Goal: Task Accomplishment & Management: Manage account settings

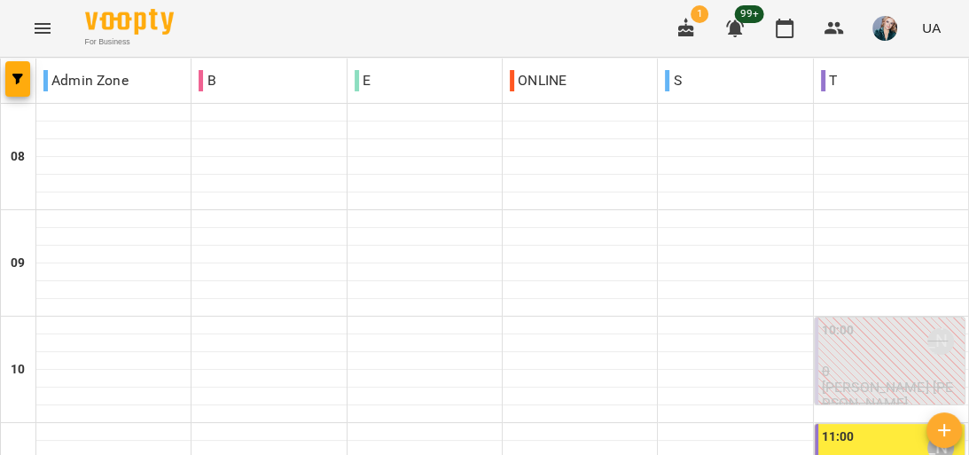
scroll to position [426, 0]
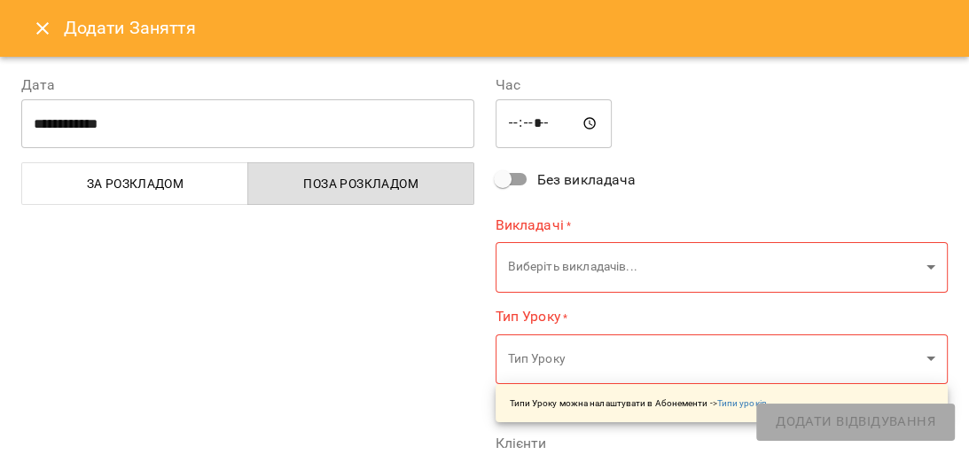
type input "**********"
click at [43, 12] on button "Close" at bounding box center [42, 28] width 43 height 43
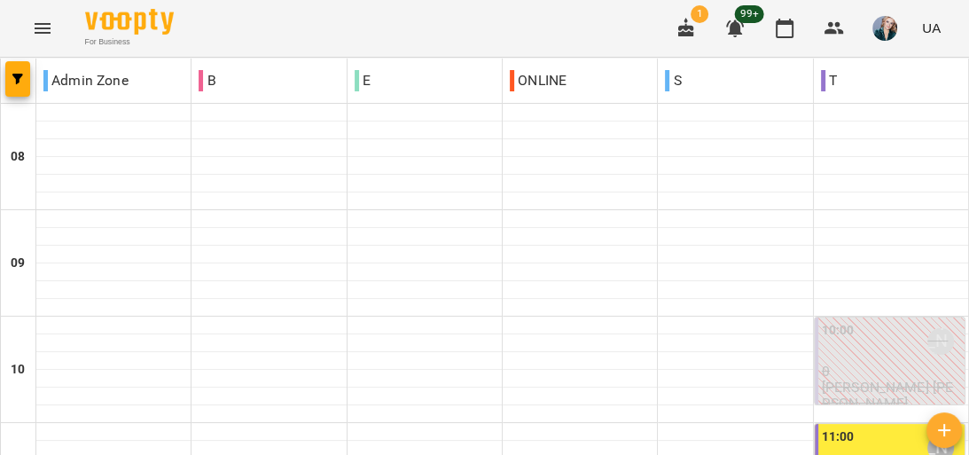
scroll to position [355, 0]
click at [41, 46] on button "Menu" at bounding box center [42, 28] width 43 height 43
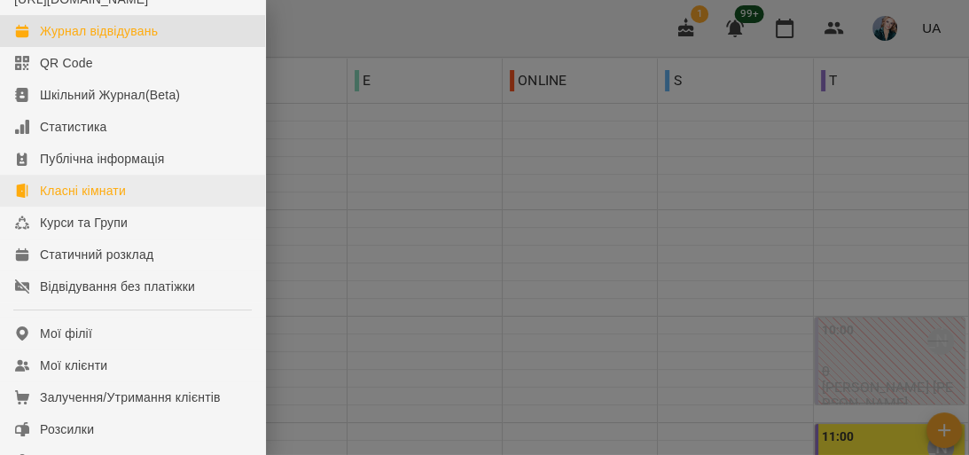
scroll to position [142, 0]
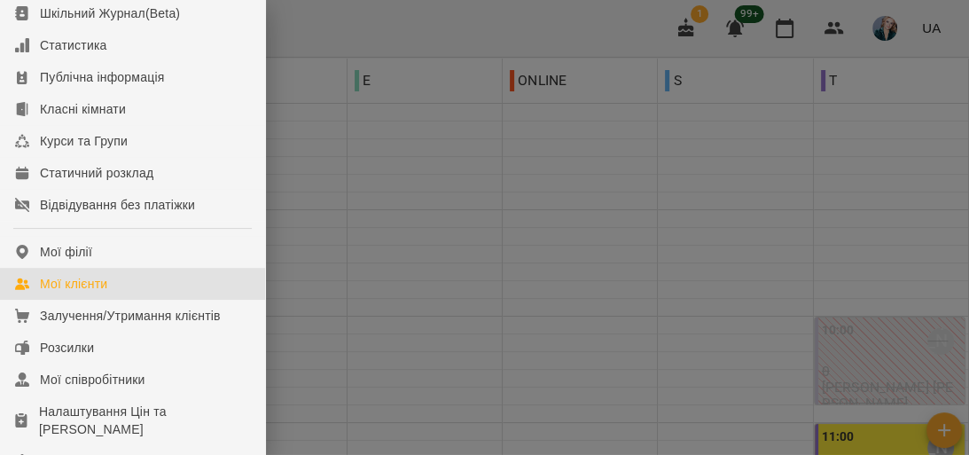
click at [129, 295] on link "Мої клієнти" at bounding box center [132, 284] width 265 height 32
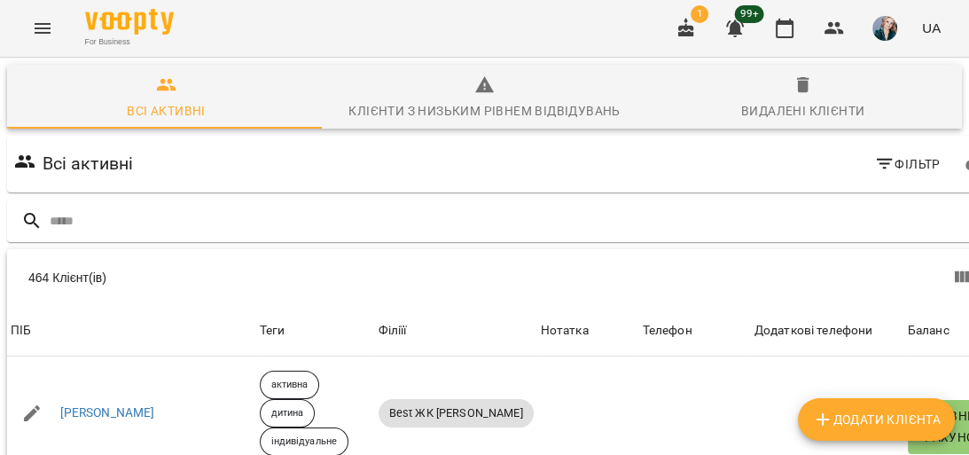
click at [895, 409] on span "Додати клієнта" at bounding box center [876, 419] width 129 height 21
select select "**"
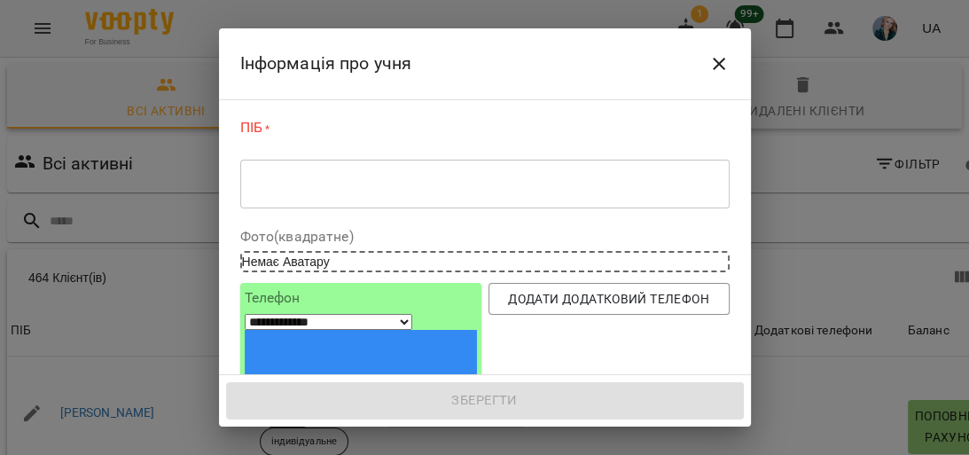
click at [362, 200] on div "* ​" at bounding box center [485, 184] width 490 height 50
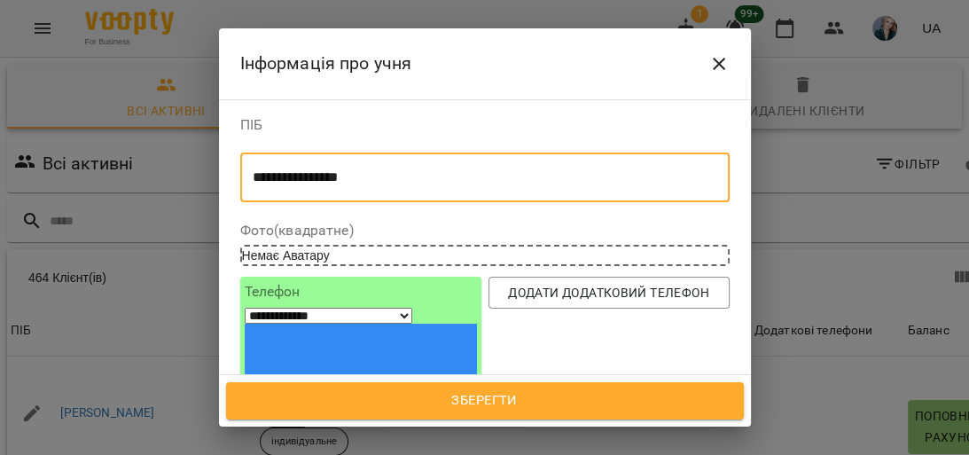
type textarea "**********"
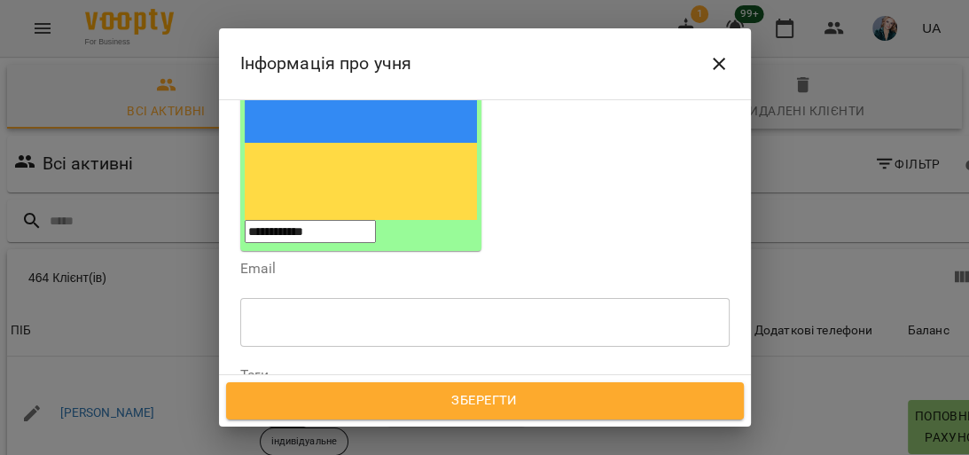
scroll to position [284, 0]
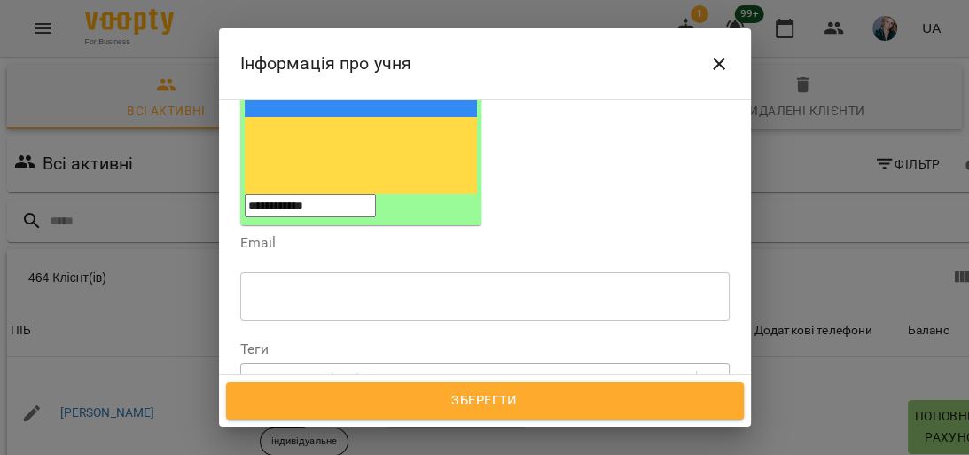
type input "**********"
click at [421, 365] on div "Надрукуйте або оберіть..." at bounding box center [468, 379] width 455 height 29
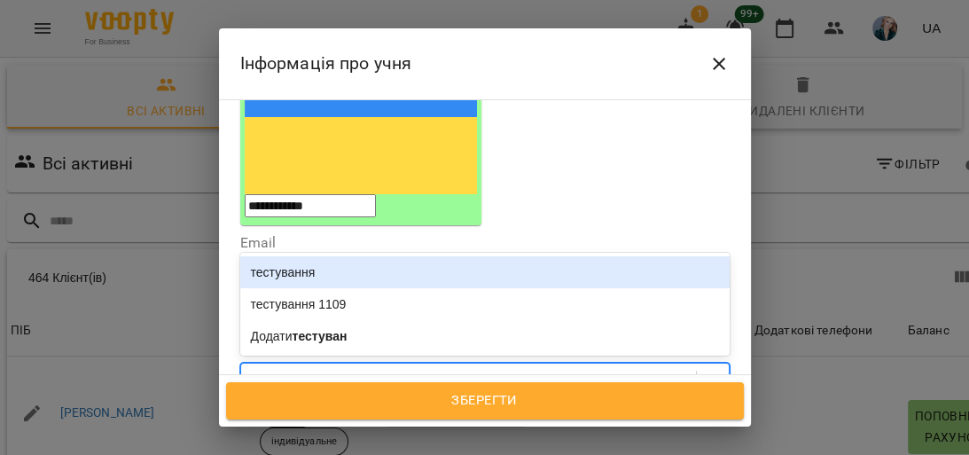
type input "**********"
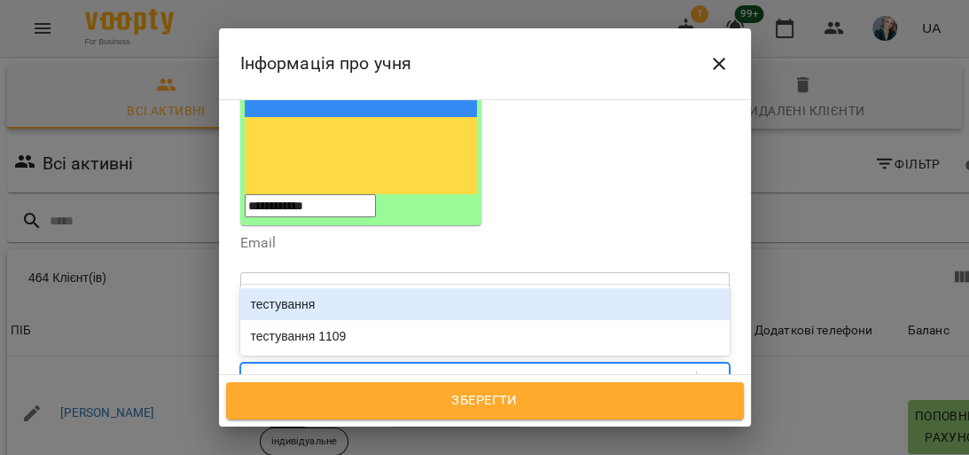
click at [536, 288] on div "тестування" at bounding box center [485, 304] width 490 height 32
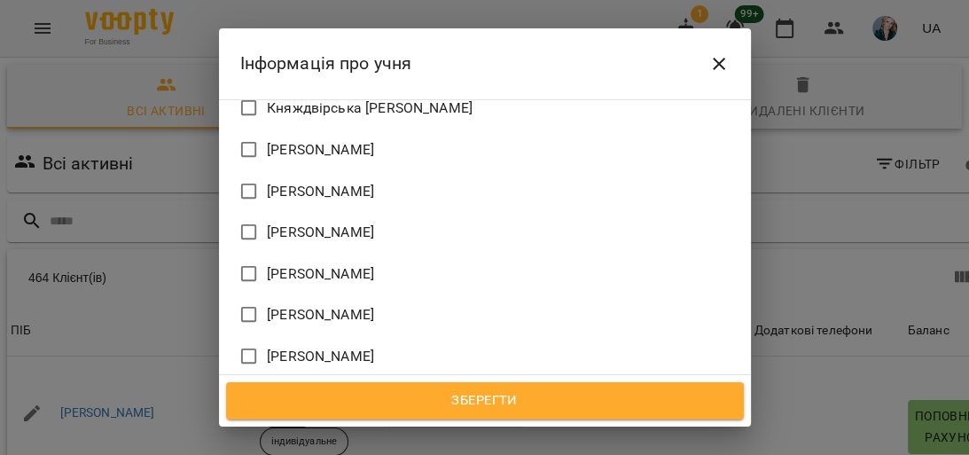
scroll to position [1524, 0]
click at [284, 386] on span "Ніхто" at bounding box center [285, 396] width 36 height 21
click at [337, 400] on span "Зберегти" at bounding box center [485, 400] width 479 height 23
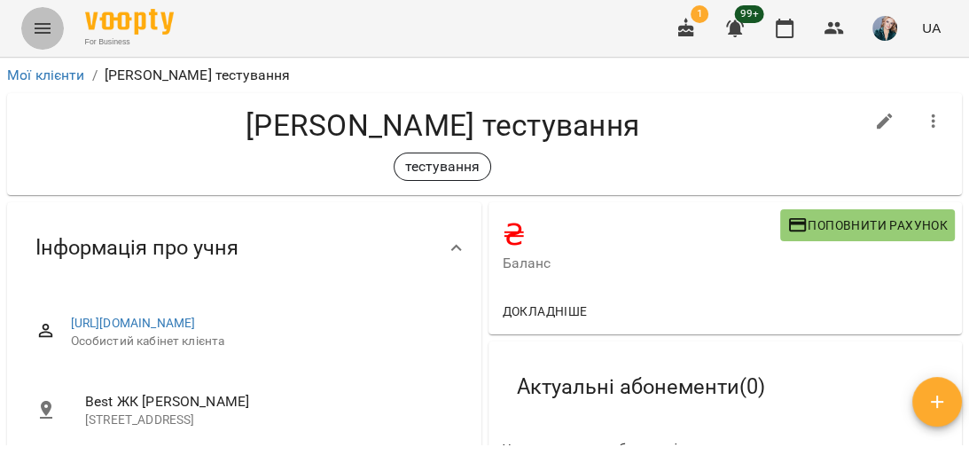
click at [49, 40] on button "Menu" at bounding box center [42, 28] width 43 height 43
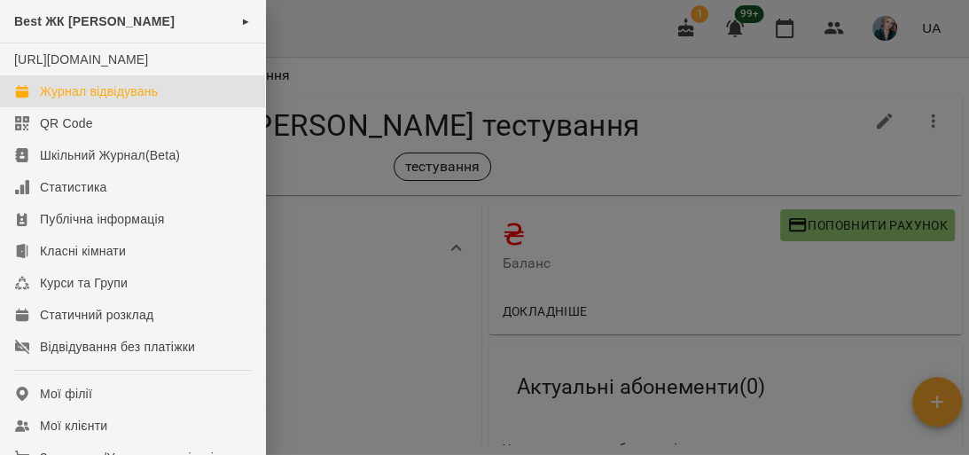
drag, startPoint x: 117, startPoint y: 114, endPoint x: 128, endPoint y: 115, distance: 10.7
click at [118, 100] on div "Журнал відвідувань" at bounding box center [99, 91] width 118 height 18
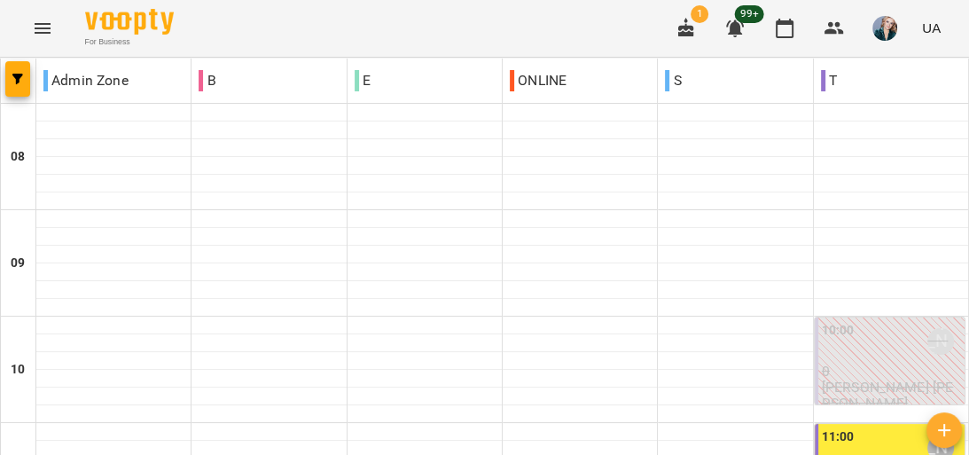
scroll to position [426, 0]
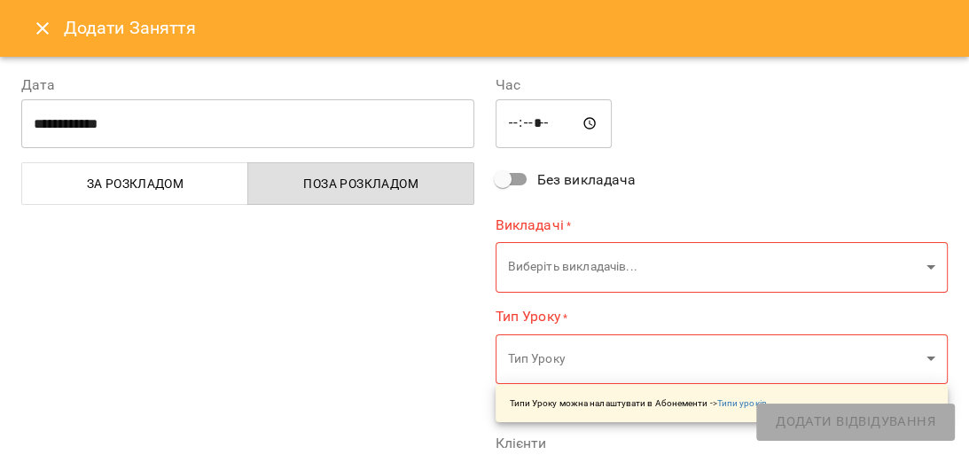
type input "**********"
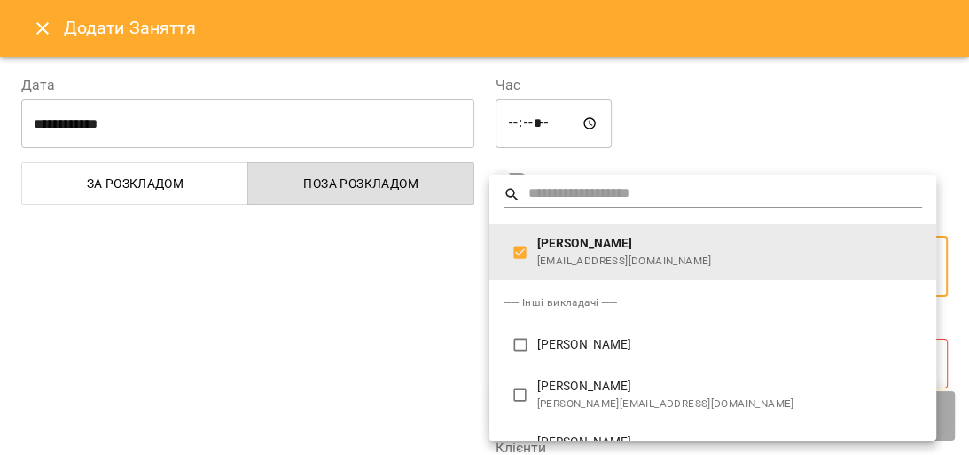
type input "**********"
click at [427, 248] on div at bounding box center [484, 227] width 969 height 455
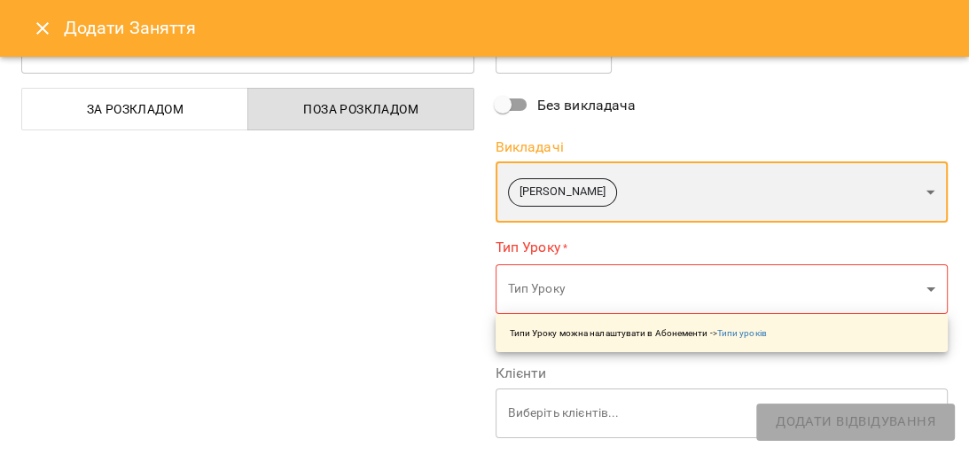
scroll to position [142, 0]
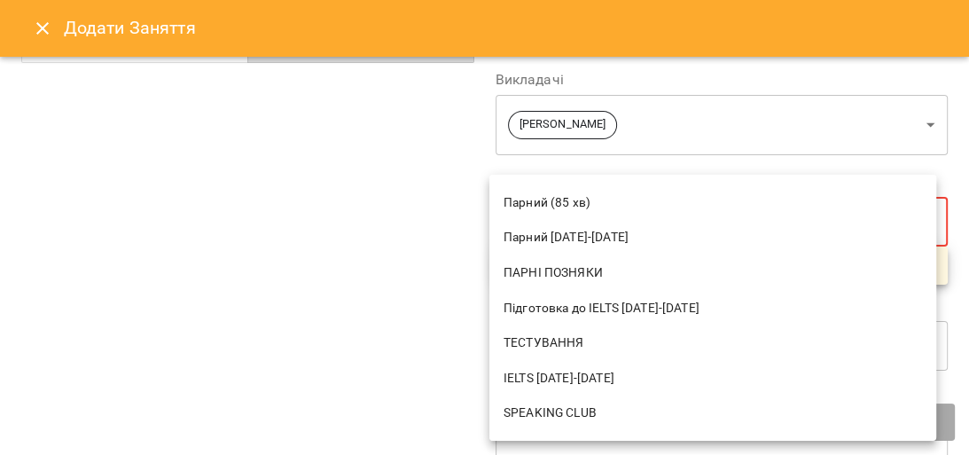
scroll to position [568, 0]
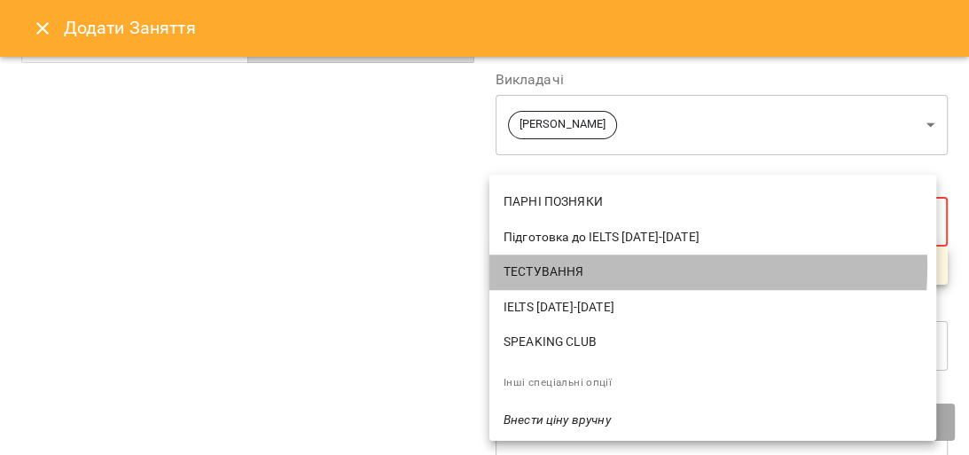
click at [571, 266] on span "ТЕСТУВАННЯ" at bounding box center [713, 272] width 419 height 18
type input "**********"
type input "**"
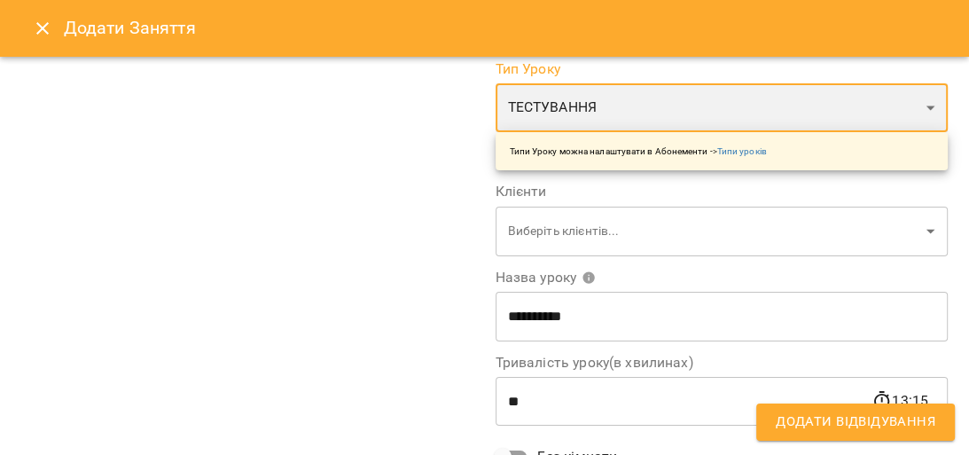
scroll to position [284, 0]
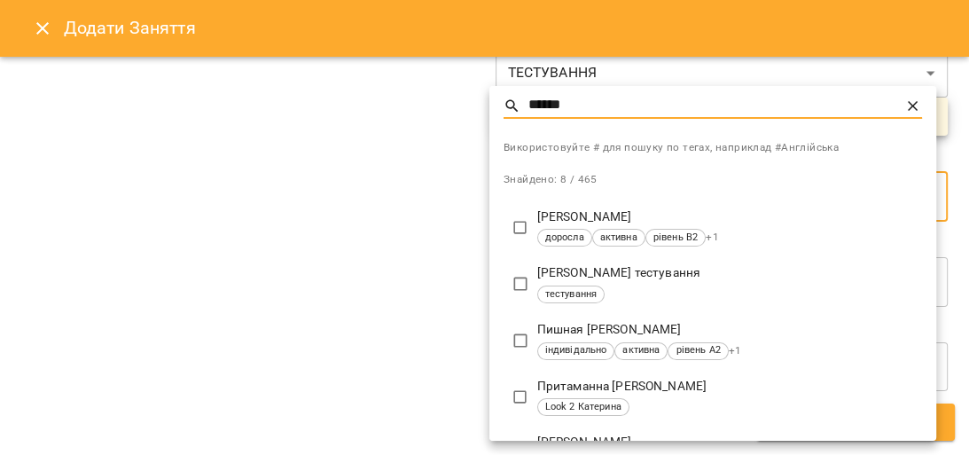
scroll to position [71, 0]
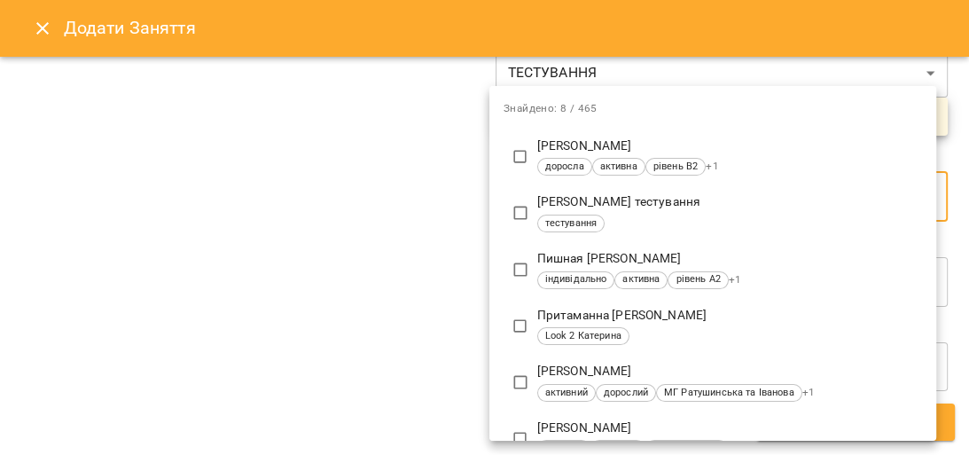
type input "*****"
type input "**********"
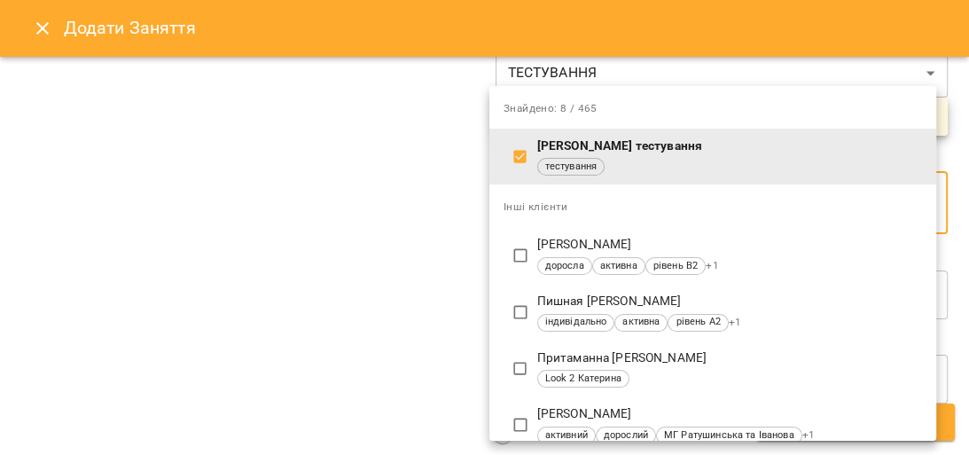
click at [446, 220] on div at bounding box center [484, 227] width 969 height 455
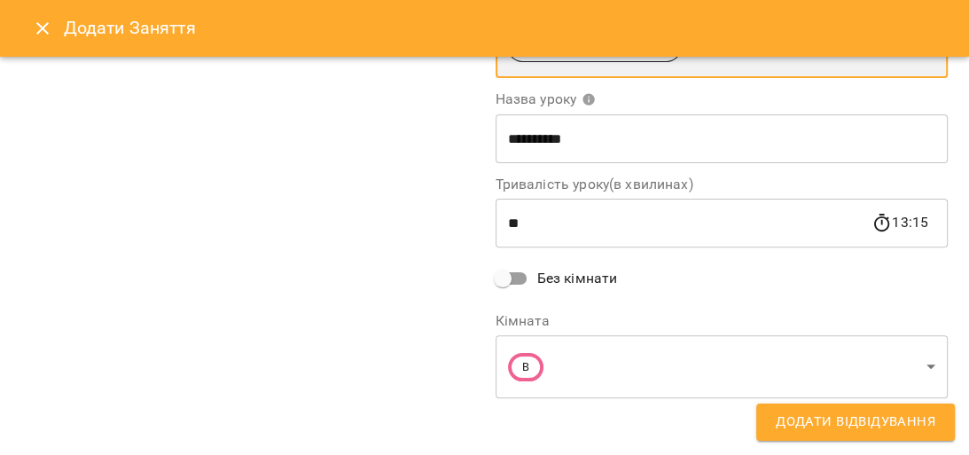
scroll to position [443, 0]
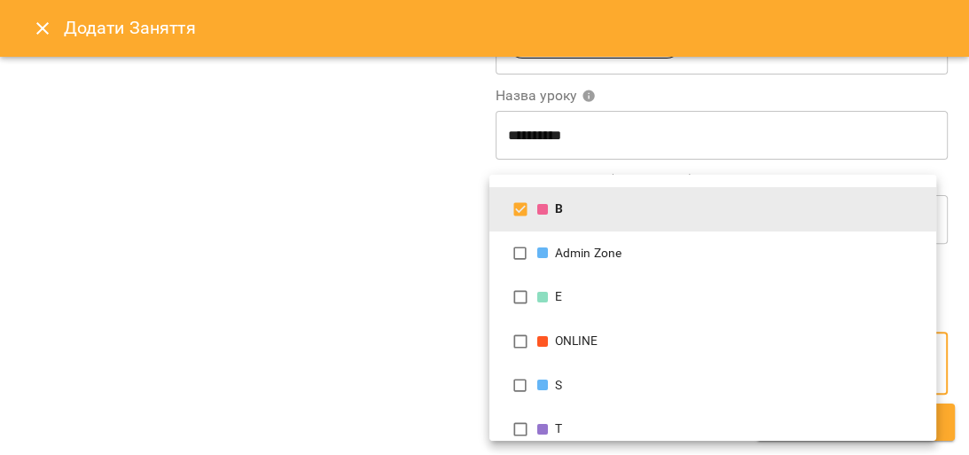
scroll to position [54, 0]
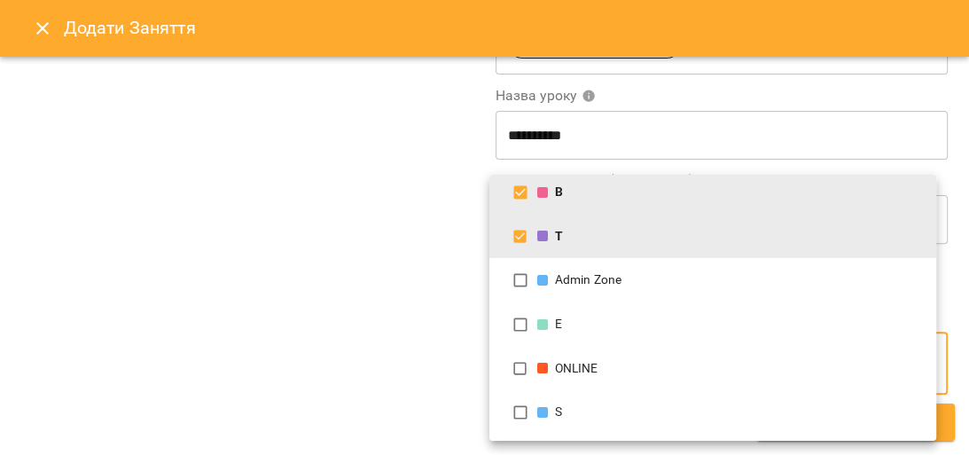
type input "**********"
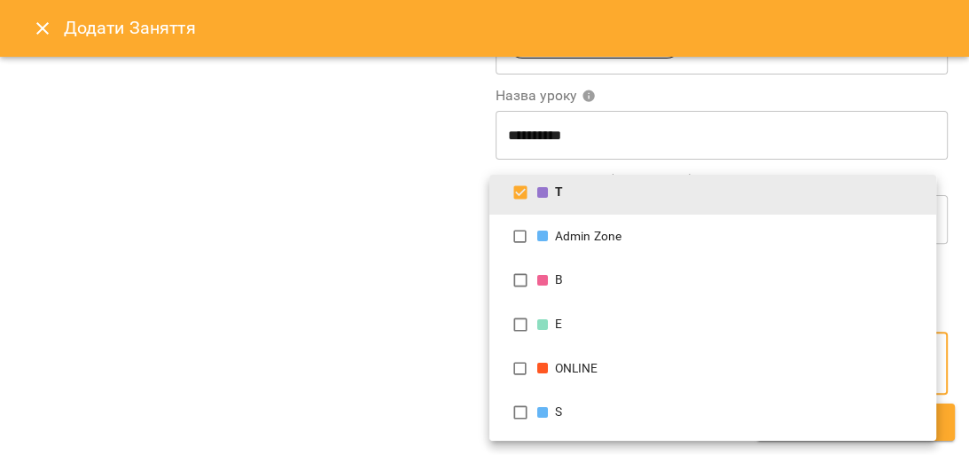
scroll to position [11, 0]
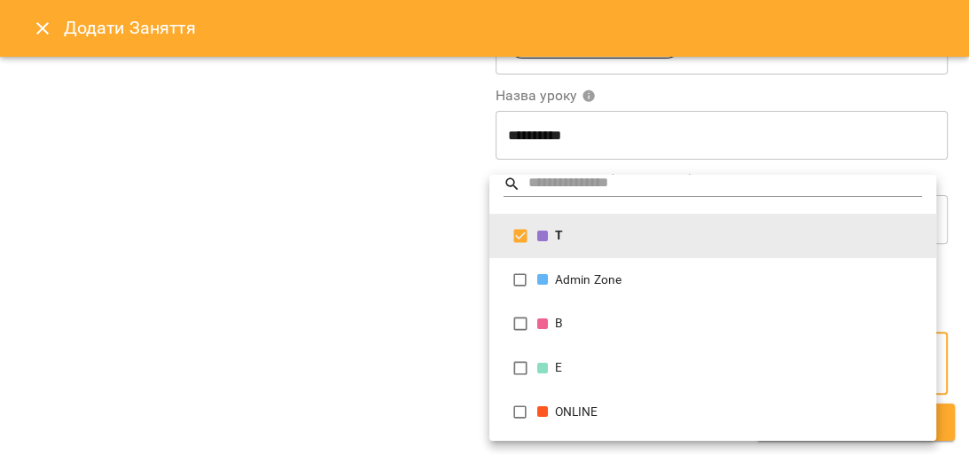
click at [422, 233] on div at bounding box center [484, 227] width 969 height 455
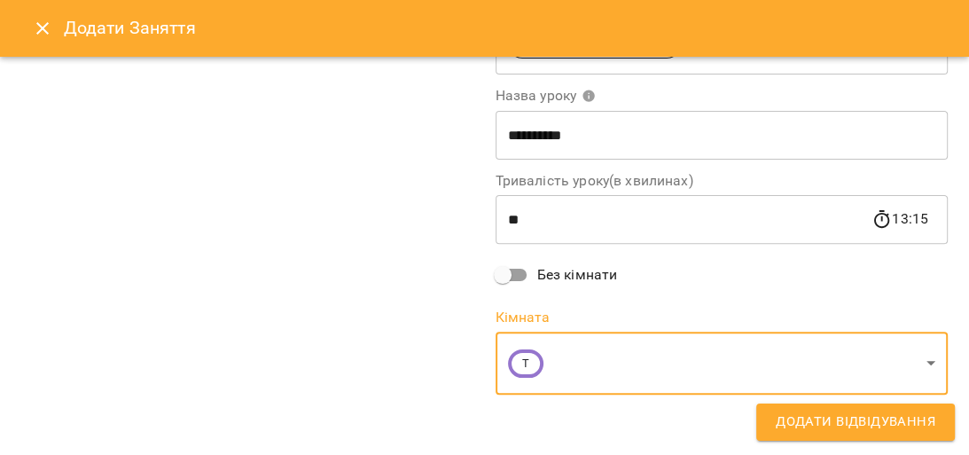
click at [867, 427] on span "Додати Відвідування" at bounding box center [856, 422] width 160 height 23
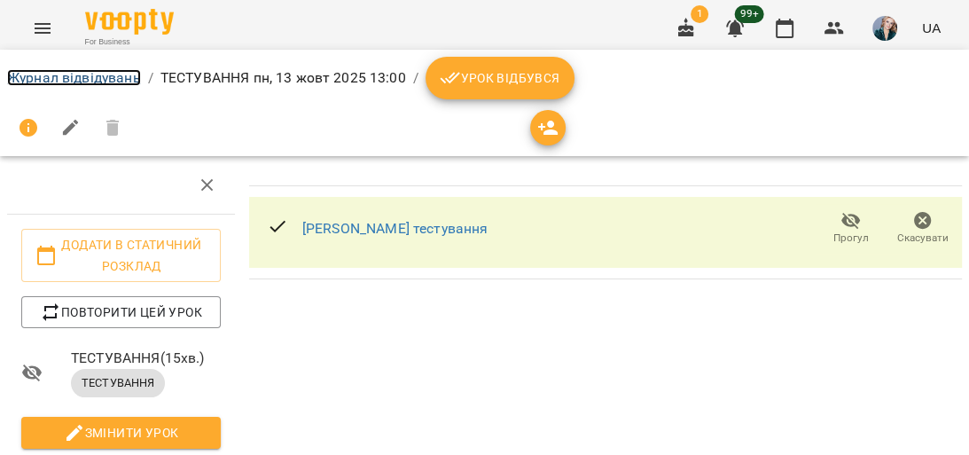
click at [68, 76] on link "Журнал відвідувань" at bounding box center [74, 77] width 134 height 17
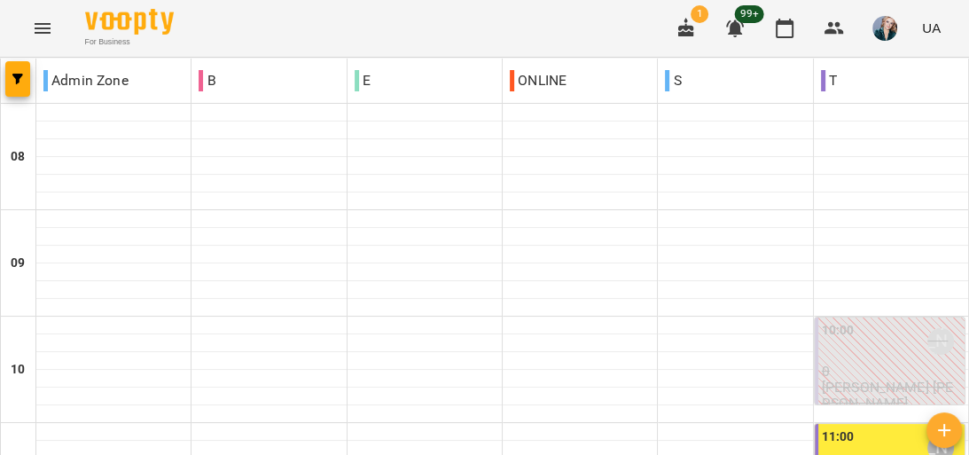
scroll to position [851, 0]
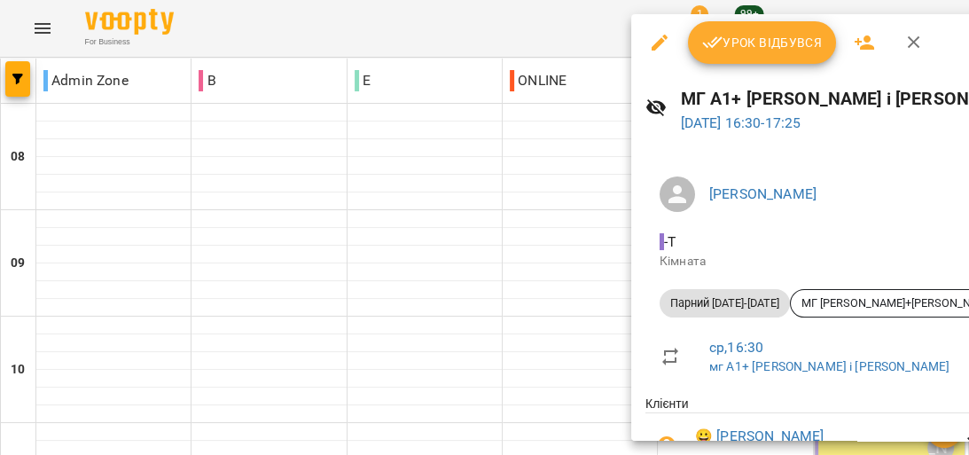
click at [604, 158] on div at bounding box center [484, 227] width 969 height 455
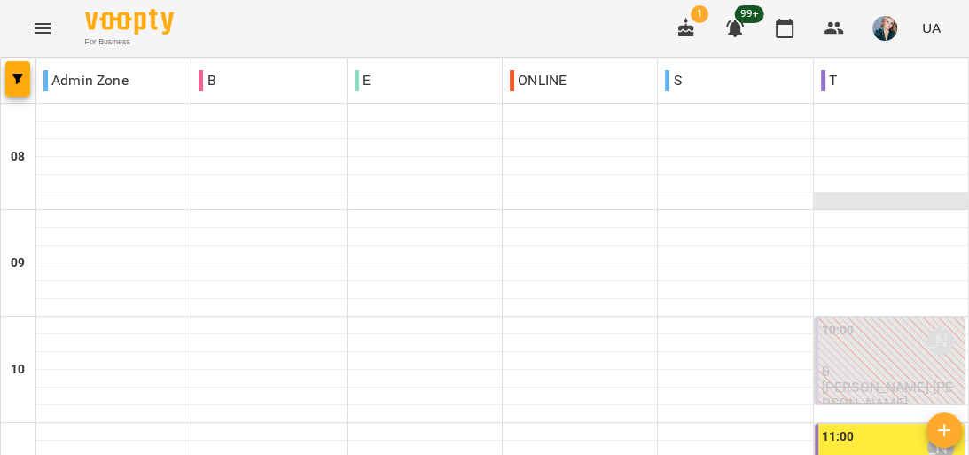
scroll to position [426, 0]
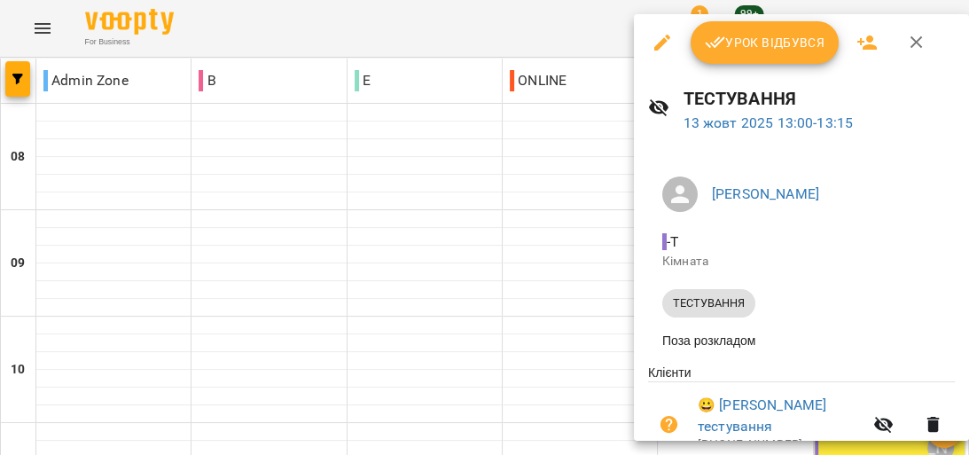
click at [727, 54] on button "Урок відбувся" at bounding box center [765, 42] width 149 height 43
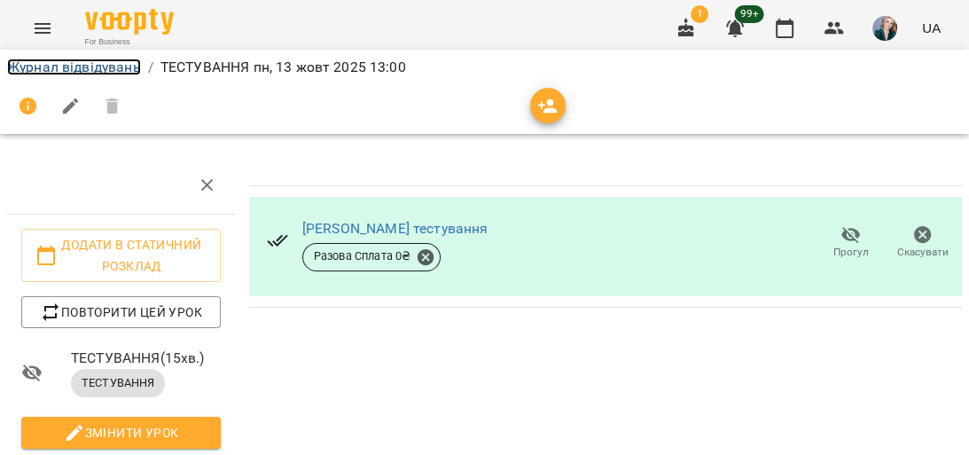
click at [90, 64] on link "Журнал відвідувань" at bounding box center [74, 67] width 134 height 17
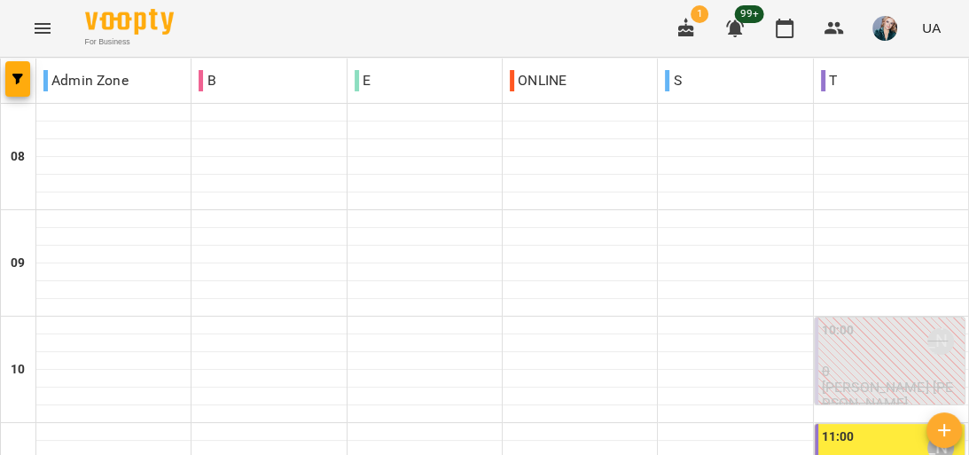
scroll to position [568, 0]
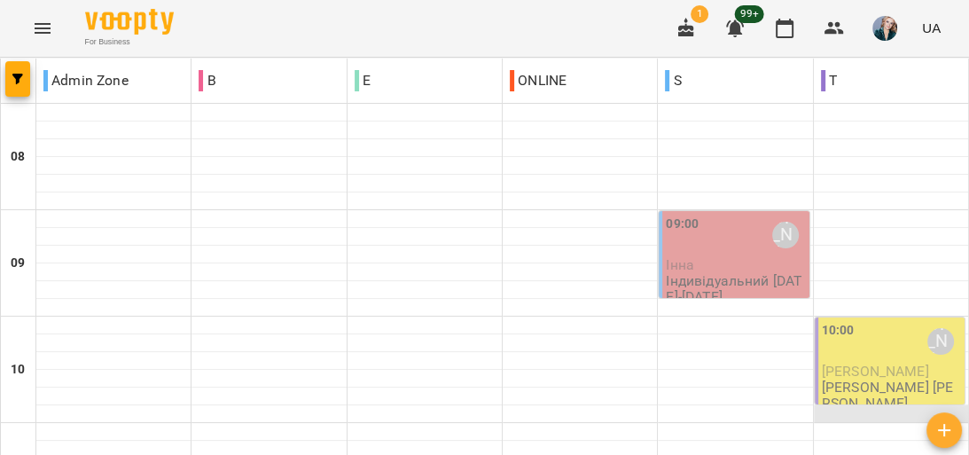
scroll to position [71, 0]
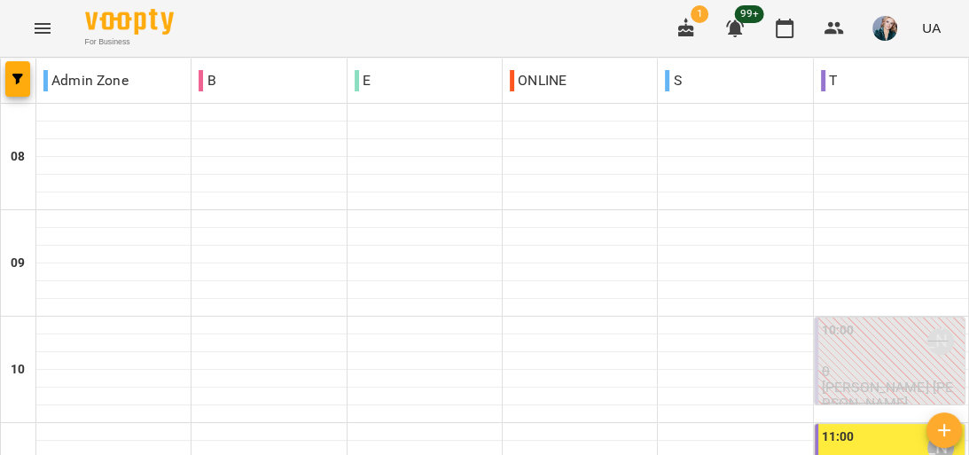
scroll to position [568, 0]
click at [48, 18] on button "Menu" at bounding box center [42, 28] width 43 height 43
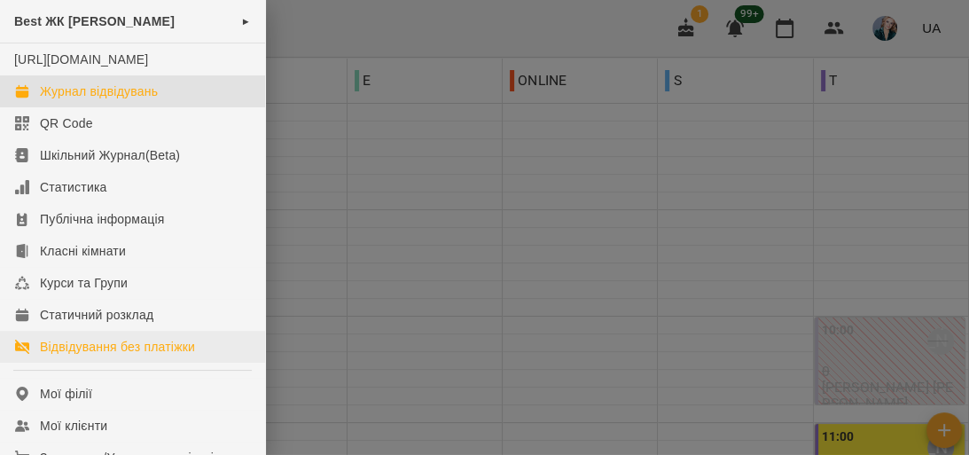
scroll to position [71, 0]
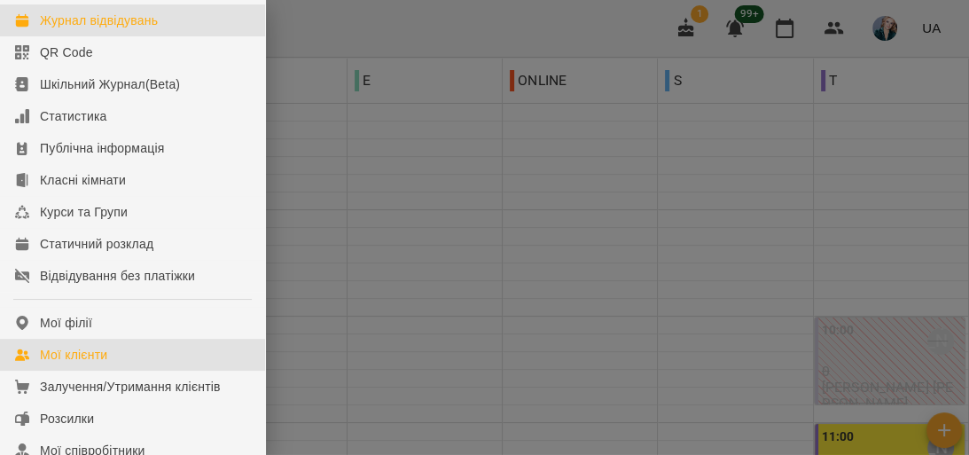
click at [121, 366] on link "Мої клієнти" at bounding box center [132, 355] width 265 height 32
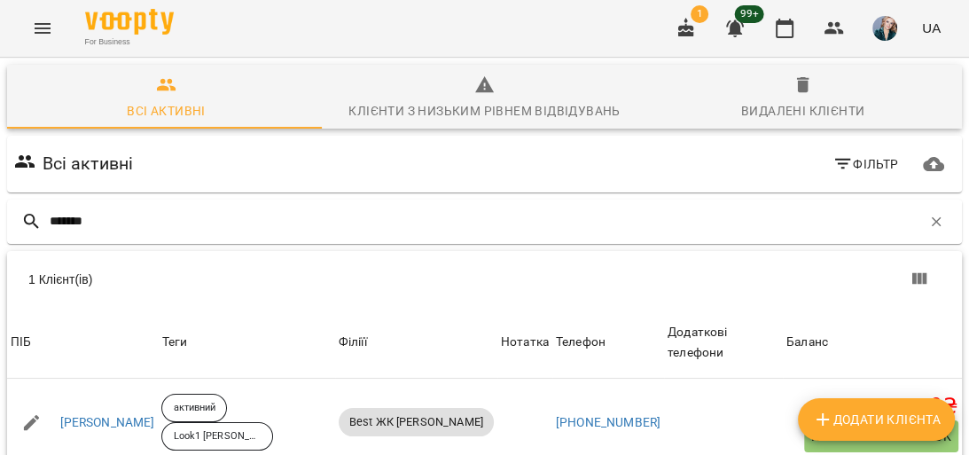
scroll to position [71, 0]
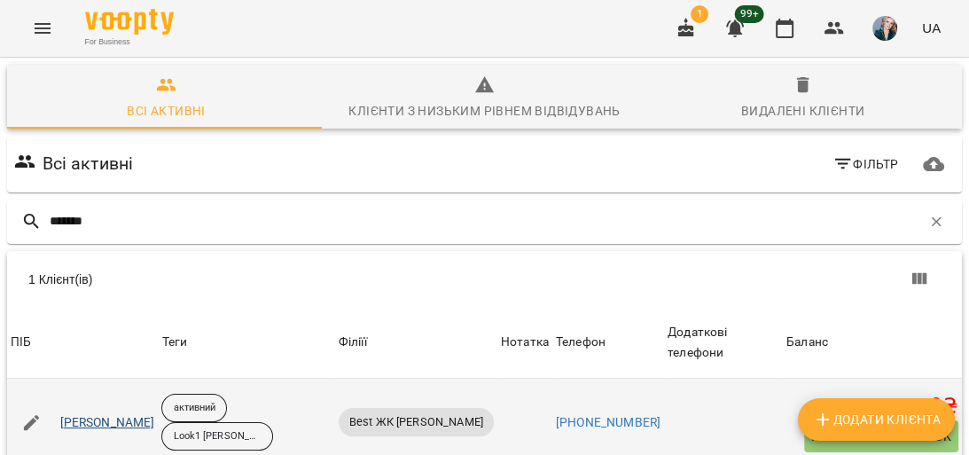
type input "******"
click at [113, 414] on link "[PERSON_NAME]" at bounding box center [107, 423] width 95 height 18
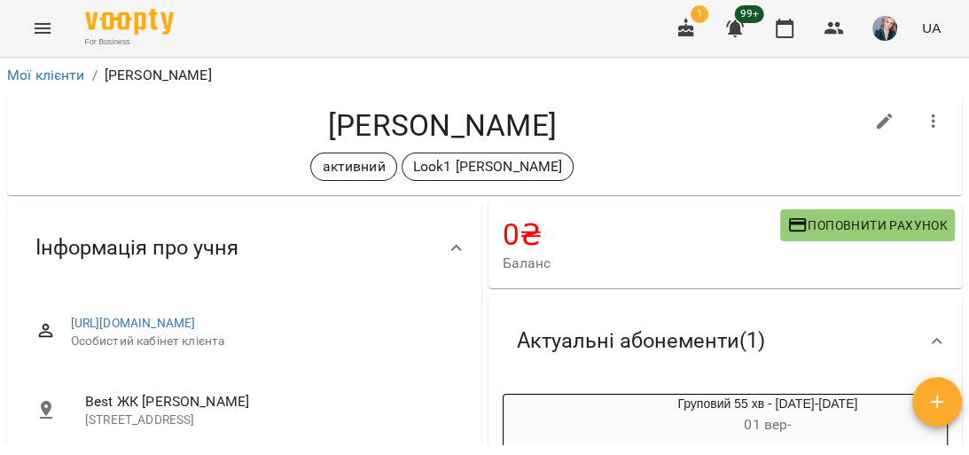
click at [859, 213] on button "Поповнити рахунок" at bounding box center [867, 225] width 175 height 32
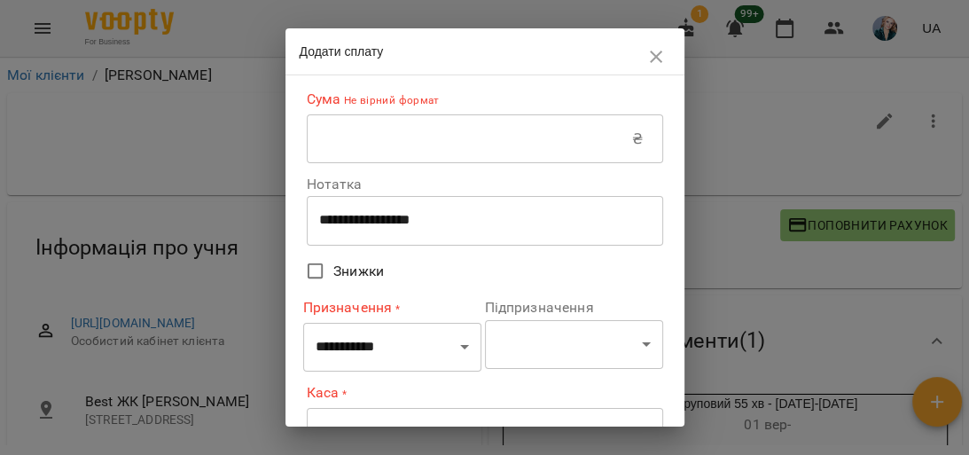
click at [525, 112] on div "Сума Не вірний формат ₴ ​" at bounding box center [485, 127] width 357 height 74
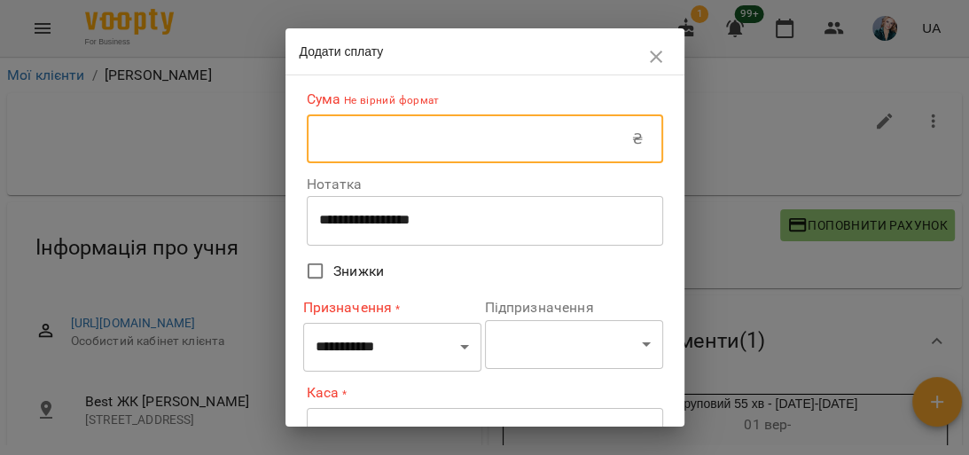
click at [518, 121] on input "text" at bounding box center [470, 139] width 326 height 50
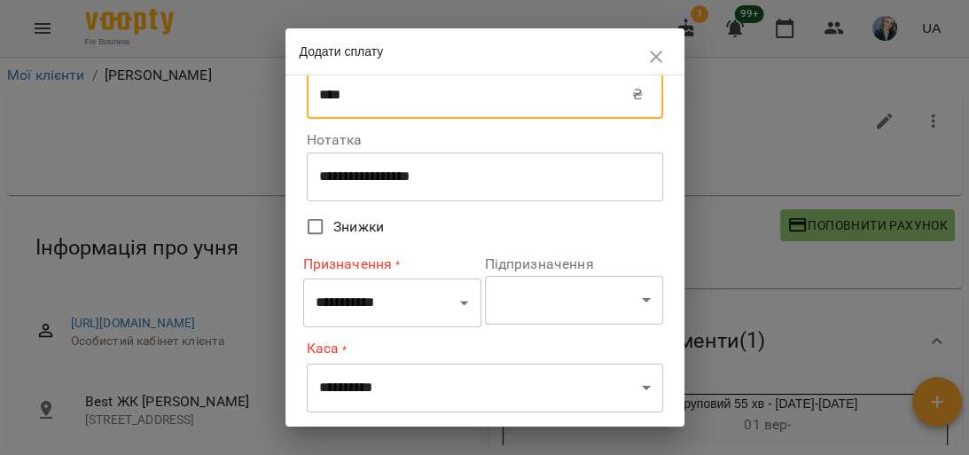
scroll to position [71, 0]
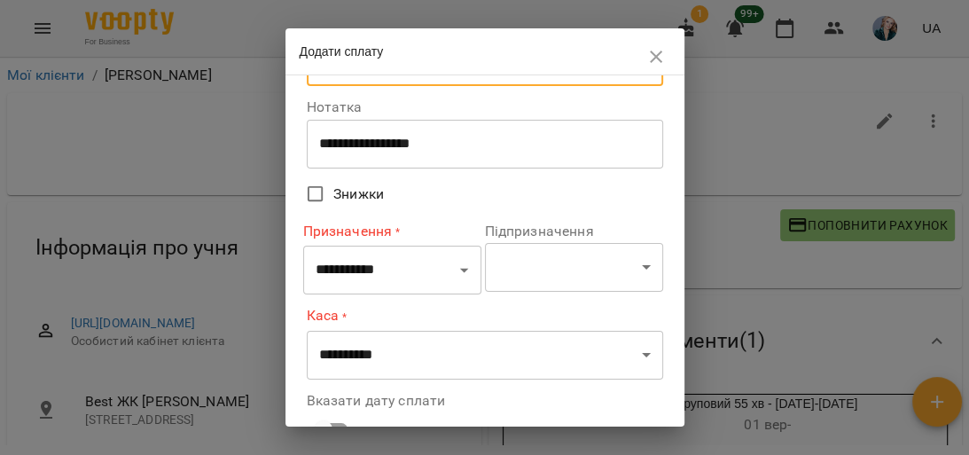
type input "****"
click at [406, 261] on select "**********" at bounding box center [392, 271] width 178 height 50
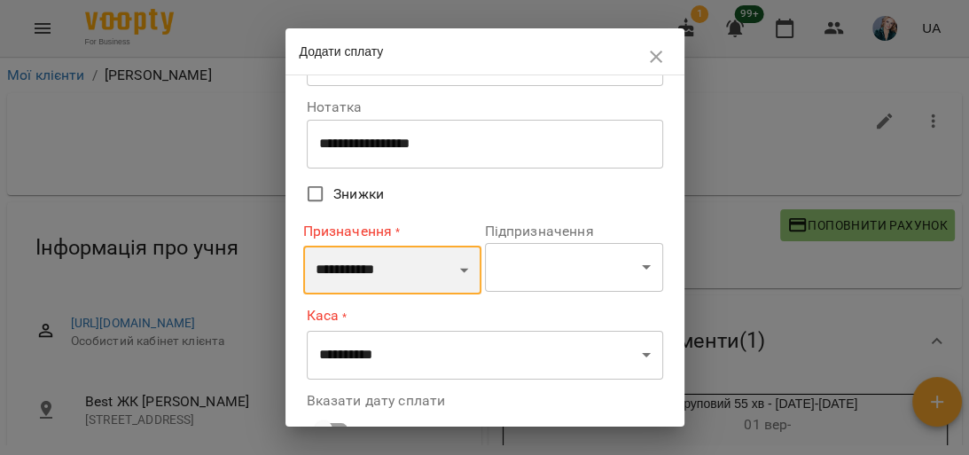
select select "*******"
click at [303, 246] on select "**********" at bounding box center [392, 271] width 178 height 50
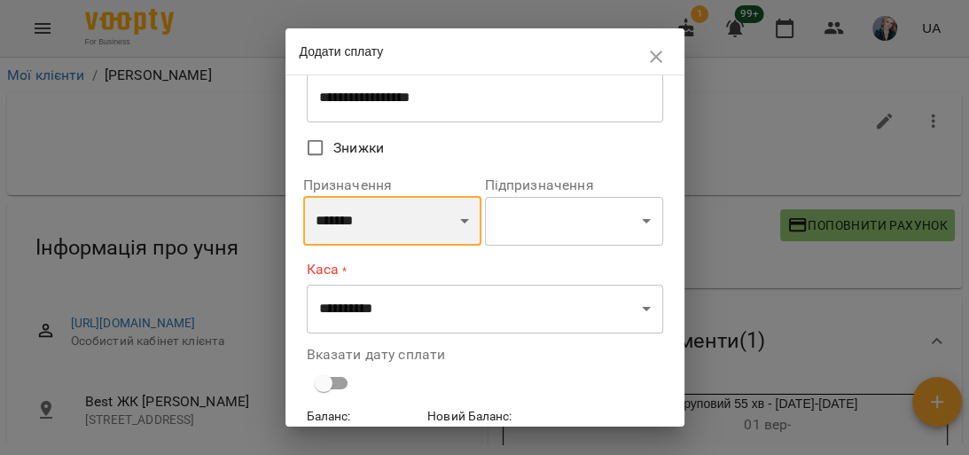
scroll to position [142, 0]
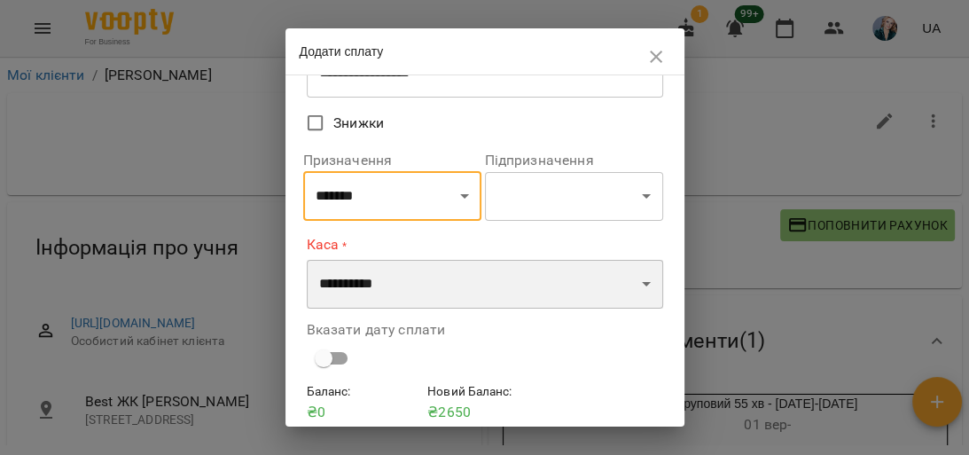
click at [504, 281] on select "**********" at bounding box center [485, 285] width 357 height 50
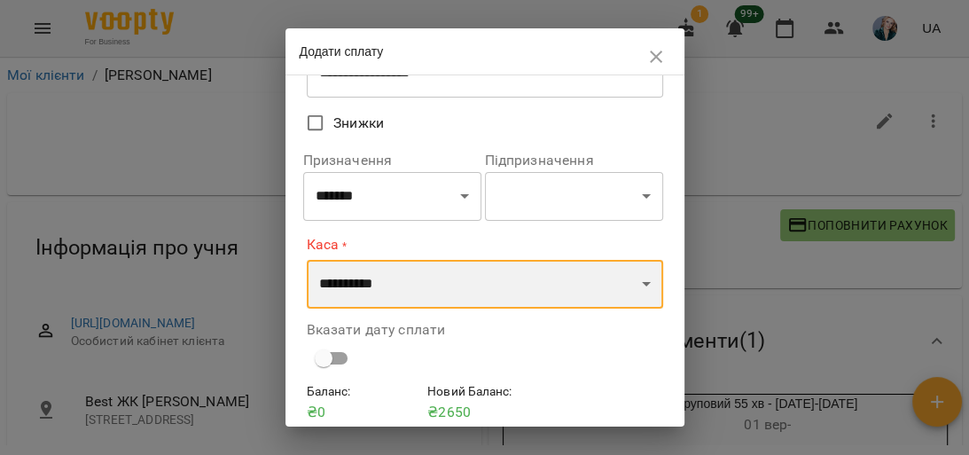
click at [307, 260] on select "**********" at bounding box center [485, 285] width 357 height 50
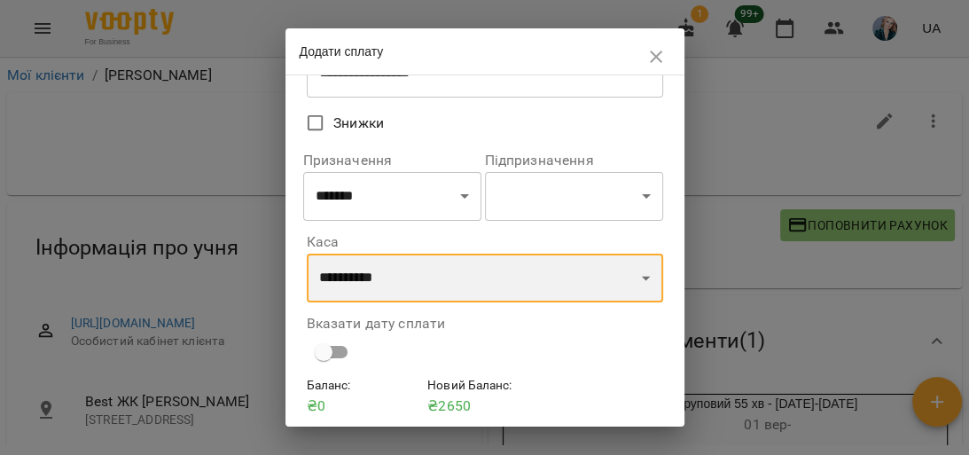
drag, startPoint x: 461, startPoint y: 285, endPoint x: 447, endPoint y: 257, distance: 30.9
click at [461, 285] on select "**********" at bounding box center [485, 279] width 357 height 50
select select "**********"
click at [307, 255] on select "**********" at bounding box center [485, 279] width 357 height 50
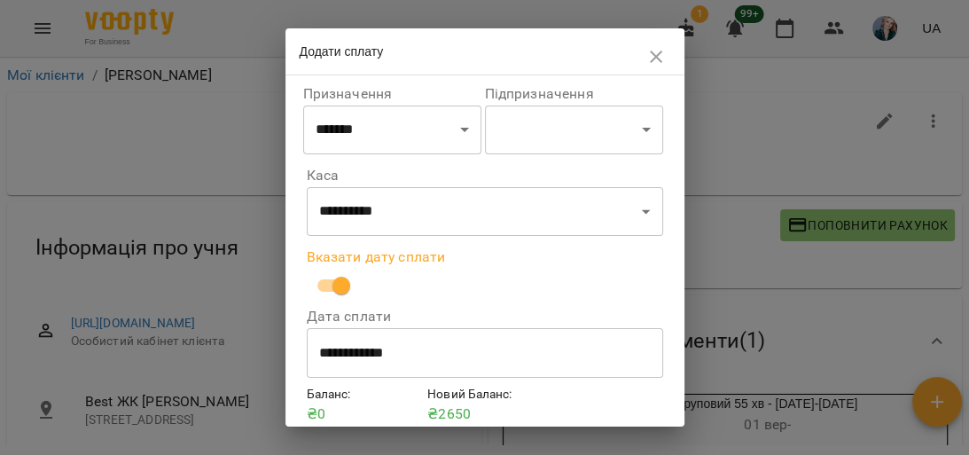
scroll to position [283, 0]
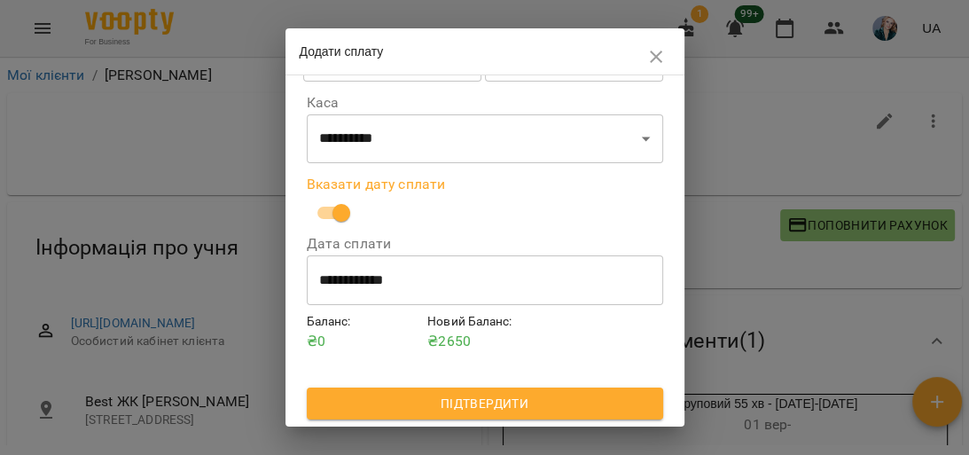
click at [454, 397] on span "Підтвердити" at bounding box center [485, 403] width 328 height 21
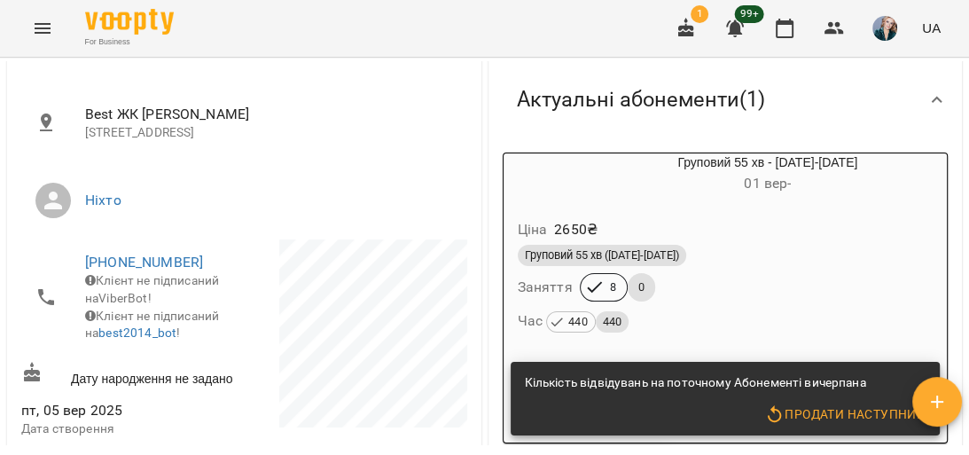
scroll to position [284, 0]
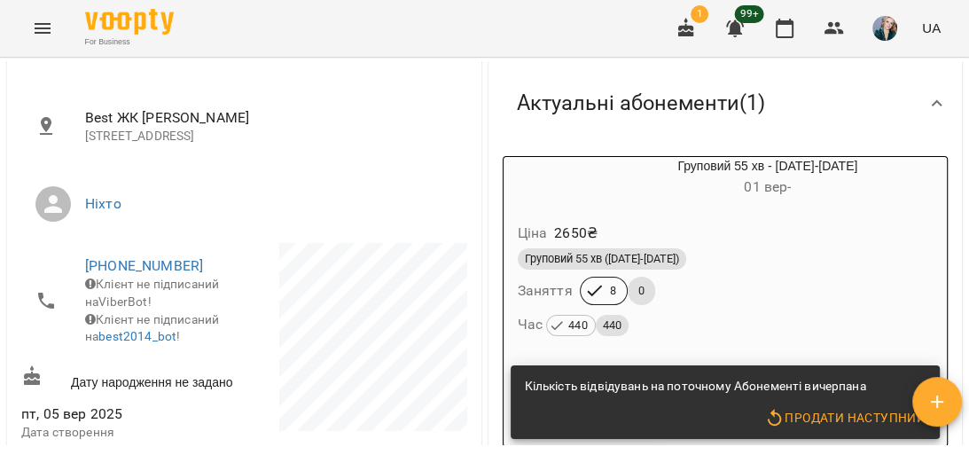
click at [812, 239] on div "Ціна 2650 ₴" at bounding box center [725, 233] width 423 height 32
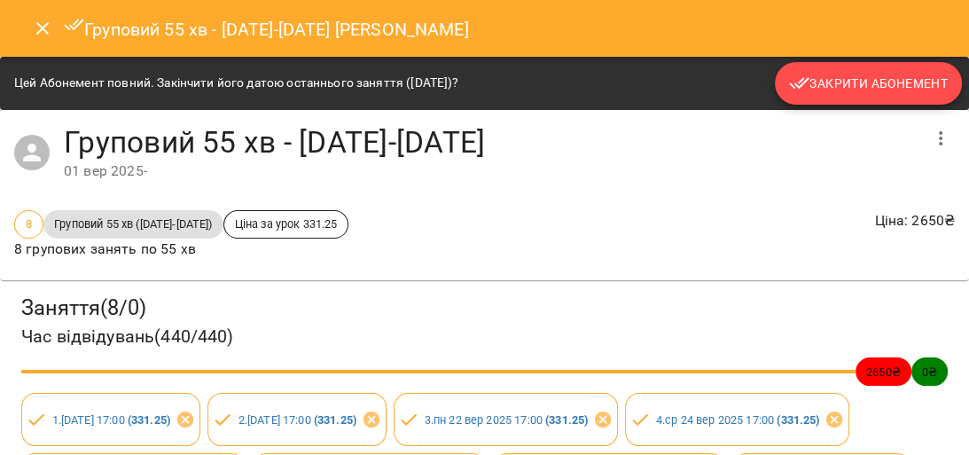
click at [921, 71] on button "Закрити Абонемент" at bounding box center [868, 83] width 187 height 43
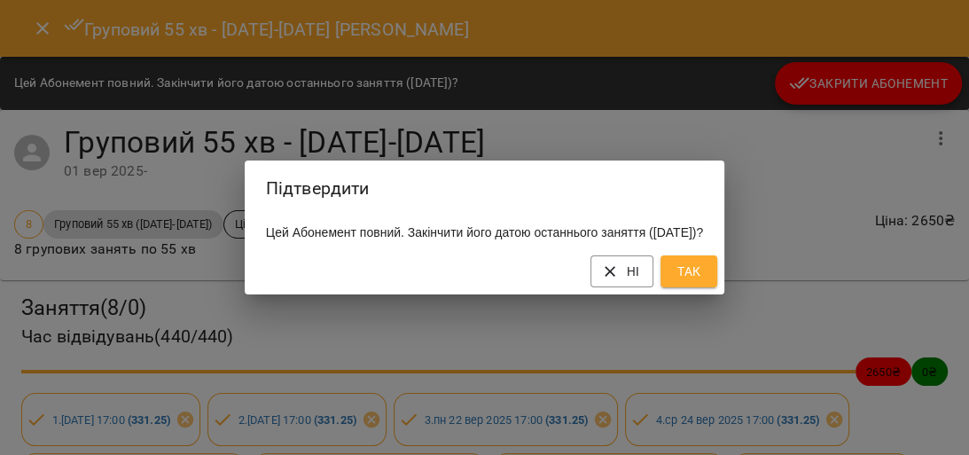
click at [702, 282] on span "Так" at bounding box center [689, 271] width 28 height 21
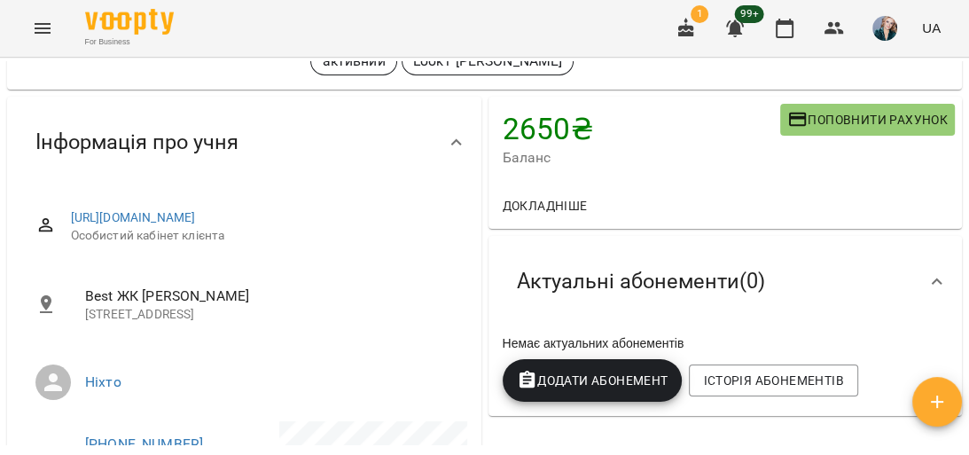
scroll to position [213, 0]
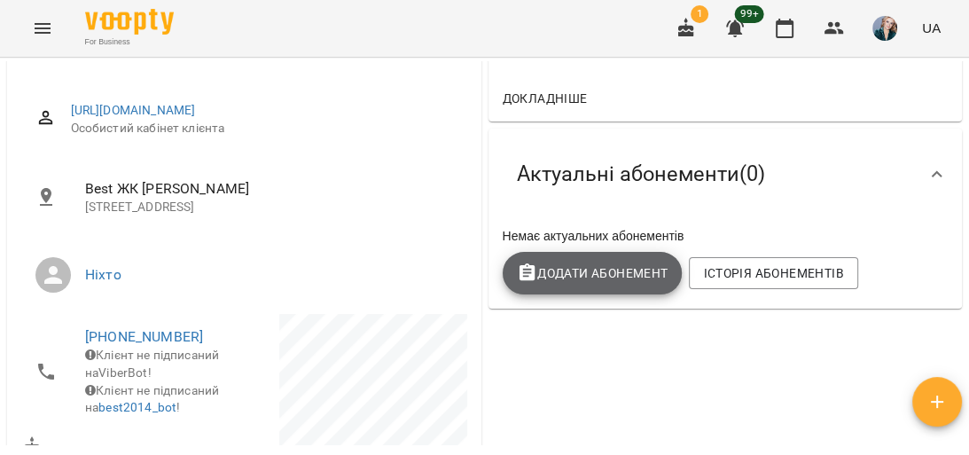
click at [623, 279] on span "Додати Абонемент" at bounding box center [593, 273] width 152 height 21
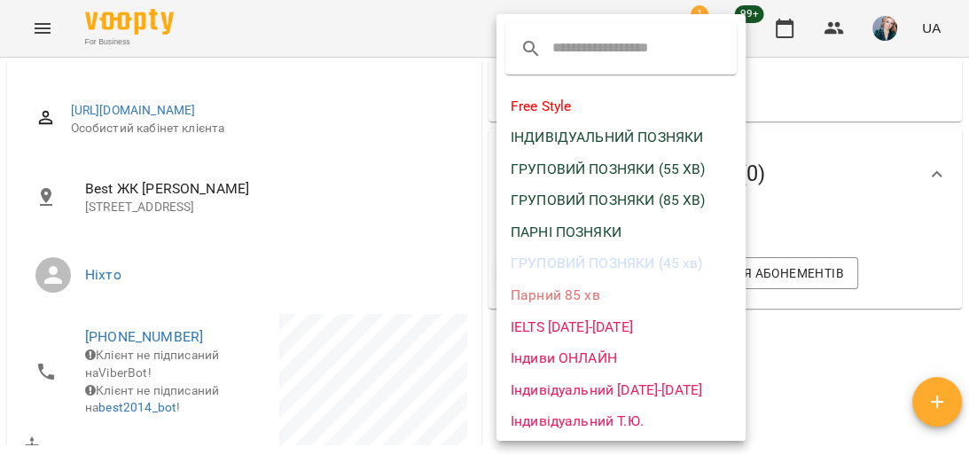
scroll to position [142, 0]
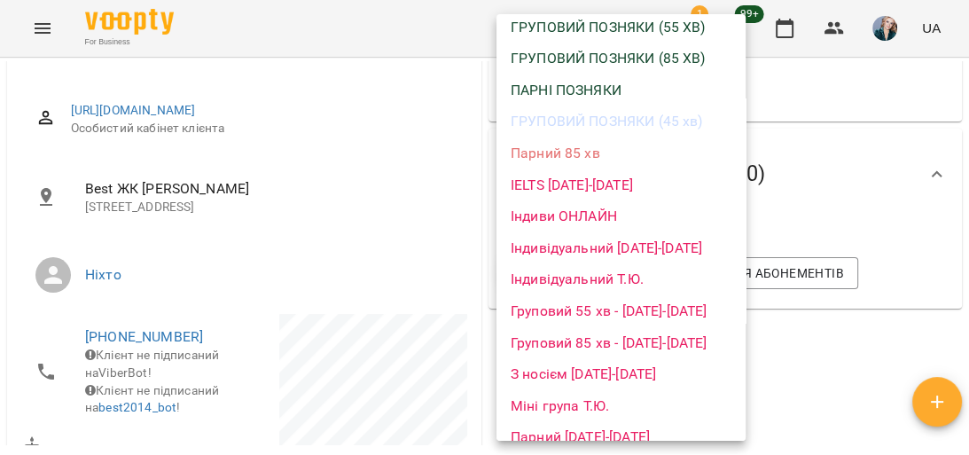
click at [634, 312] on li "Груповий 55 хв - [DATE]-[DATE]" at bounding box center [621, 311] width 249 height 32
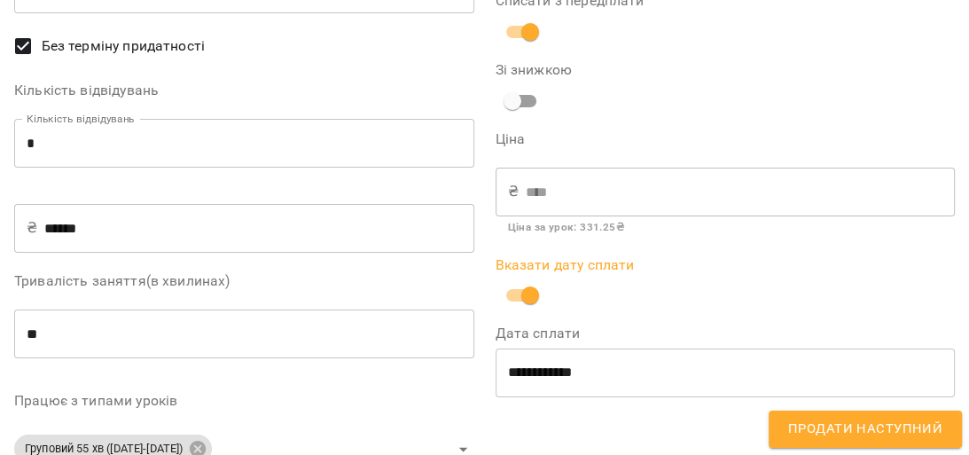
click at [823, 419] on span "Продати наступний" at bounding box center [865, 429] width 154 height 23
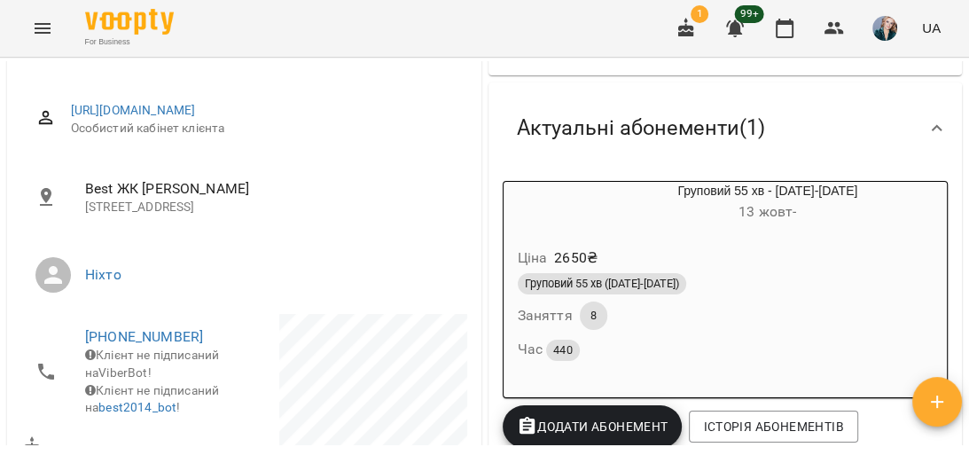
scroll to position [0, 0]
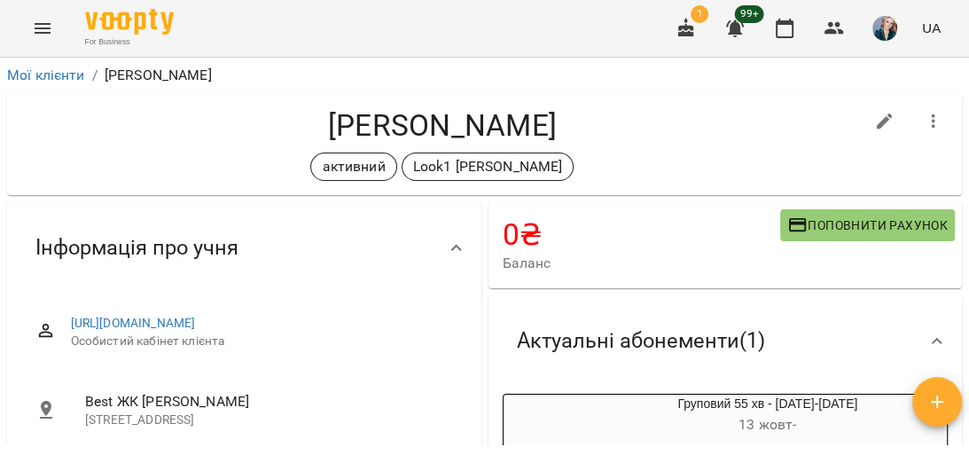
click at [52, 44] on button "Menu" at bounding box center [42, 28] width 43 height 43
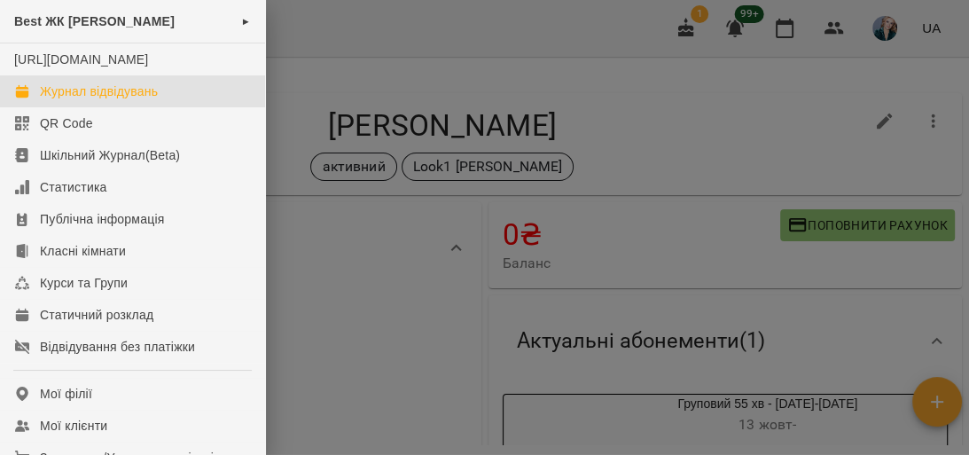
click at [93, 100] on div "Журнал відвідувань" at bounding box center [99, 91] width 118 height 18
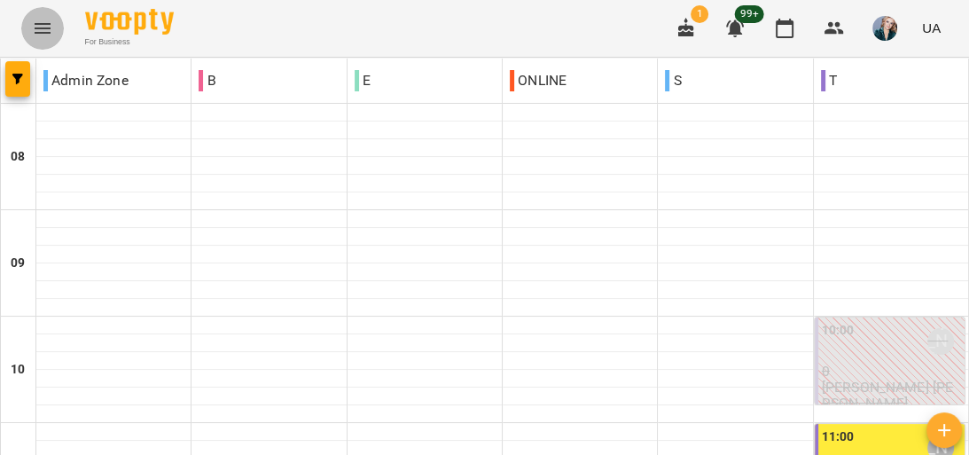
click at [41, 19] on icon "Menu" at bounding box center [42, 28] width 21 height 21
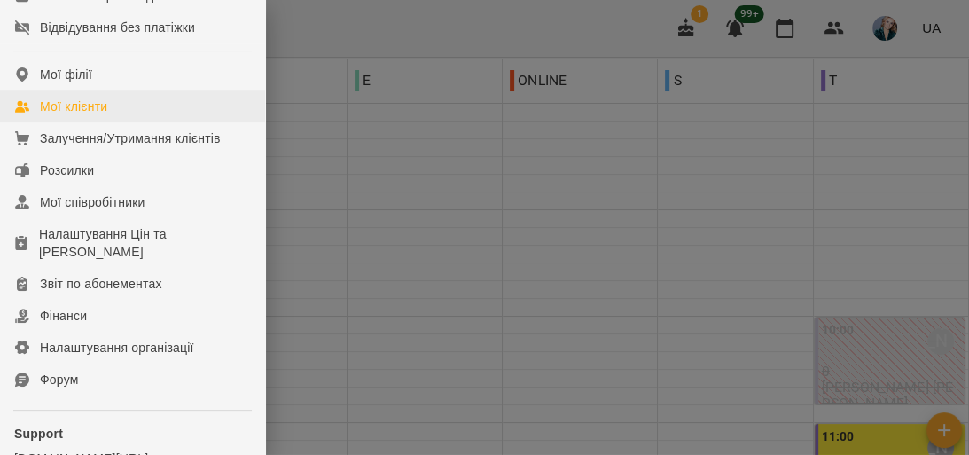
scroll to position [355, 0]
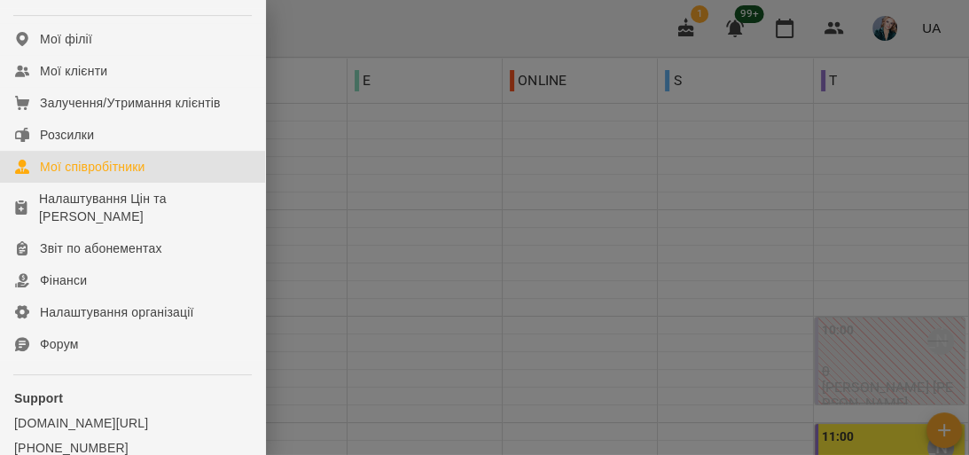
click at [202, 181] on link "Мої співробітники" at bounding box center [132, 167] width 265 height 32
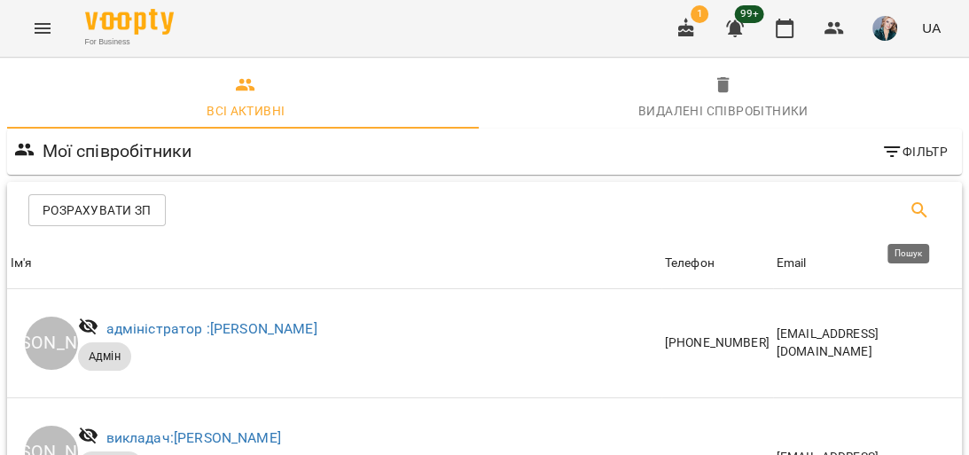
click at [921, 205] on button "Пошук" at bounding box center [919, 210] width 43 height 43
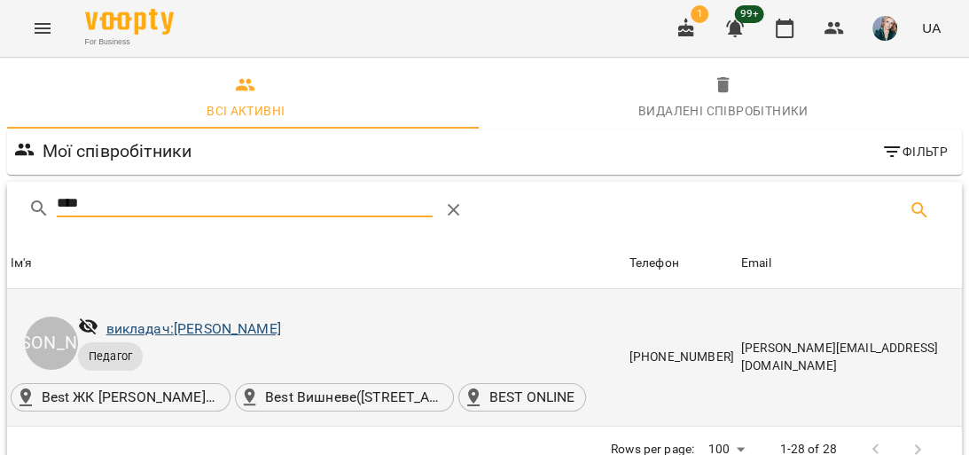
type input "****"
click at [228, 326] on link "викладач: Анна Осійчук" at bounding box center [193, 328] width 175 height 17
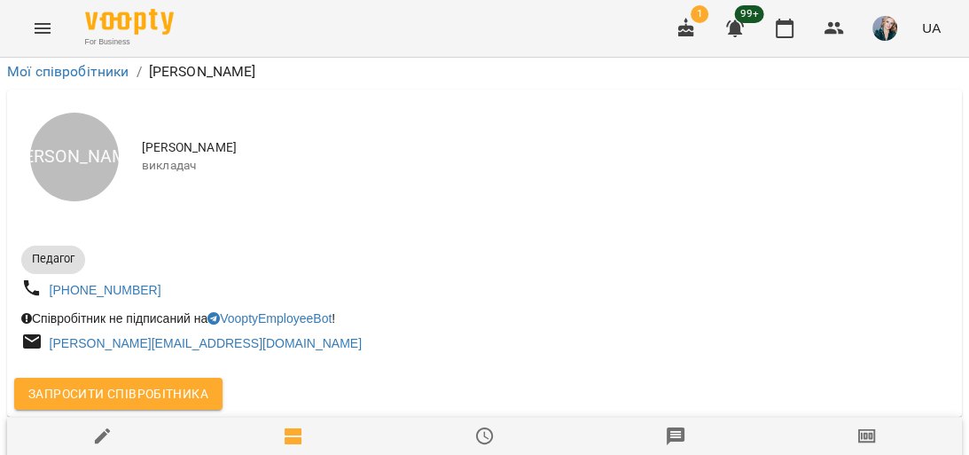
scroll to position [71, 0]
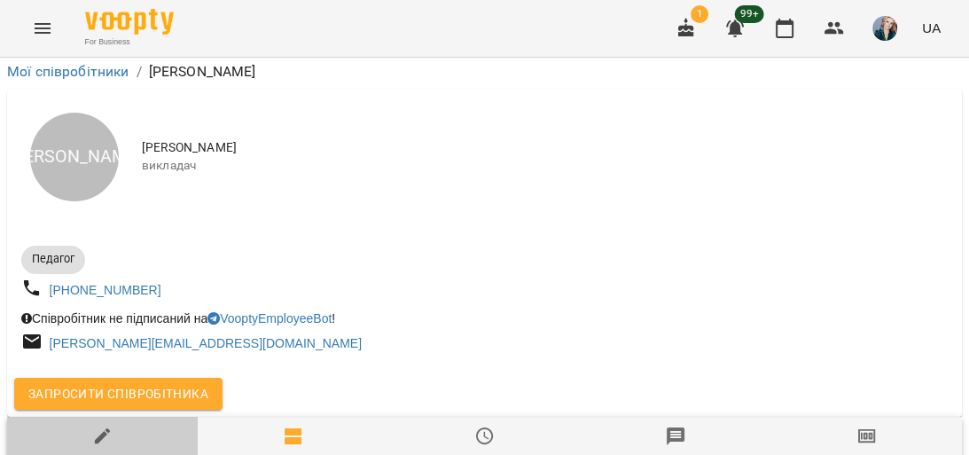
click at [123, 426] on span "Інформація" at bounding box center [102, 450] width 169 height 48
select select "**"
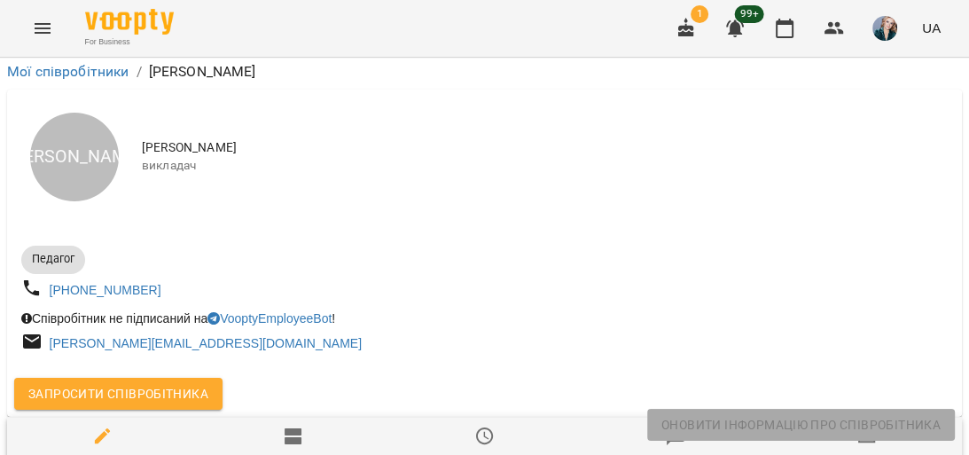
scroll to position [0, 0]
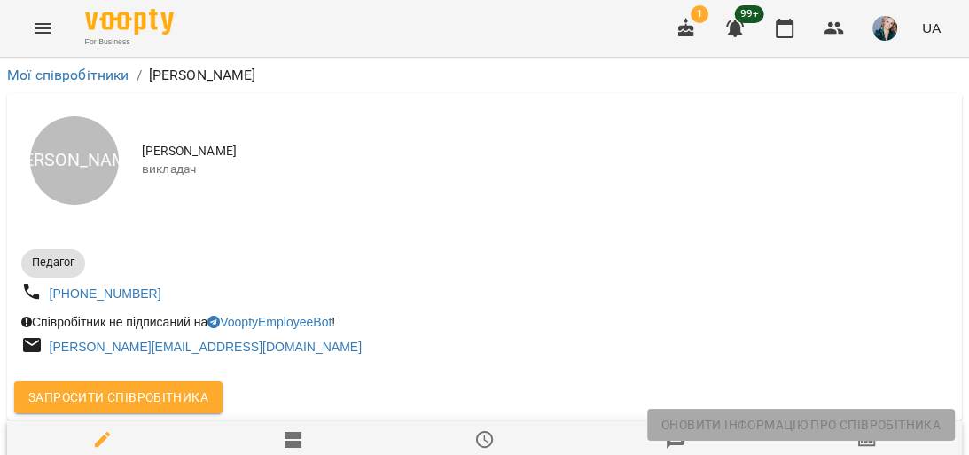
click at [28, 13] on div "For Business 1 99+ UA" at bounding box center [484, 28] width 969 height 57
click at [33, 17] on button "Menu" at bounding box center [42, 28] width 43 height 43
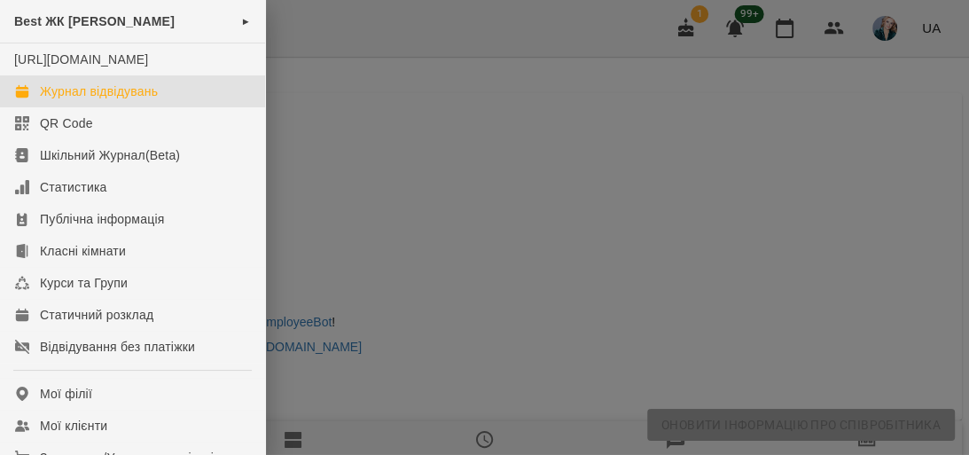
click at [126, 100] on div "Журнал відвідувань" at bounding box center [99, 91] width 118 height 18
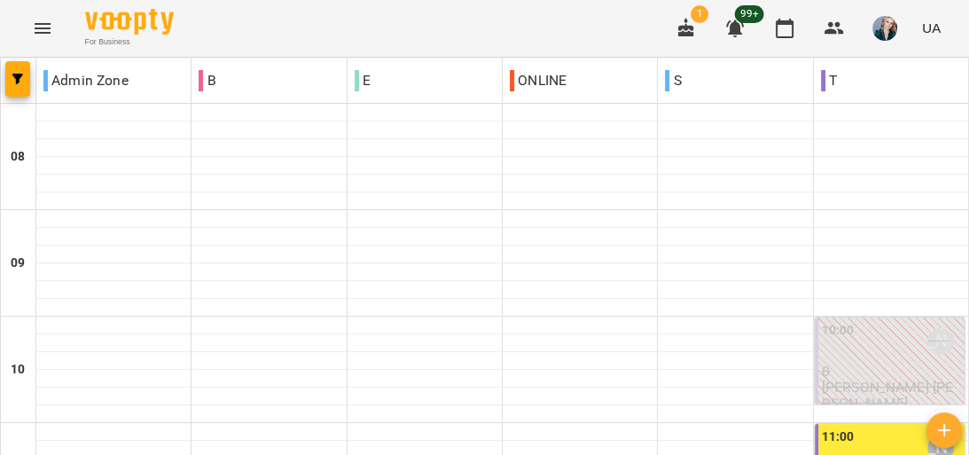
scroll to position [568, 0]
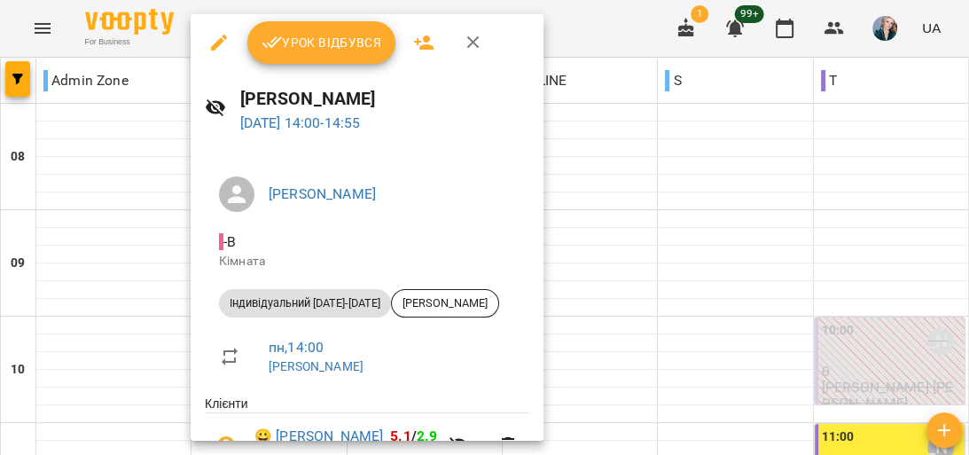
click at [315, 48] on span "Урок відбувся" at bounding box center [322, 42] width 121 height 21
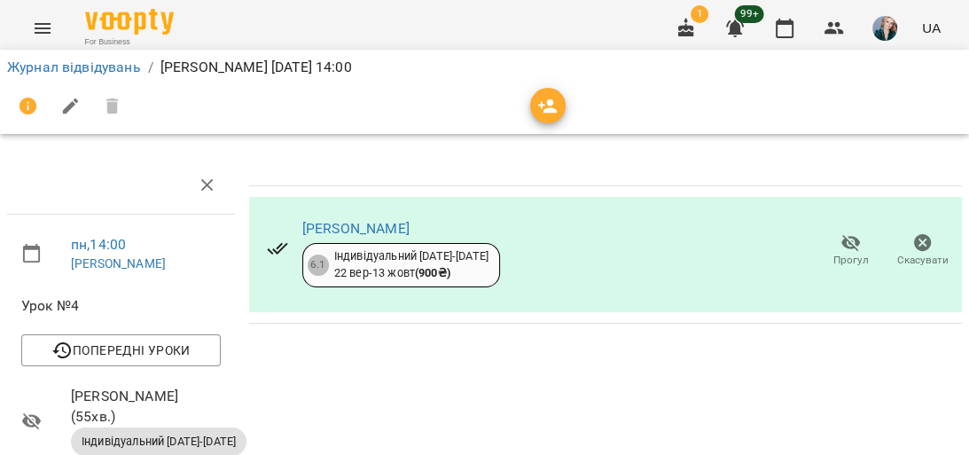
click at [129, 75] on li "Журнал відвідувань" at bounding box center [74, 67] width 134 height 21
click at [60, 75] on link "Журнал відвідувань" at bounding box center [74, 67] width 134 height 17
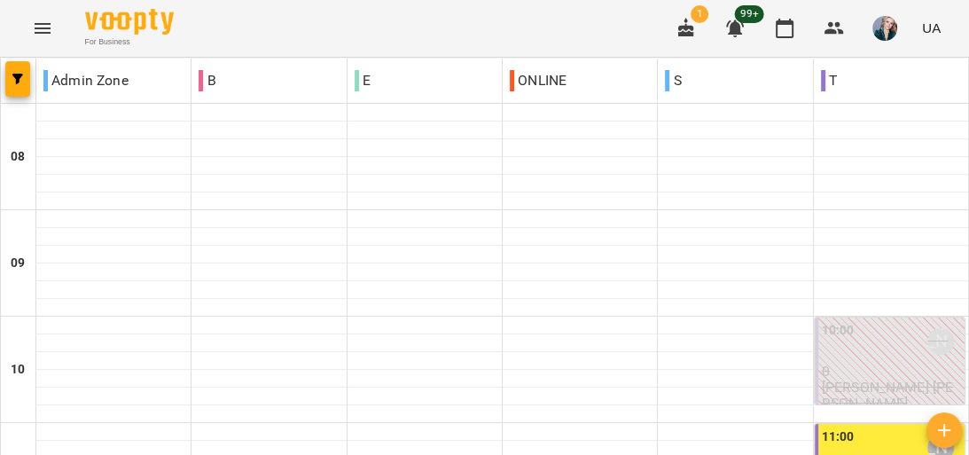
scroll to position [993, 0]
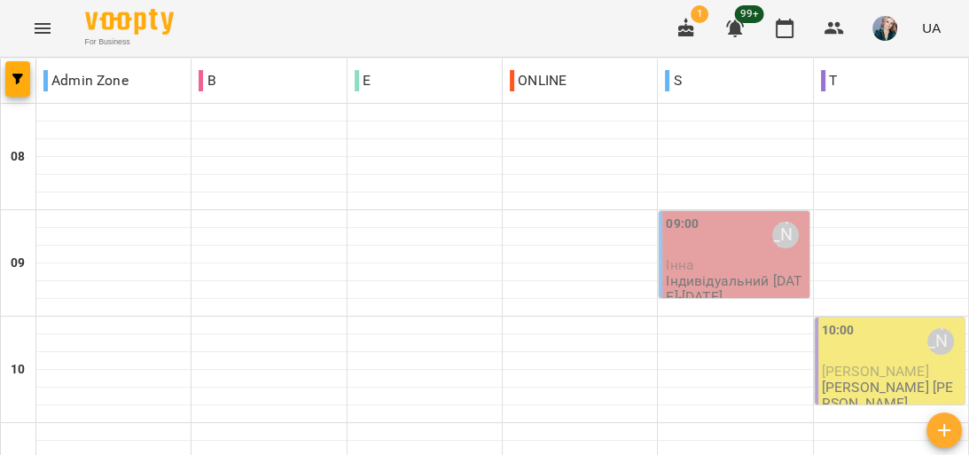
scroll to position [710, 0]
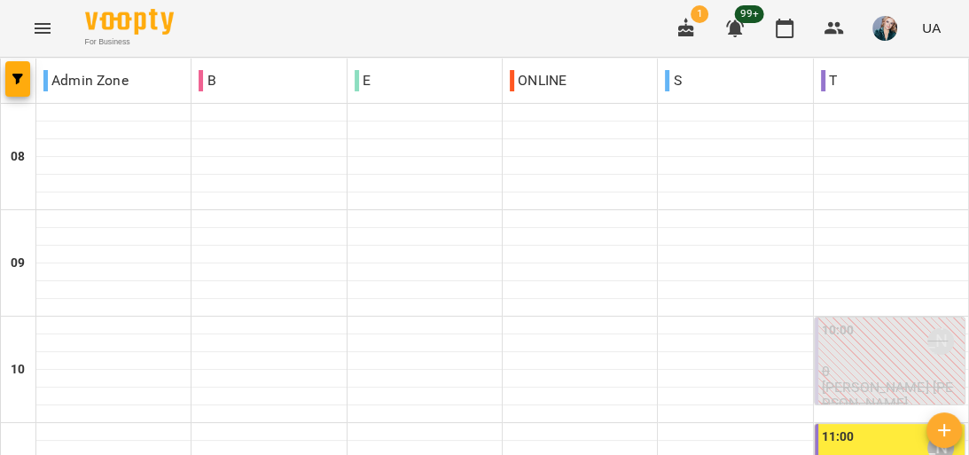
scroll to position [568, 0]
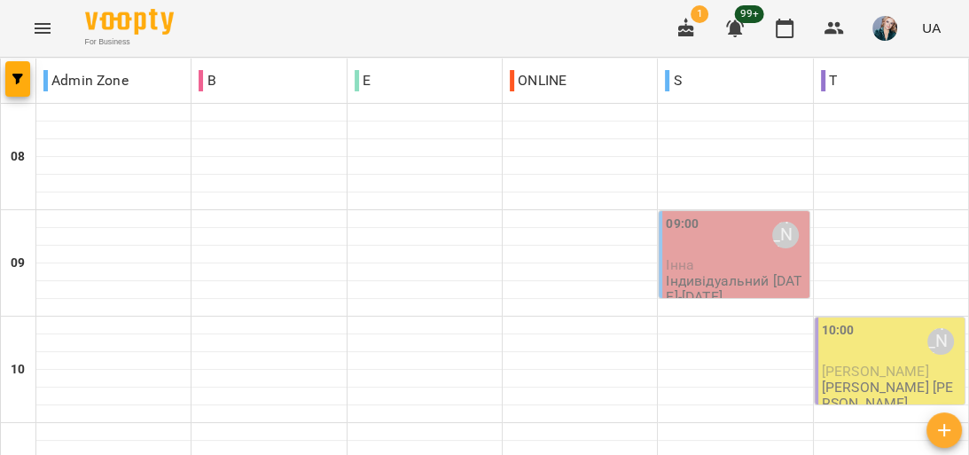
scroll to position [780, 0]
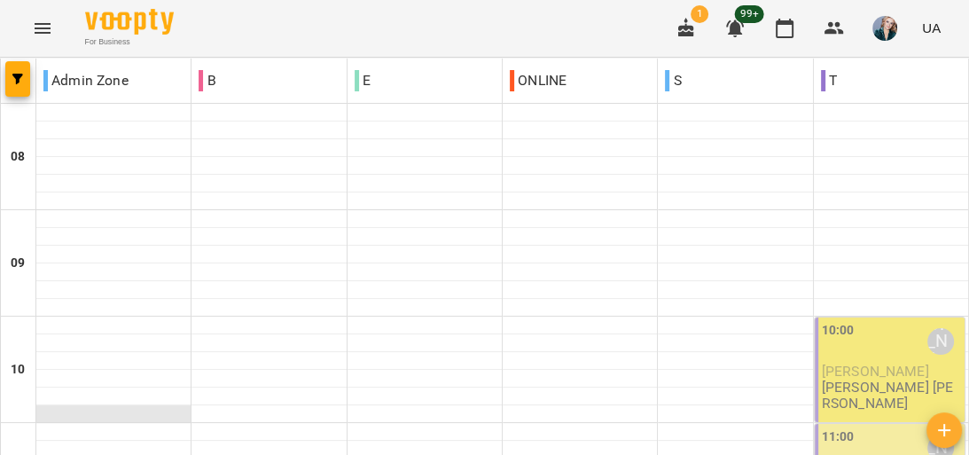
scroll to position [71, 0]
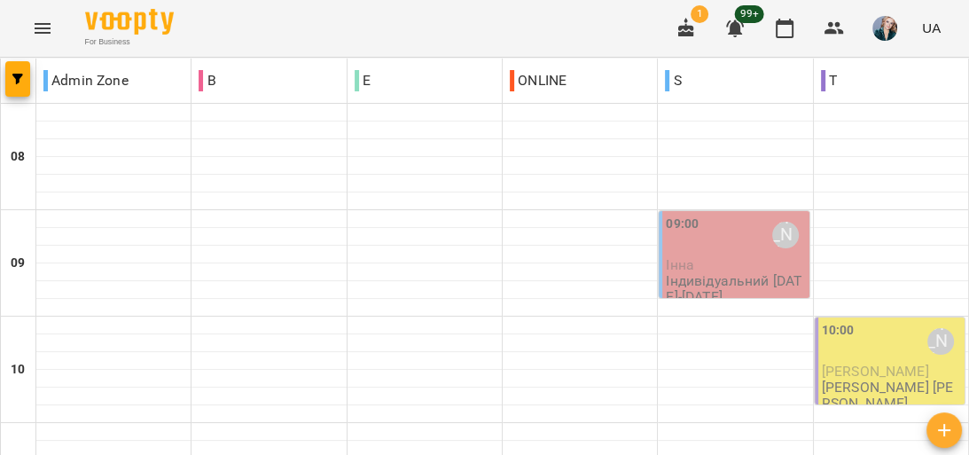
scroll to position [780, 0]
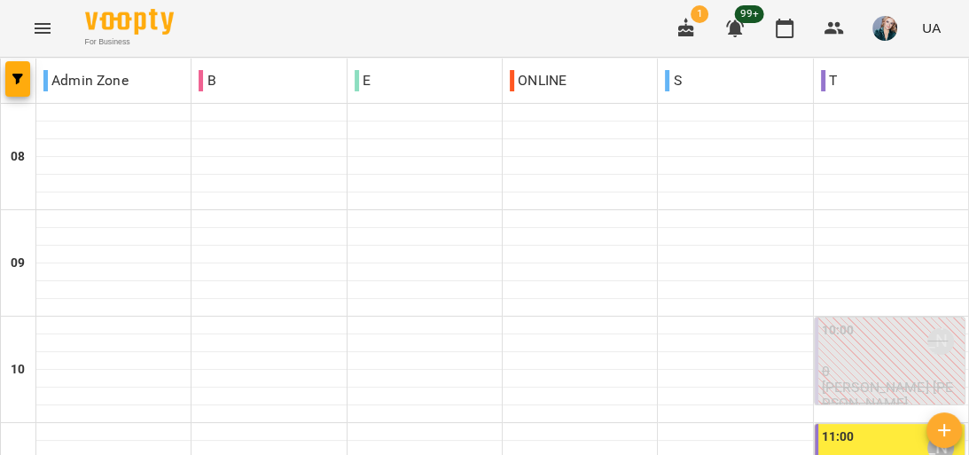
scroll to position [497, 0]
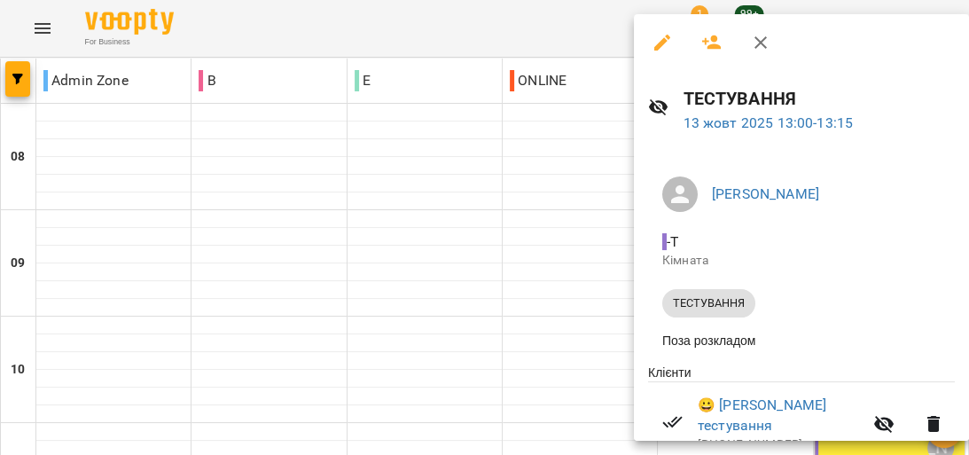
scroll to position [70, 0]
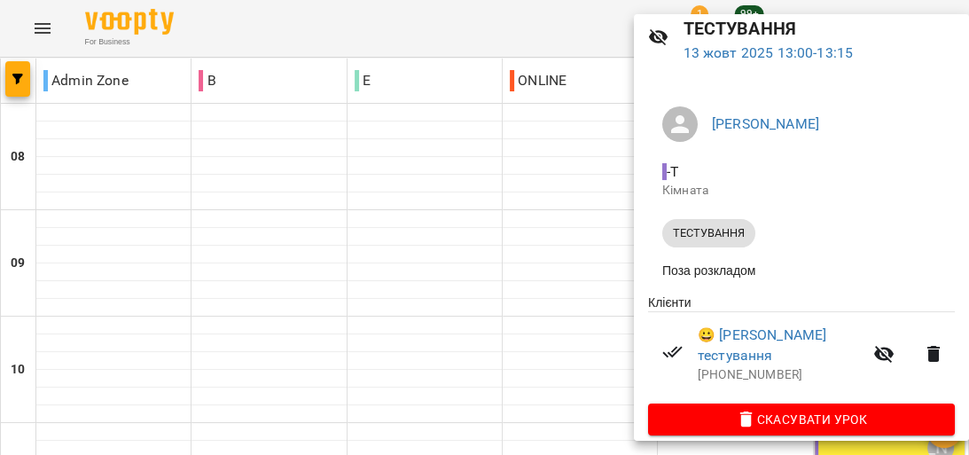
click at [568, 193] on div at bounding box center [484, 227] width 969 height 455
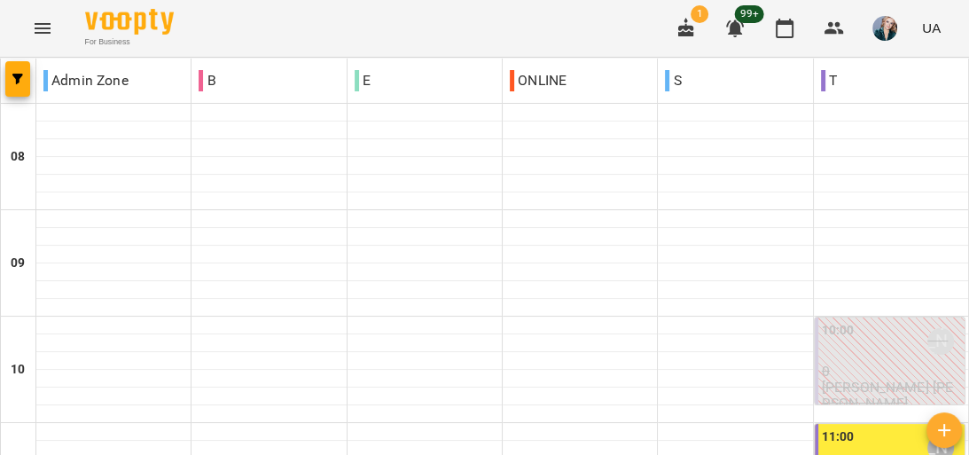
scroll to position [710, 0]
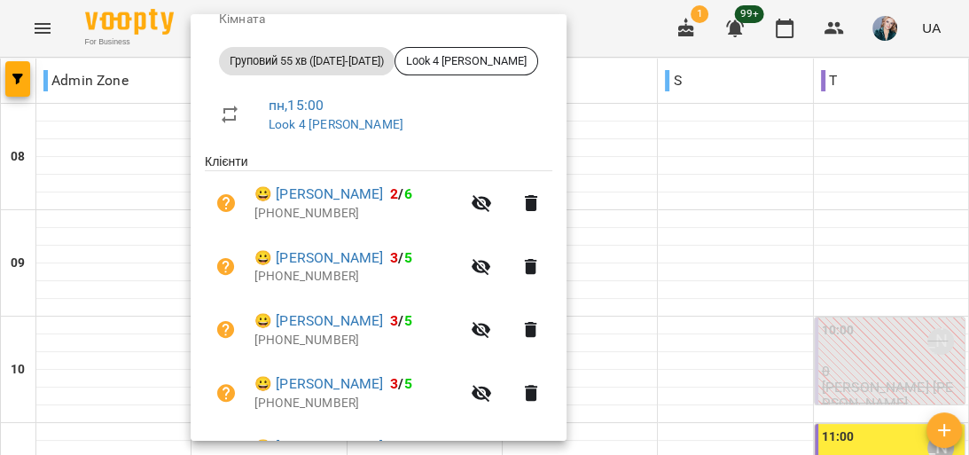
scroll to position [209, 0]
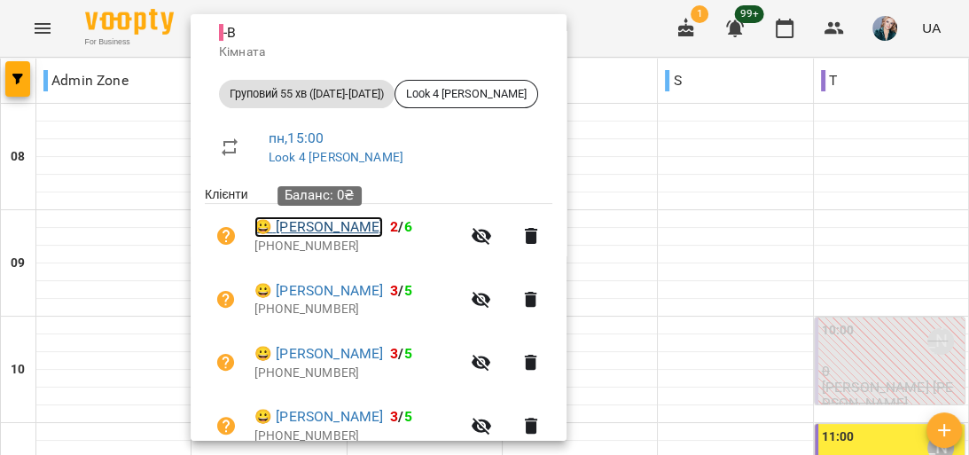
click at [344, 231] on link "😀 Нощенко Назар" at bounding box center [319, 226] width 129 height 21
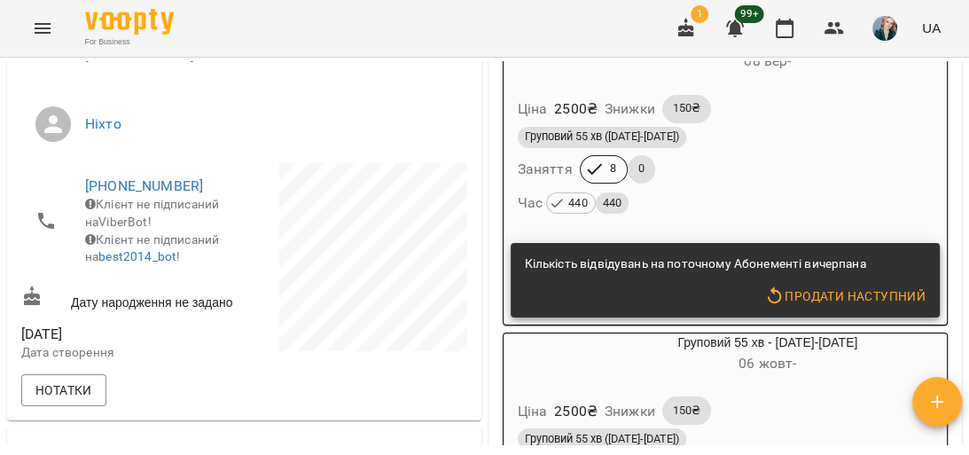
scroll to position [355, 0]
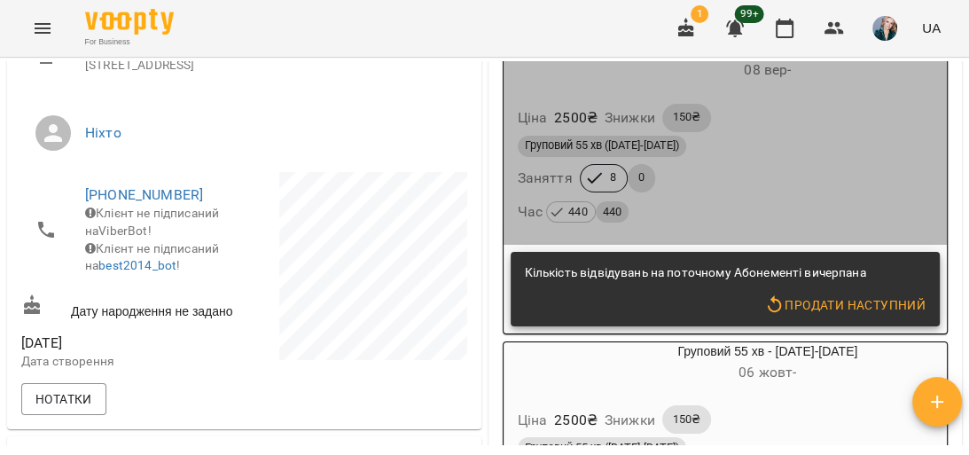
click at [772, 136] on div "Груповий 55 хв ([DATE]-[DATE])" at bounding box center [725, 146] width 423 height 28
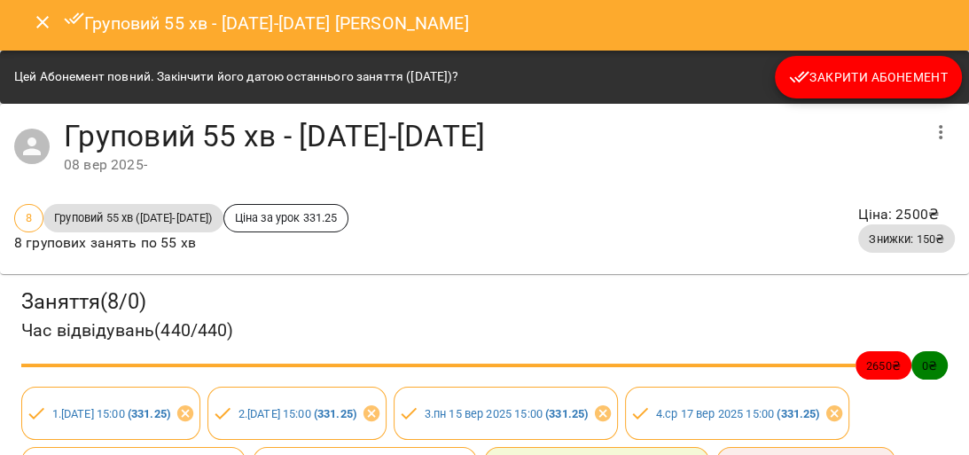
scroll to position [0, 0]
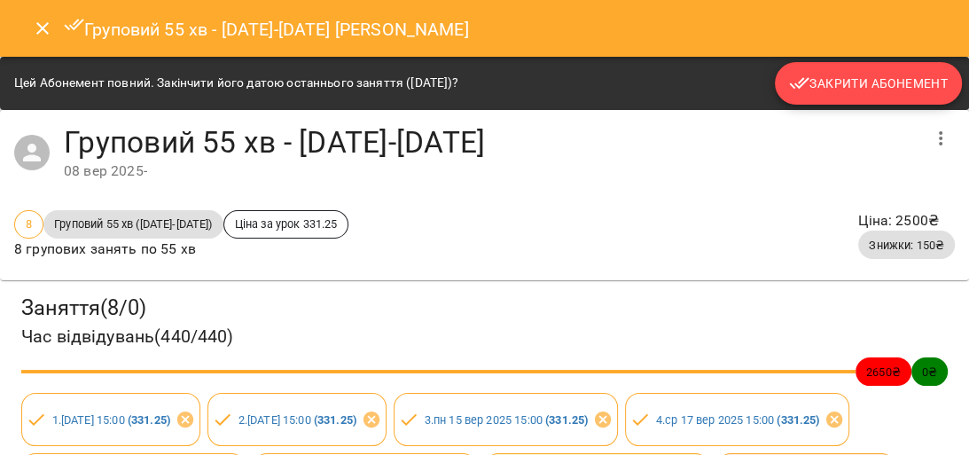
click at [822, 82] on span "Закрити Абонемент" at bounding box center [868, 83] width 159 height 21
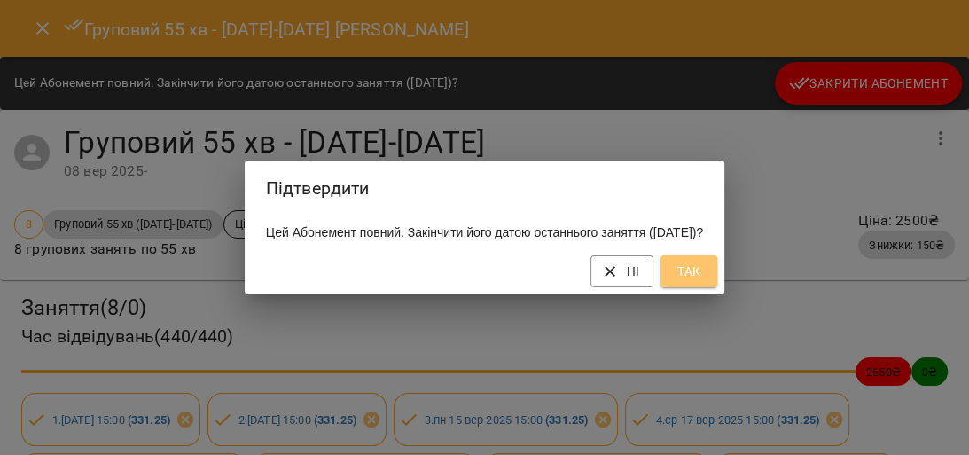
click at [703, 280] on span "Так" at bounding box center [689, 271] width 28 height 21
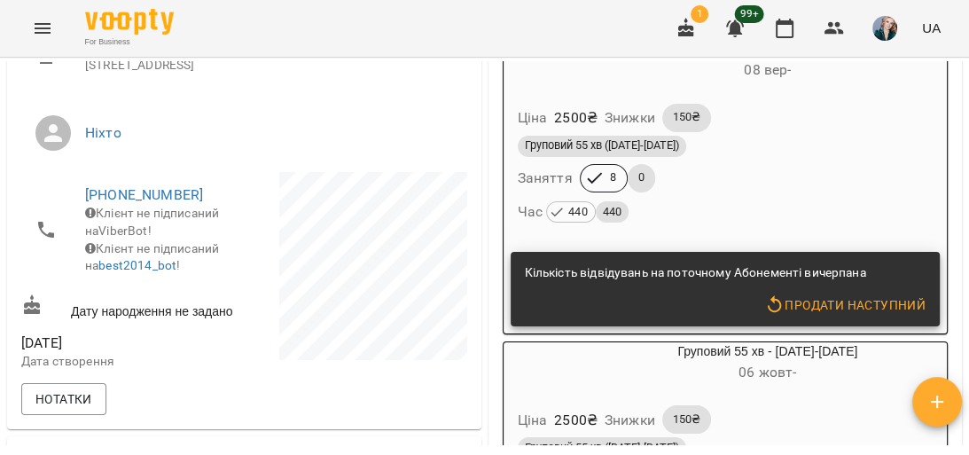
scroll to position [333, 0]
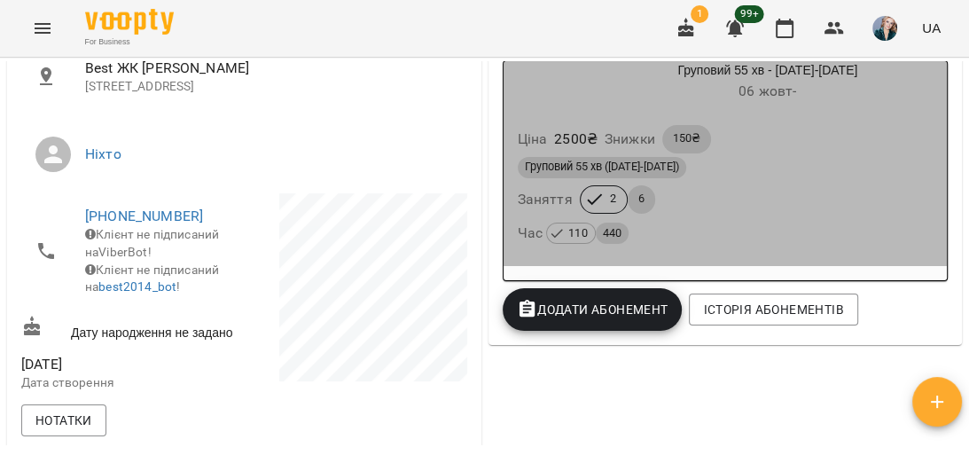
click at [763, 208] on div "Груповий 55 хв (2025-2026) Заняття 2 6 Час 110 440" at bounding box center [725, 201] width 423 height 96
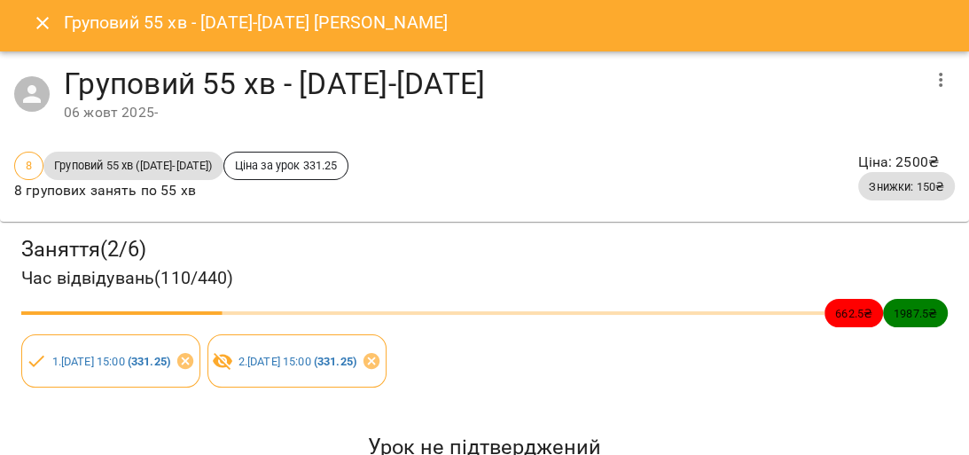
scroll to position [0, 0]
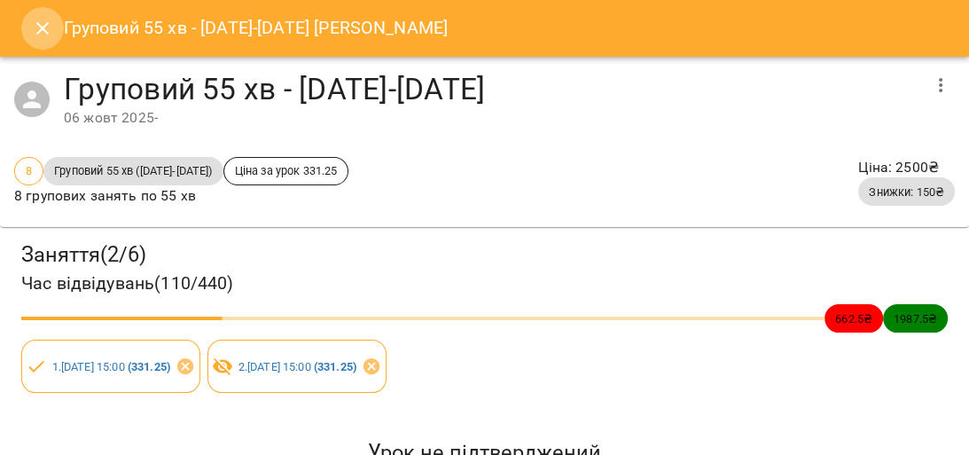
click at [42, 29] on icon "Close" at bounding box center [42, 28] width 12 height 12
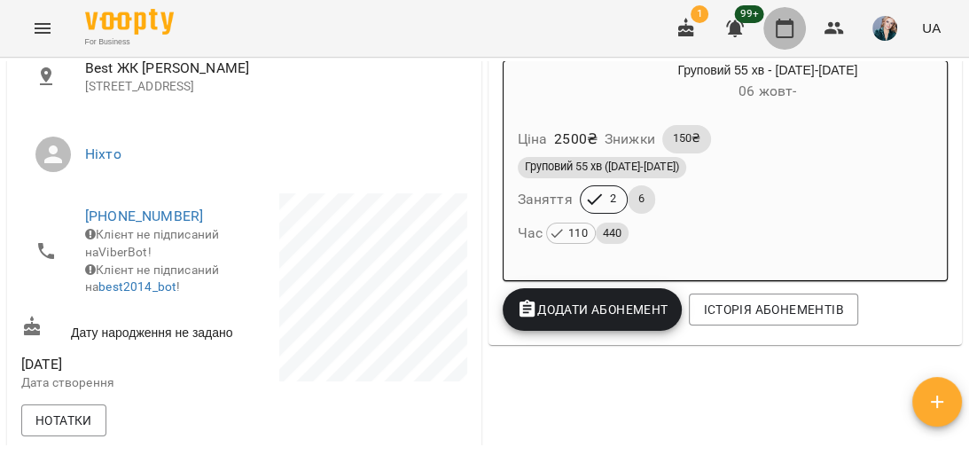
click at [788, 31] on icon "button" at bounding box center [784, 28] width 21 height 21
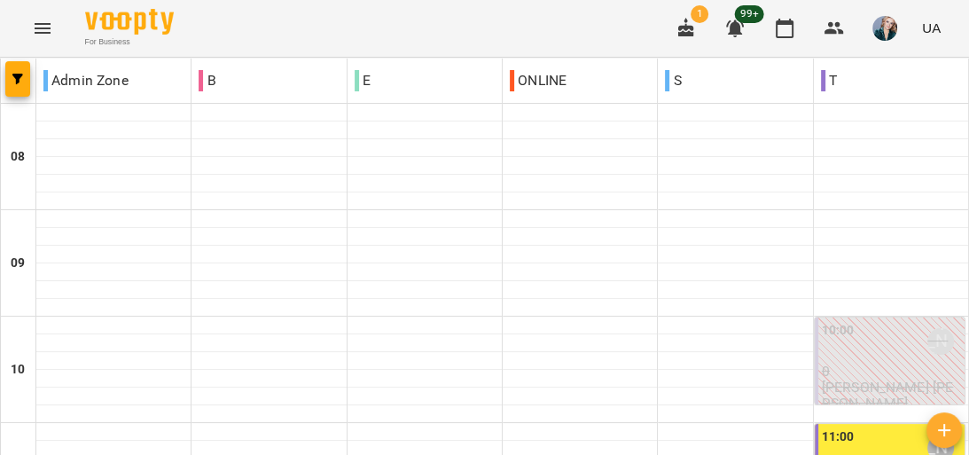
scroll to position [922, 0]
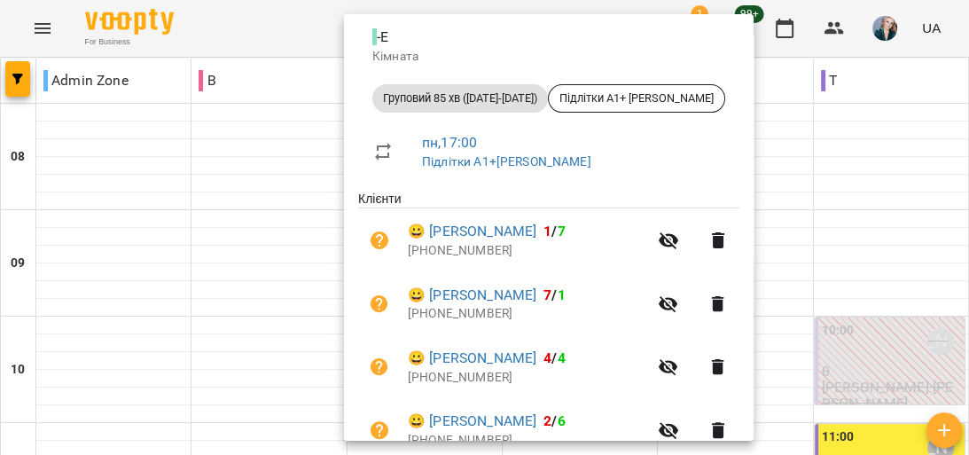
scroll to position [202, 0]
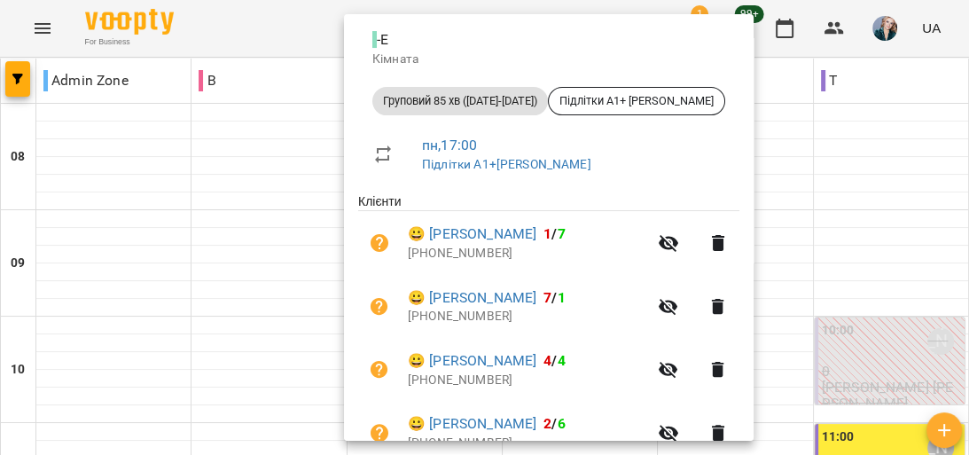
click at [112, 282] on div at bounding box center [484, 227] width 969 height 455
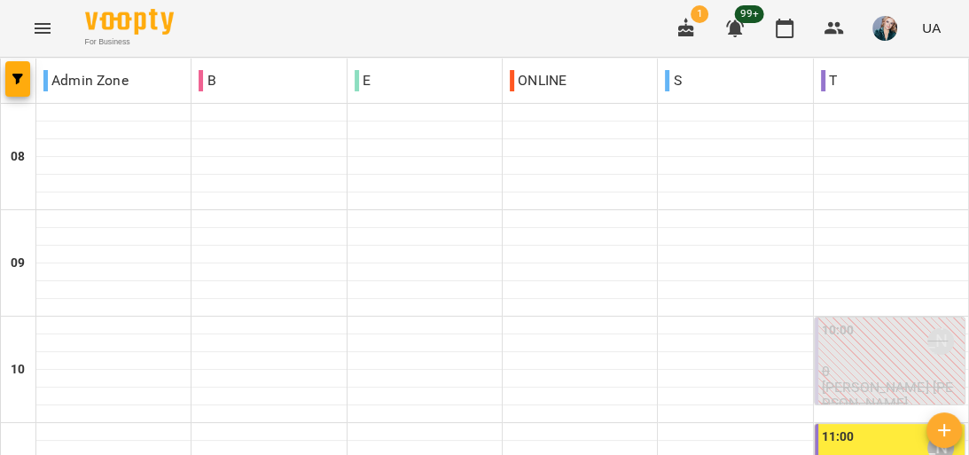
scroll to position [355, 0]
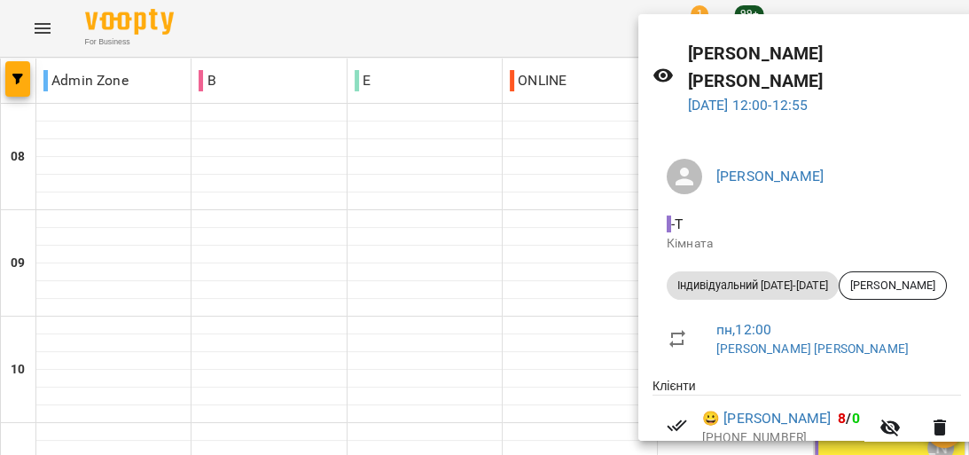
scroll to position [98, 0]
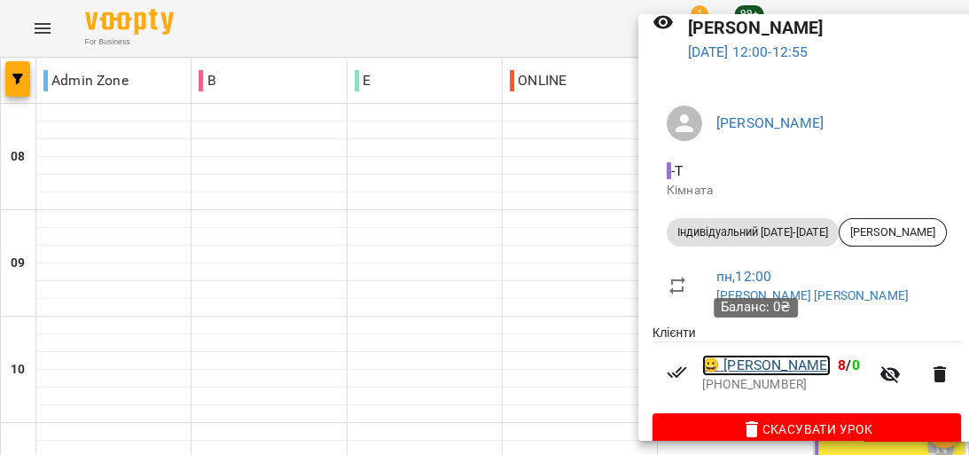
click at [794, 355] on link "😀 Лузіна Ірина" at bounding box center [766, 365] width 129 height 21
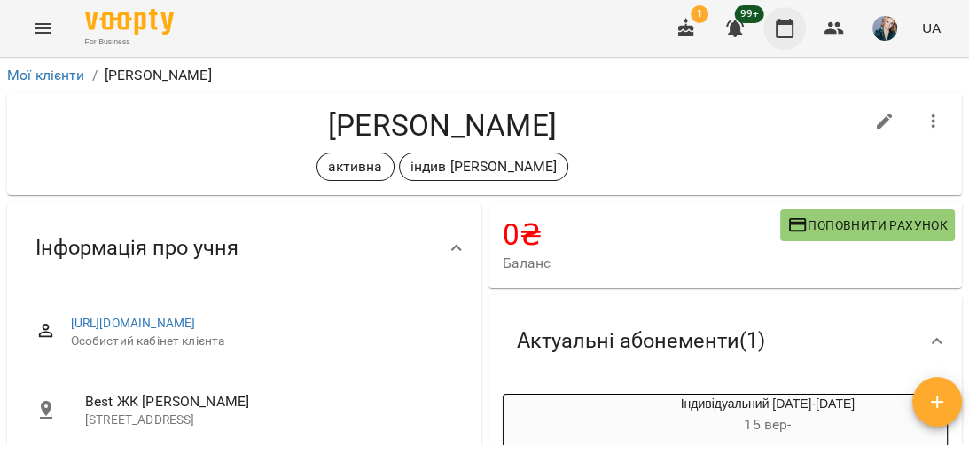
click at [779, 29] on icon "button" at bounding box center [784, 28] width 21 height 21
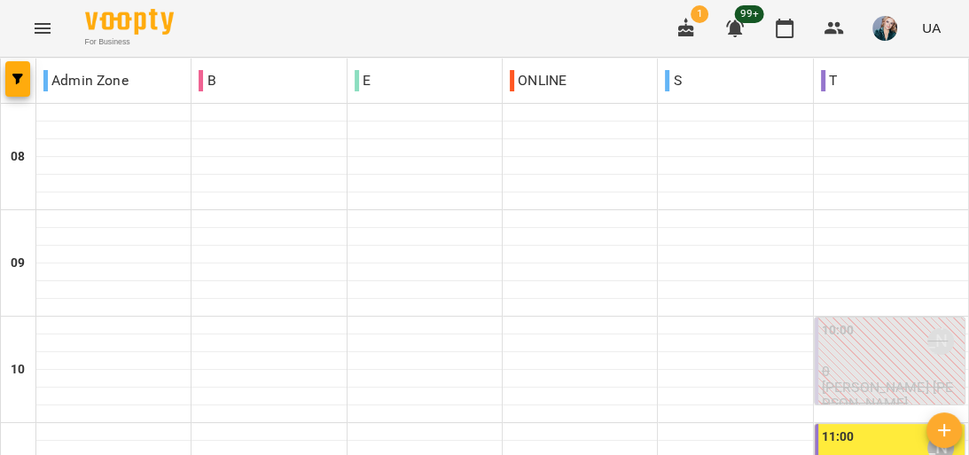
scroll to position [922, 0]
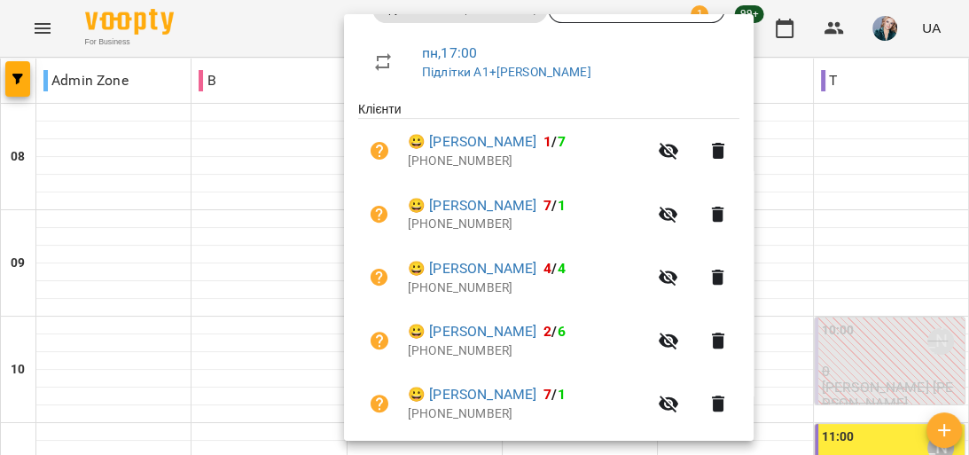
scroll to position [273, 0]
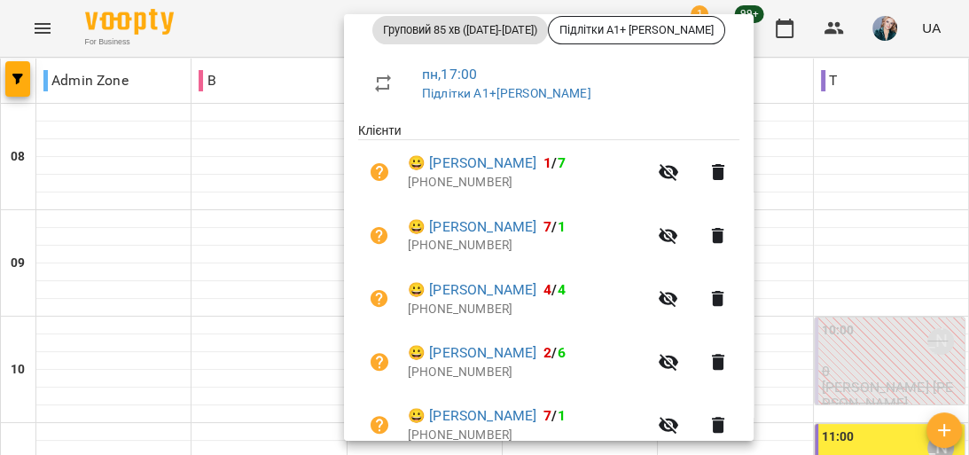
click at [784, 90] on div at bounding box center [484, 227] width 969 height 455
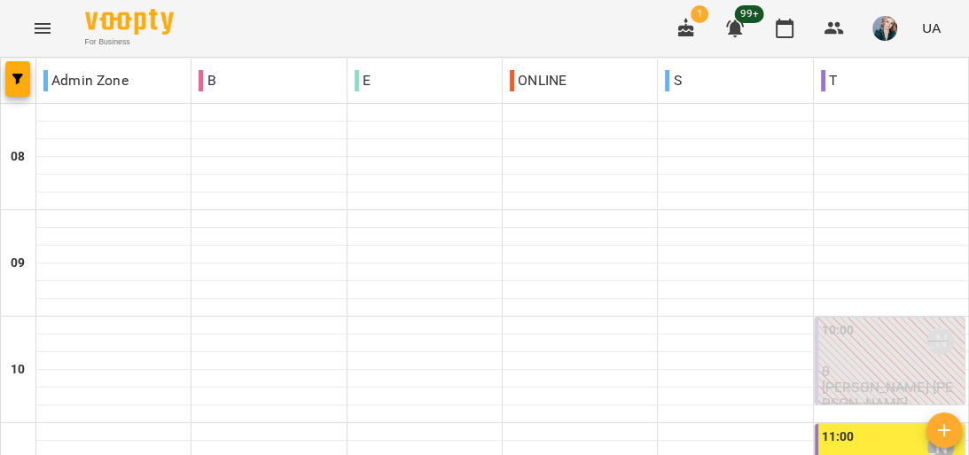
scroll to position [993, 0]
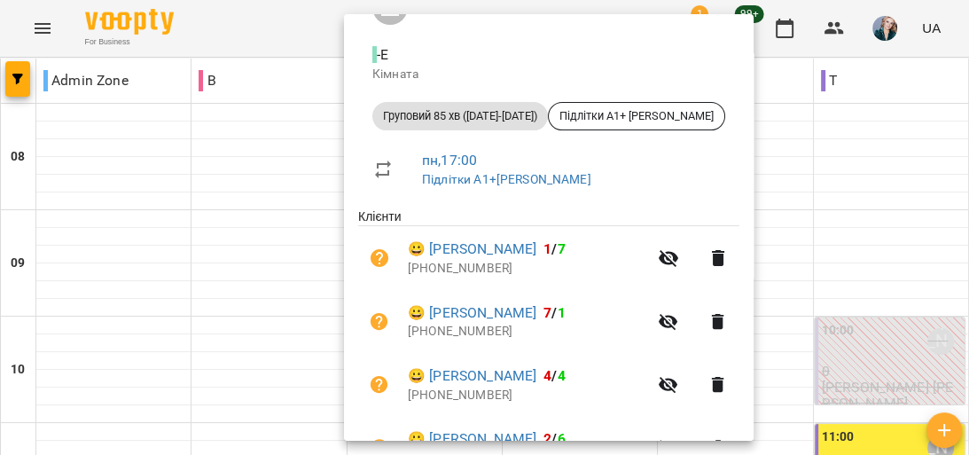
scroll to position [213, 0]
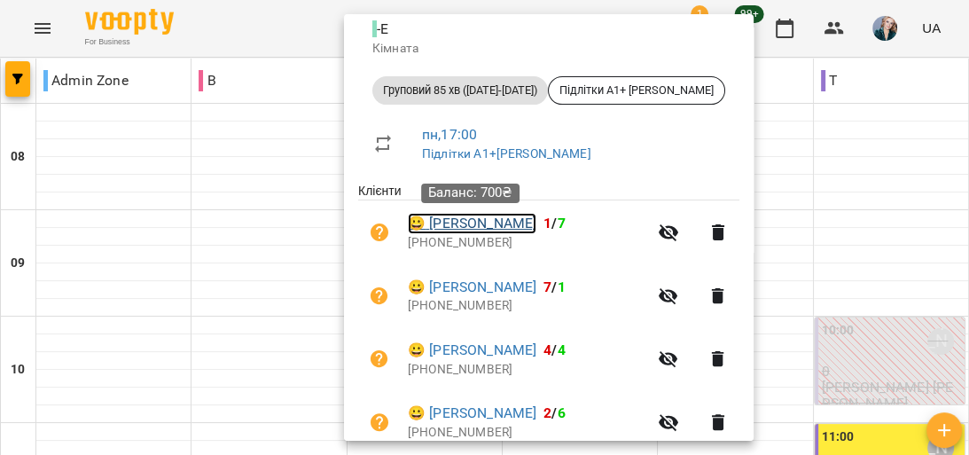
click at [514, 220] on link "😀 Гладкий Денис" at bounding box center [472, 223] width 129 height 21
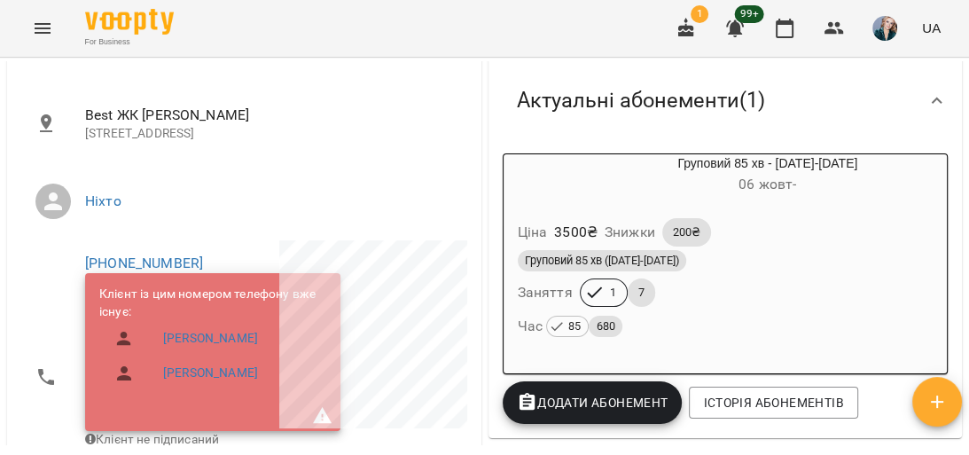
scroll to position [355, 0]
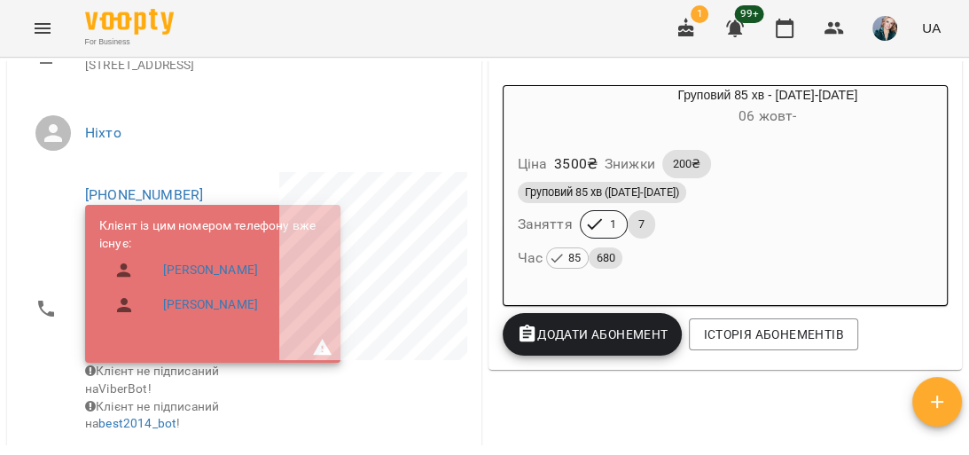
click at [729, 226] on div "Груповий 85 хв (2025-2026) Заняття 1 7 Час 85 680" at bounding box center [725, 226] width 423 height 96
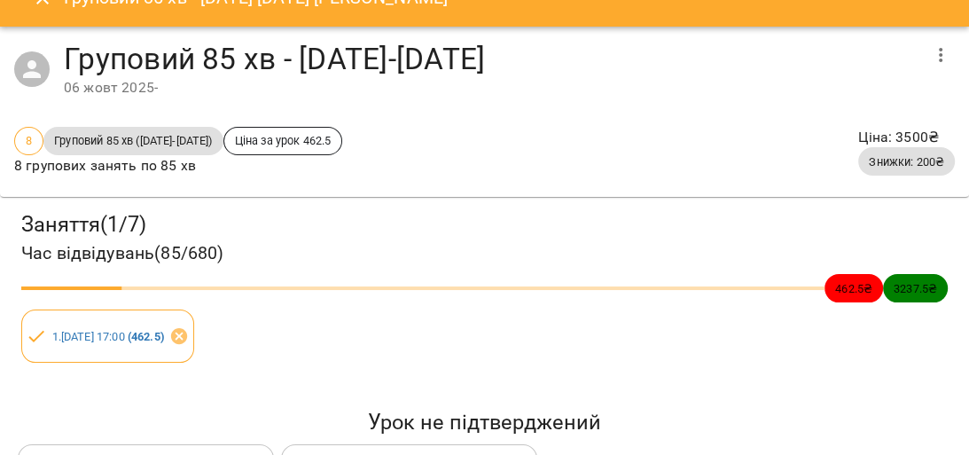
scroll to position [0, 0]
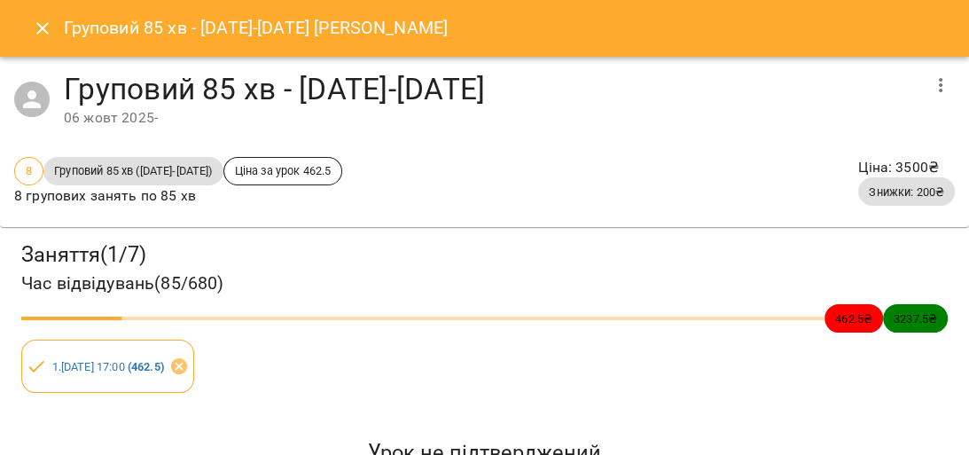
click at [43, 30] on icon "Close" at bounding box center [42, 28] width 21 height 21
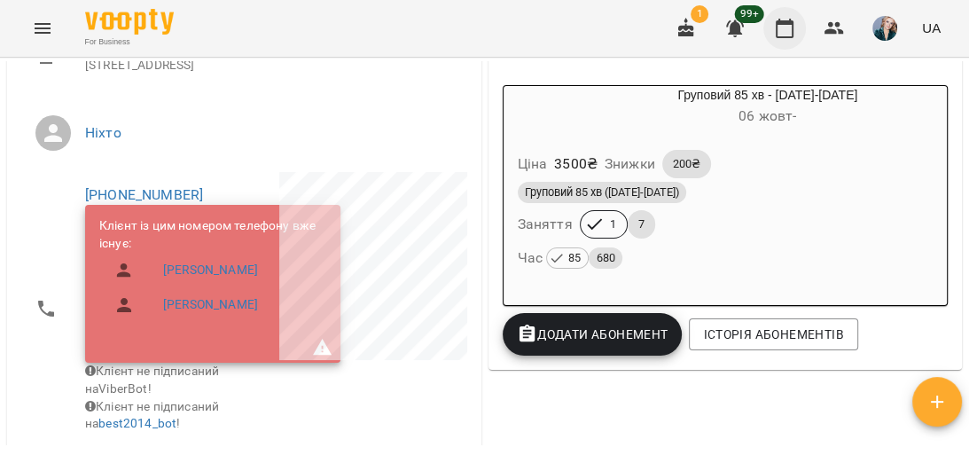
click at [785, 31] on icon "button" at bounding box center [784, 28] width 21 height 21
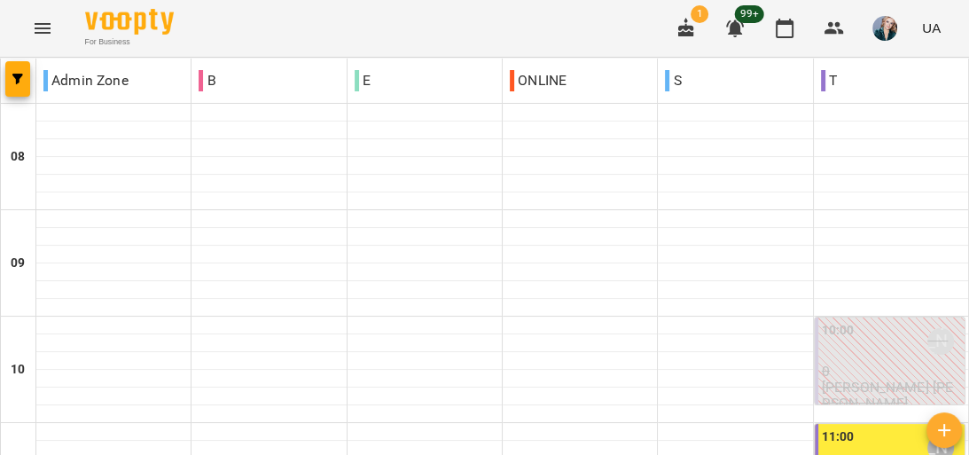
scroll to position [1064, 0]
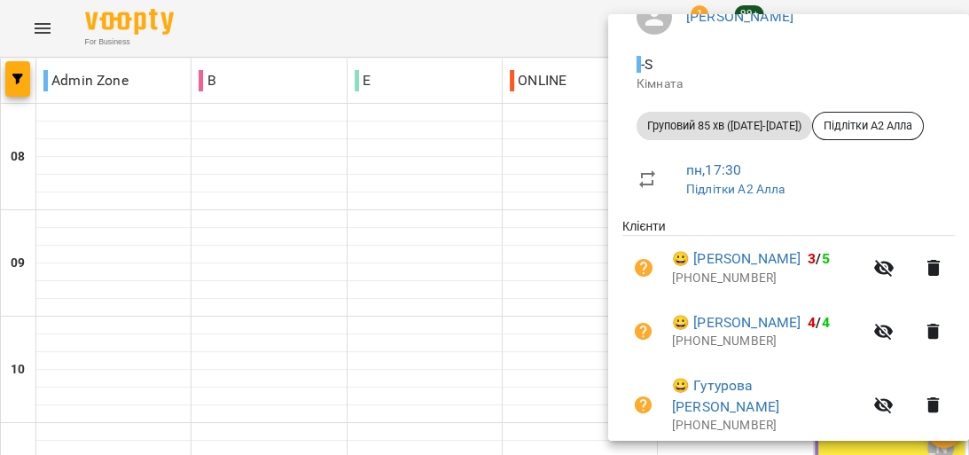
scroll to position [142, 0]
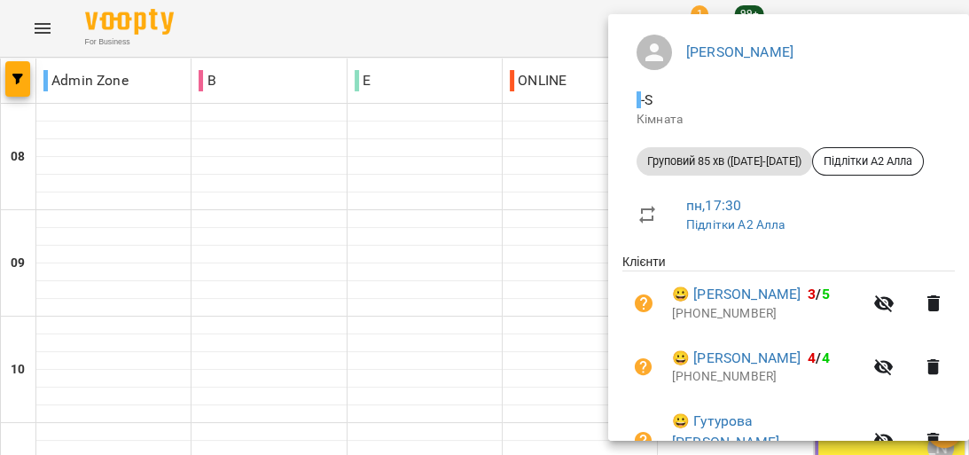
click at [579, 191] on div at bounding box center [484, 227] width 969 height 455
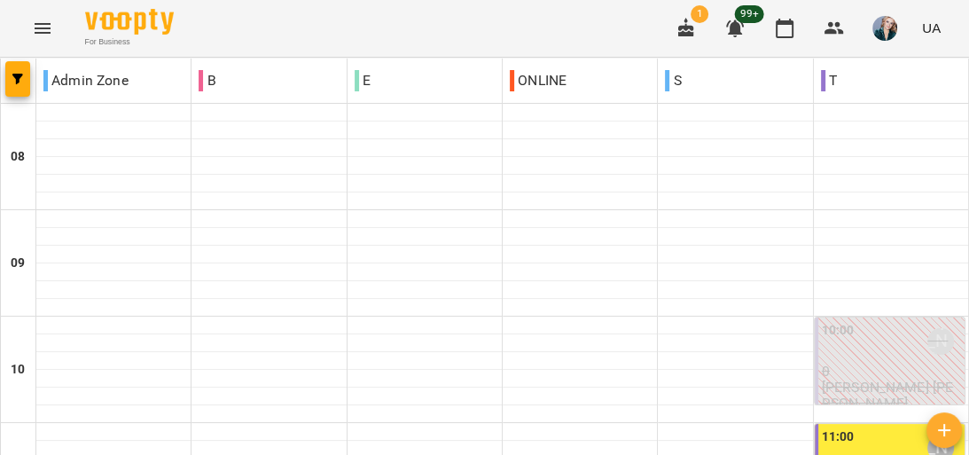
scroll to position [922, 0]
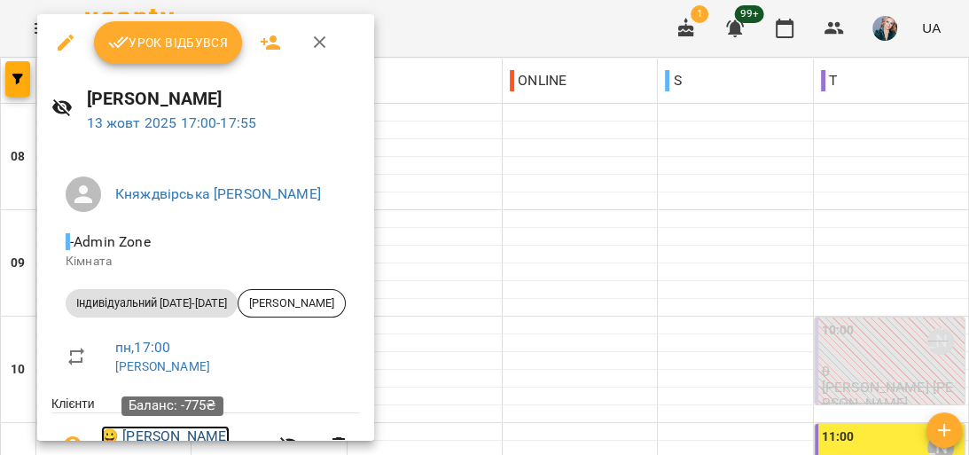
click at [195, 437] on link "😀 [PERSON_NAME]" at bounding box center [165, 436] width 129 height 21
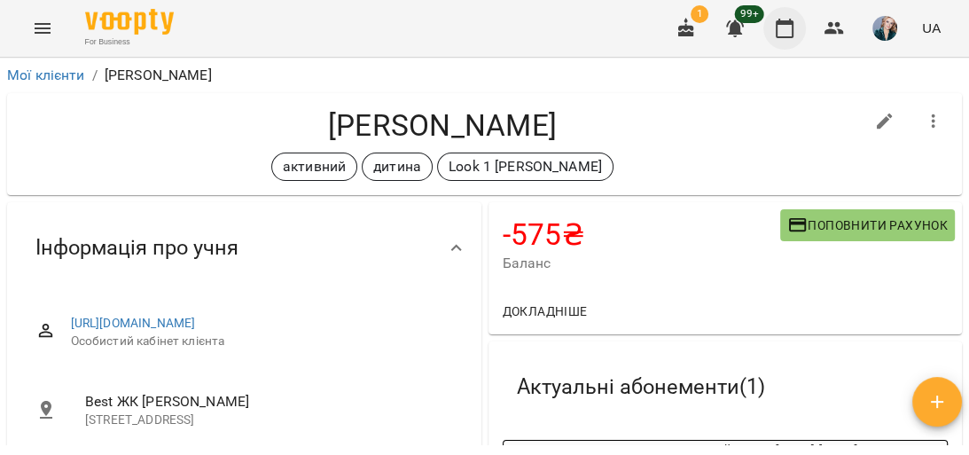
click at [788, 24] on icon "button" at bounding box center [785, 29] width 18 height 20
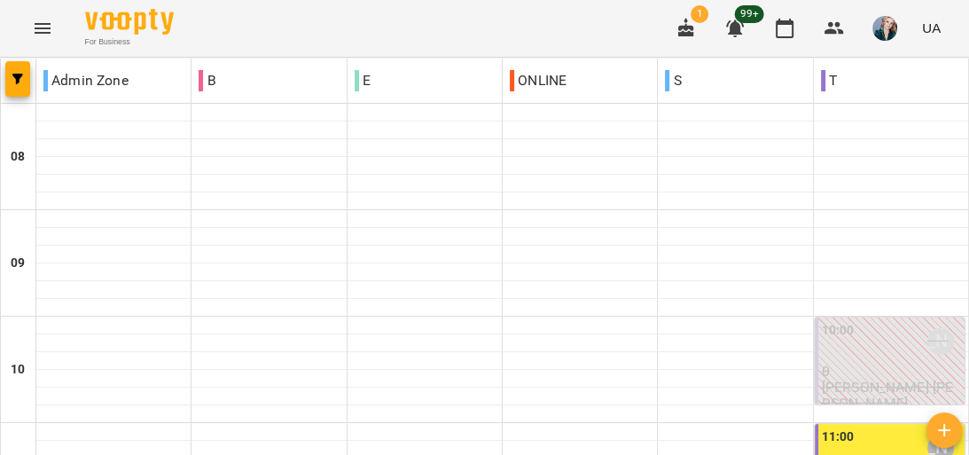
scroll to position [710, 0]
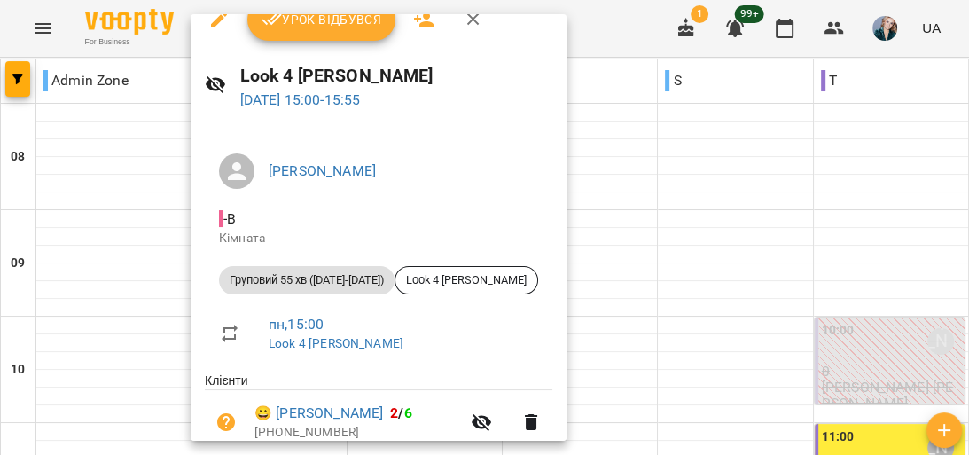
scroll to position [0, 0]
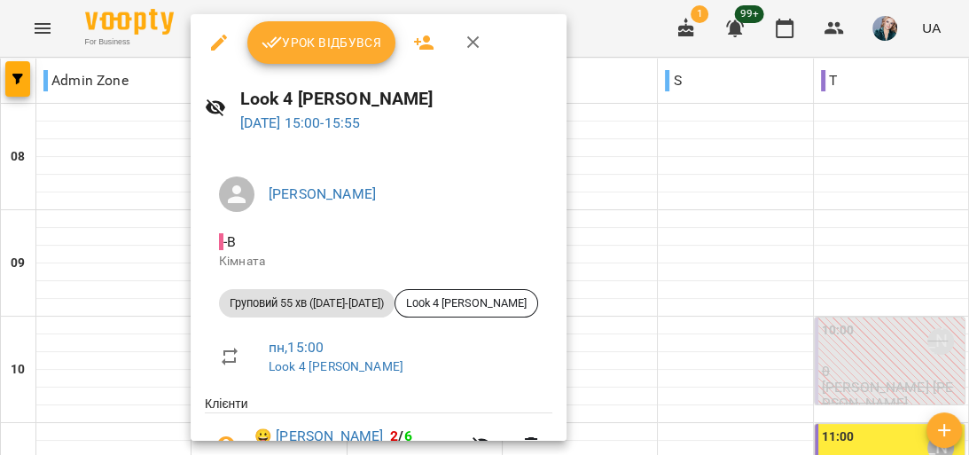
click at [333, 39] on span "Урок відбувся" at bounding box center [322, 42] width 121 height 21
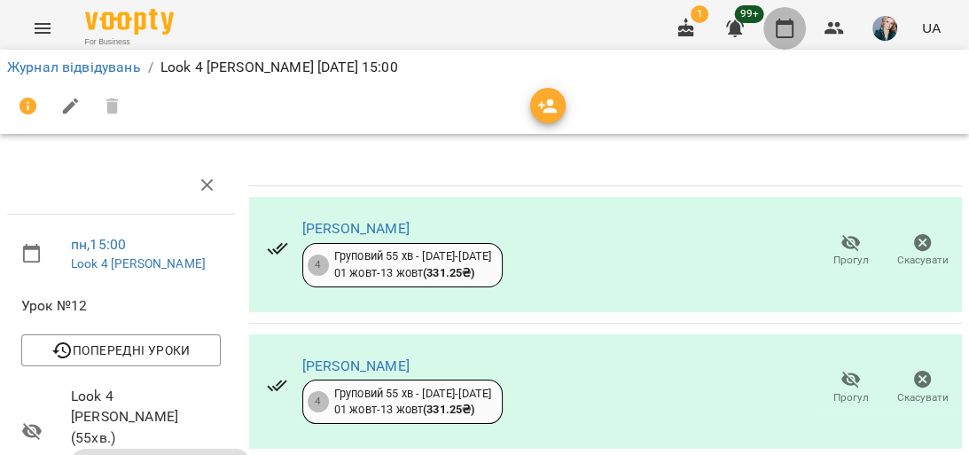
click at [781, 25] on icon "button" at bounding box center [785, 29] width 18 height 20
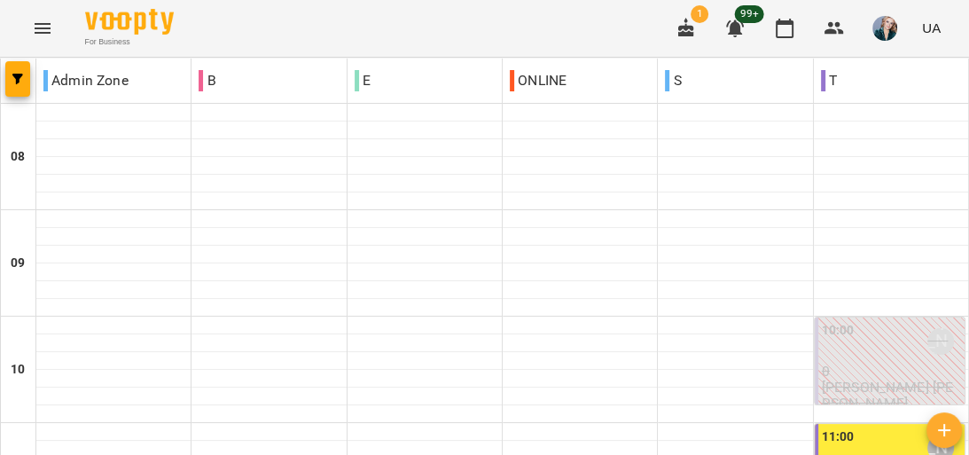
scroll to position [780, 0]
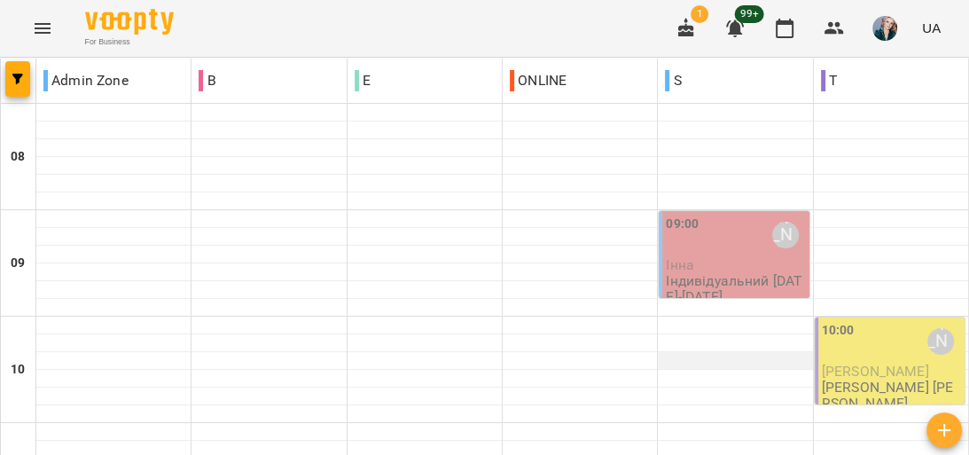
scroll to position [639, 0]
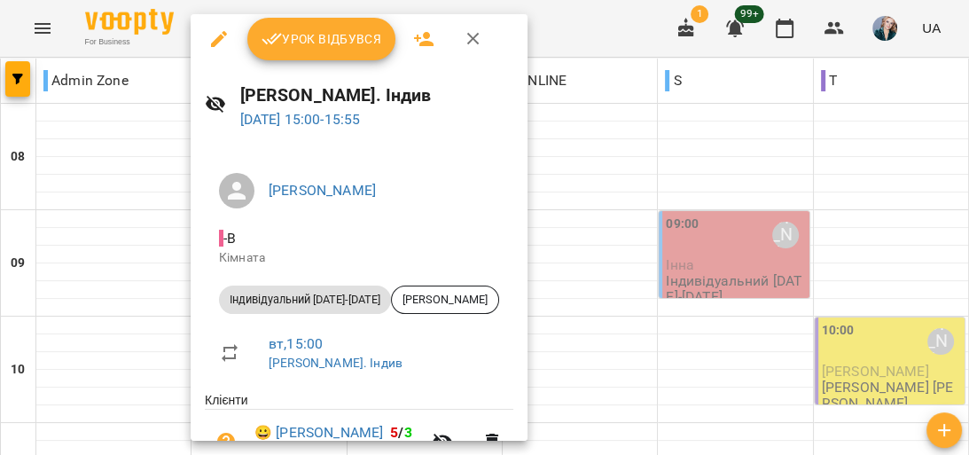
scroll to position [0, 0]
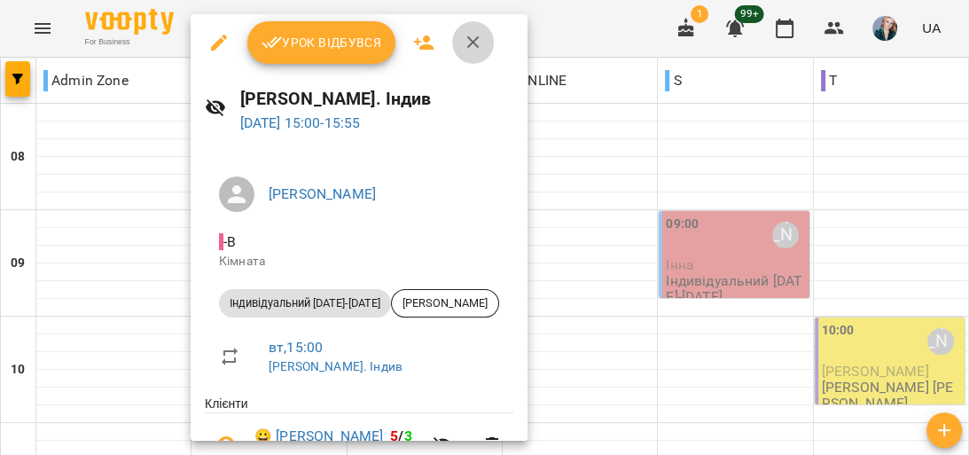
click at [474, 38] on icon "button" at bounding box center [473, 42] width 21 height 21
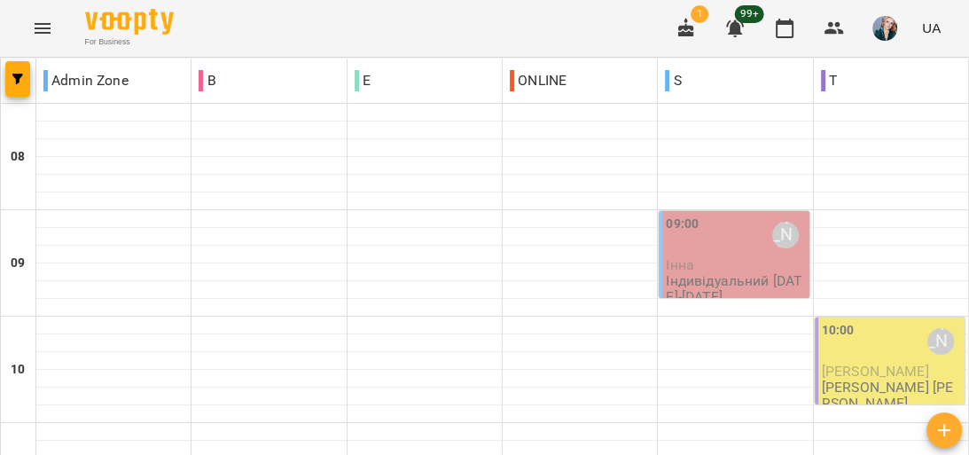
scroll to position [710, 0]
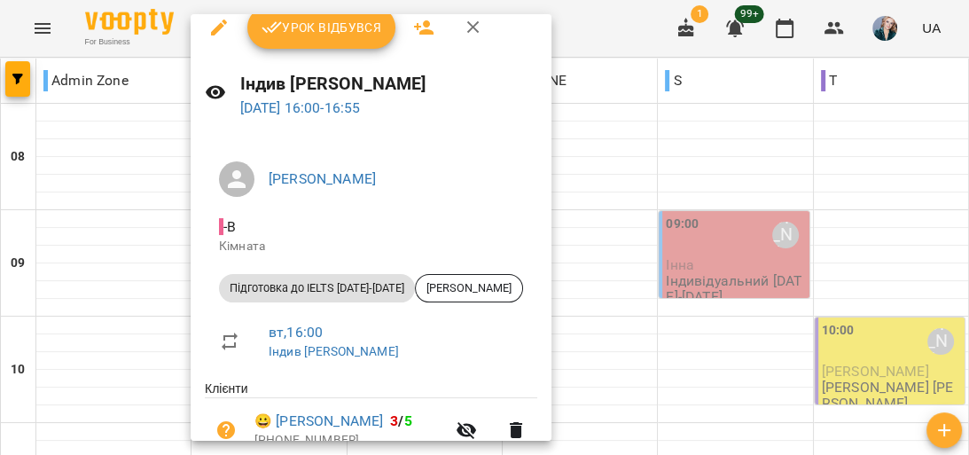
scroll to position [0, 0]
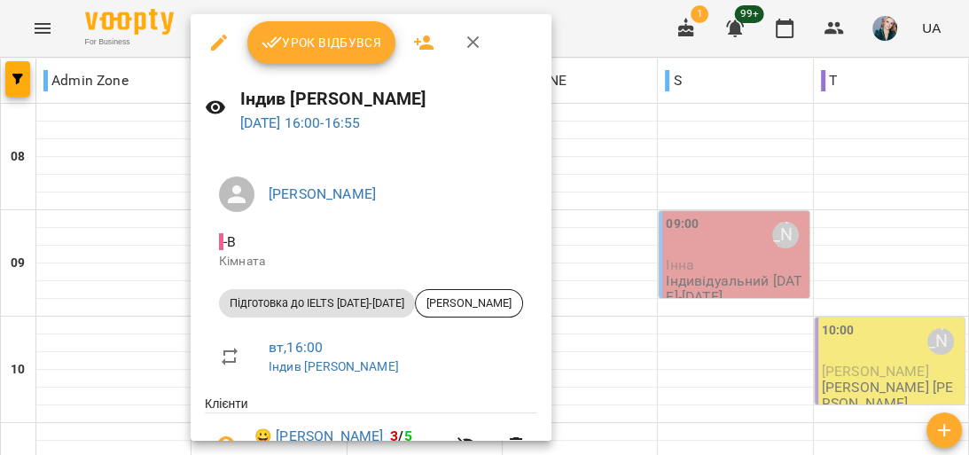
click at [472, 40] on icon "button" at bounding box center [473, 42] width 21 height 21
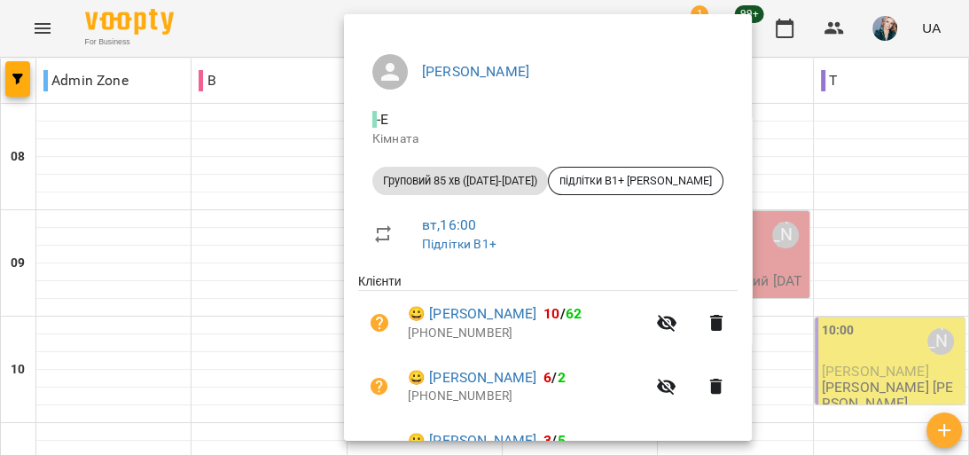
scroll to position [142, 0]
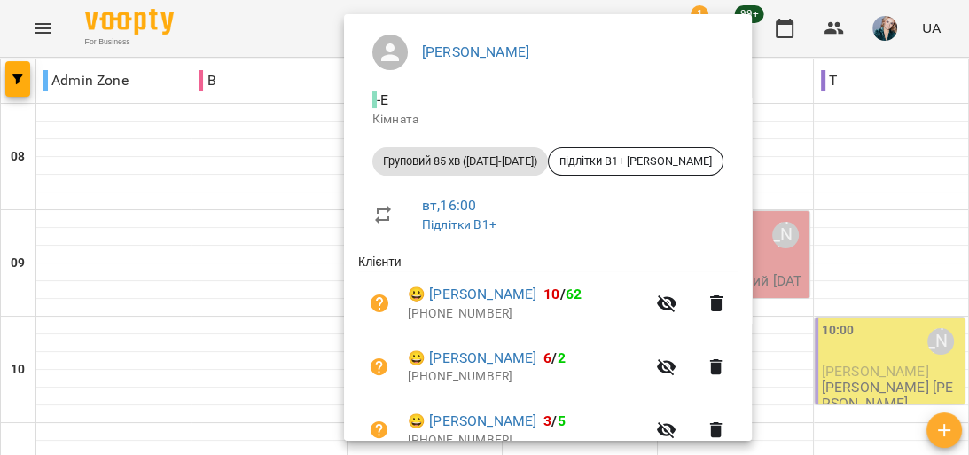
click at [326, 111] on div at bounding box center [484, 227] width 969 height 455
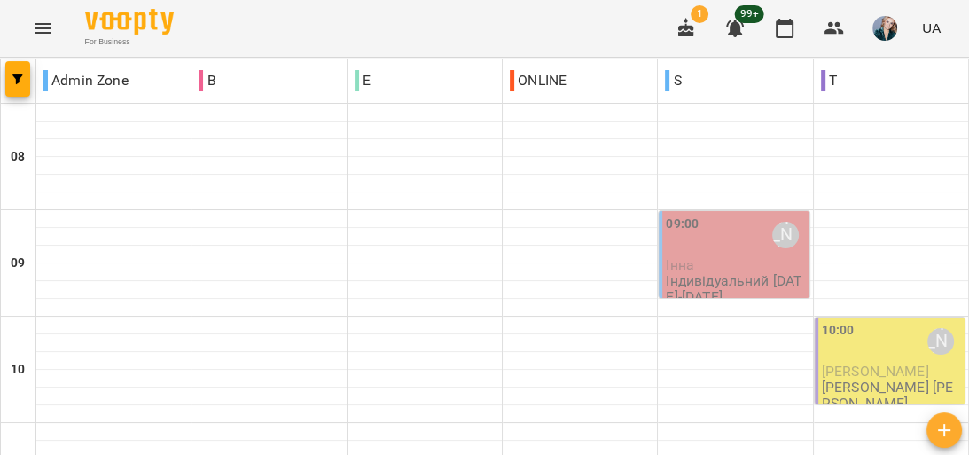
scroll to position [851, 0]
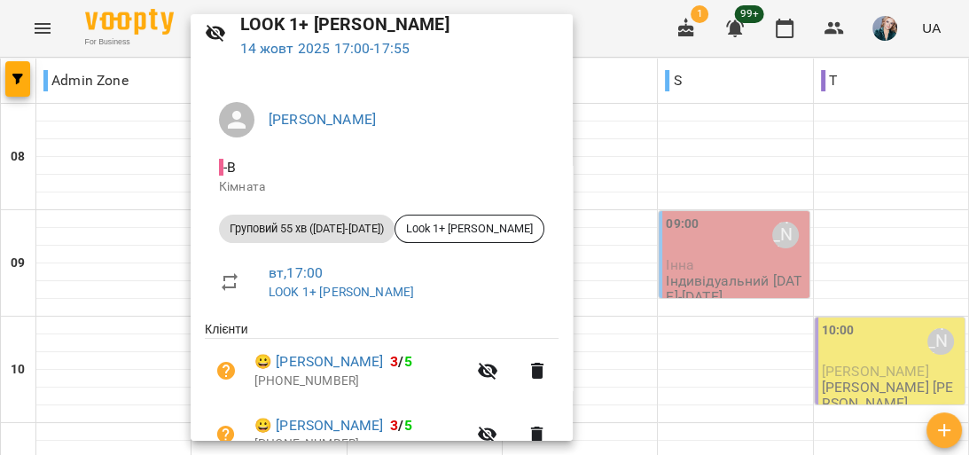
scroll to position [142, 0]
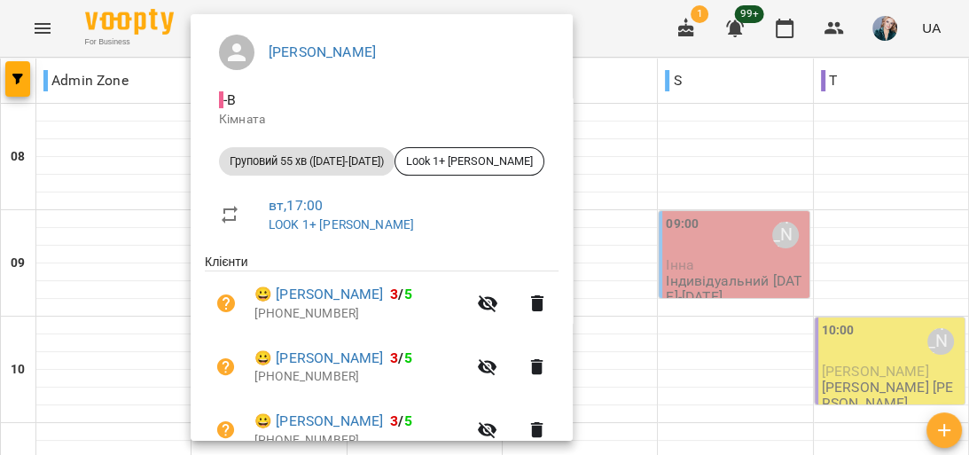
click at [106, 357] on div at bounding box center [484, 227] width 969 height 455
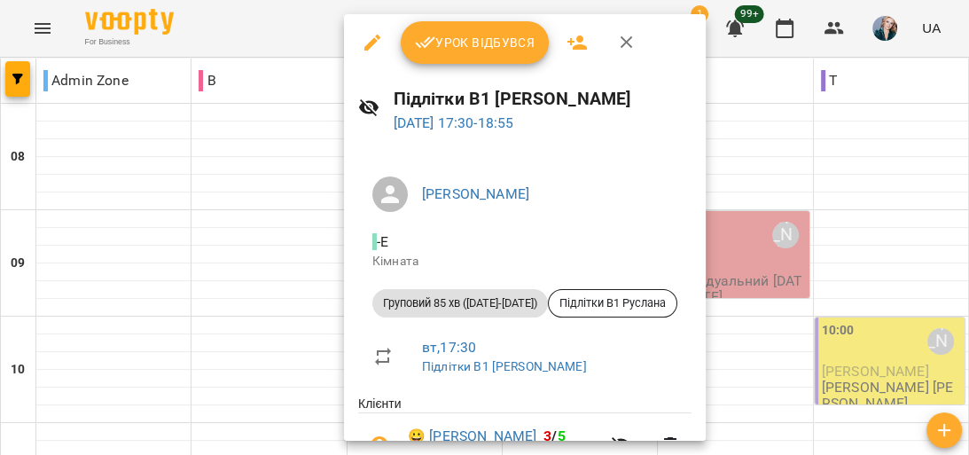
scroll to position [71, 0]
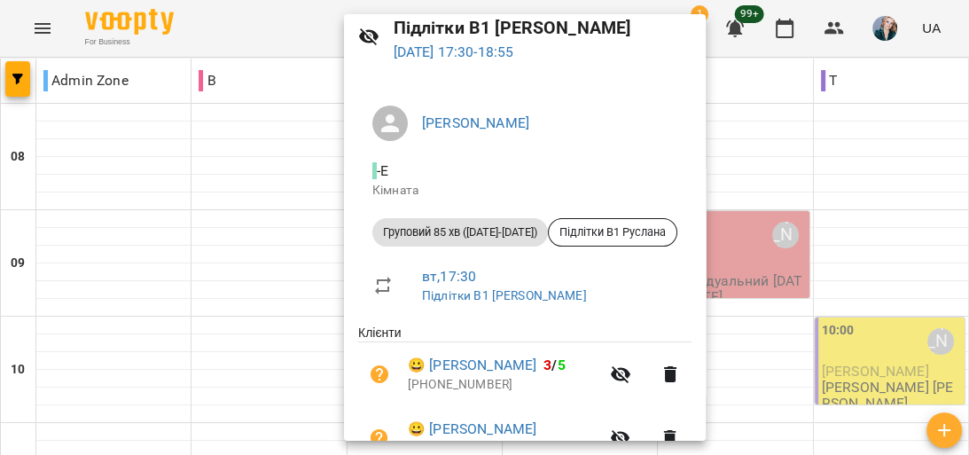
click at [159, 174] on div at bounding box center [484, 227] width 969 height 455
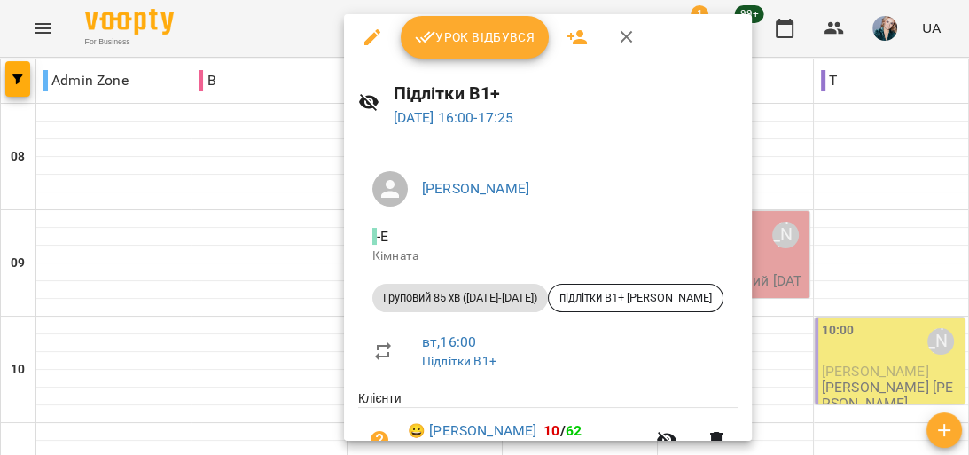
scroll to position [0, 0]
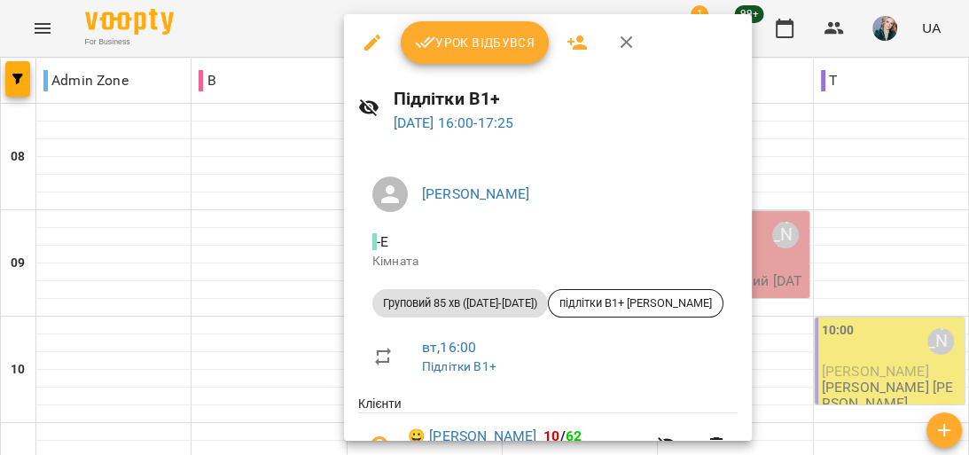
click at [89, 149] on div at bounding box center [484, 227] width 969 height 455
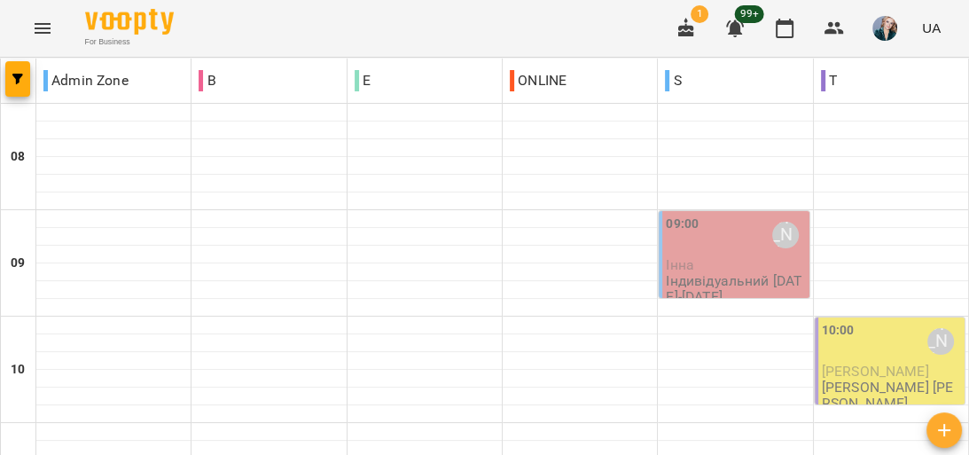
scroll to position [993, 0]
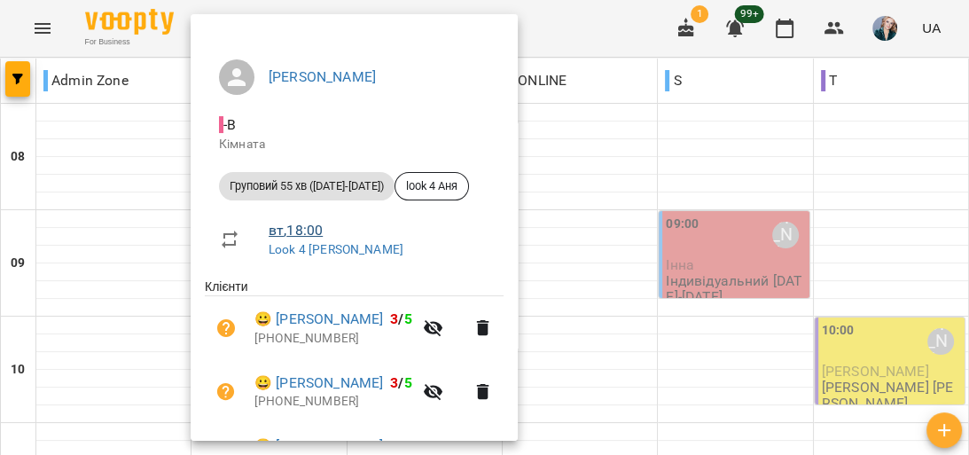
scroll to position [142, 0]
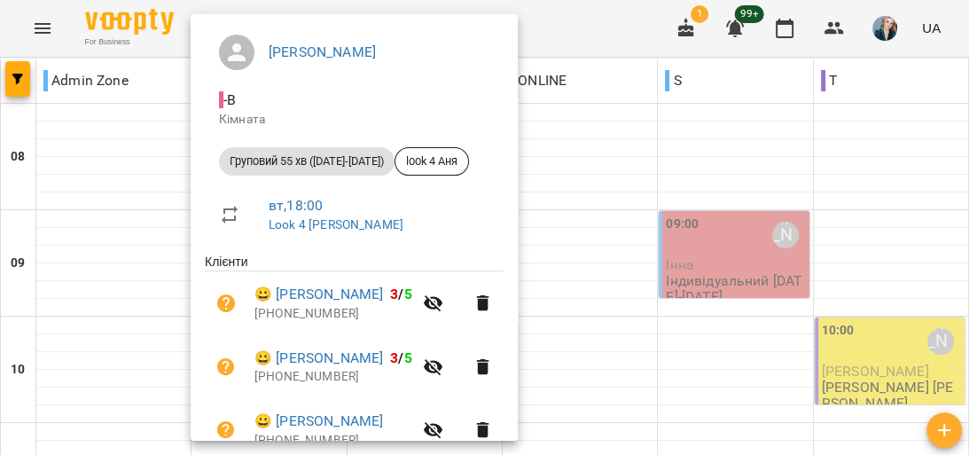
click at [98, 259] on div at bounding box center [484, 227] width 969 height 455
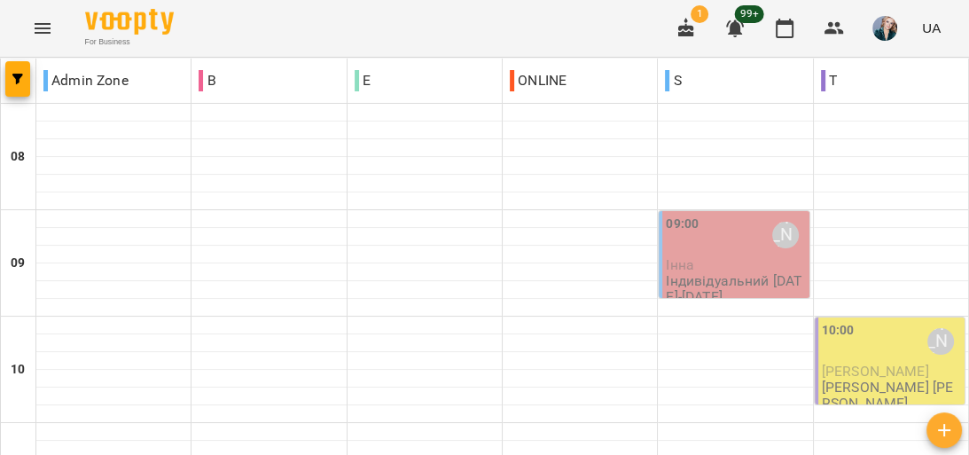
scroll to position [1043, 0]
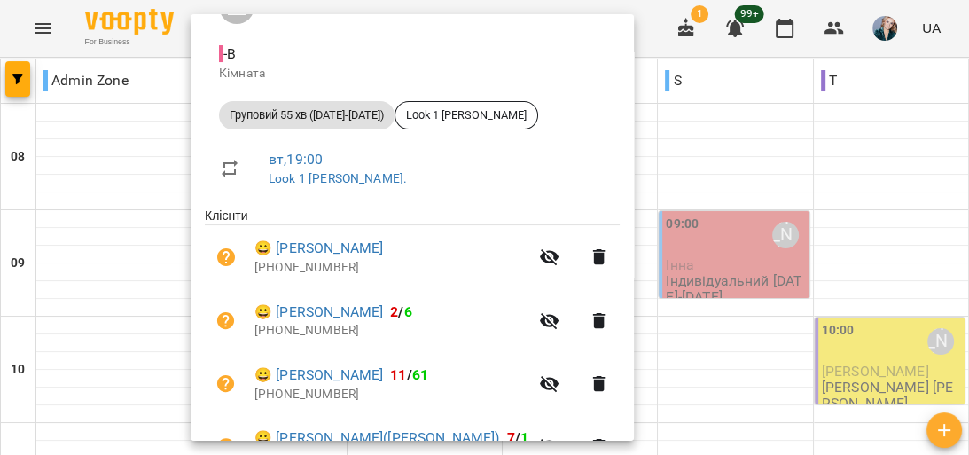
scroll to position [213, 0]
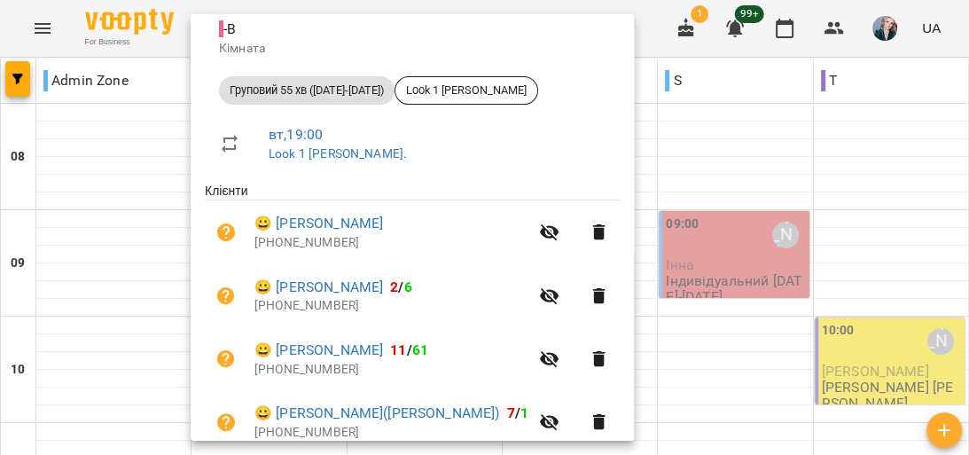
click at [156, 170] on div at bounding box center [484, 227] width 969 height 455
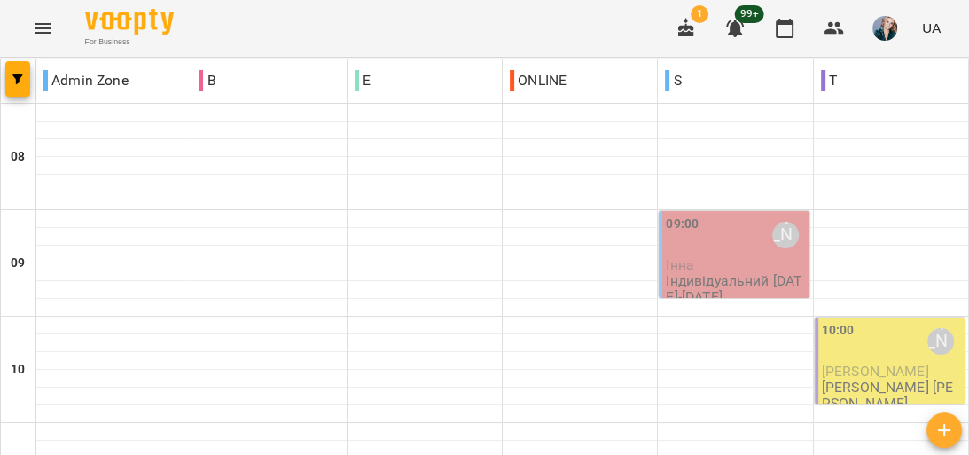
scroll to position [1114, 0]
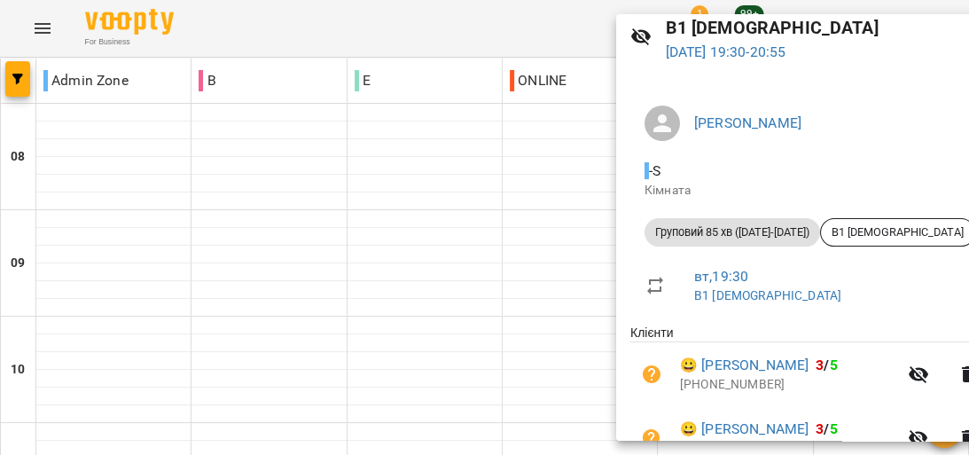
scroll to position [142, 0]
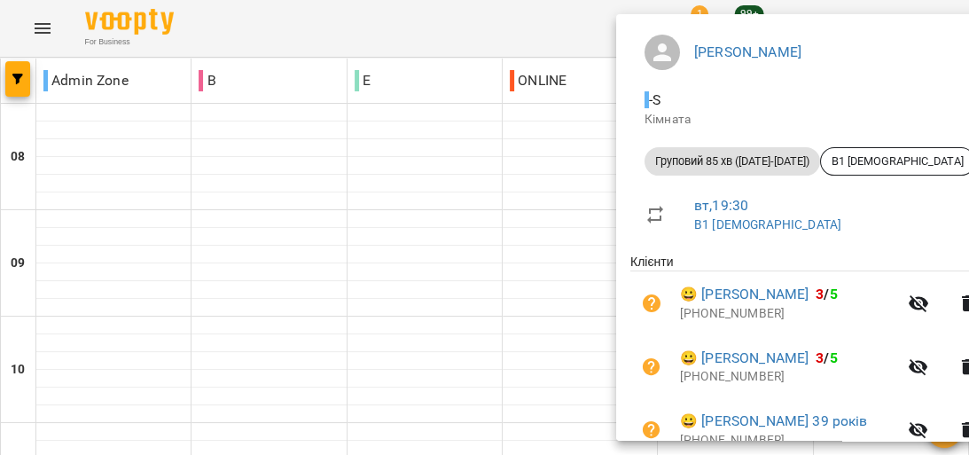
click at [543, 234] on div at bounding box center [484, 227] width 969 height 455
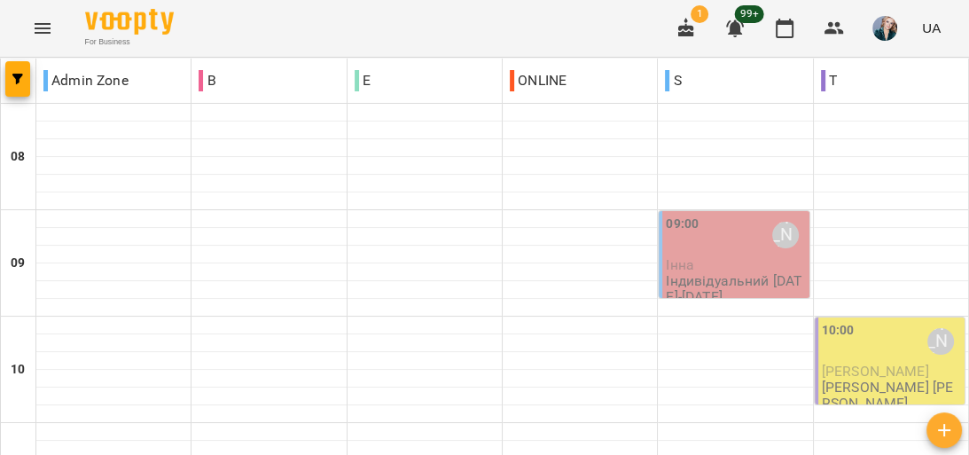
scroll to position [1185, 0]
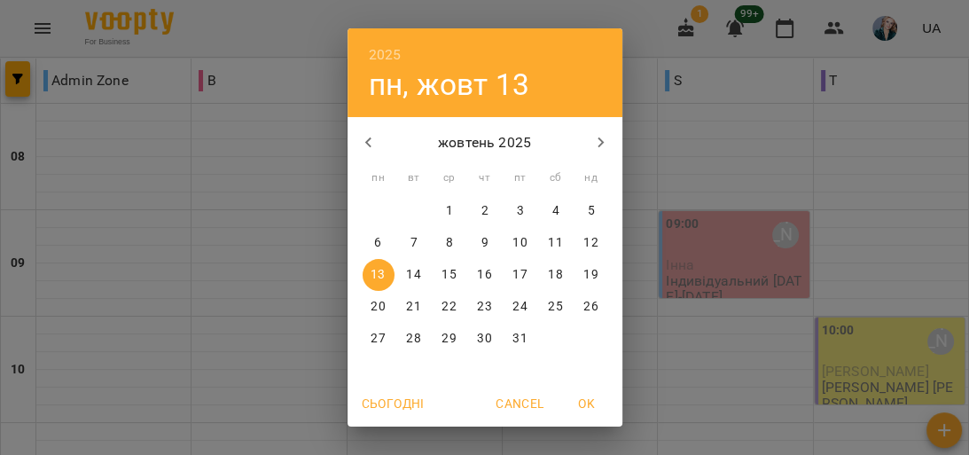
click at [410, 243] on p "7" at bounding box center [413, 243] width 7 height 18
type input "**********"
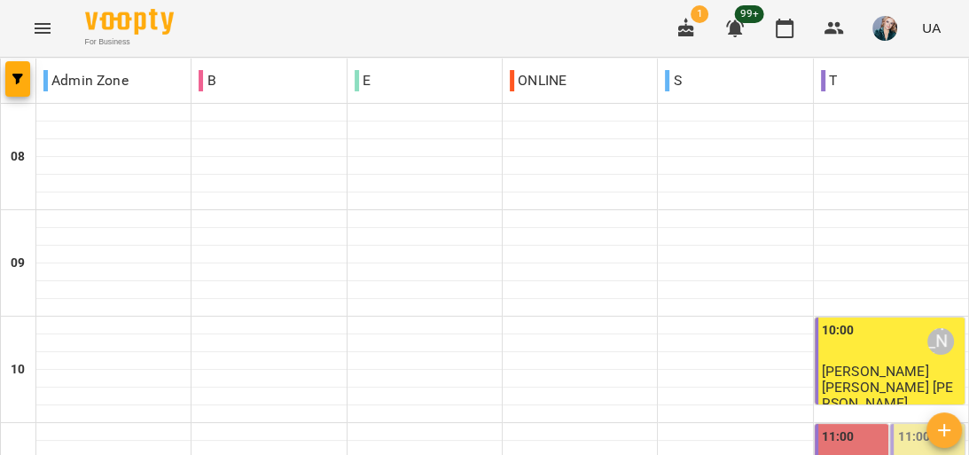
scroll to position [497, 0]
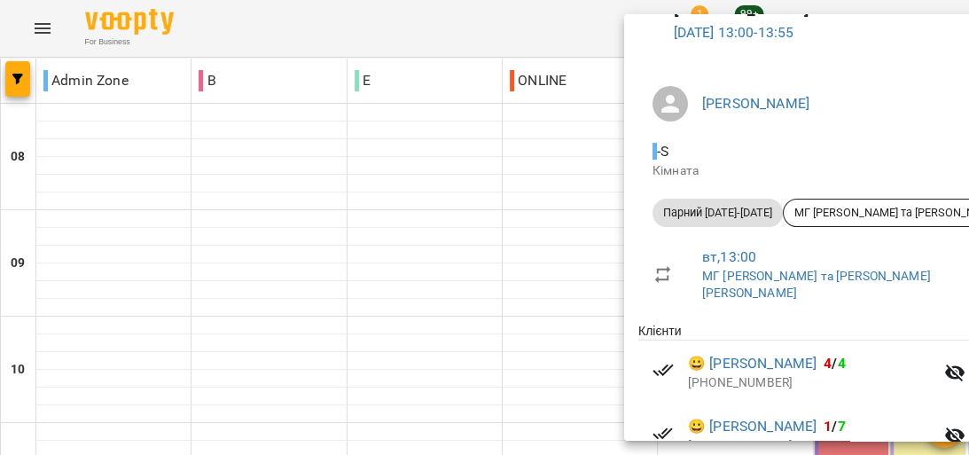
scroll to position [142, 0]
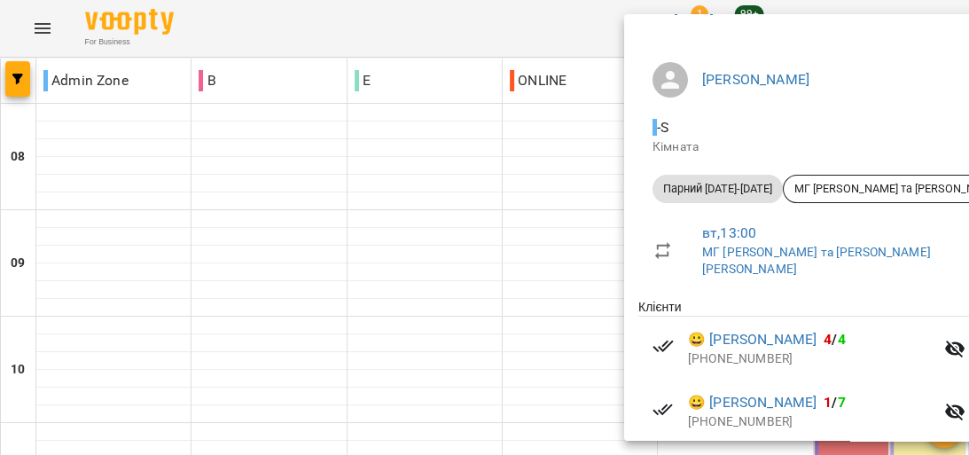
click at [543, 199] on div at bounding box center [484, 227] width 969 height 455
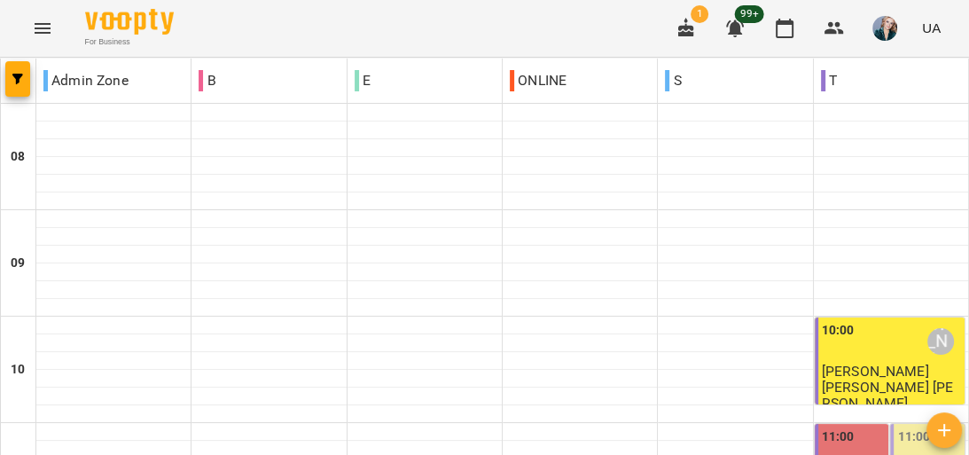
scroll to position [71, 0]
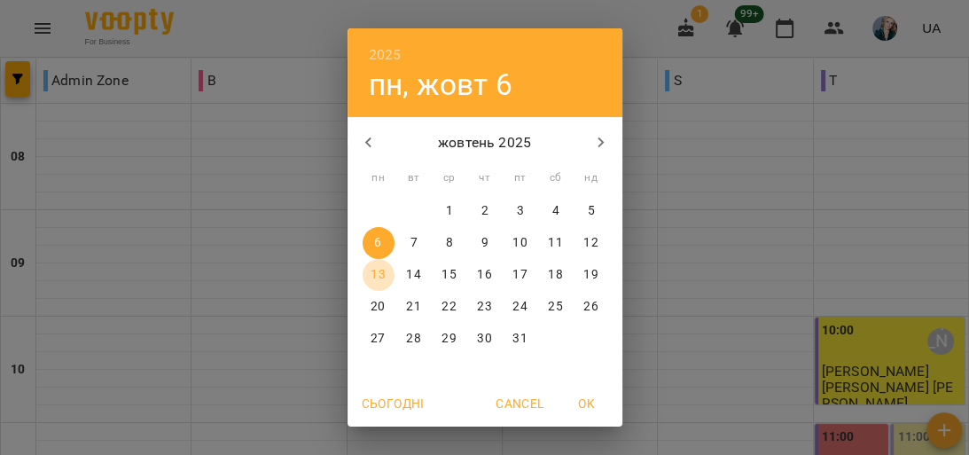
click at [373, 277] on p "13" at bounding box center [378, 275] width 14 height 18
type input "**********"
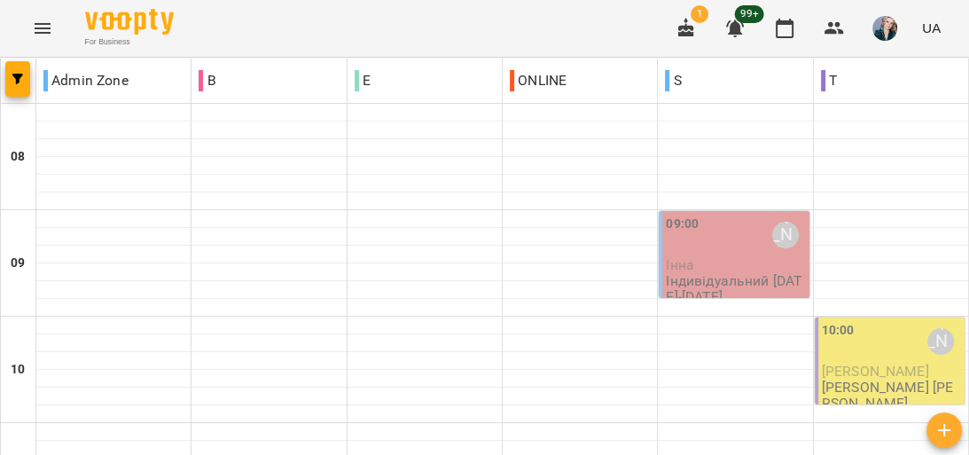
scroll to position [142, 0]
click at [695, 257] on p "Інна" at bounding box center [735, 264] width 139 height 15
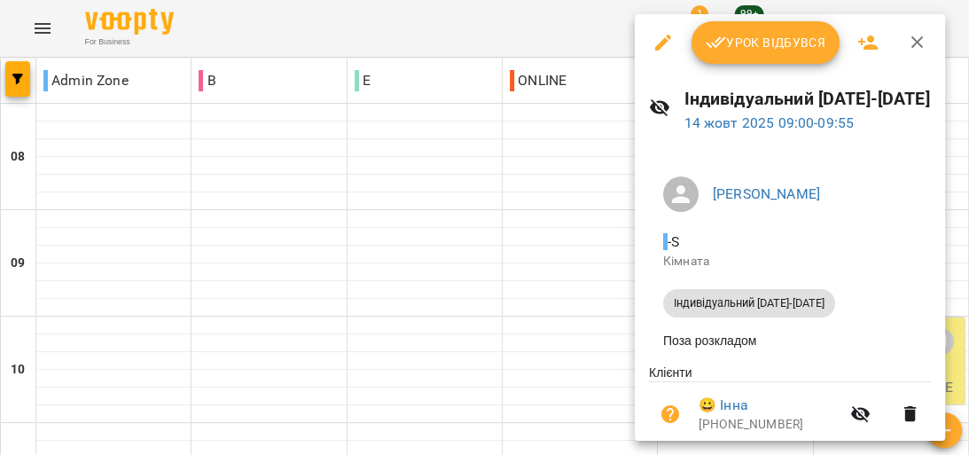
scroll to position [70, 0]
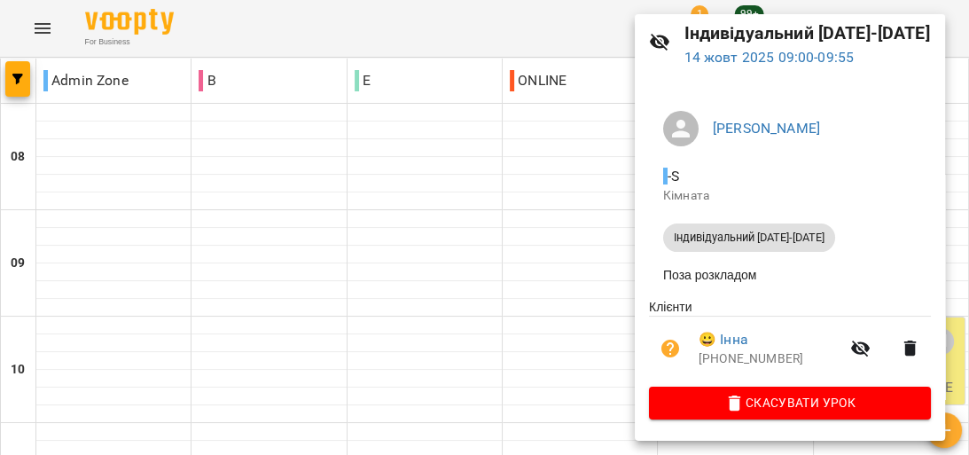
click at [561, 155] on div at bounding box center [484, 227] width 969 height 455
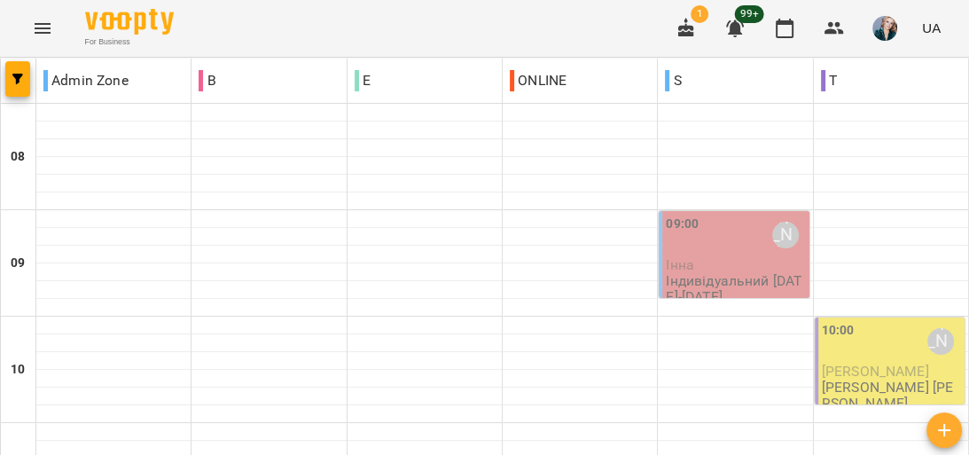
scroll to position [1064, 0]
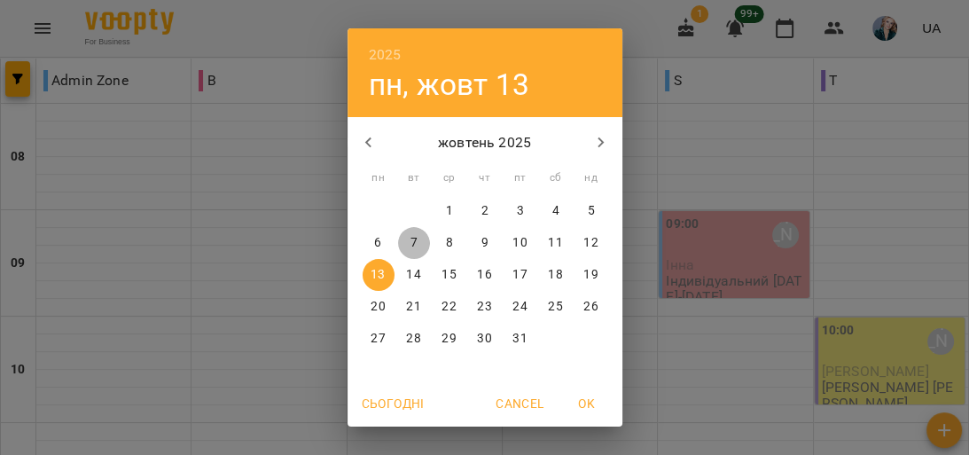
click at [410, 239] on p "7" at bounding box center [413, 243] width 7 height 18
type input "**********"
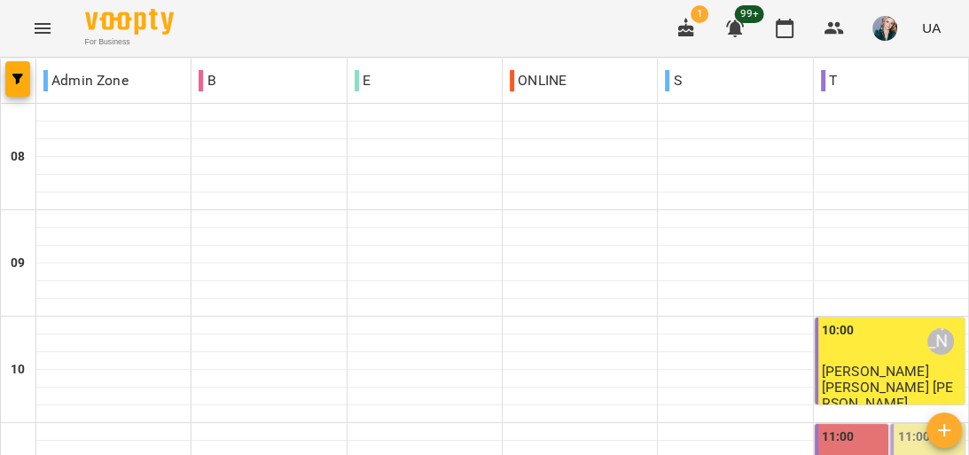
scroll to position [1135, 0]
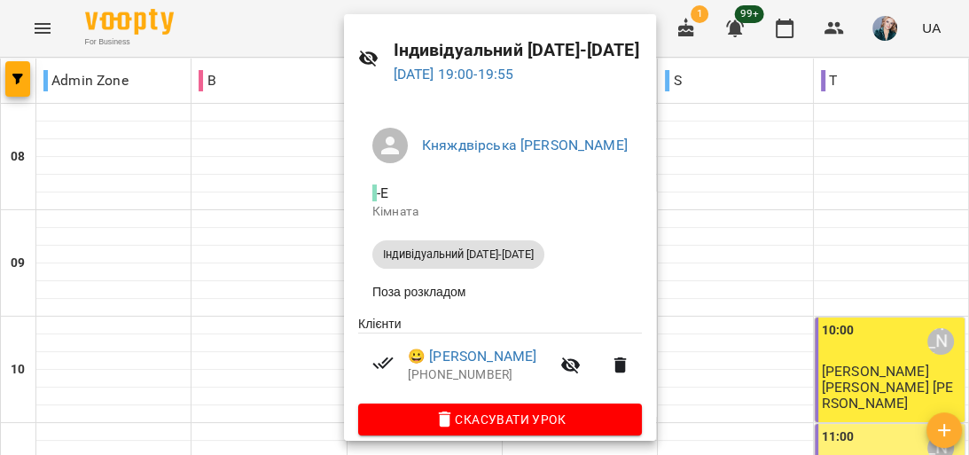
scroll to position [70, 0]
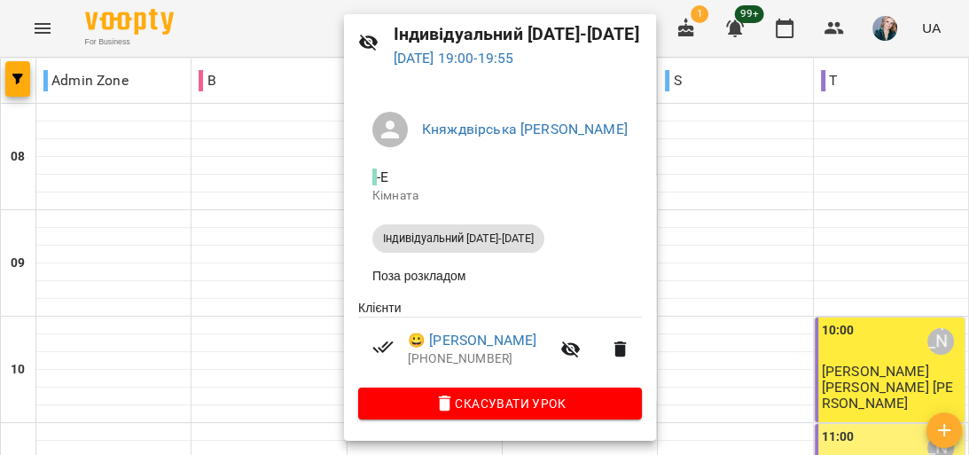
click at [312, 266] on div at bounding box center [484, 227] width 969 height 455
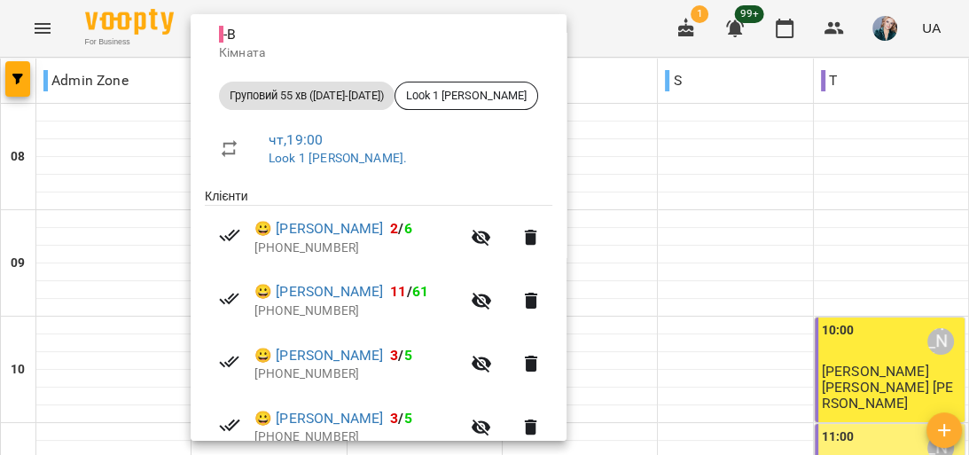
scroll to position [201, 0]
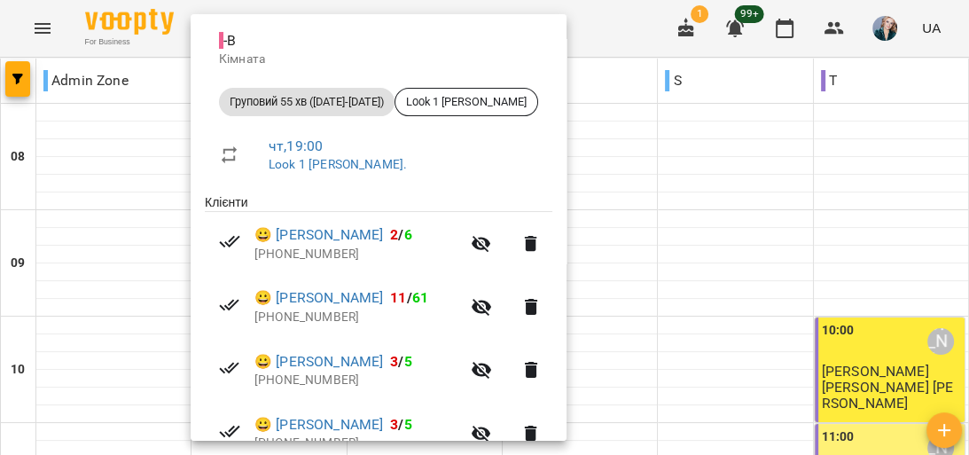
click at [149, 197] on div at bounding box center [484, 227] width 969 height 455
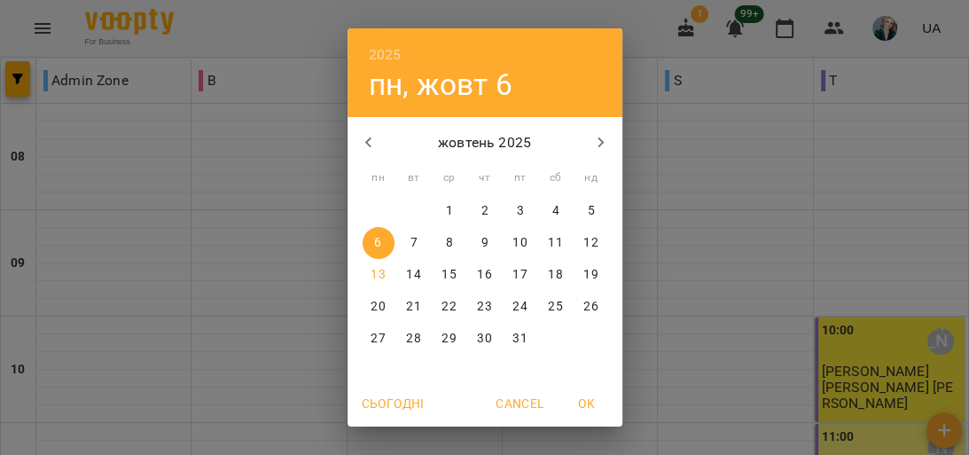
click at [371, 273] on p "13" at bounding box center [378, 275] width 14 height 18
type input "**********"
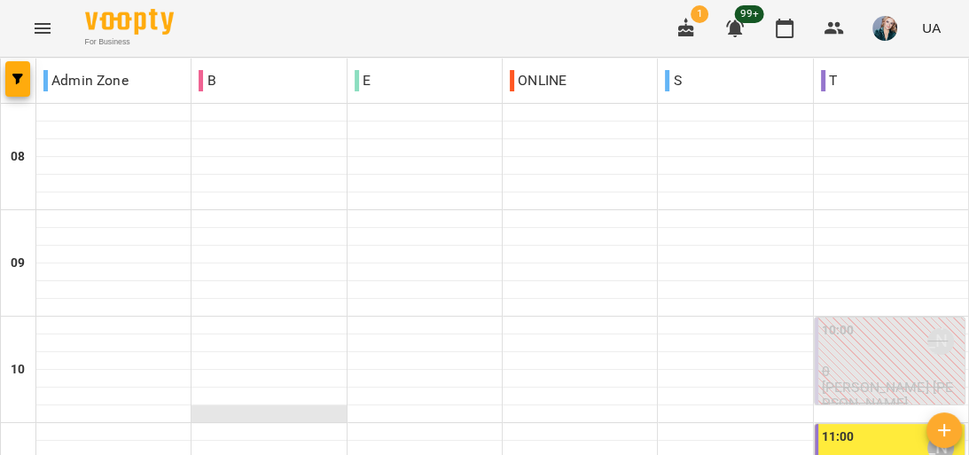
scroll to position [142, 0]
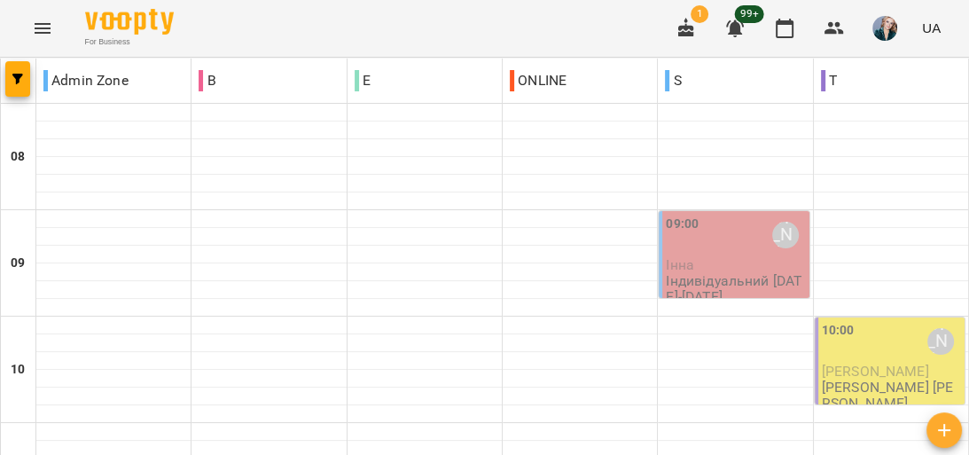
scroll to position [1064, 0]
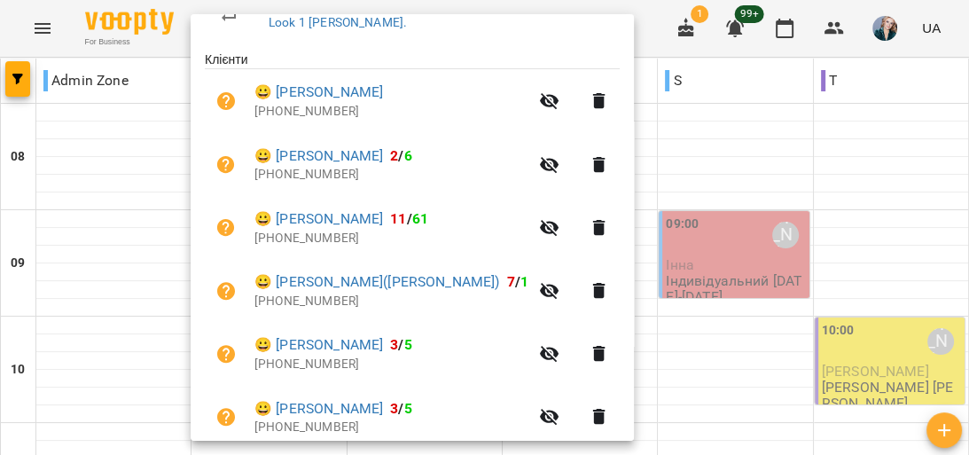
scroll to position [415, 0]
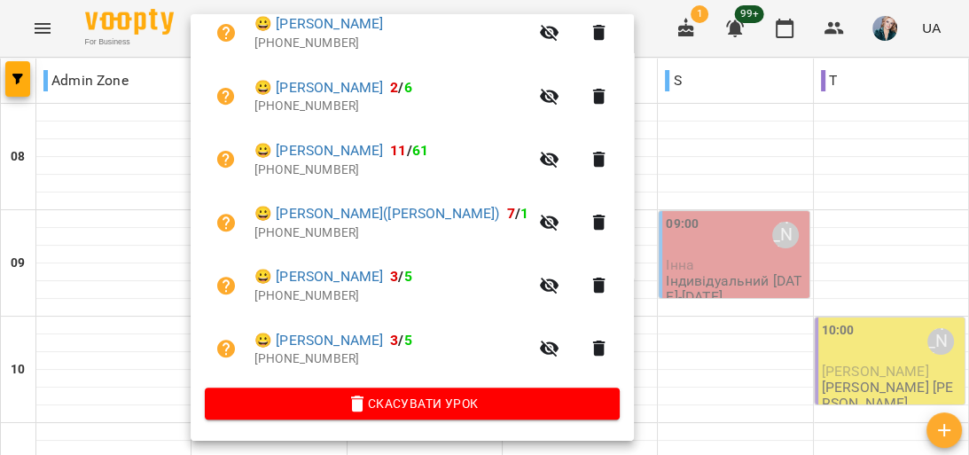
click at [122, 270] on div at bounding box center [484, 227] width 969 height 455
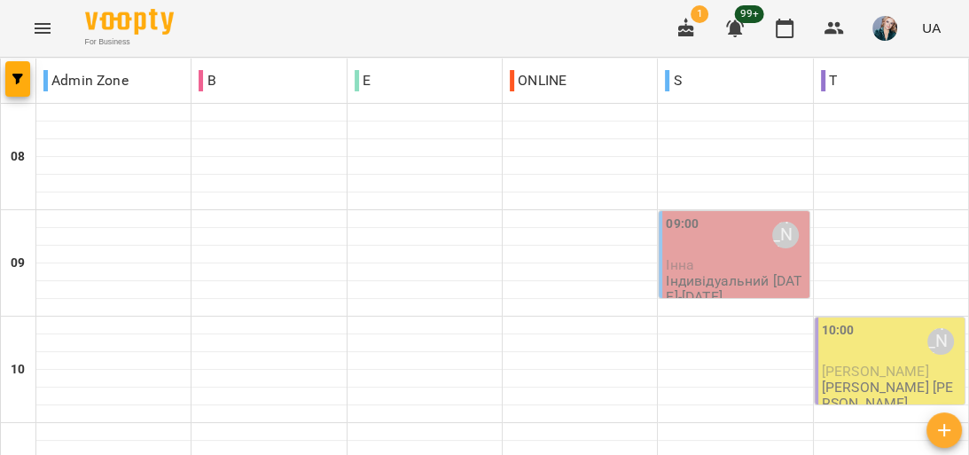
scroll to position [1135, 0]
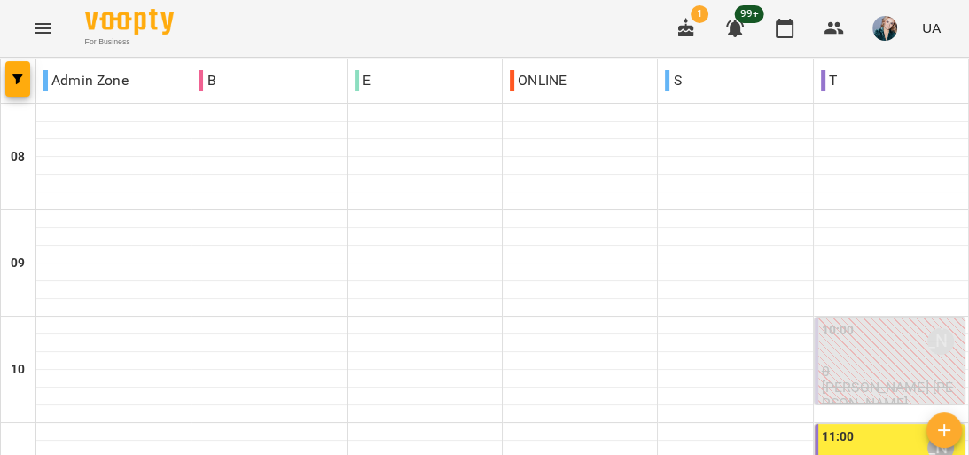
scroll to position [780, 0]
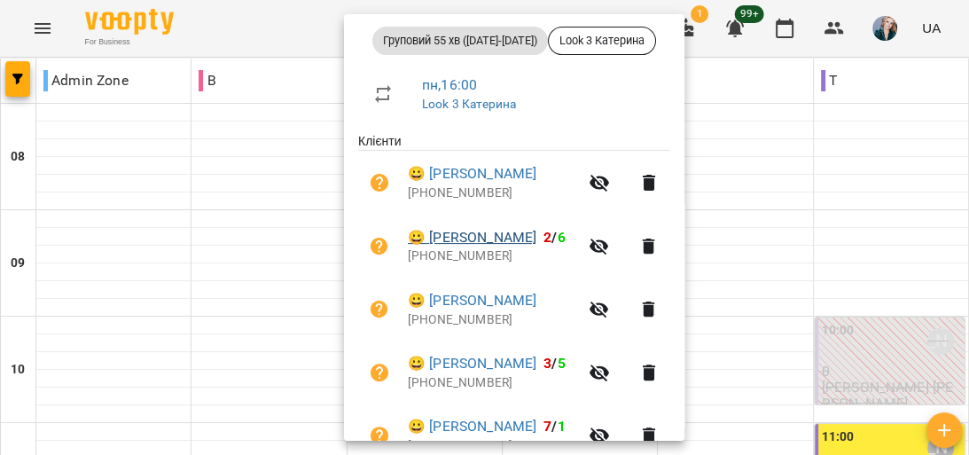
scroll to position [202, 0]
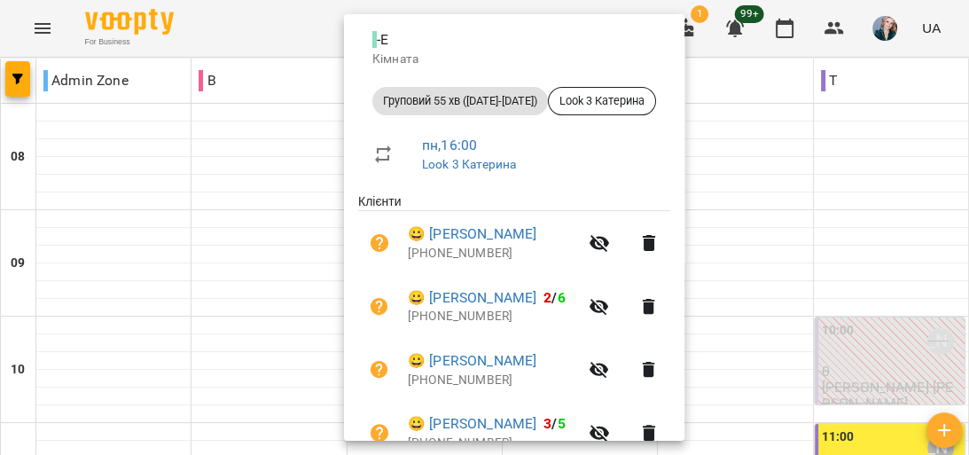
click at [847, 67] on div at bounding box center [484, 227] width 969 height 455
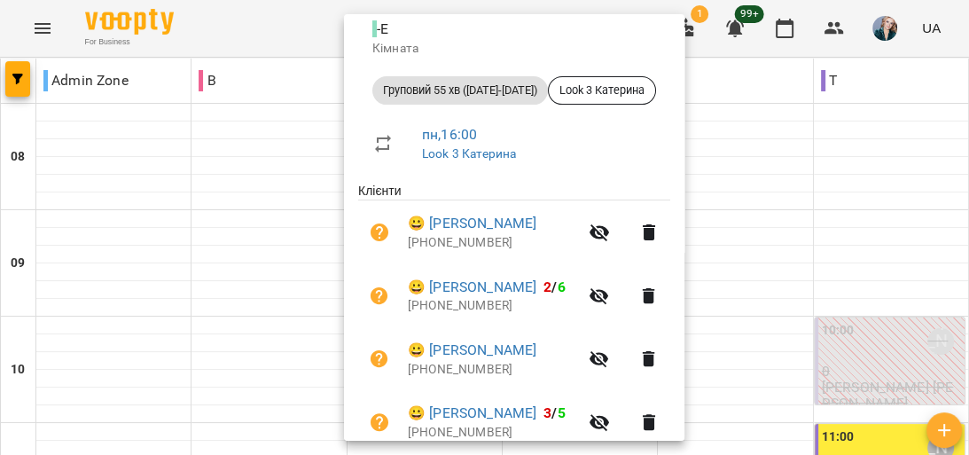
scroll to position [284, 0]
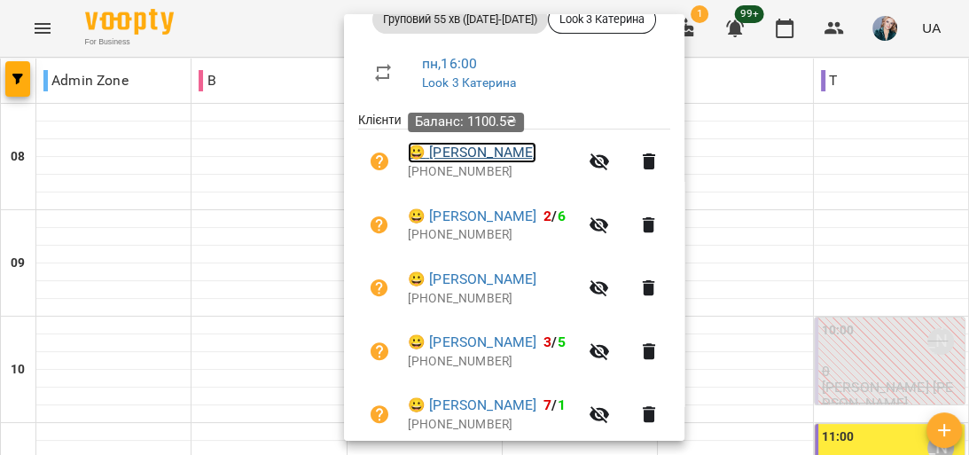
click at [487, 156] on link "😀 Горелік Марія" at bounding box center [472, 152] width 129 height 21
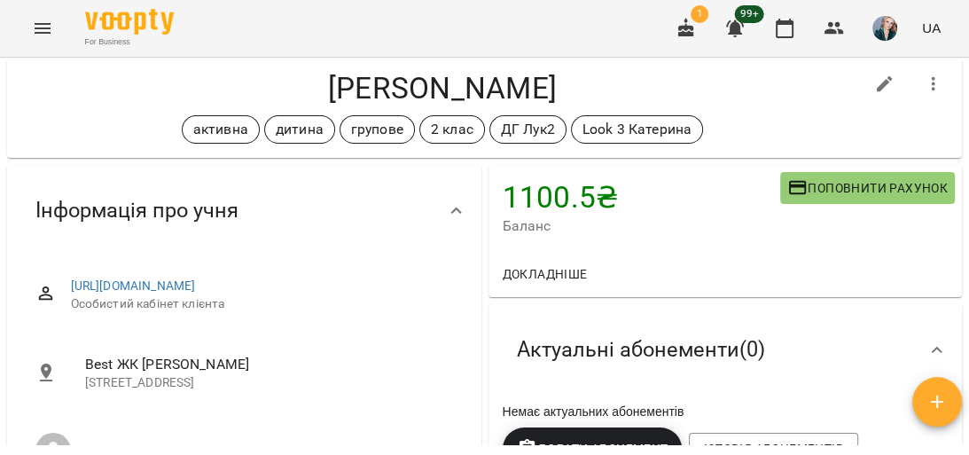
scroll to position [71, 0]
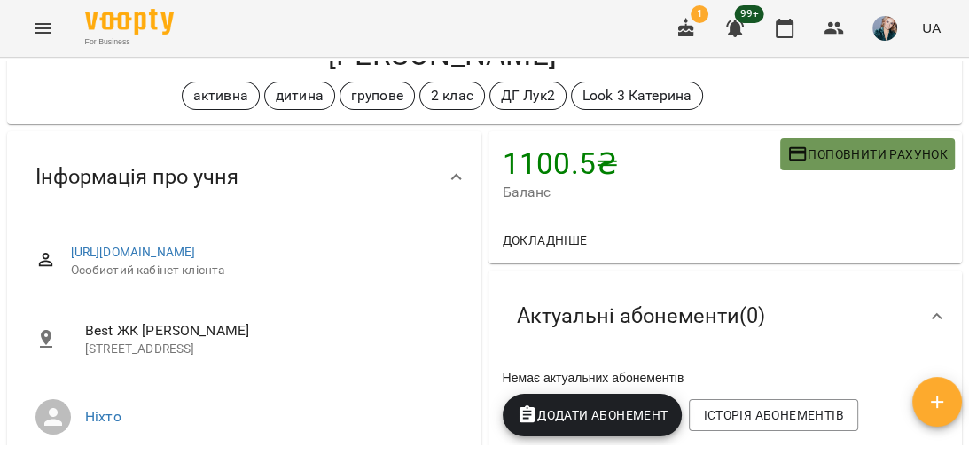
click at [851, 156] on span "Поповнити рахунок" at bounding box center [868, 154] width 161 height 21
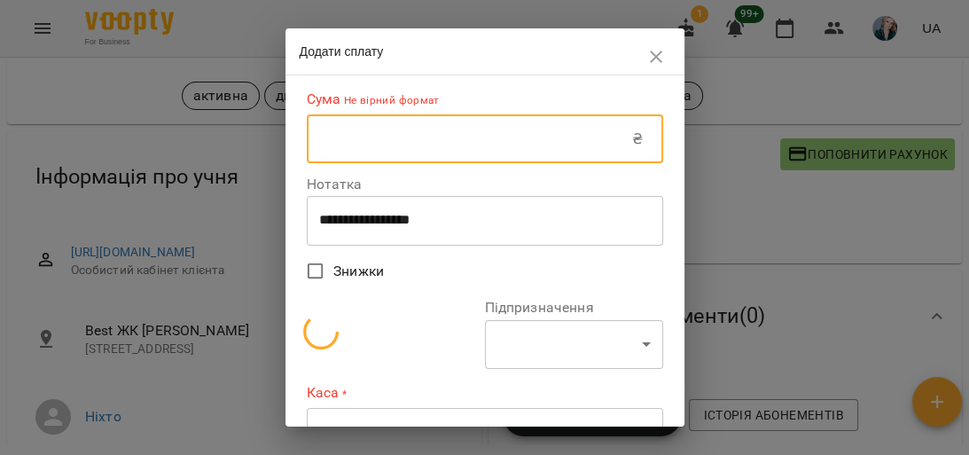
click at [529, 139] on input "text" at bounding box center [470, 139] width 326 height 50
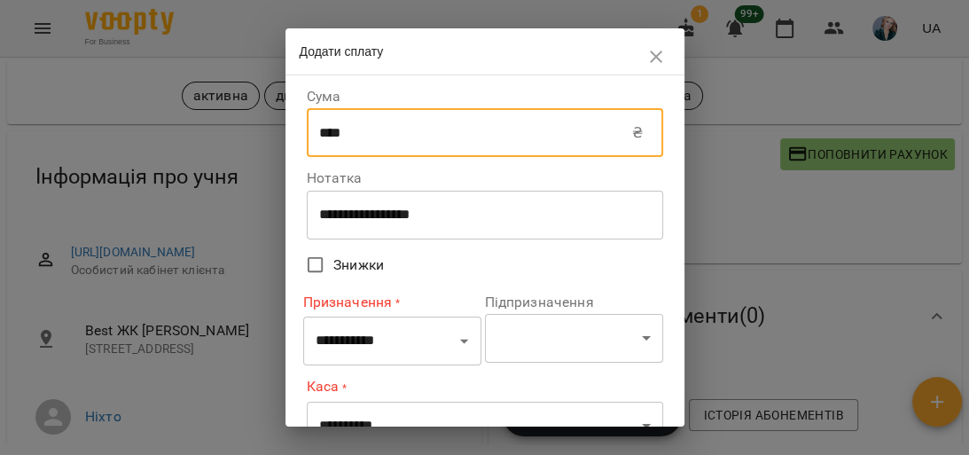
type input "****"
click at [454, 338] on select "**********" at bounding box center [392, 342] width 178 height 50
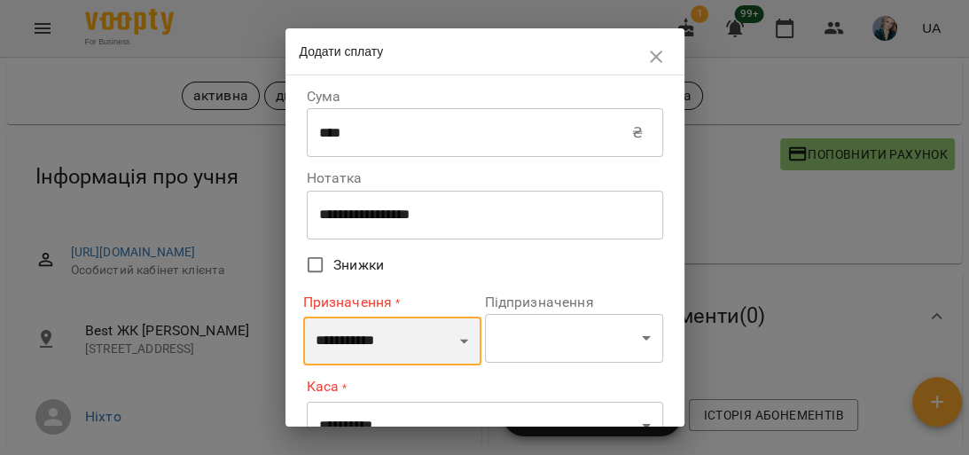
select select "*******"
click at [303, 317] on select "**********" at bounding box center [392, 342] width 178 height 50
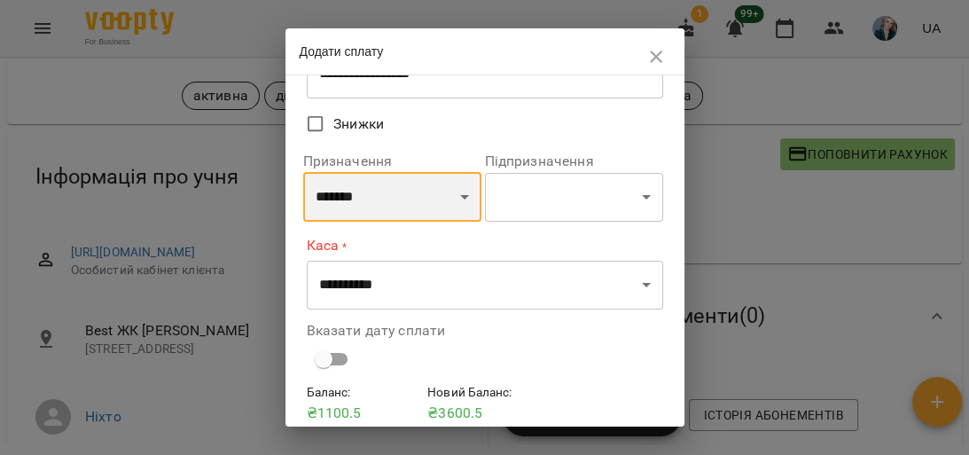
scroll to position [142, 0]
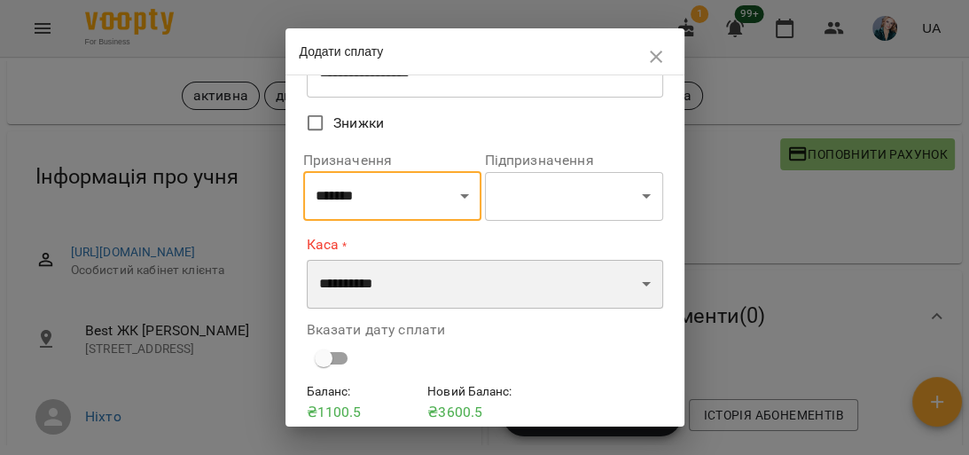
click at [639, 286] on select "**********" at bounding box center [485, 285] width 357 height 50
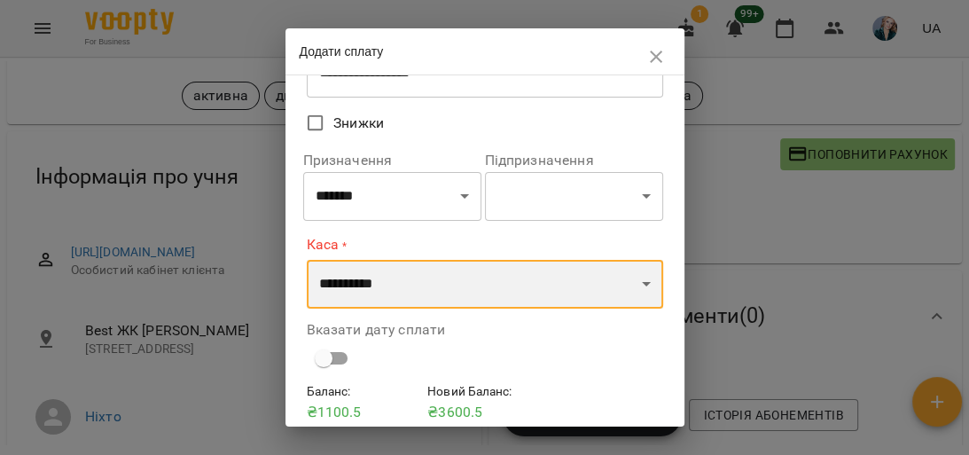
select select "**********"
click at [307, 260] on select "**********" at bounding box center [485, 285] width 357 height 50
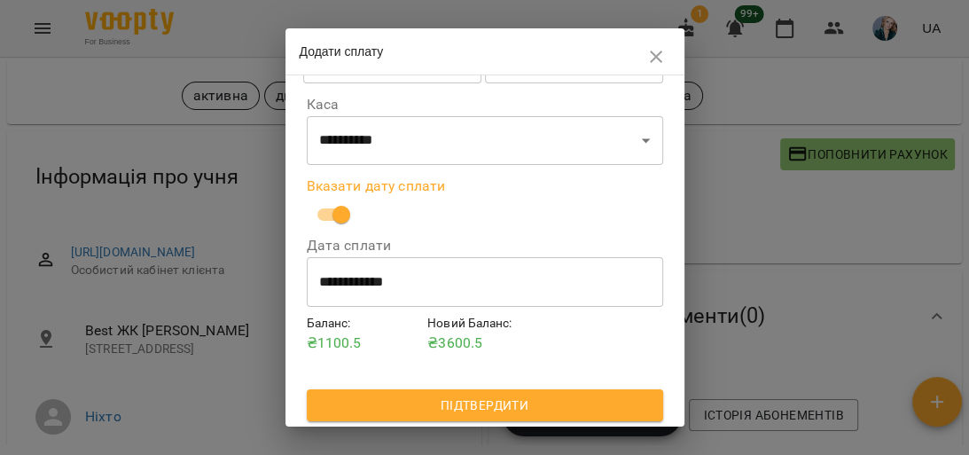
scroll to position [283, 0]
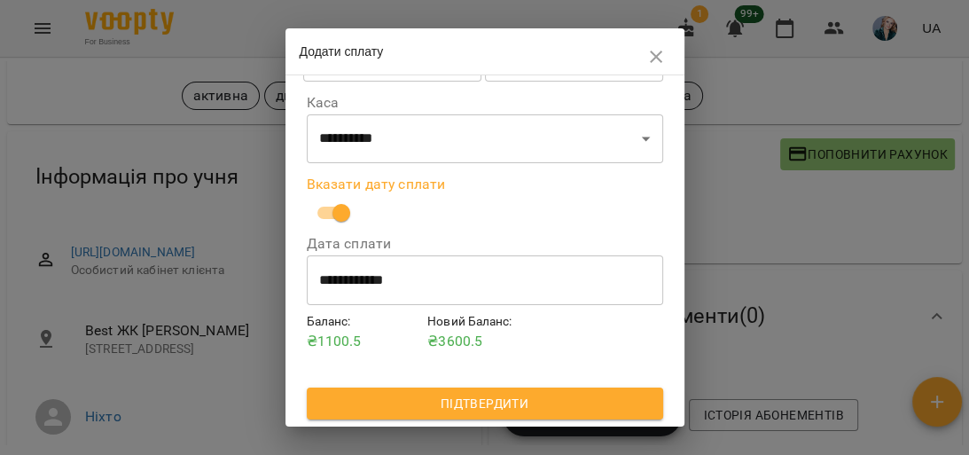
click at [498, 404] on span "Підтвердити" at bounding box center [485, 403] width 328 height 21
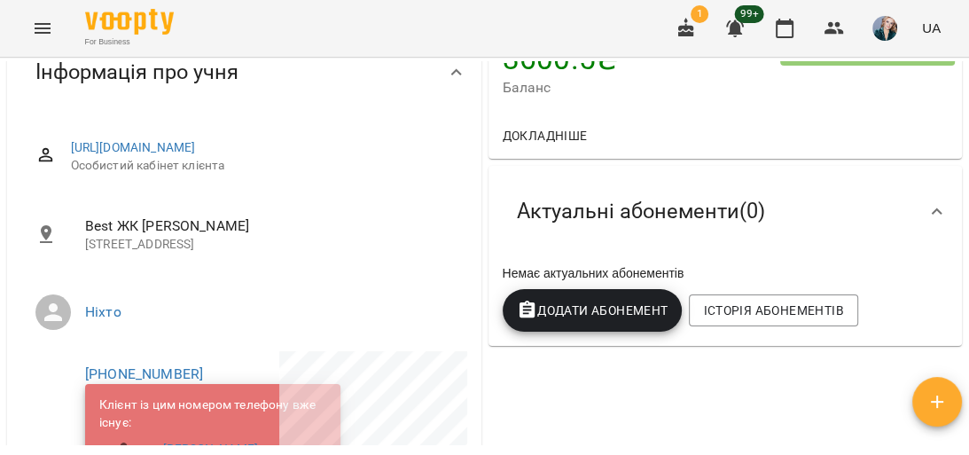
scroll to position [213, 0]
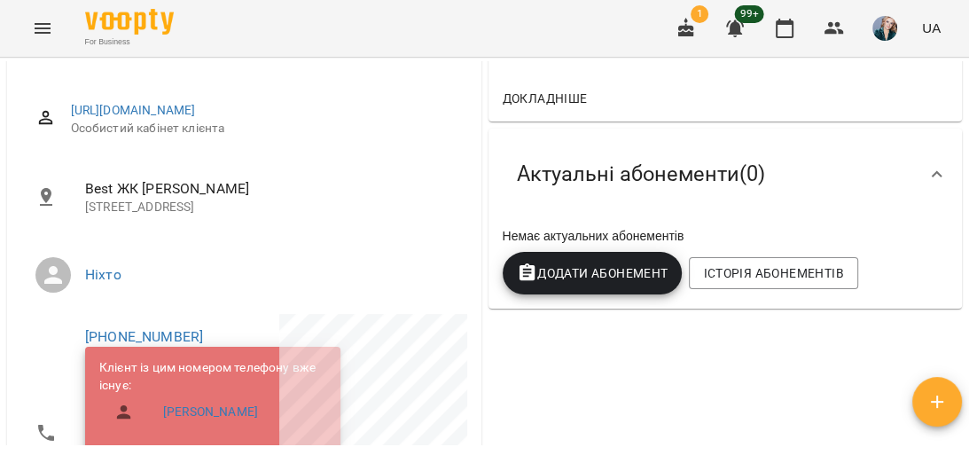
click at [563, 277] on span "Додати Абонемент" at bounding box center [593, 273] width 152 height 21
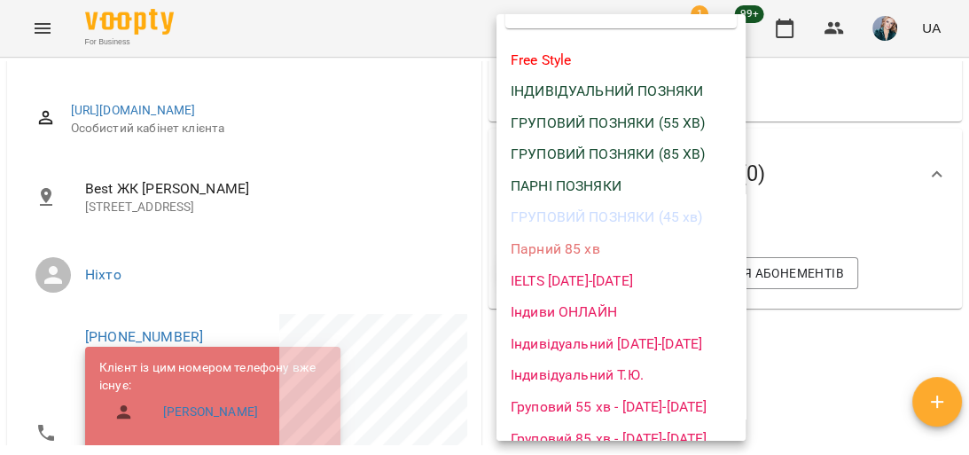
scroll to position [71, 0]
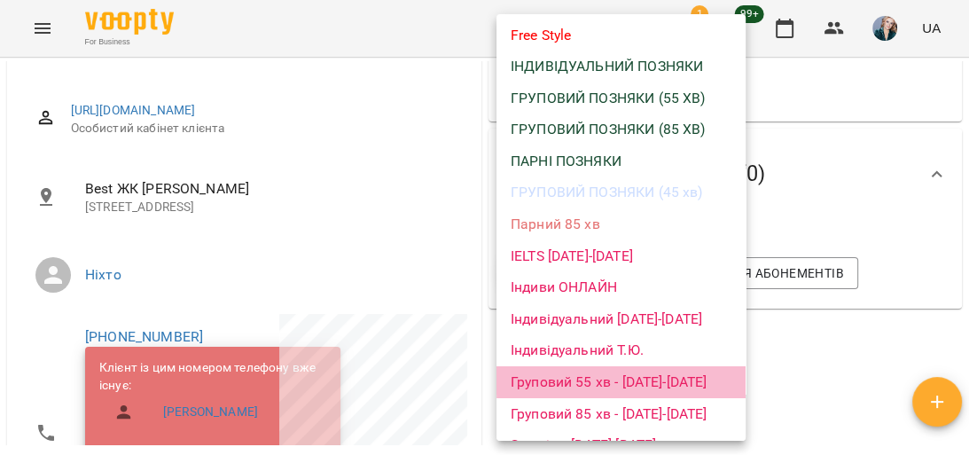
click at [630, 380] on li "Груповий 55 хв - [DATE]-[DATE]" at bounding box center [621, 382] width 249 height 32
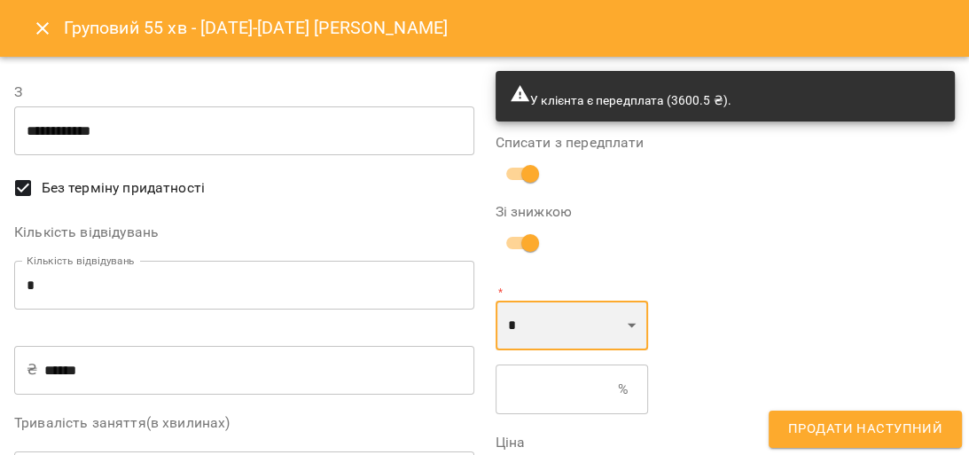
click at [593, 333] on select "* *" at bounding box center [572, 326] width 153 height 50
select select "*****"
click at [496, 301] on select "* *" at bounding box center [572, 326] width 153 height 50
type input "*"
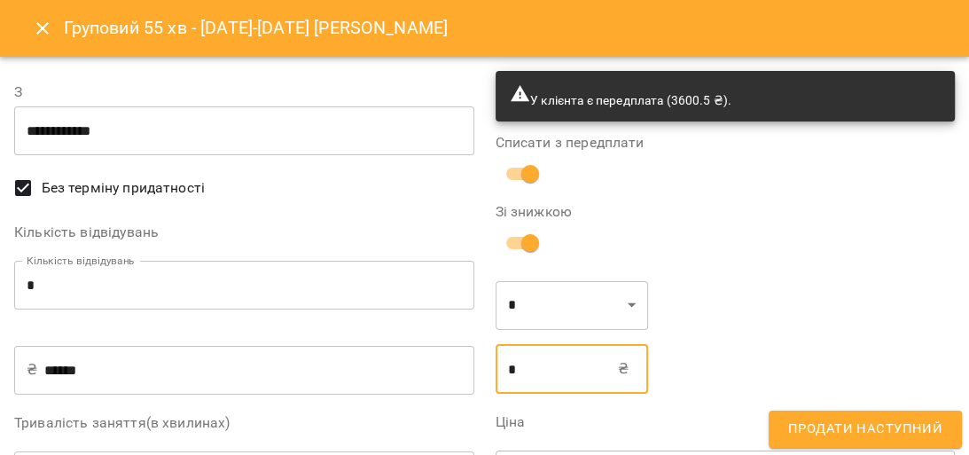
click at [581, 372] on input "*" at bounding box center [557, 369] width 123 height 50
type input "****"
type input "*"
type input "****"
type input "**"
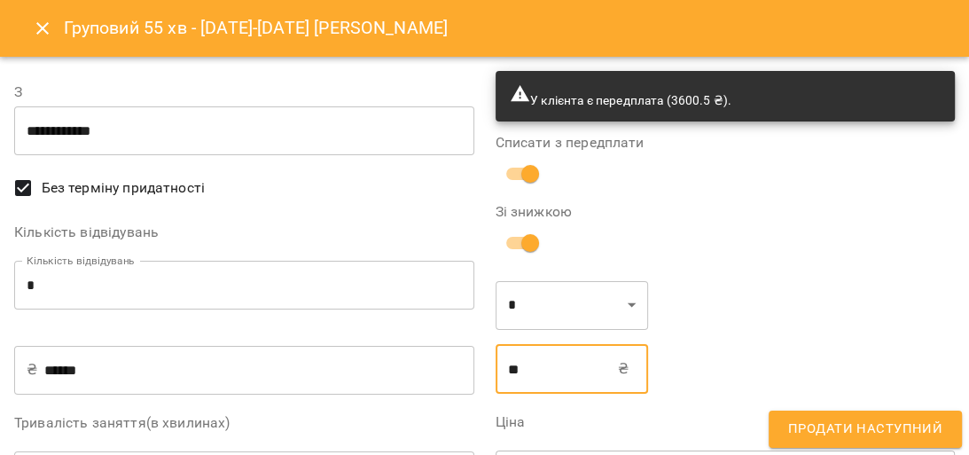
type input "****"
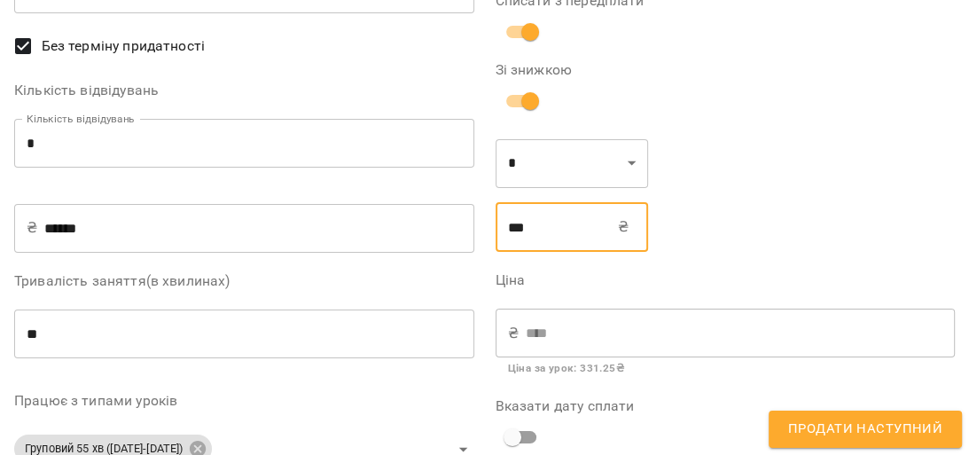
scroll to position [213, 0]
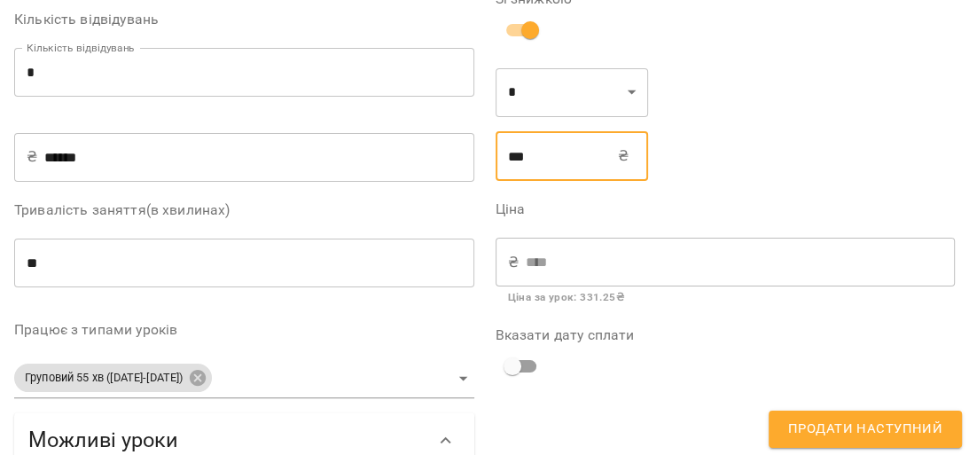
type input "***"
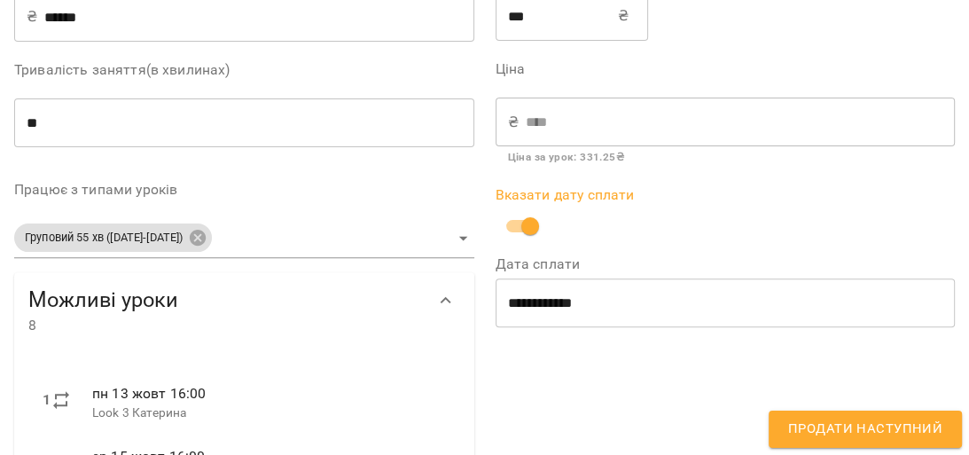
scroll to position [355, 0]
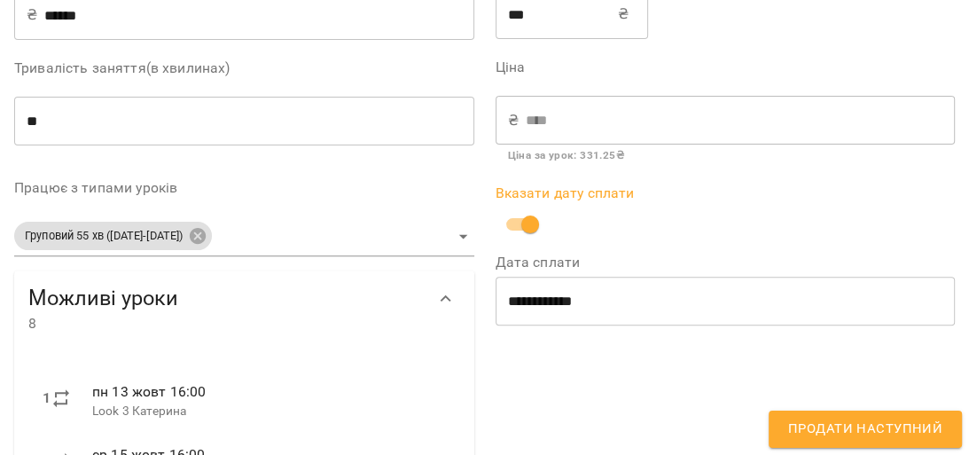
click at [830, 426] on span "Продати наступний" at bounding box center [865, 429] width 154 height 23
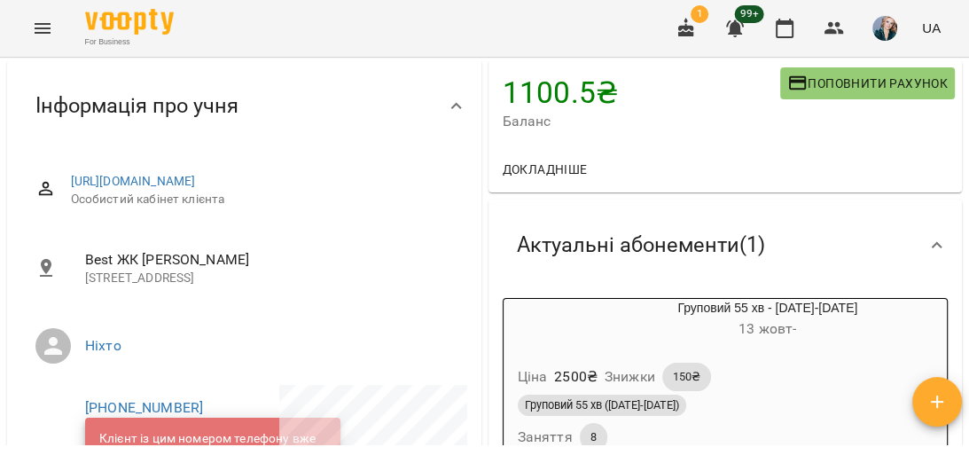
scroll to position [0, 0]
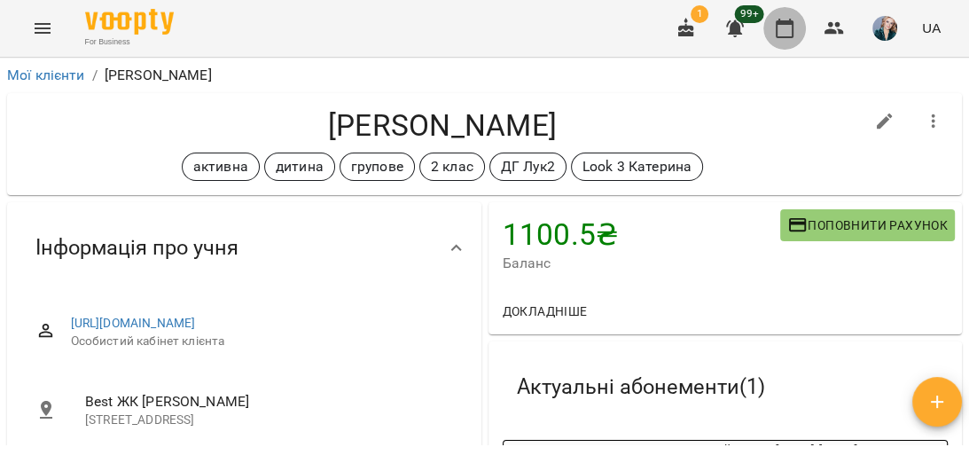
click at [782, 25] on icon "button" at bounding box center [784, 28] width 21 height 21
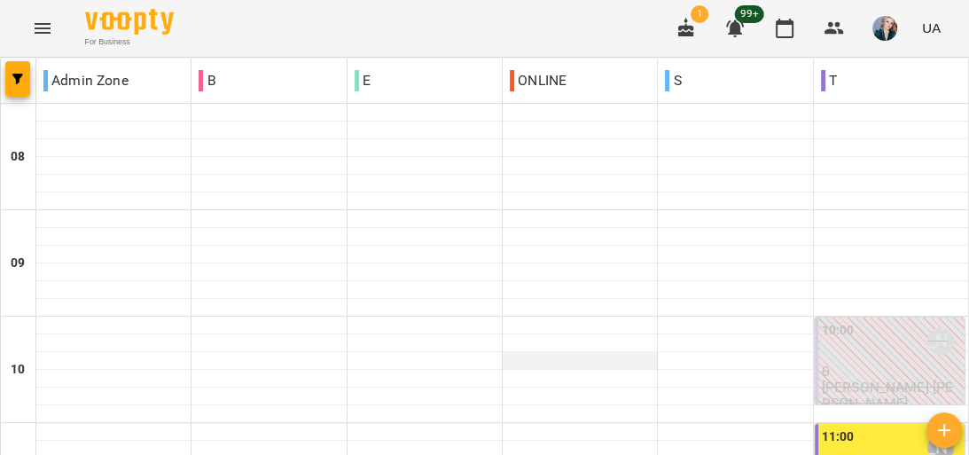
scroll to position [780, 0]
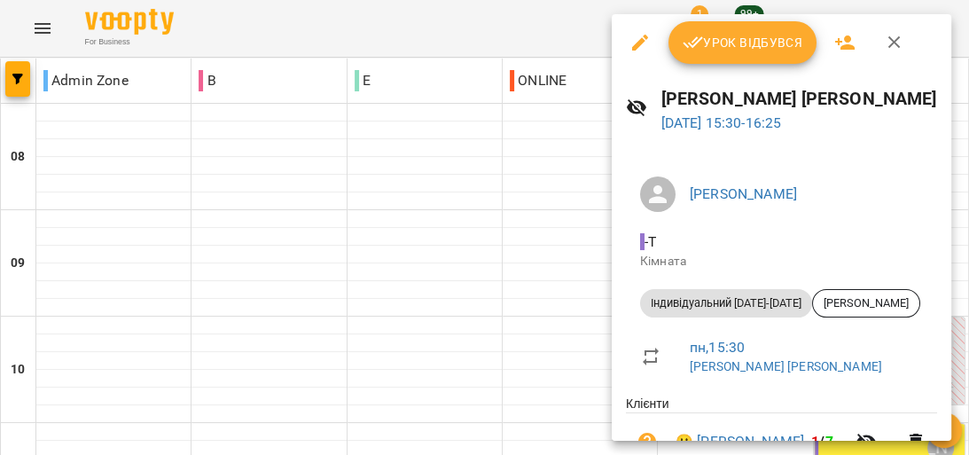
click at [745, 37] on span "Урок відбувся" at bounding box center [743, 42] width 121 height 21
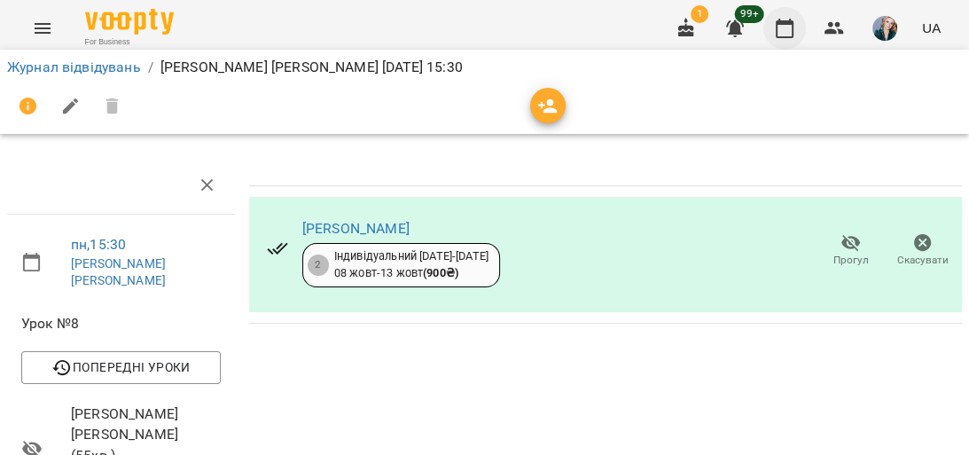
click at [788, 31] on icon "button" at bounding box center [784, 28] width 21 height 21
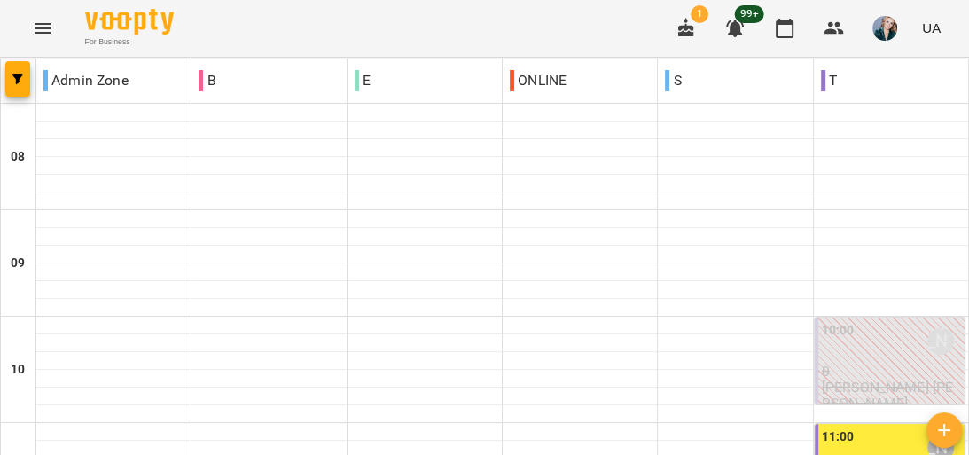
scroll to position [710, 0]
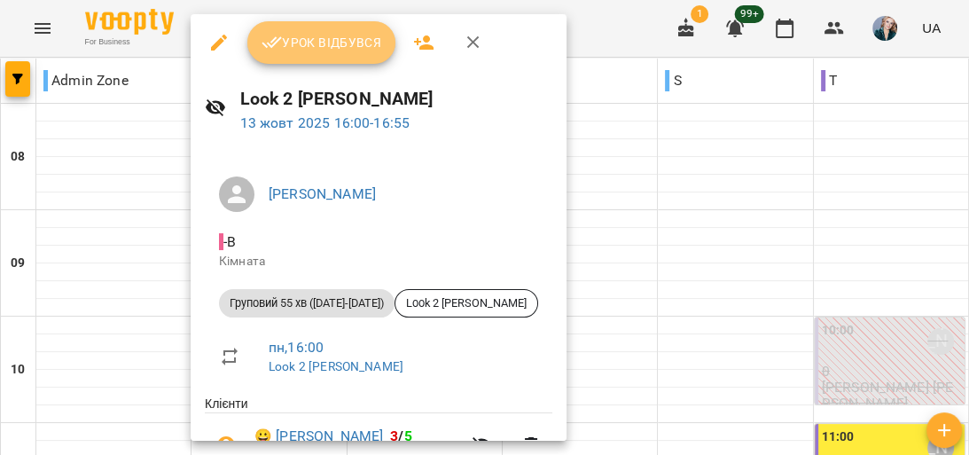
click at [362, 43] on span "Урок відбувся" at bounding box center [322, 42] width 121 height 21
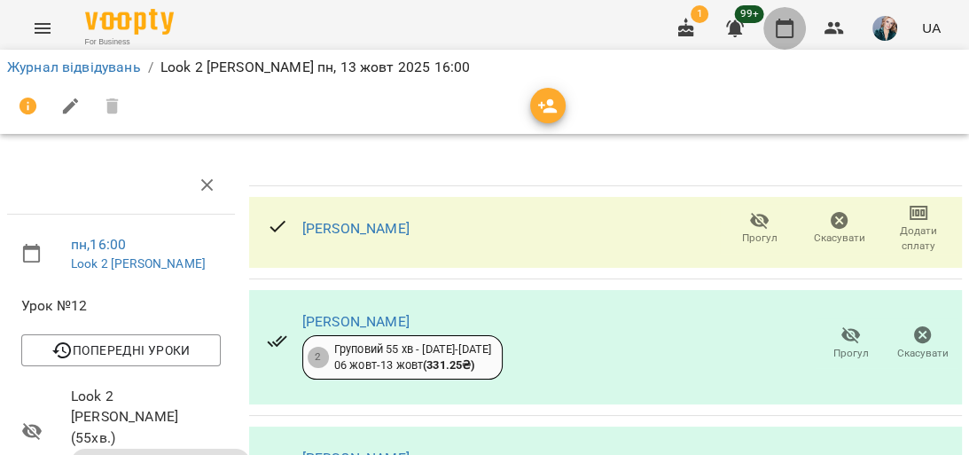
click at [787, 35] on icon "button" at bounding box center [784, 28] width 21 height 21
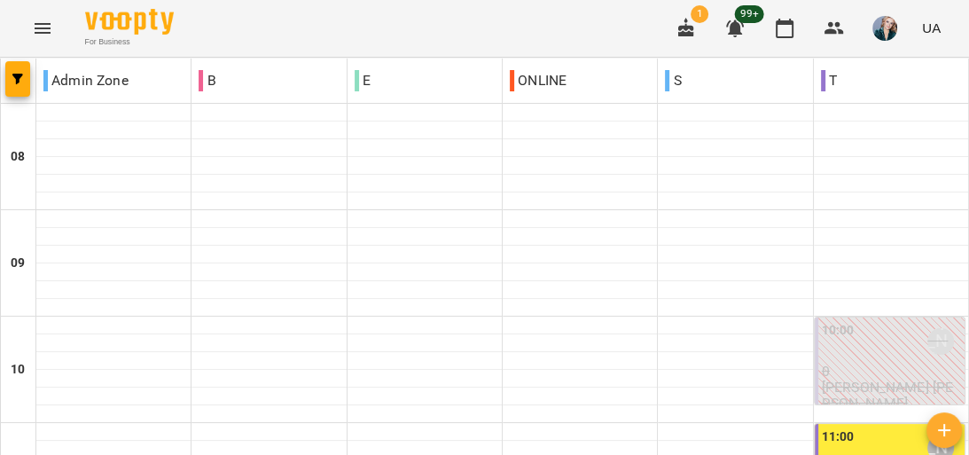
scroll to position [851, 0]
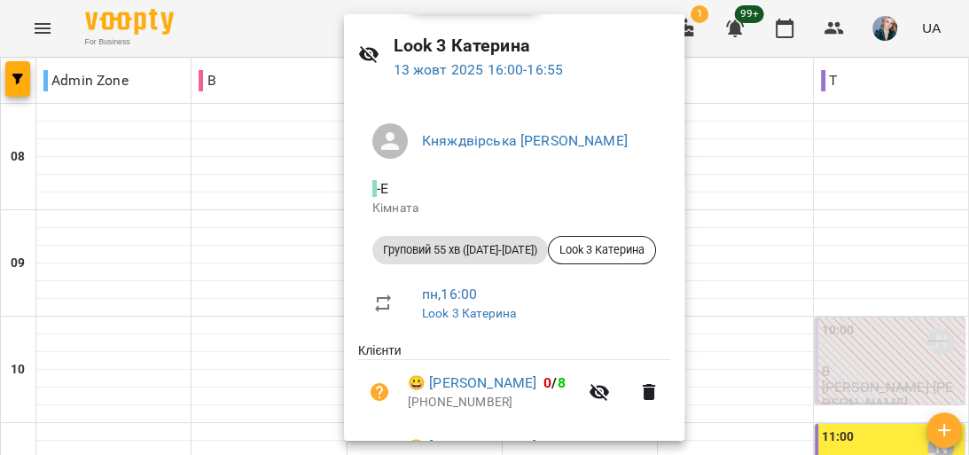
scroll to position [0, 0]
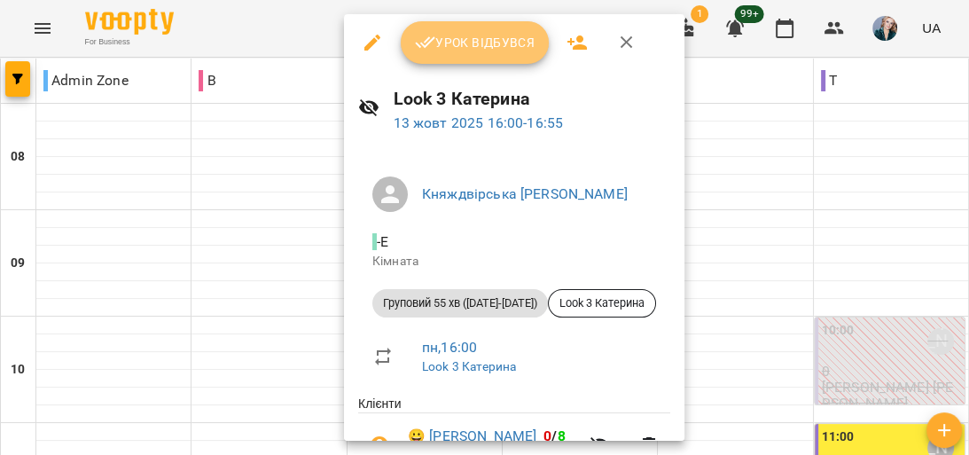
click at [459, 35] on span "Урок відбувся" at bounding box center [475, 42] width 121 height 21
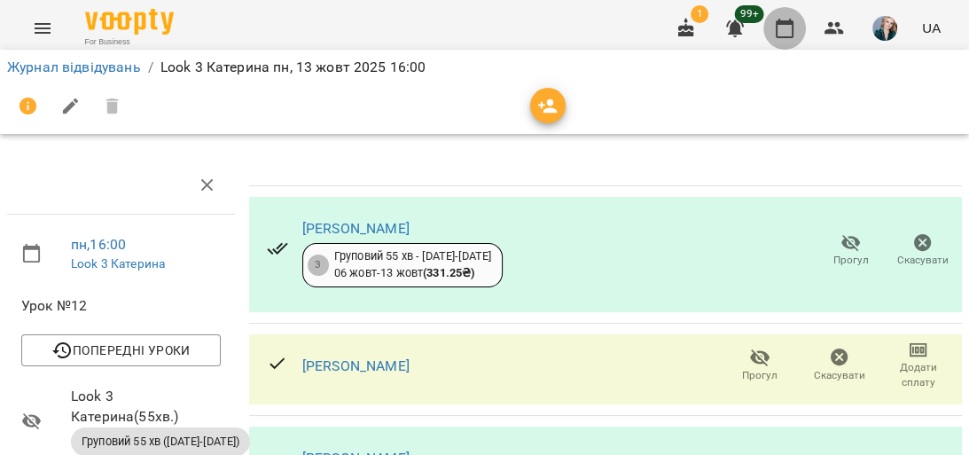
click at [786, 27] on icon "button" at bounding box center [784, 28] width 21 height 21
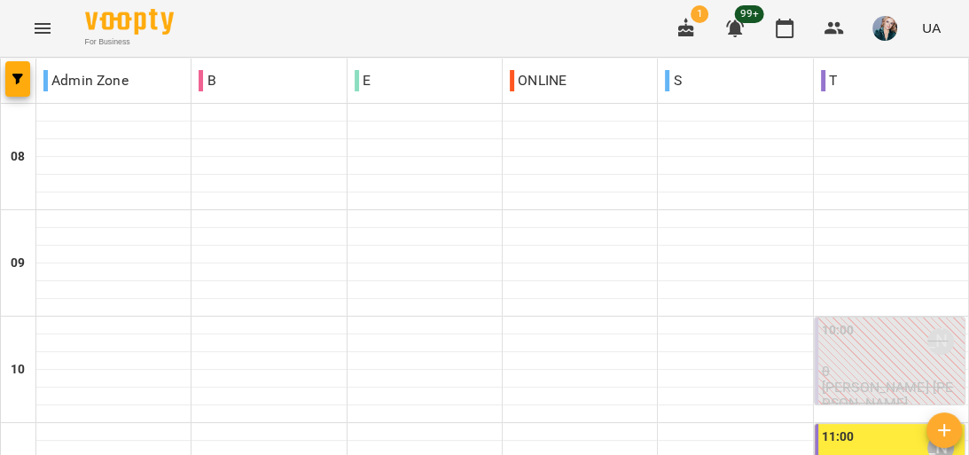
scroll to position [851, 0]
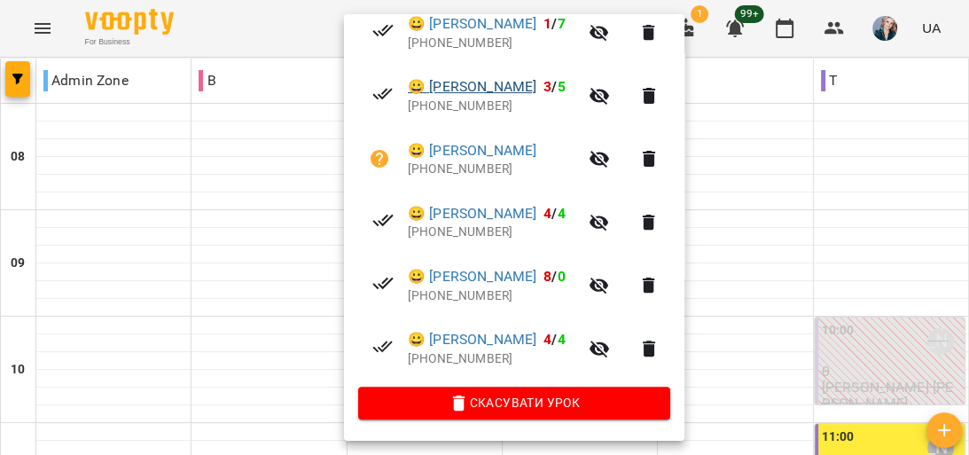
scroll to position [343, 0]
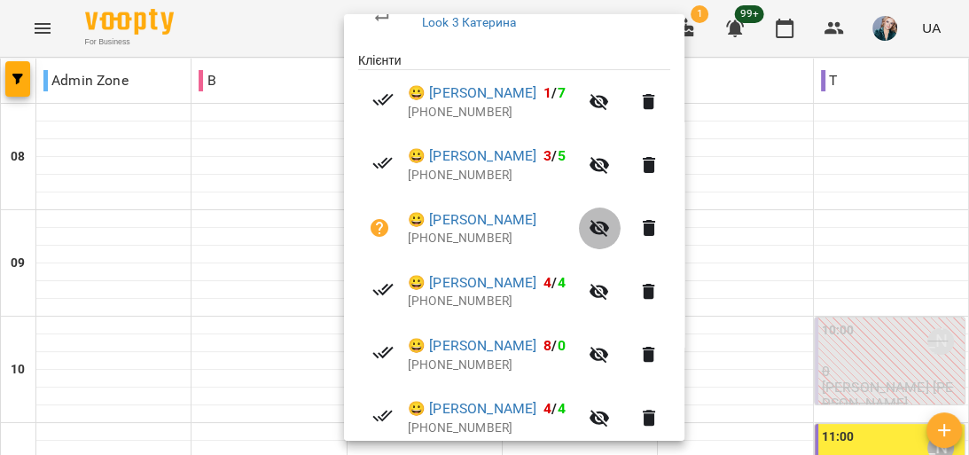
click at [609, 225] on icon "button" at bounding box center [600, 228] width 20 height 17
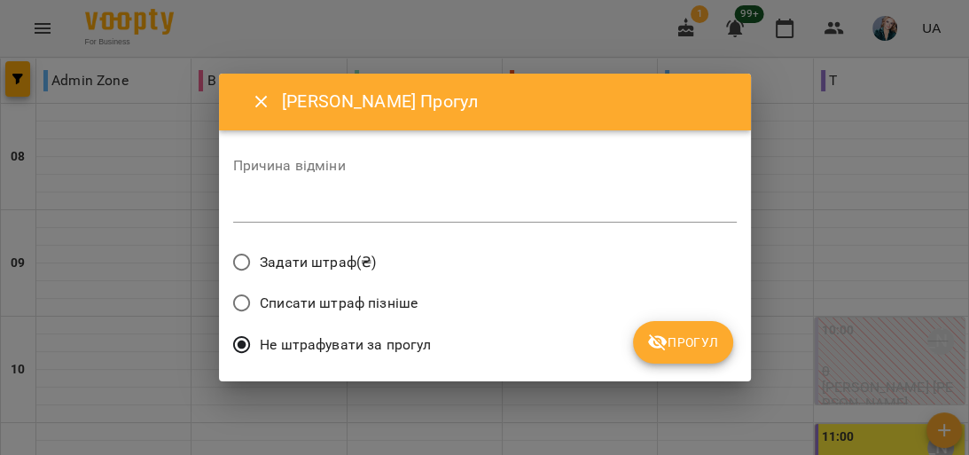
click at [485, 203] on textarea at bounding box center [485, 208] width 504 height 17
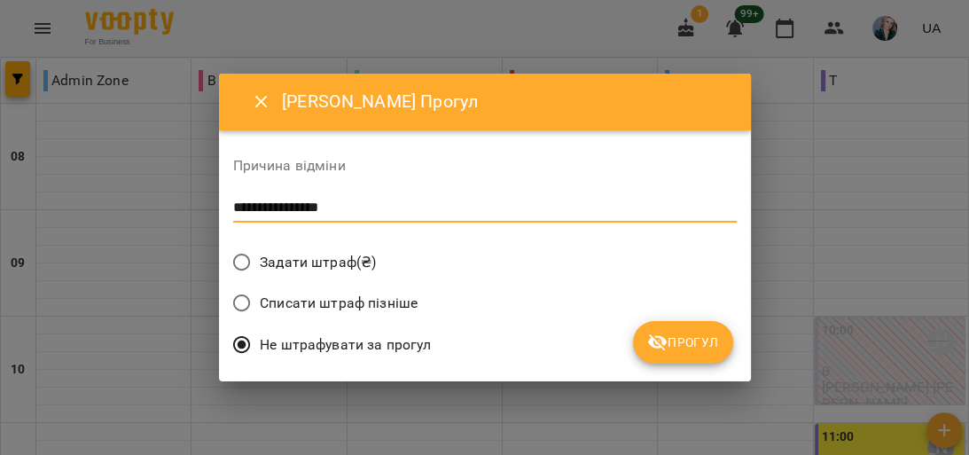
type textarea "**********"
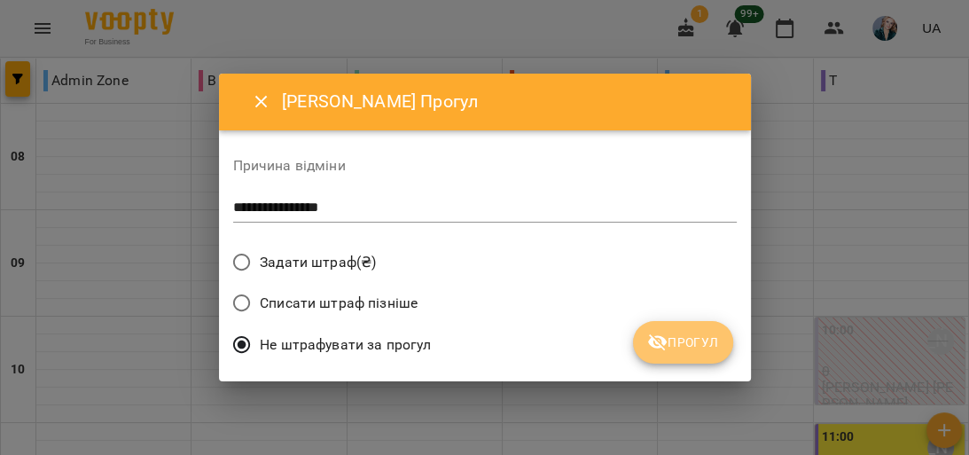
click at [681, 337] on span "Прогул" at bounding box center [683, 342] width 72 height 21
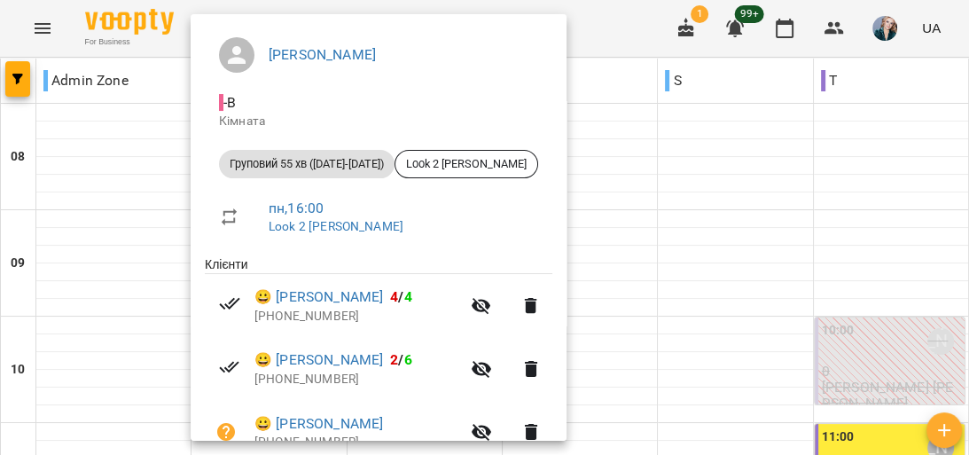
scroll to position [138, 0]
click at [98, 142] on div at bounding box center [484, 227] width 969 height 455
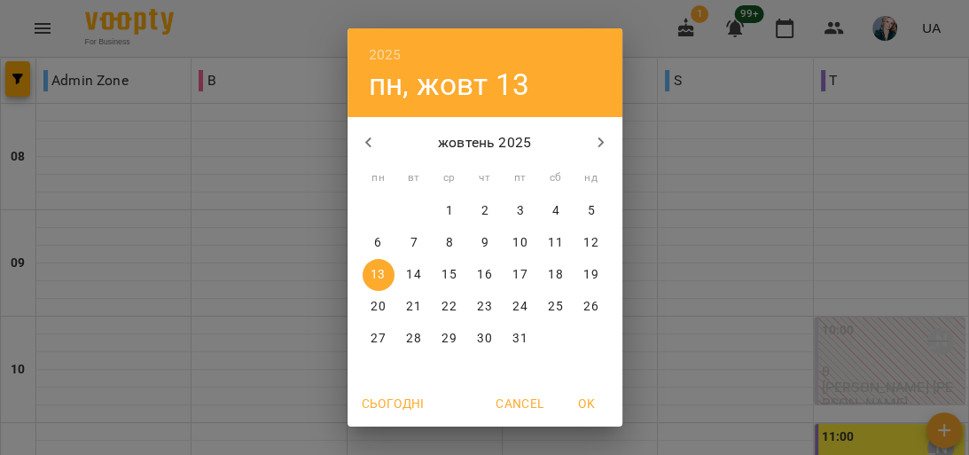
click at [375, 243] on p "6" at bounding box center [377, 243] width 7 height 18
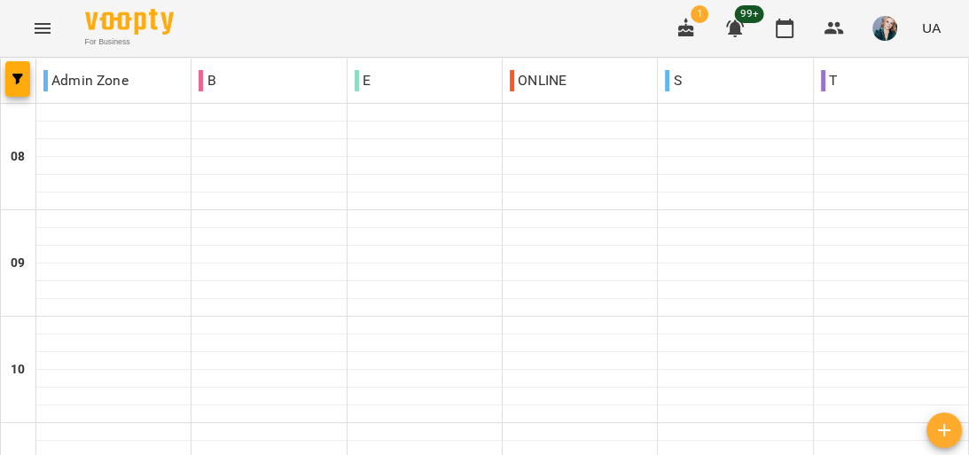
type input "**********"
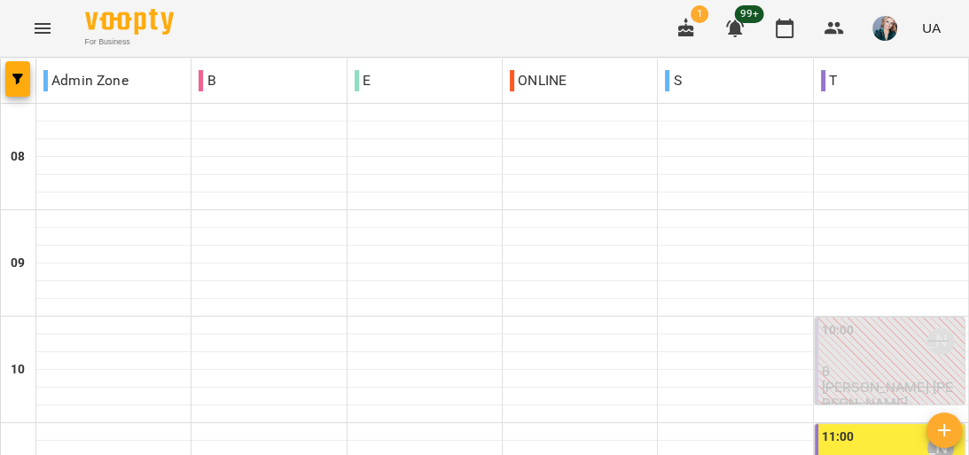
scroll to position [780, 0]
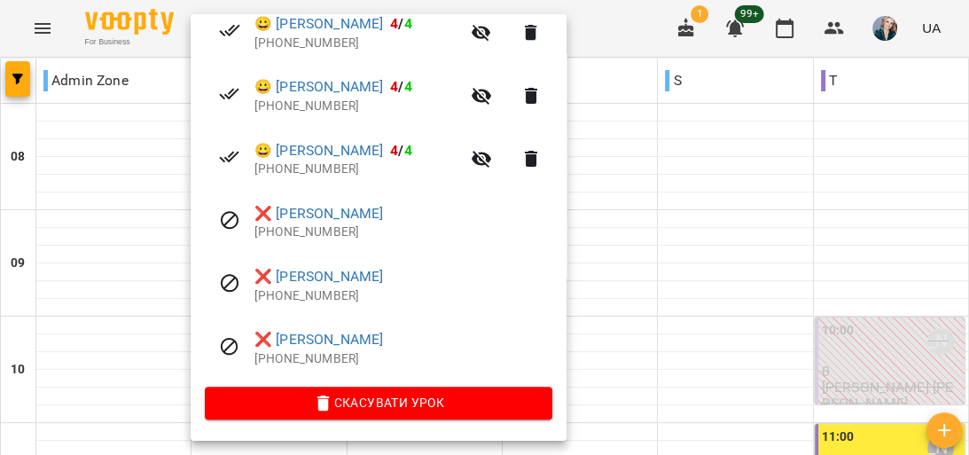
scroll to position [414, 0]
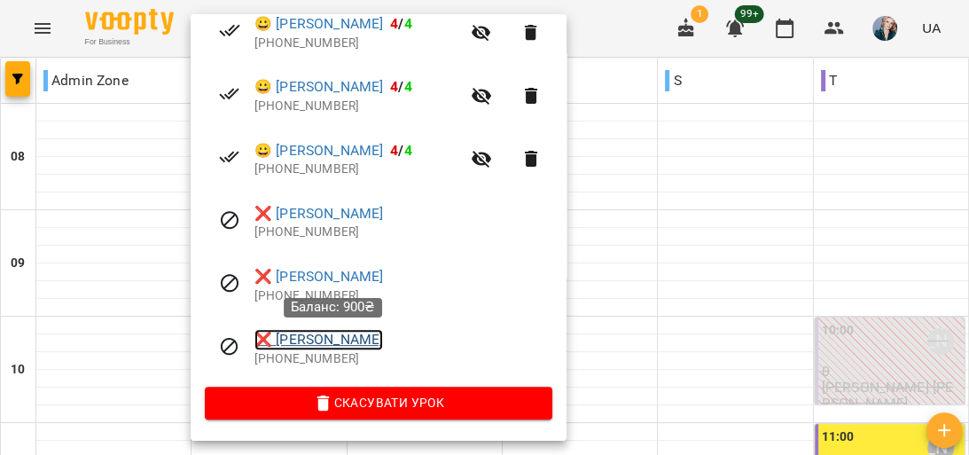
click at [333, 337] on link "❌ Боярська Анастасія" at bounding box center [319, 339] width 129 height 21
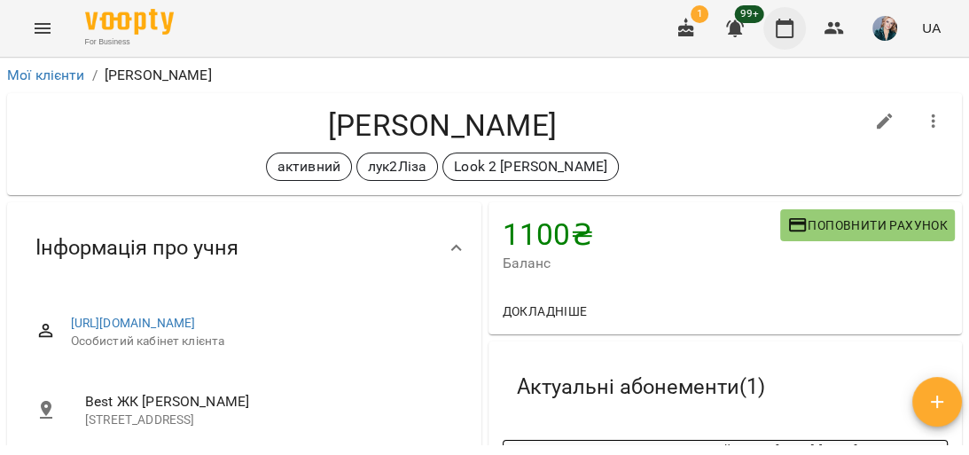
click at [784, 31] on icon "button" at bounding box center [784, 28] width 21 height 21
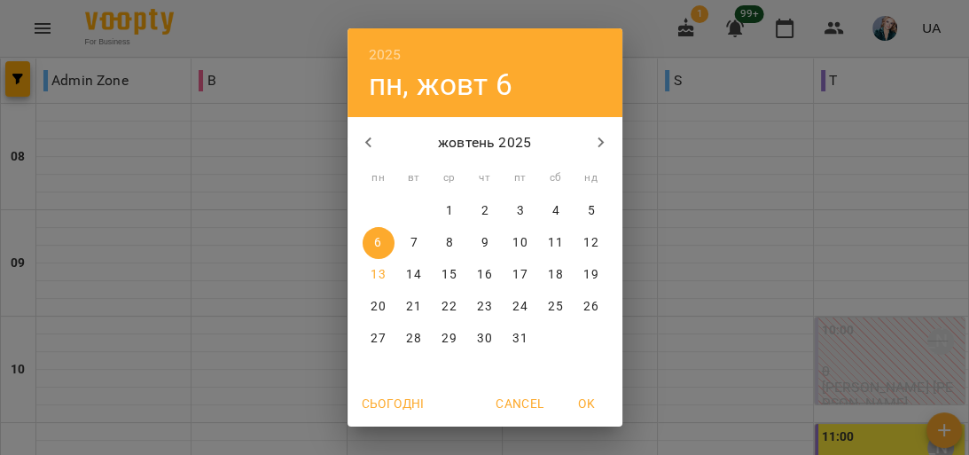
click at [374, 267] on p "13" at bounding box center [378, 275] width 14 height 18
type input "**********"
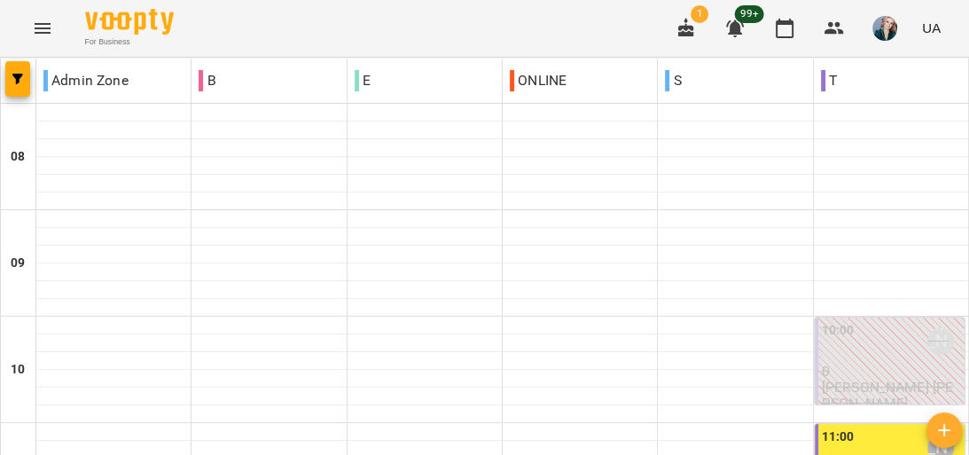
scroll to position [851, 0]
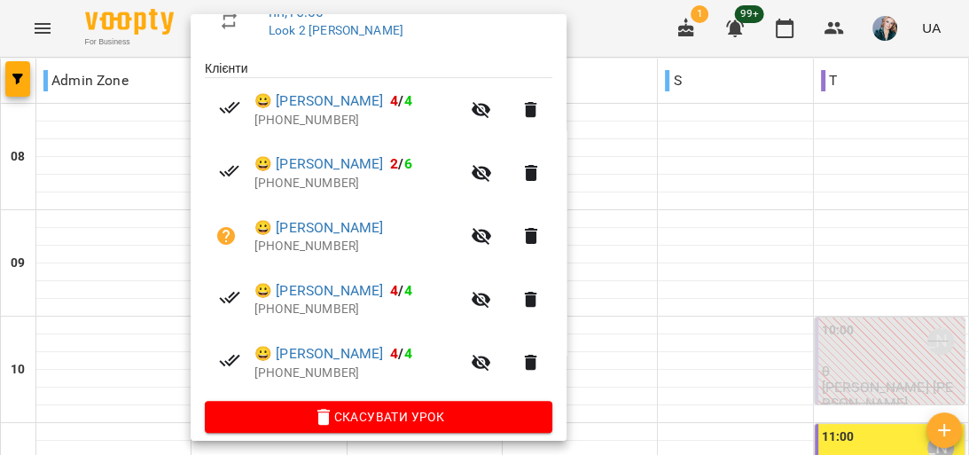
scroll to position [351, 0]
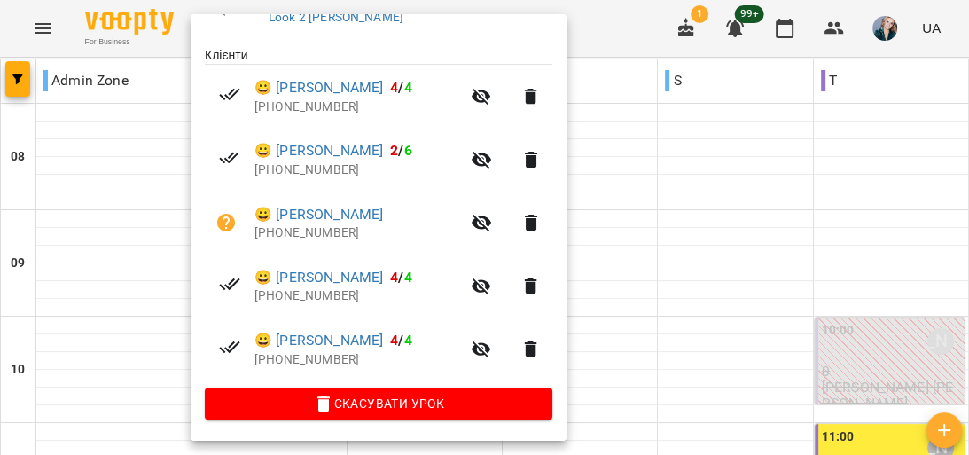
click at [491, 224] on icon "button" at bounding box center [482, 223] width 20 height 17
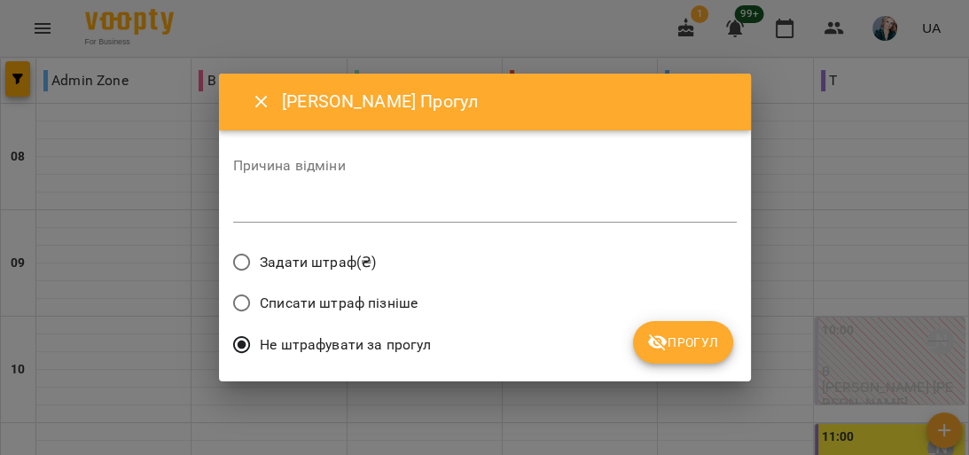
click at [397, 198] on div "*" at bounding box center [485, 208] width 504 height 28
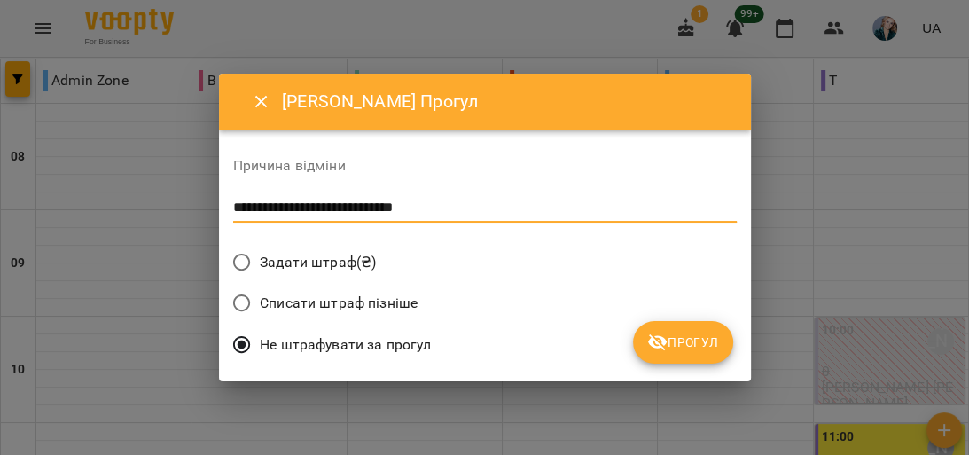
type textarea "**********"
click at [708, 347] on span "Прогул" at bounding box center [683, 342] width 72 height 21
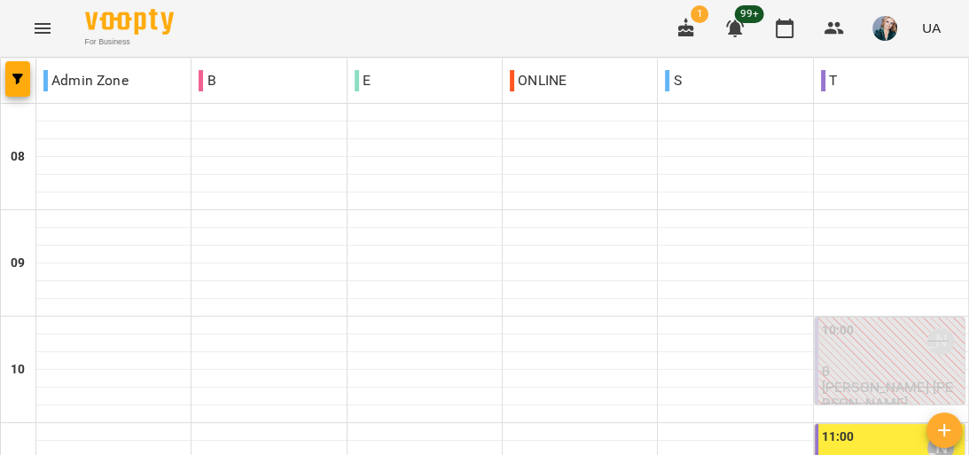
scroll to position [710, 0]
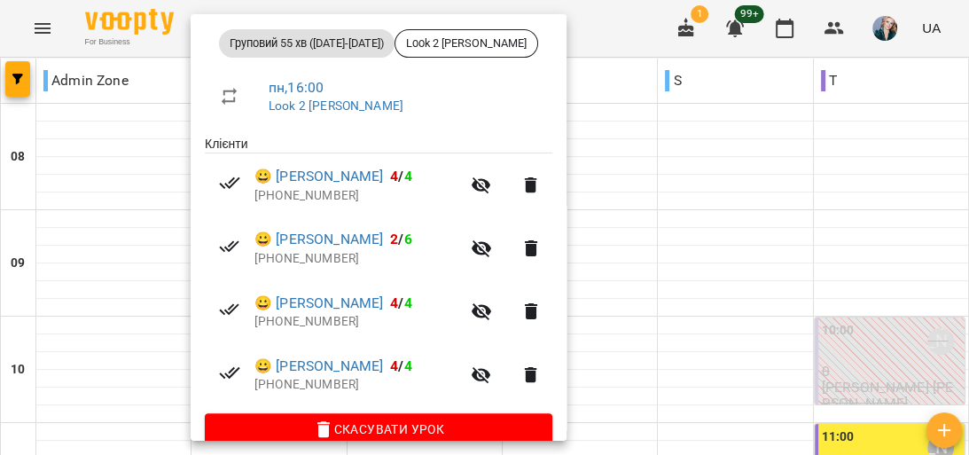
scroll to position [284, 0]
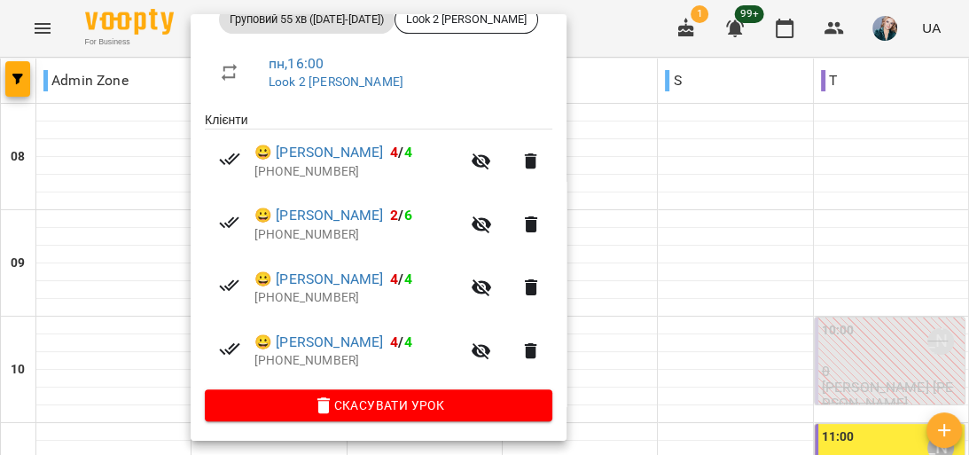
click at [134, 288] on div at bounding box center [484, 227] width 969 height 455
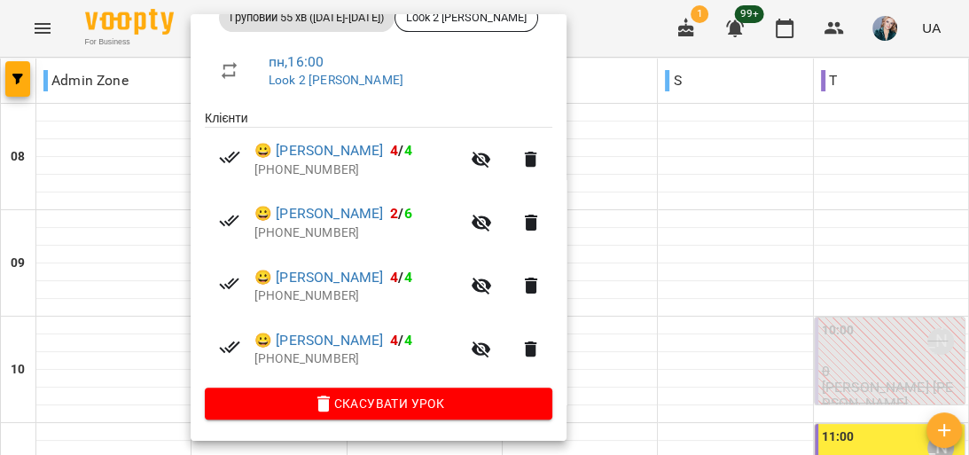
scroll to position [287, 0]
click at [152, 266] on div at bounding box center [484, 227] width 969 height 455
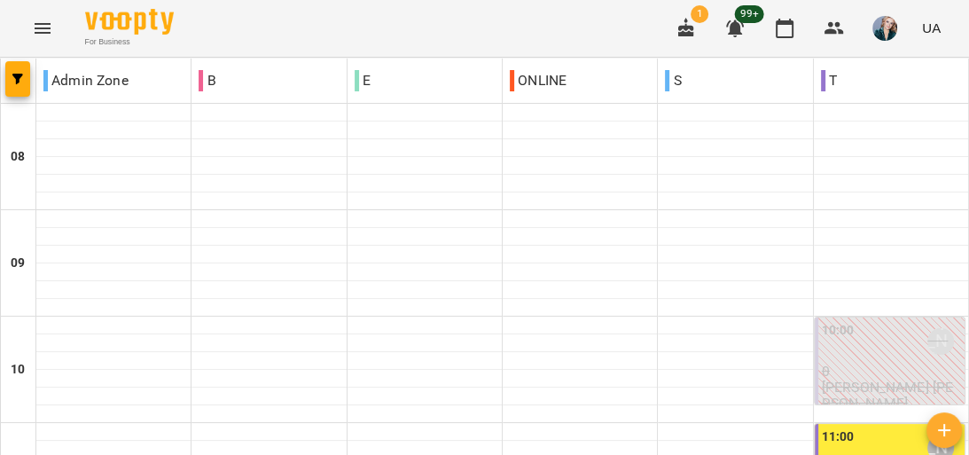
scroll to position [780, 0]
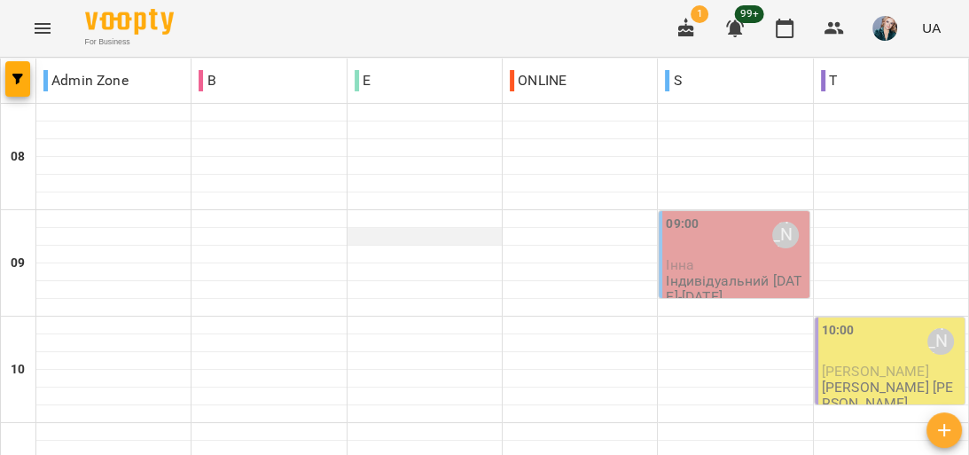
scroll to position [1135, 0]
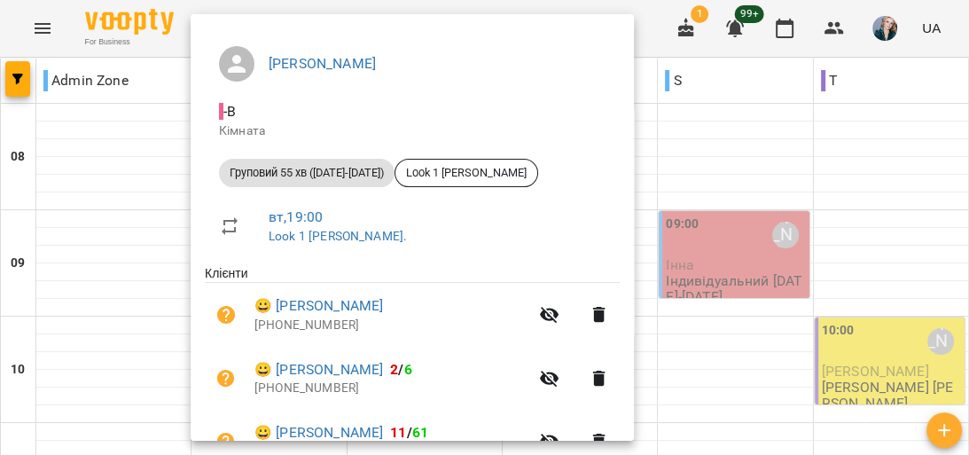
scroll to position [131, 0]
click at [315, 241] on link "Look 1 [PERSON_NAME]." at bounding box center [338, 235] width 138 height 14
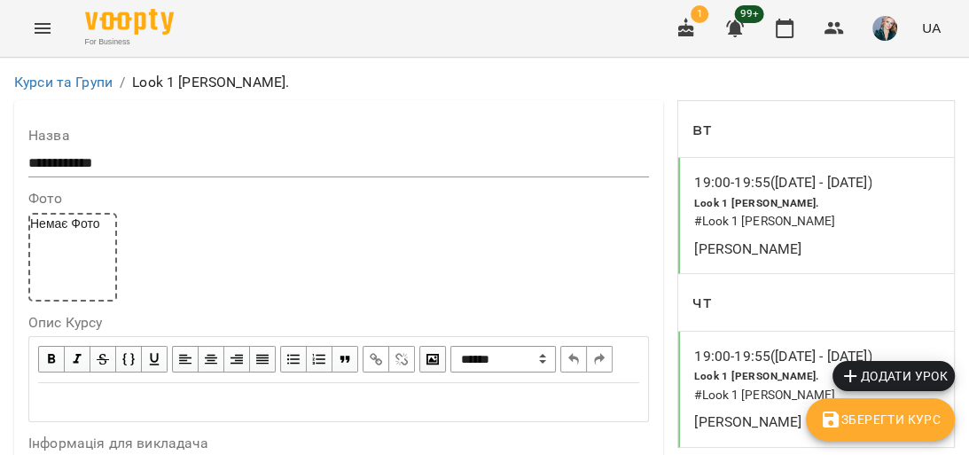
scroll to position [1561, 0]
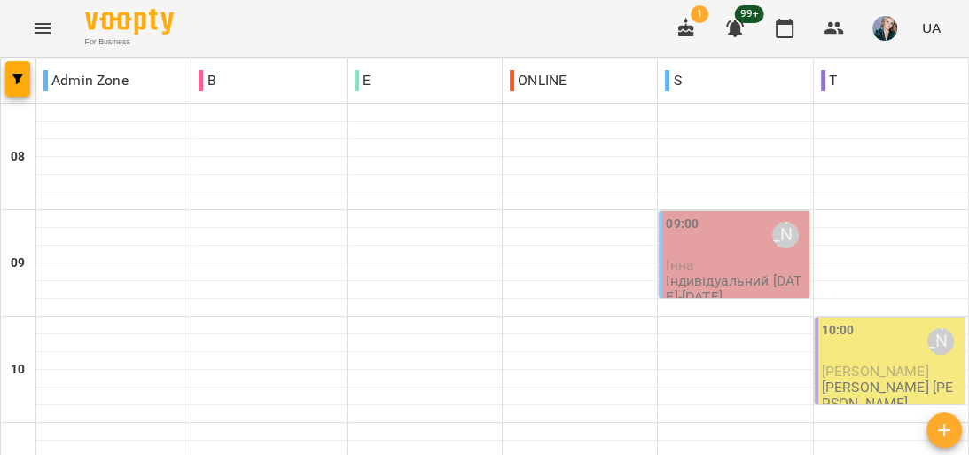
scroll to position [1135, 0]
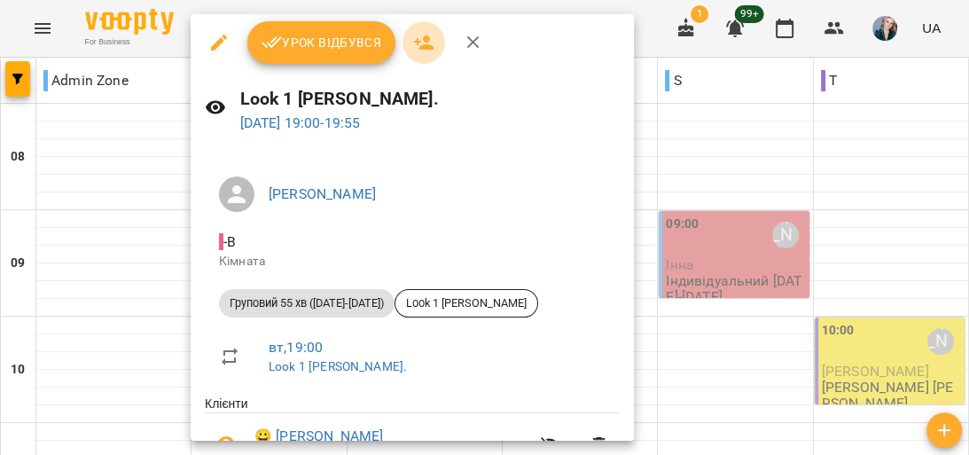
click at [425, 41] on icon "button" at bounding box center [424, 42] width 20 height 14
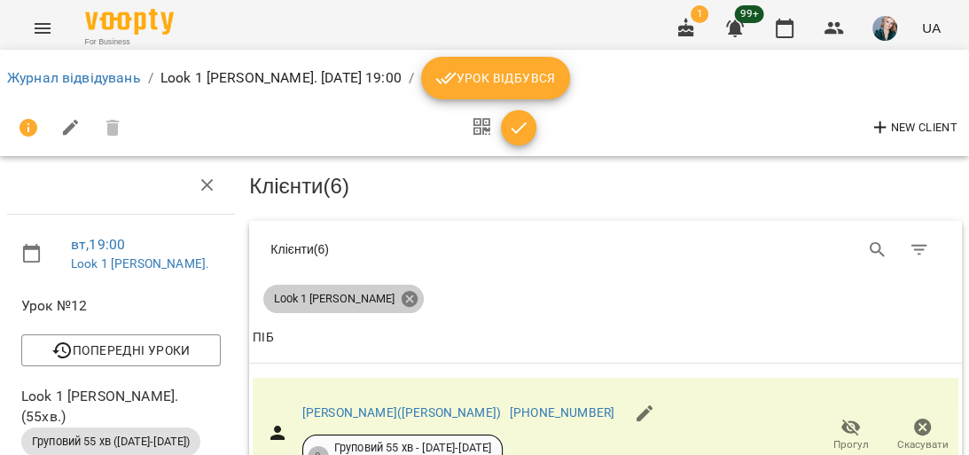
click at [402, 298] on icon at bounding box center [410, 299] width 16 height 16
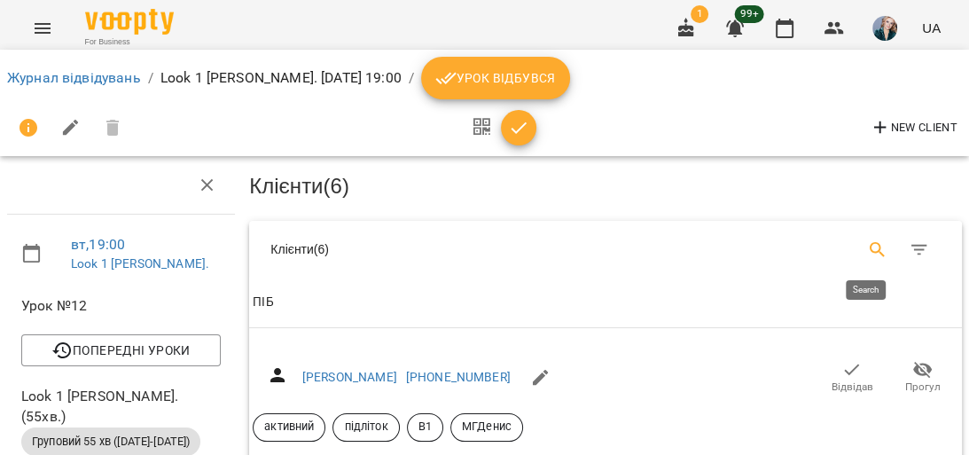
click at [857, 245] on button "Search" at bounding box center [878, 250] width 43 height 43
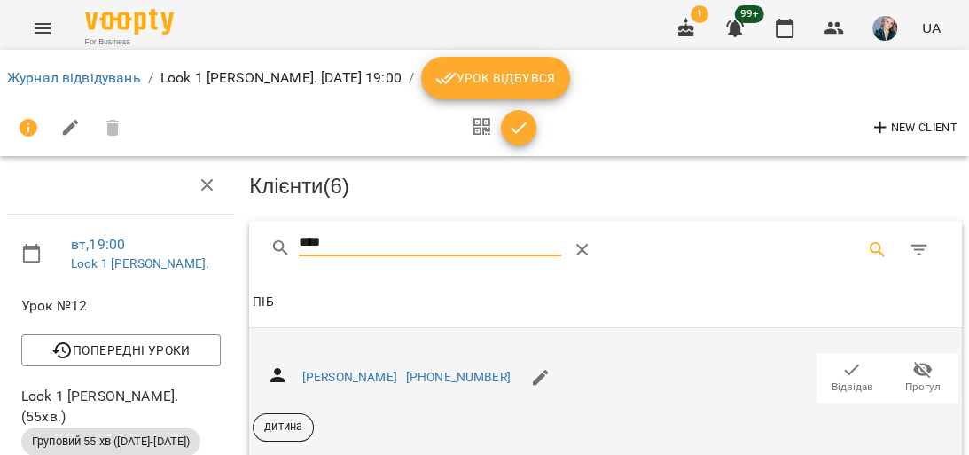
type input "****"
click at [851, 372] on icon "button" at bounding box center [852, 369] width 21 height 21
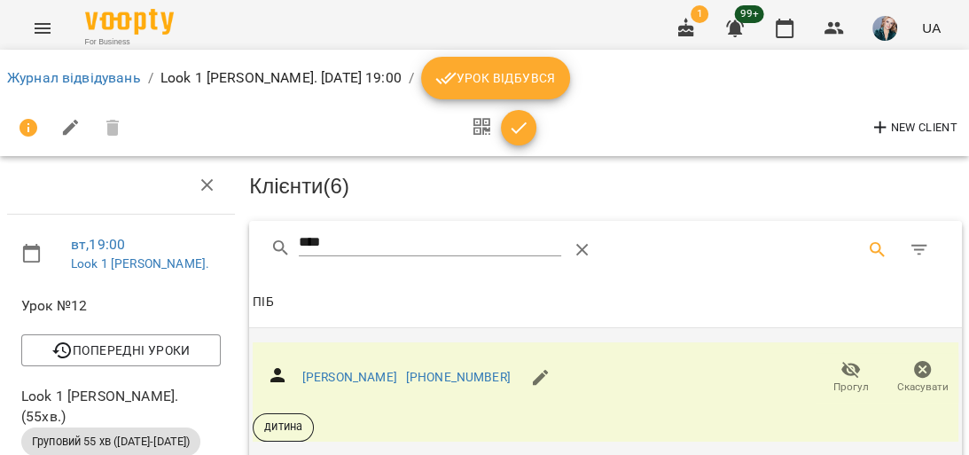
click at [522, 122] on icon "button" at bounding box center [518, 127] width 21 height 21
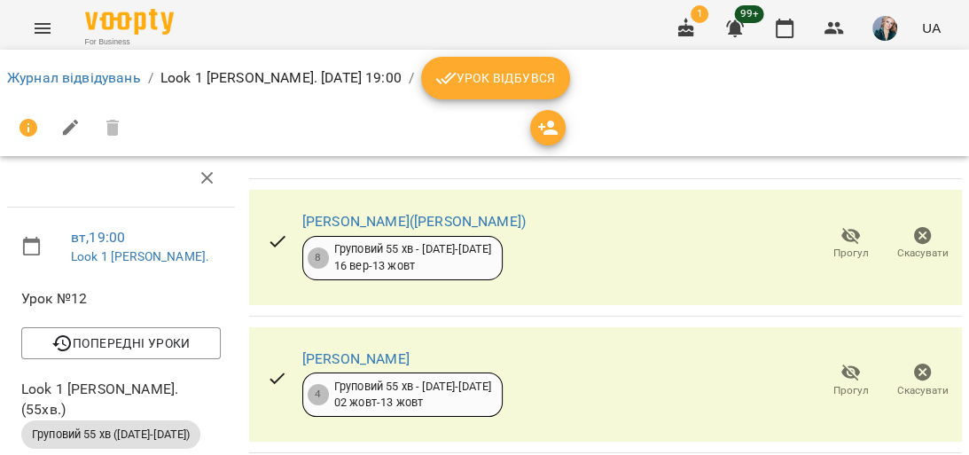
scroll to position [532, 0]
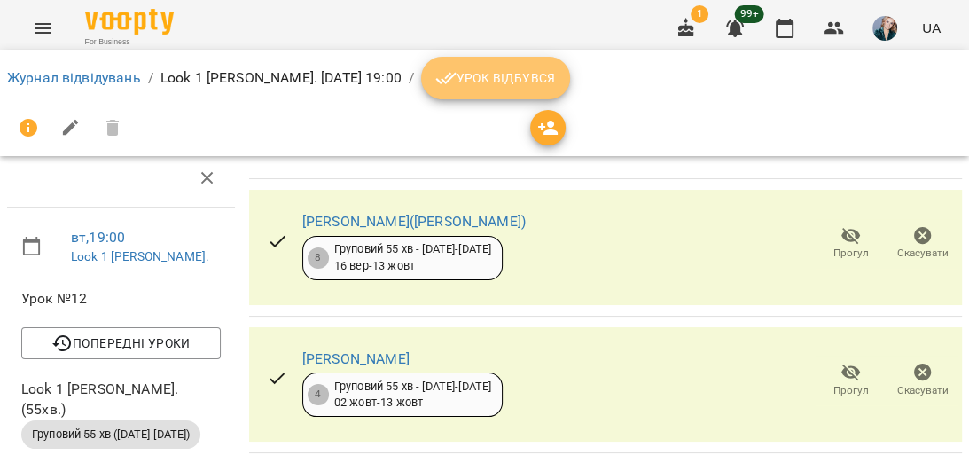
click at [533, 78] on span "Урок відбувся" at bounding box center [495, 77] width 121 height 21
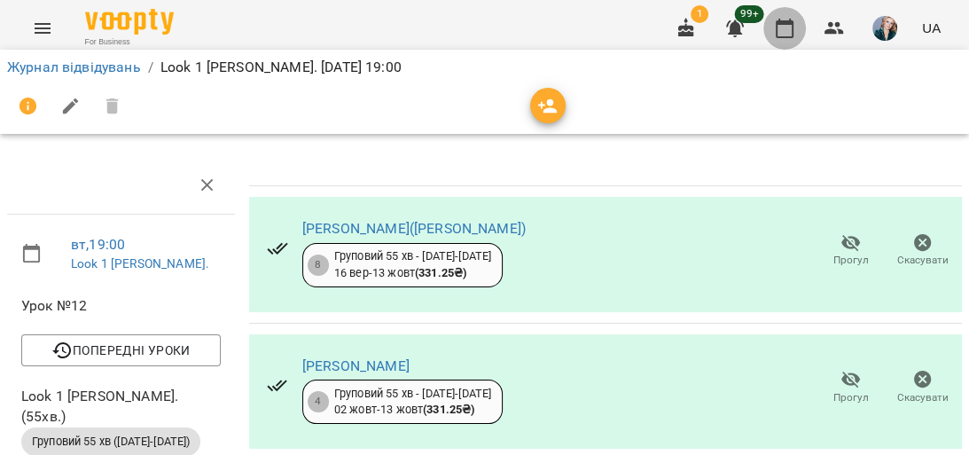
click at [786, 32] on icon "button" at bounding box center [784, 28] width 21 height 21
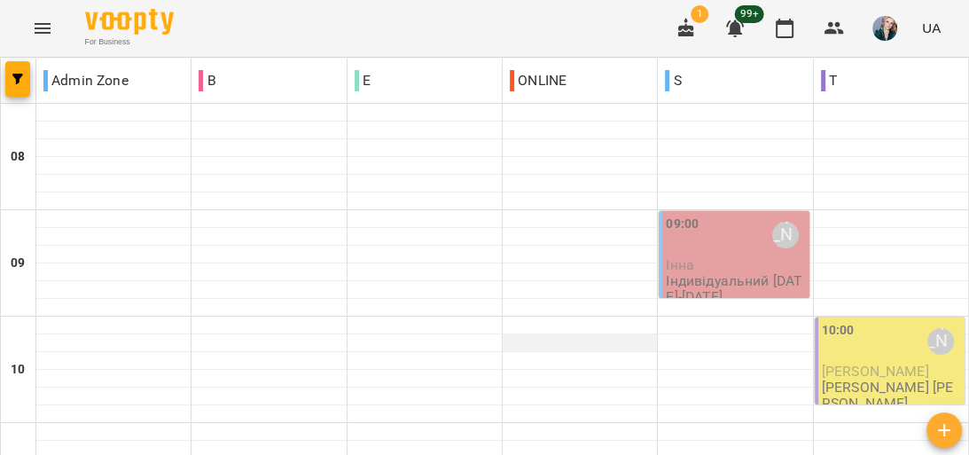
scroll to position [1135, 0]
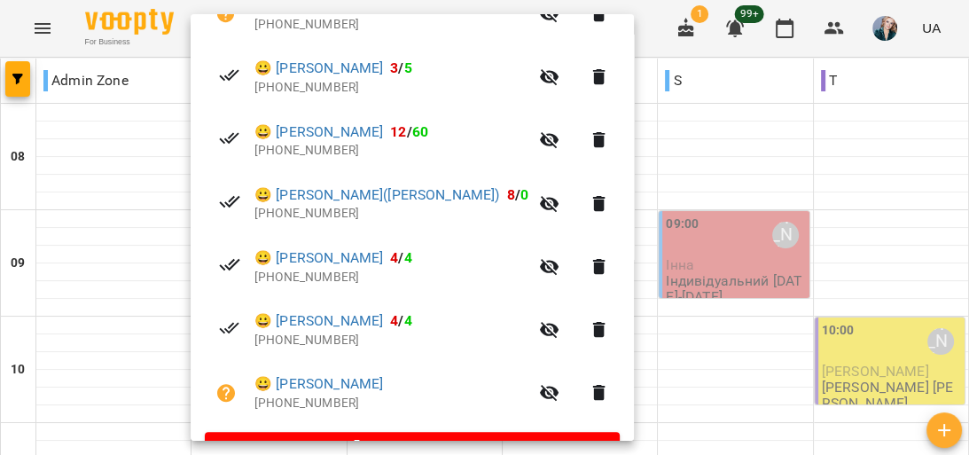
scroll to position [406, 0]
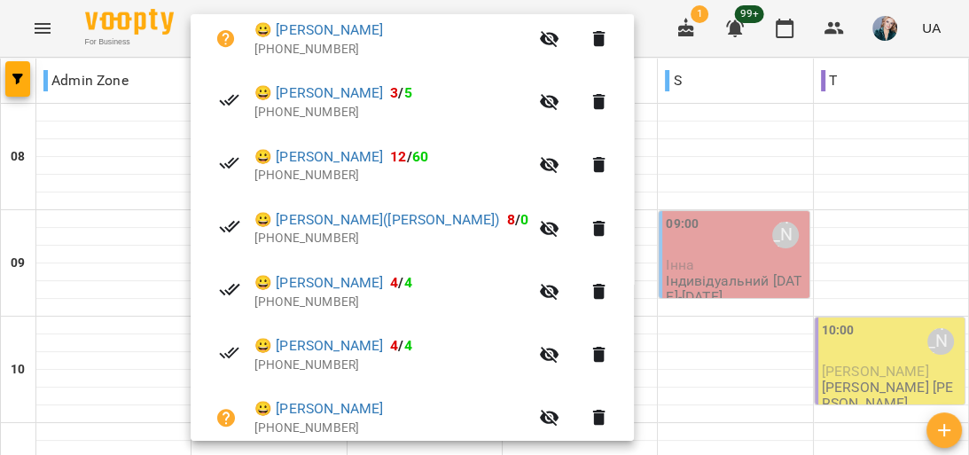
click at [539, 36] on icon "button" at bounding box center [549, 38] width 21 height 21
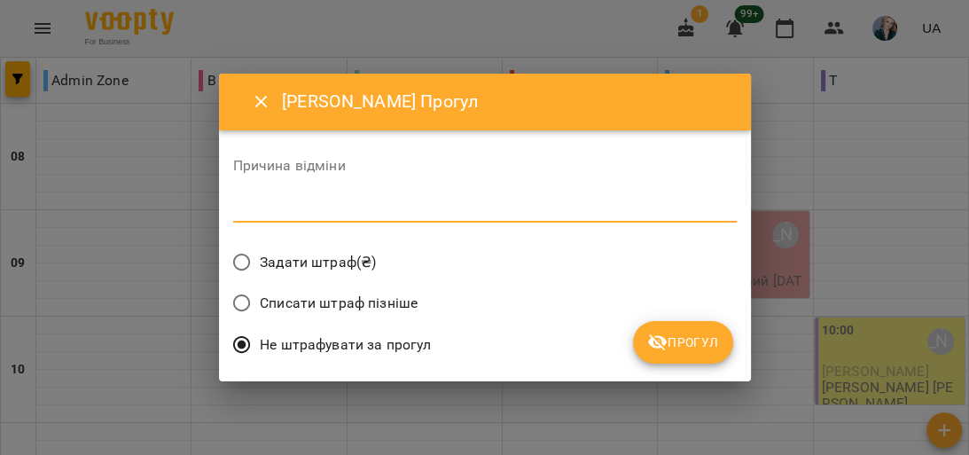
click at [472, 200] on textarea at bounding box center [485, 208] width 504 height 17
type textarea "**********"
click at [696, 332] on span "Прогул" at bounding box center [683, 342] width 72 height 21
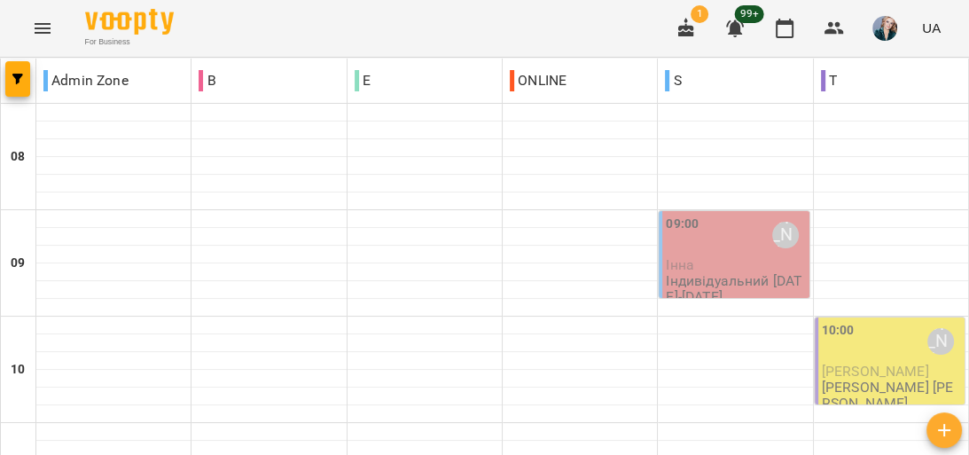
drag, startPoint x: 30, startPoint y: 359, endPoint x: 21, endPoint y: 353, distance: 10.8
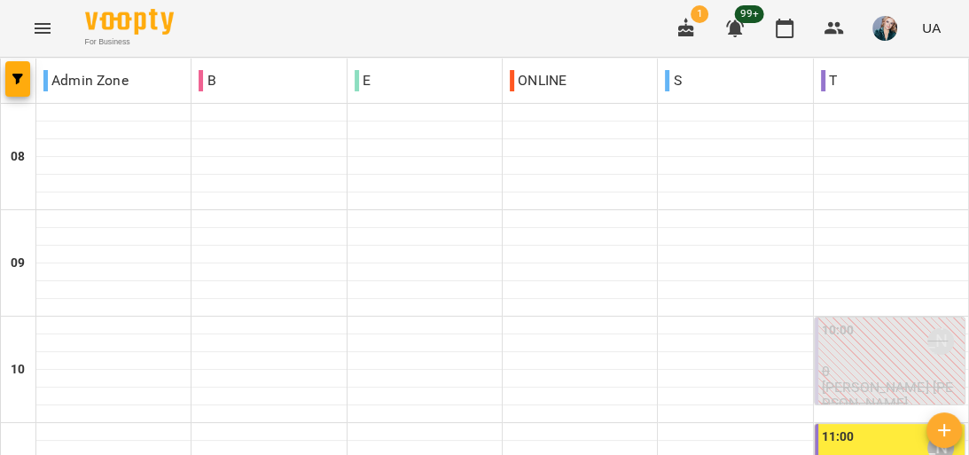
scroll to position [780, 0]
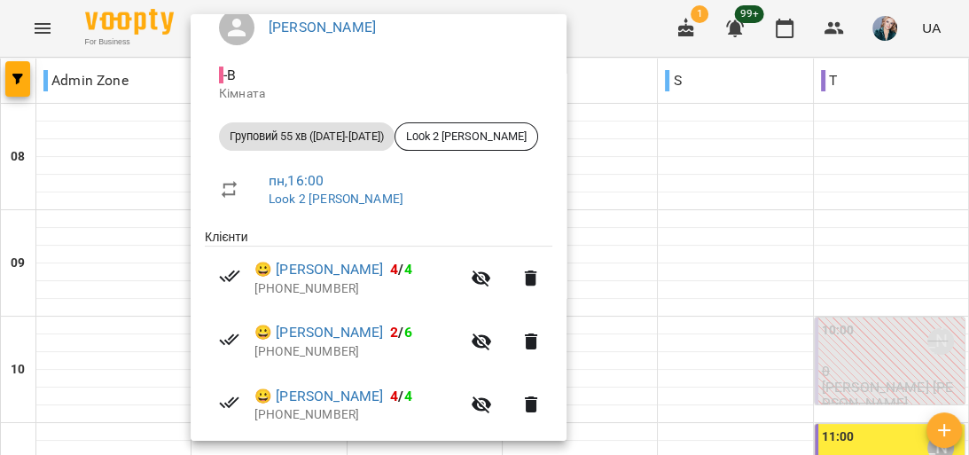
scroll to position [142, 0]
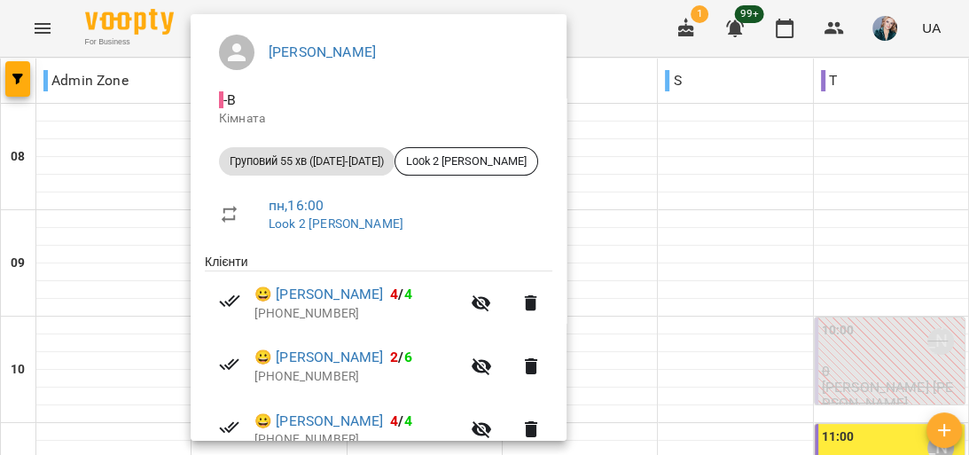
click at [139, 224] on div at bounding box center [484, 227] width 969 height 455
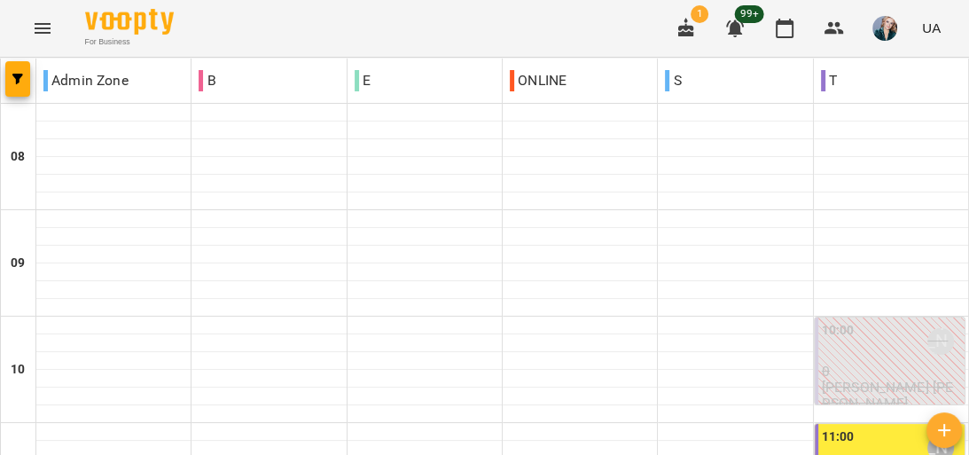
scroll to position [1135, 0]
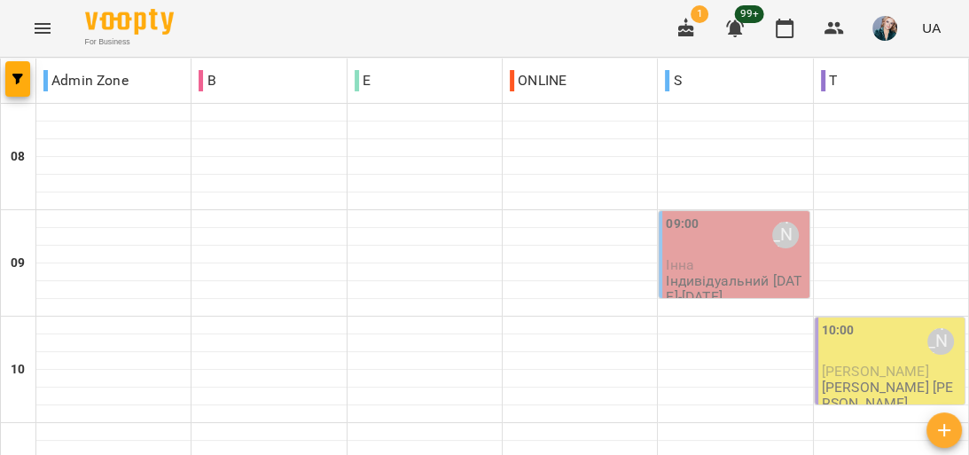
drag, startPoint x: 33, startPoint y: 363, endPoint x: 66, endPoint y: 325, distance: 49.6
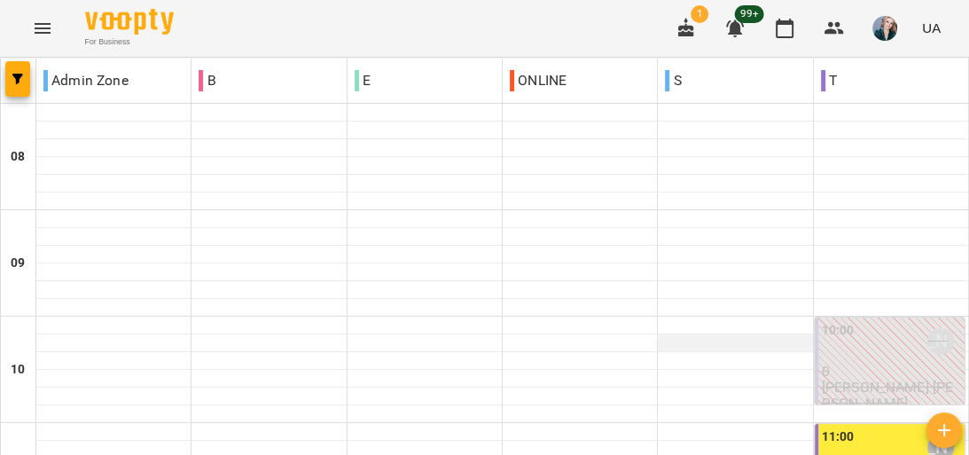
scroll to position [851, 0]
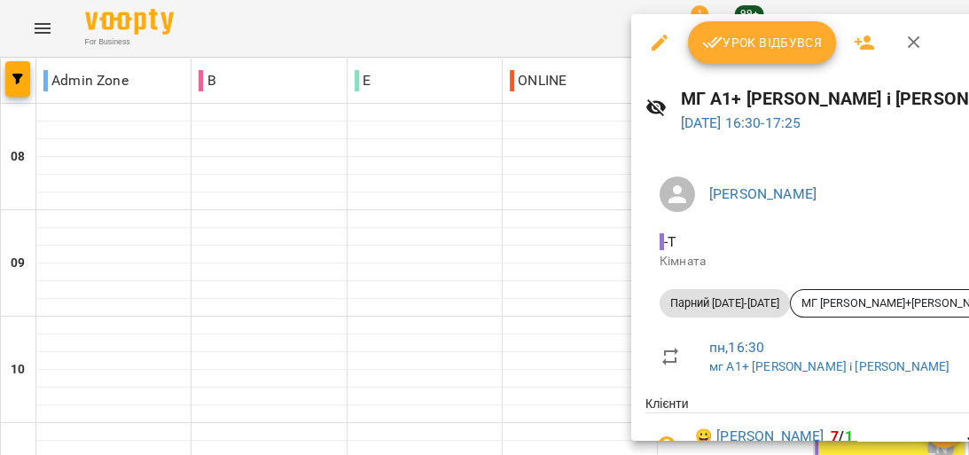
click at [789, 35] on span "Урок відбувся" at bounding box center [762, 42] width 121 height 21
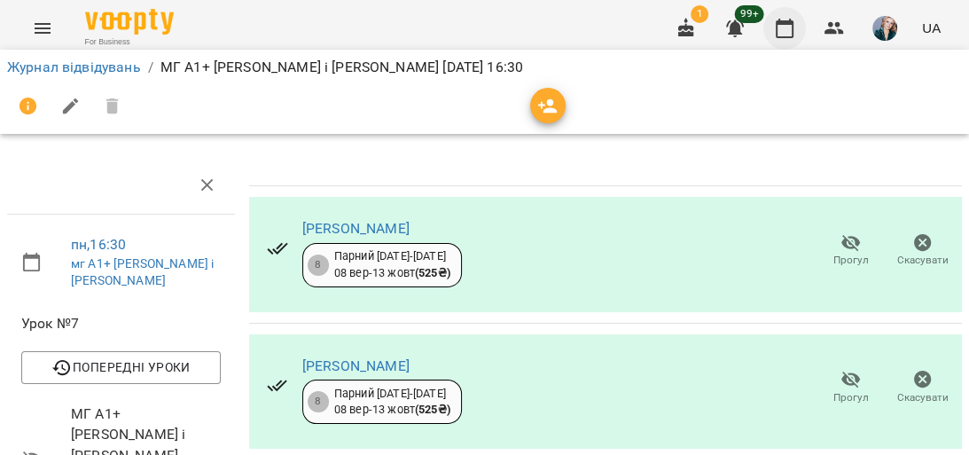
click at [789, 32] on icon "button" at bounding box center [784, 28] width 21 height 21
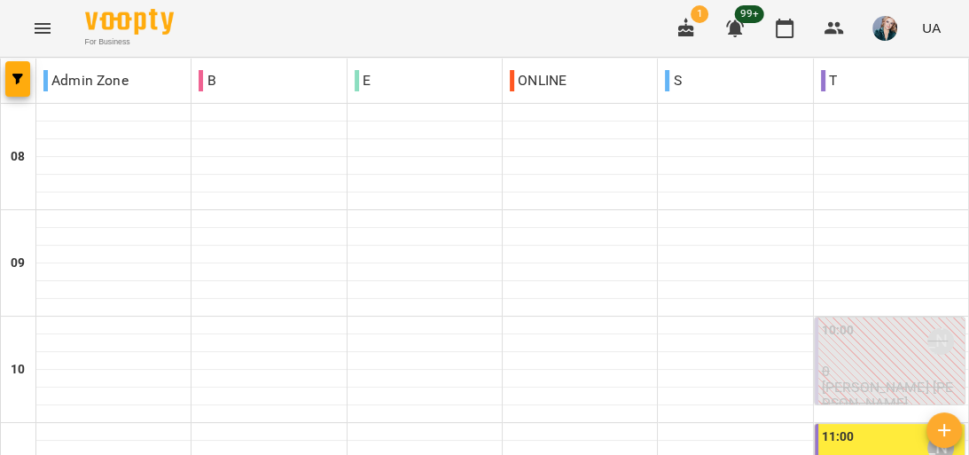
scroll to position [851, 0]
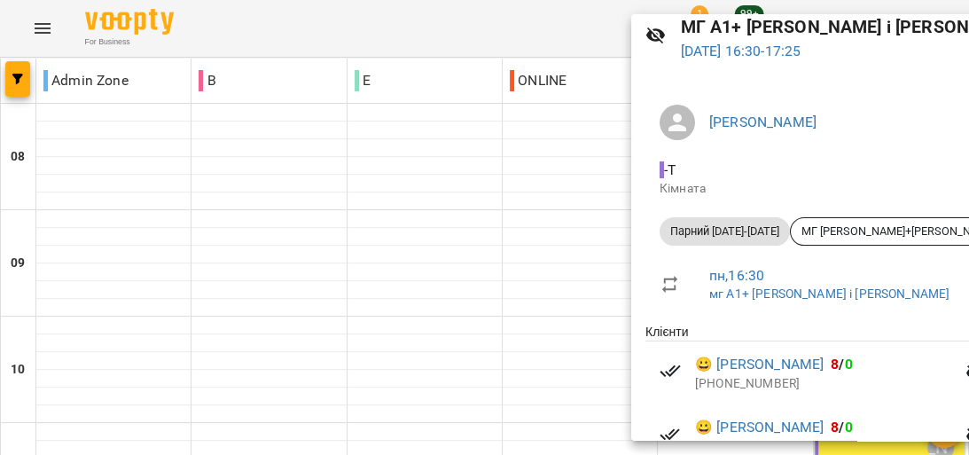
scroll to position [142, 0]
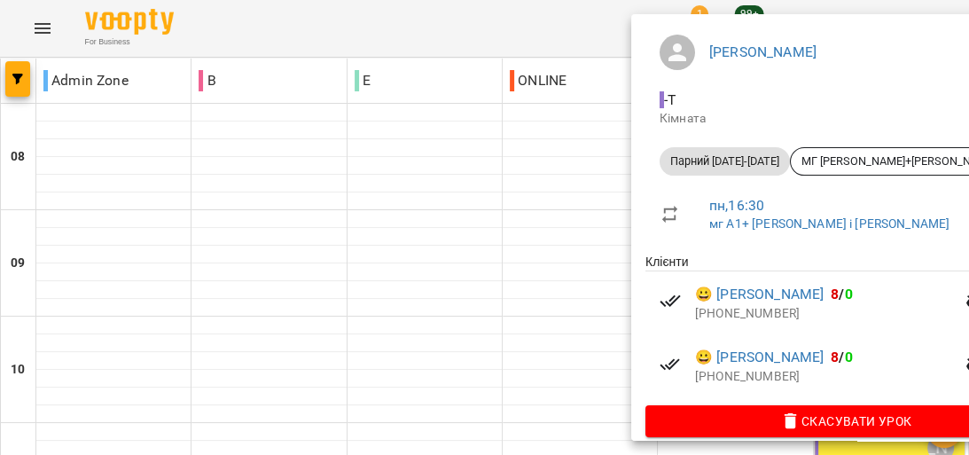
click at [610, 170] on div at bounding box center [484, 227] width 969 height 455
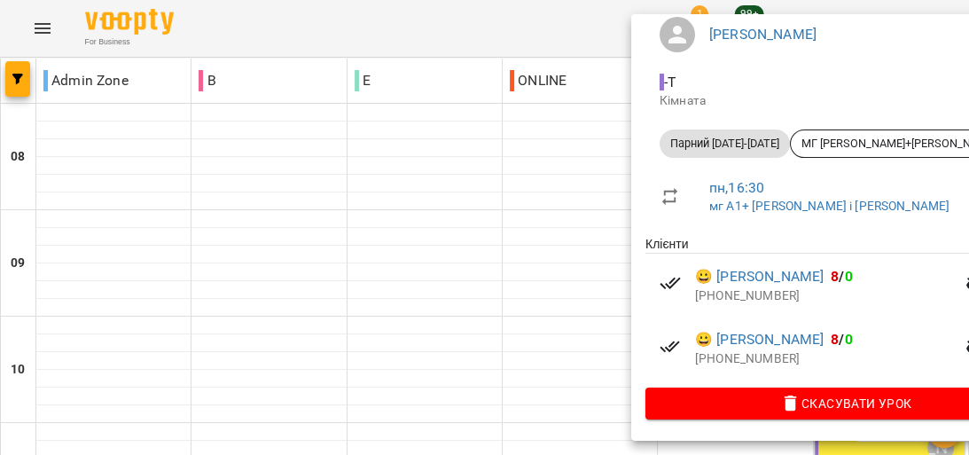
scroll to position [183, 0]
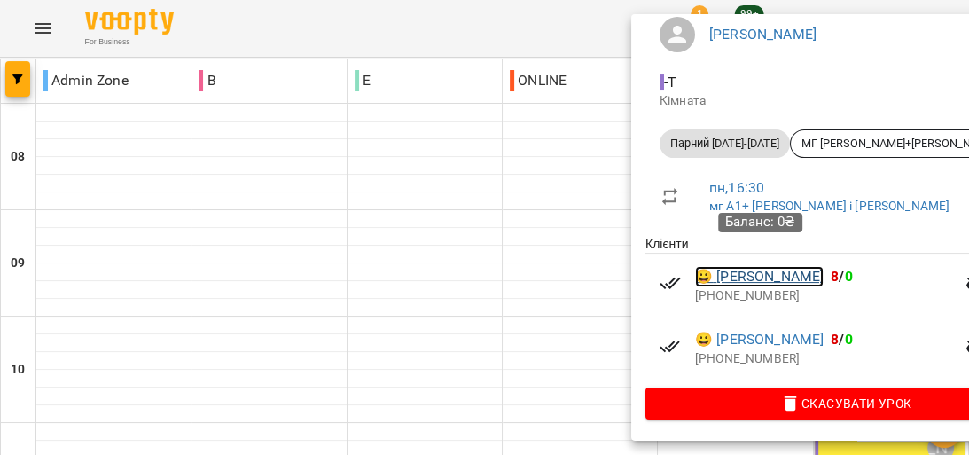
click at [740, 266] on link "😀 [PERSON_NAME]" at bounding box center [759, 276] width 129 height 21
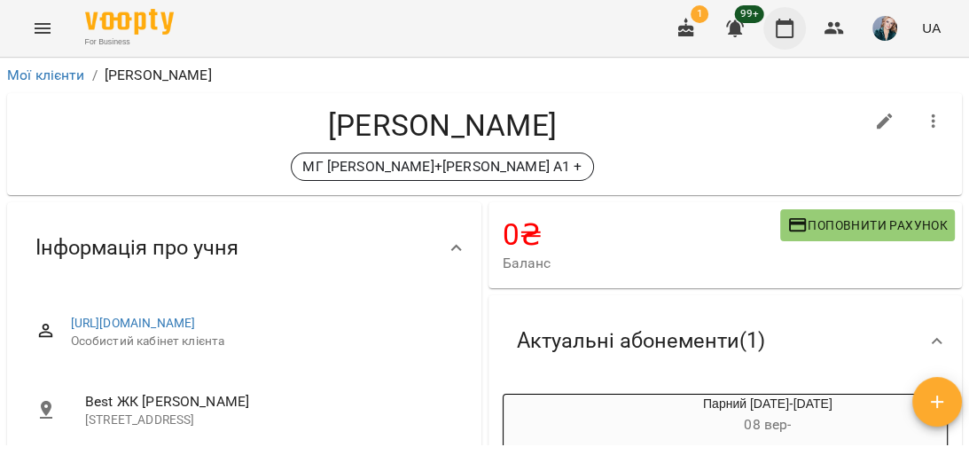
click at [789, 25] on icon "button" at bounding box center [784, 28] width 21 height 21
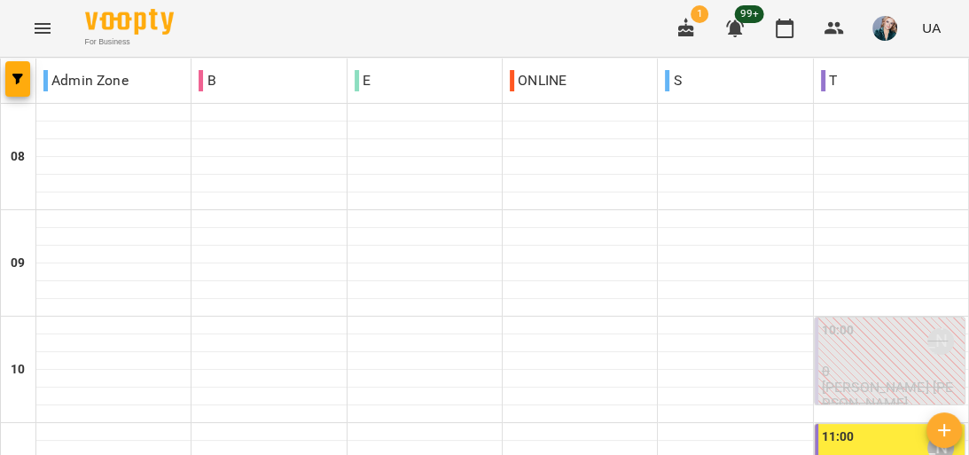
scroll to position [851, 0]
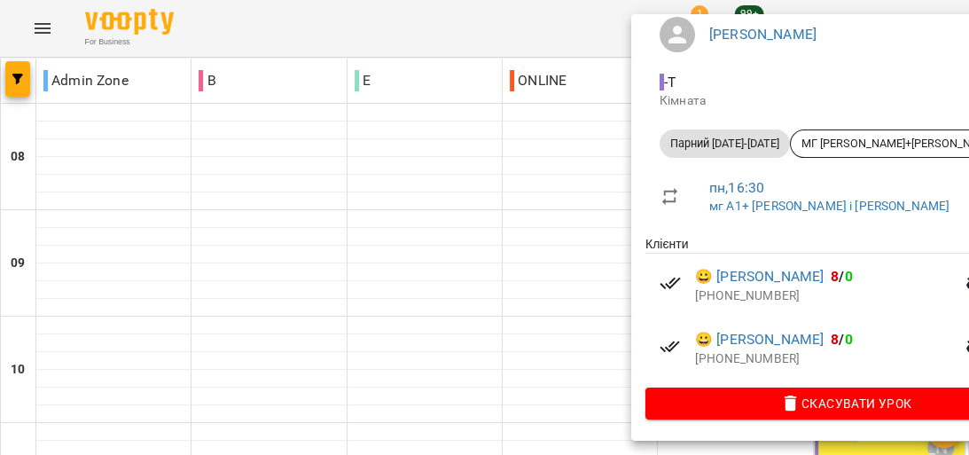
scroll to position [183, 0]
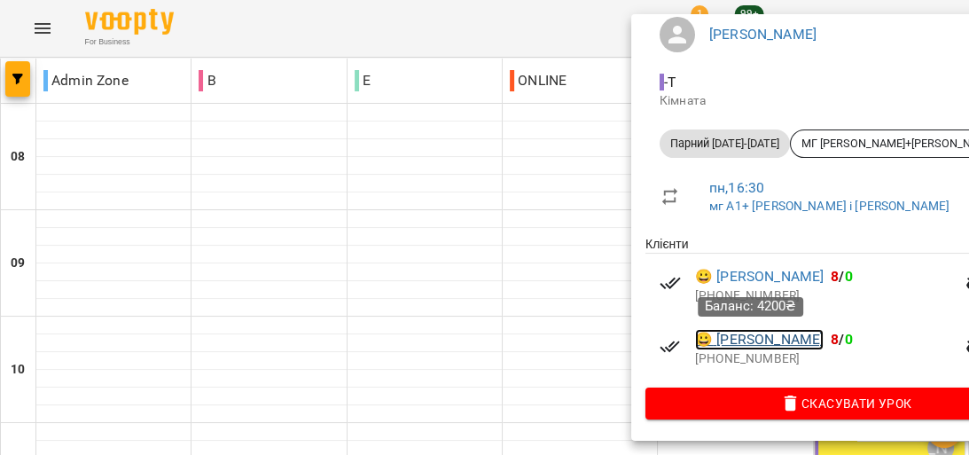
click at [783, 342] on link "😀 [PERSON_NAME]" at bounding box center [759, 339] width 129 height 21
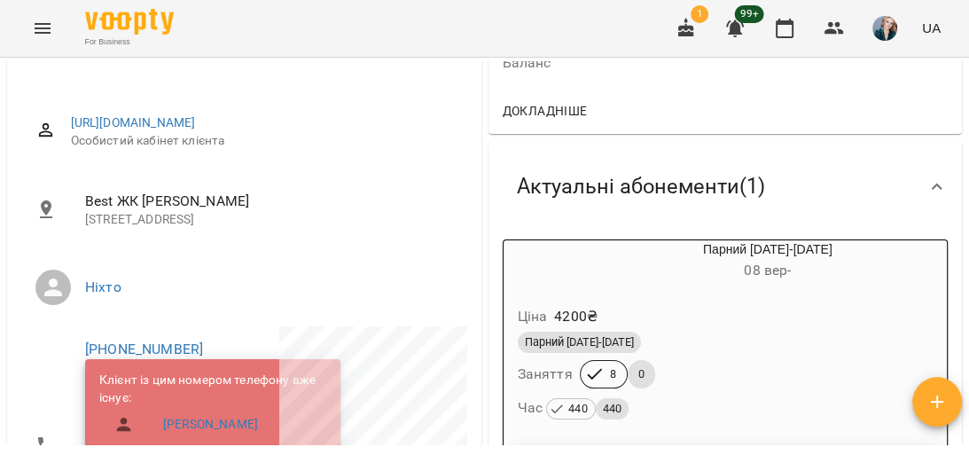
scroll to position [213, 0]
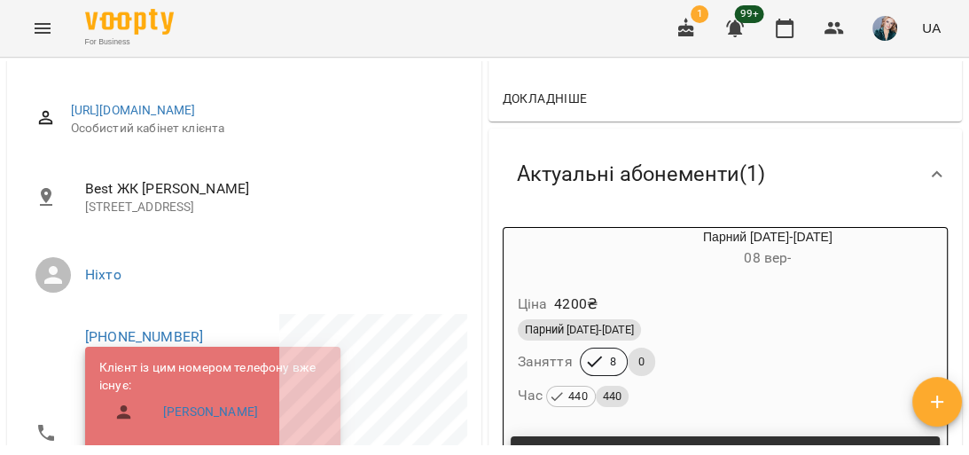
click at [775, 344] on div "Парний [DATE]-[DATE]" at bounding box center [725, 330] width 423 height 28
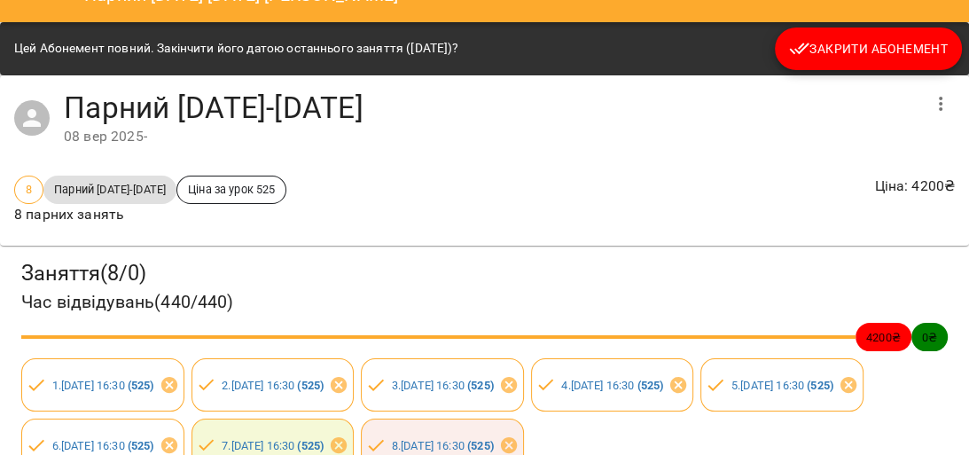
scroll to position [0, 0]
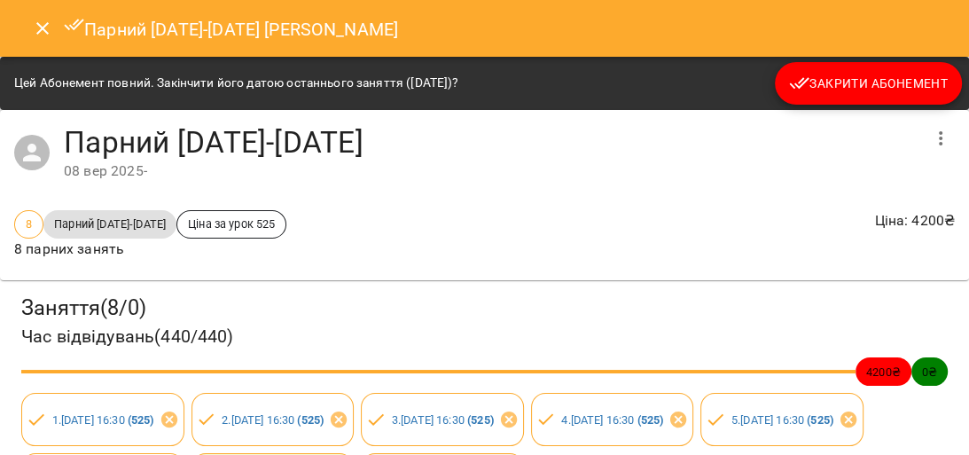
click at [39, 25] on icon "Close" at bounding box center [42, 28] width 12 height 12
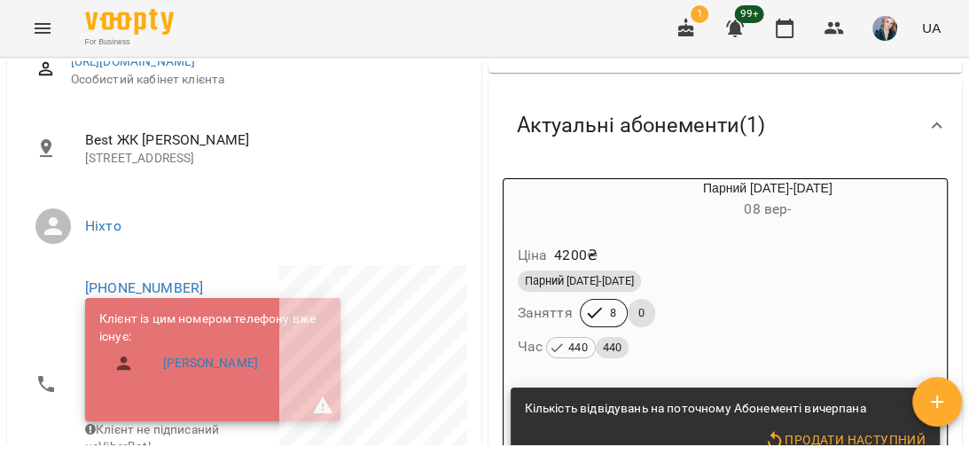
scroll to position [284, 0]
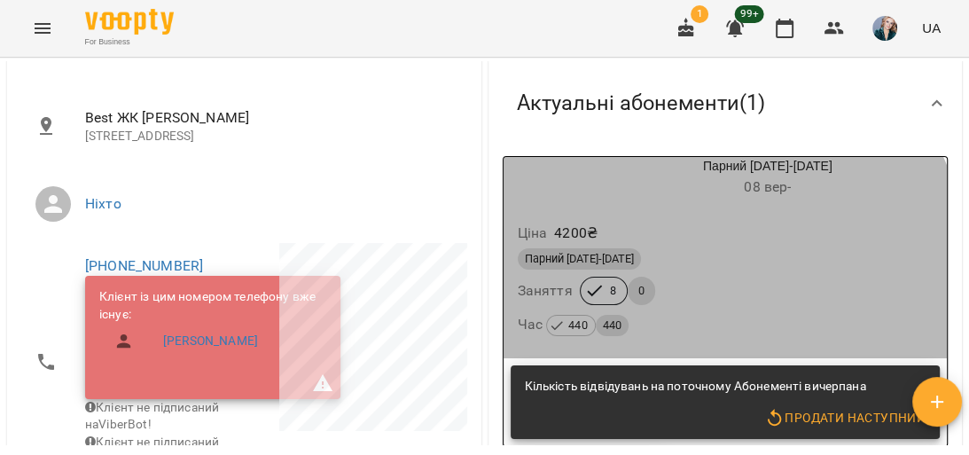
click at [702, 264] on div "Парний [DATE]-[DATE]" at bounding box center [726, 258] width 416 height 21
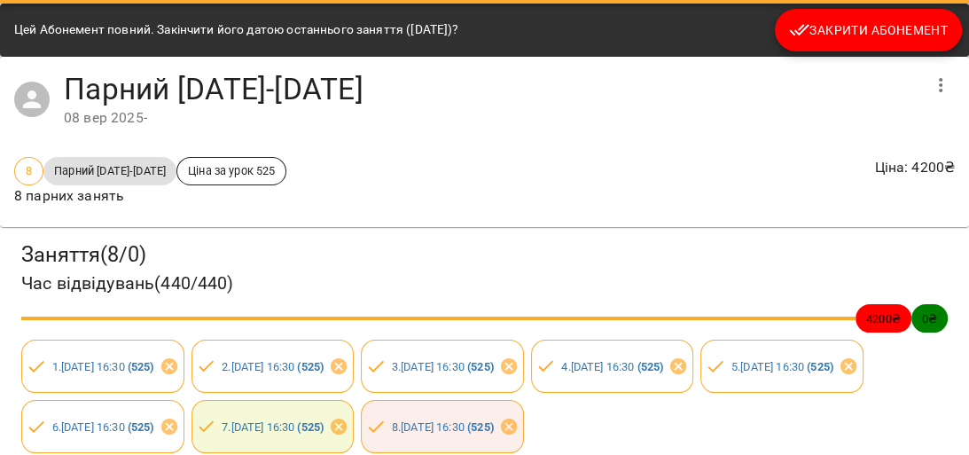
scroll to position [0, 0]
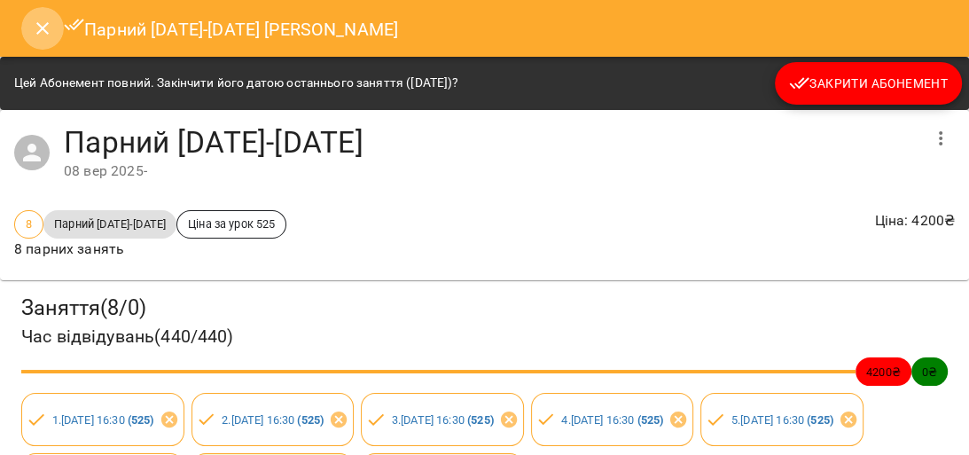
click at [34, 28] on icon "Close" at bounding box center [42, 28] width 21 height 21
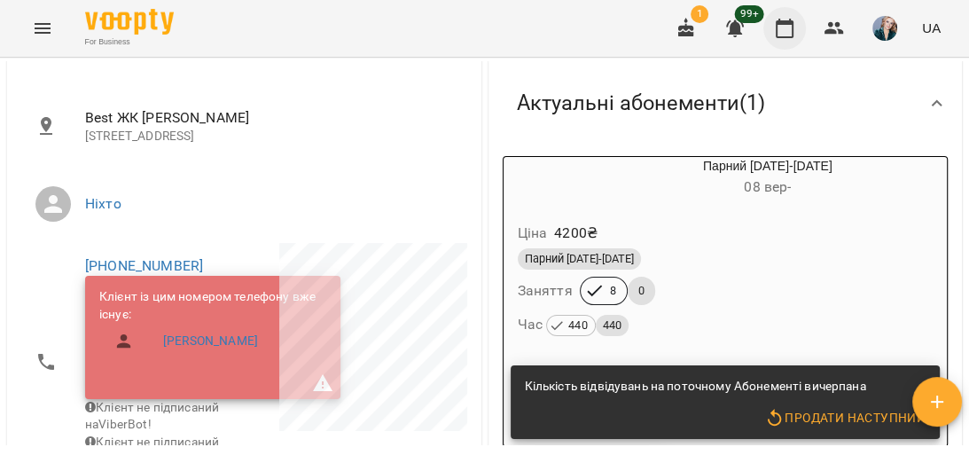
click at [780, 27] on icon "button" at bounding box center [784, 28] width 21 height 21
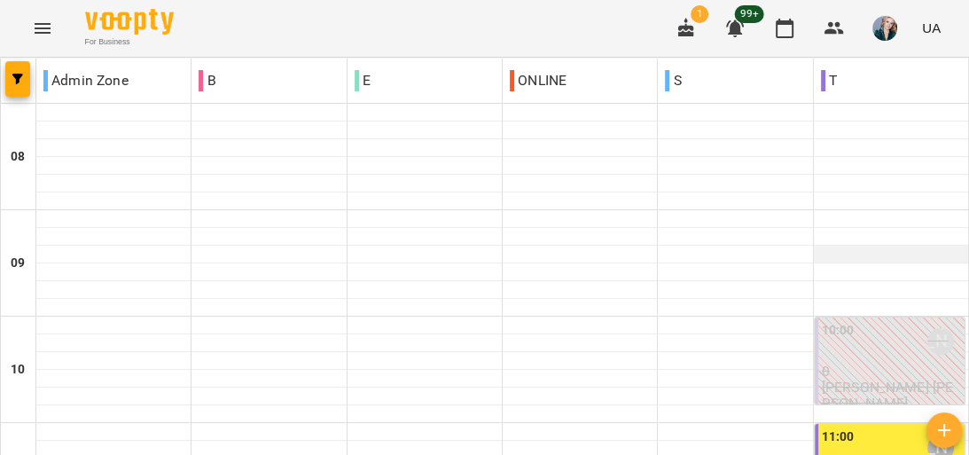
scroll to position [922, 0]
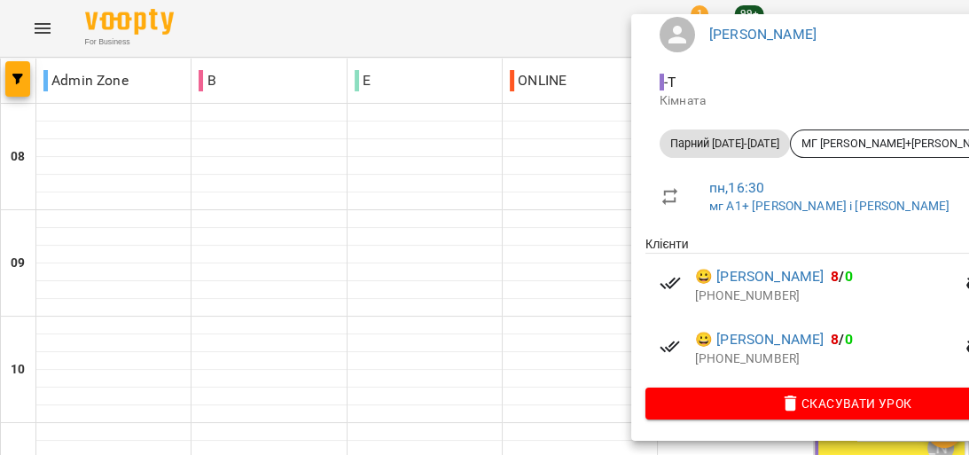
scroll to position [183, 0]
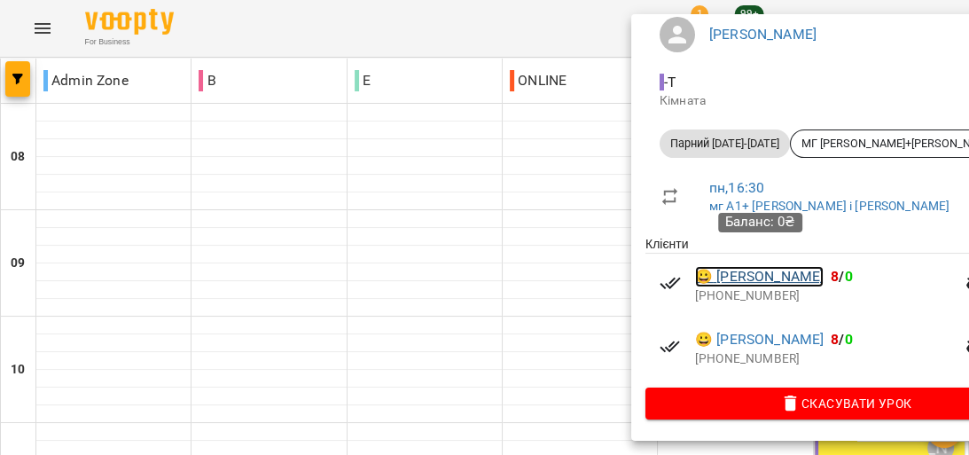
click at [734, 266] on link "😀 [PERSON_NAME]" at bounding box center [759, 276] width 129 height 21
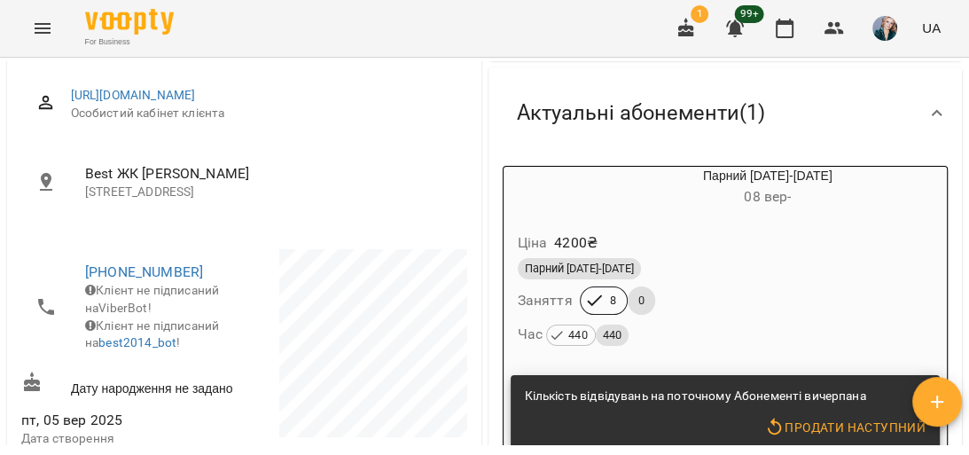
scroll to position [284, 0]
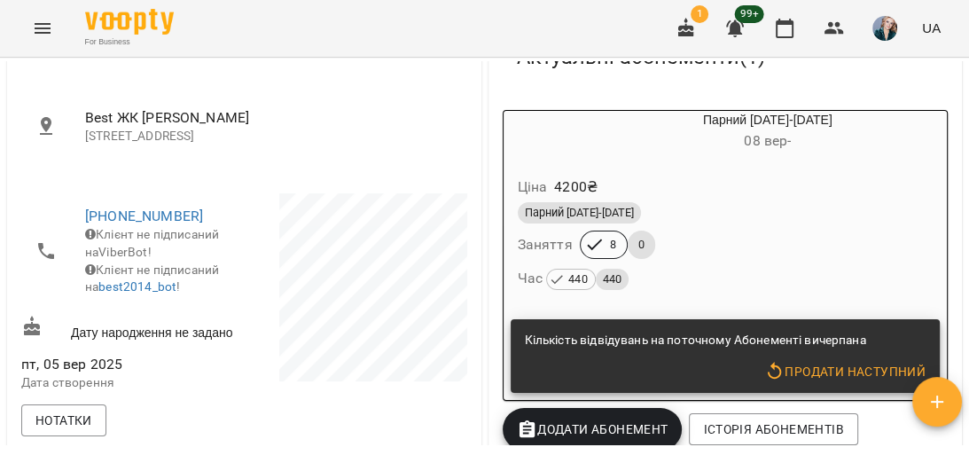
click at [749, 209] on div "Парний [DATE]-[DATE]" at bounding box center [726, 212] width 416 height 21
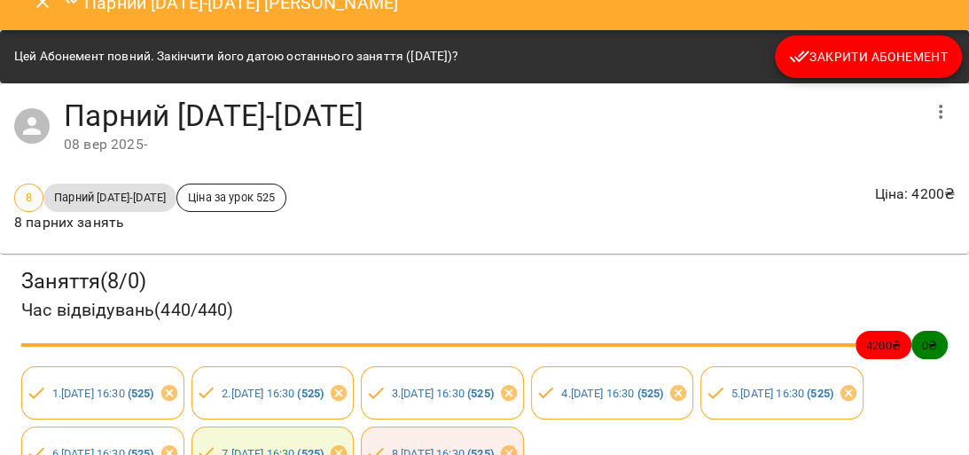
scroll to position [0, 0]
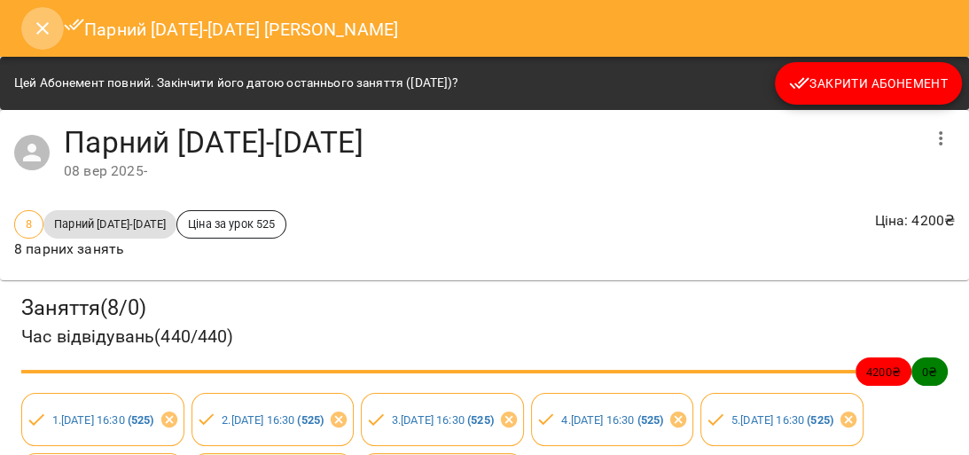
click at [40, 26] on icon "Close" at bounding box center [42, 28] width 12 height 12
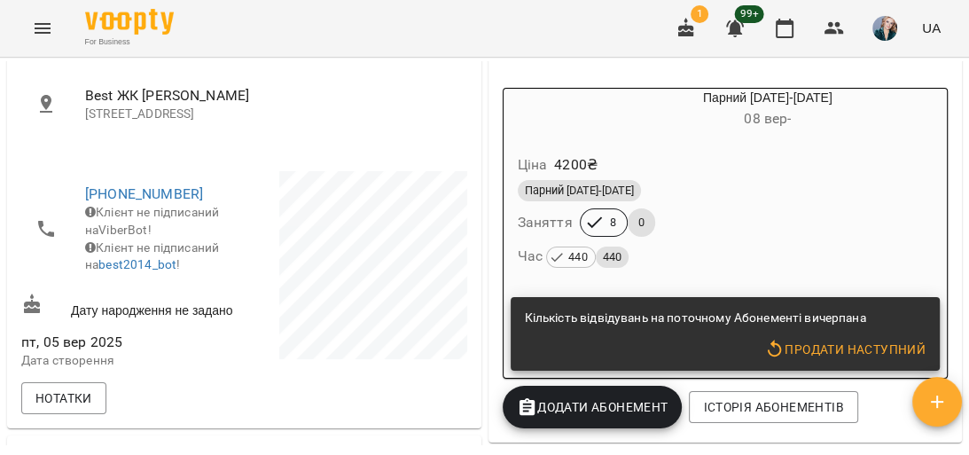
scroll to position [284, 0]
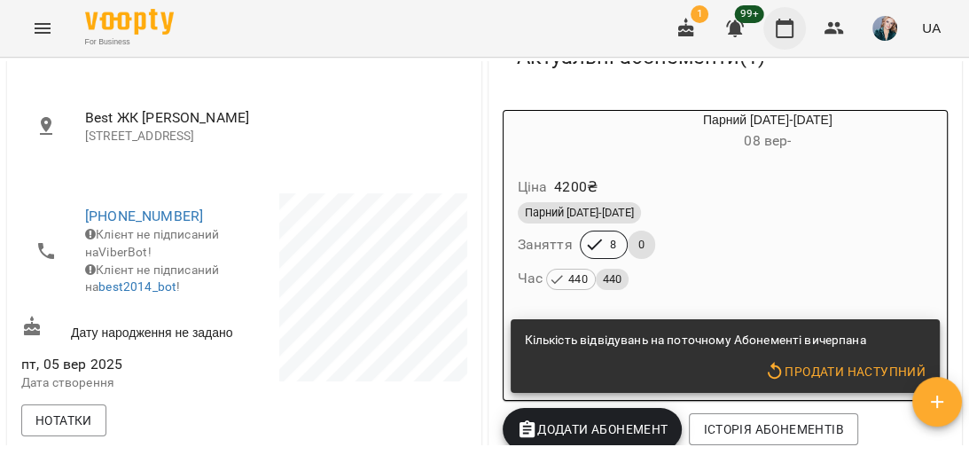
click at [787, 25] on icon "button" at bounding box center [785, 29] width 18 height 20
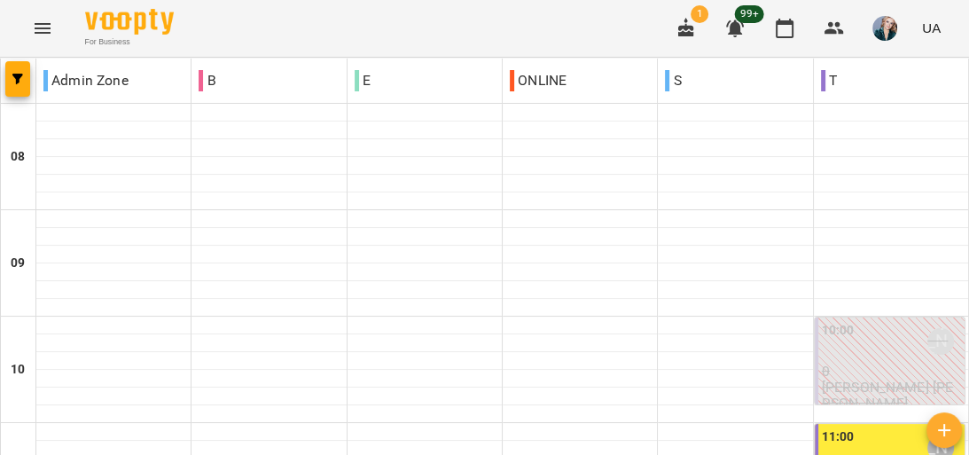
scroll to position [922, 0]
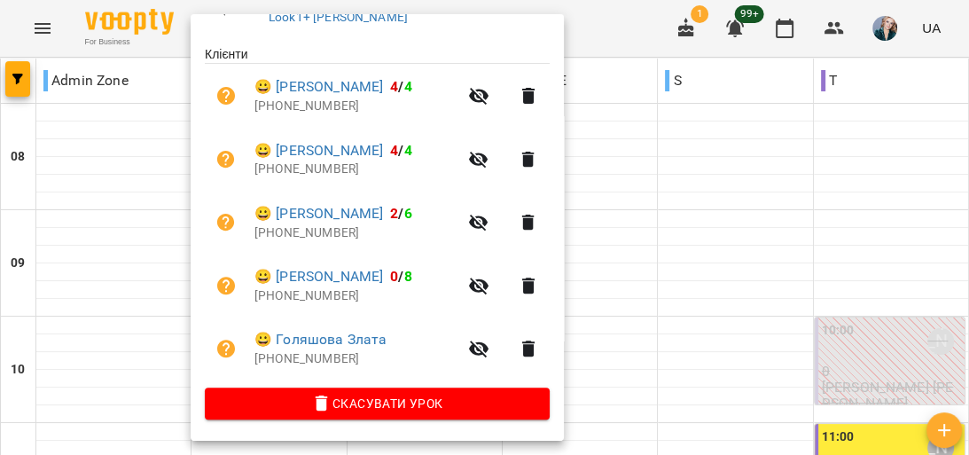
scroll to position [351, 0]
click at [133, 281] on div at bounding box center [484, 227] width 969 height 455
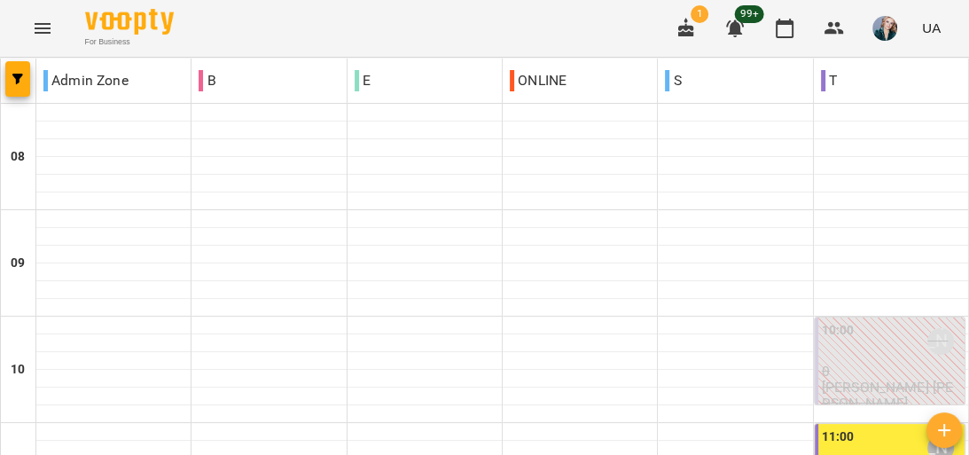
scroll to position [1064, 0]
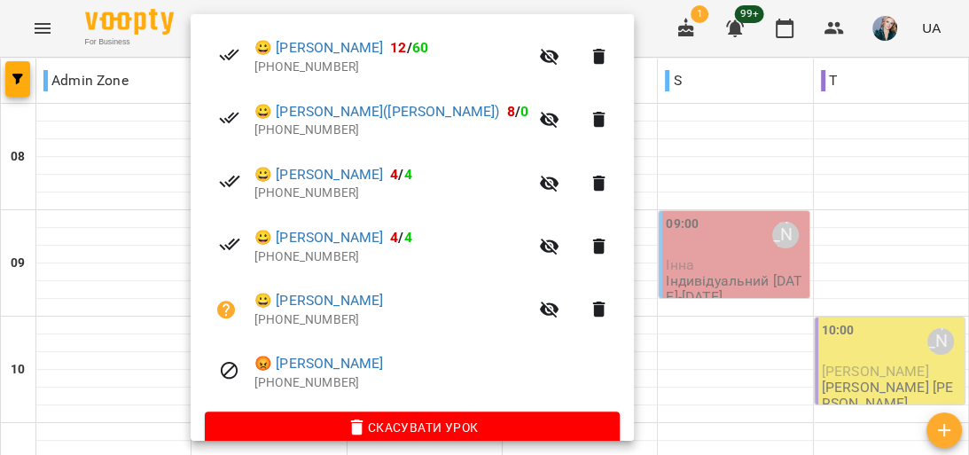
scroll to position [477, 0]
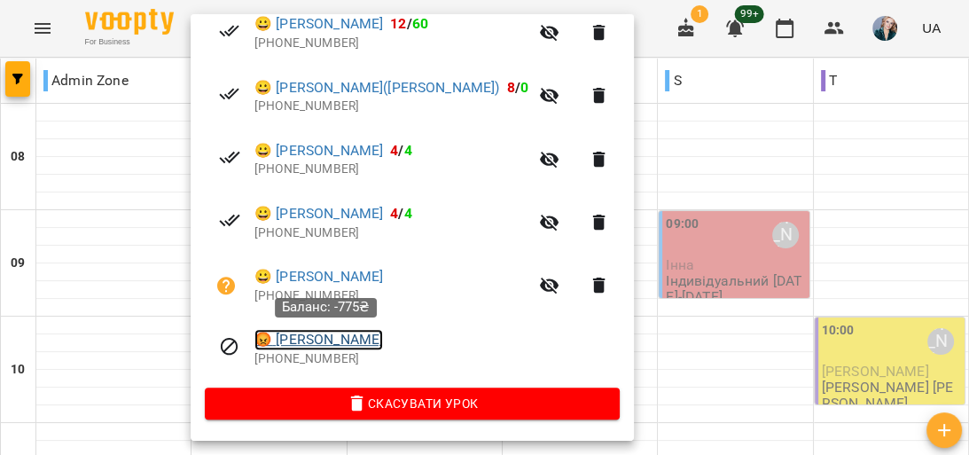
click at [341, 339] on link "😡 [PERSON_NAME]" at bounding box center [319, 339] width 129 height 21
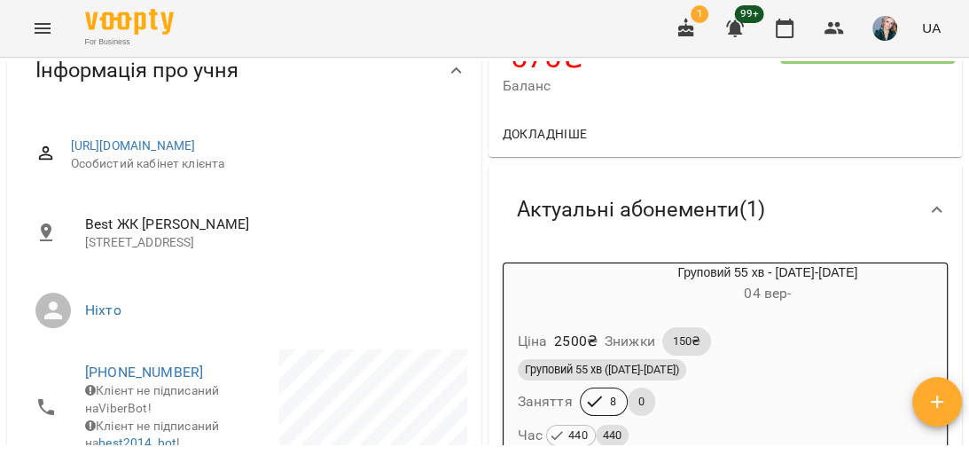
scroll to position [213, 0]
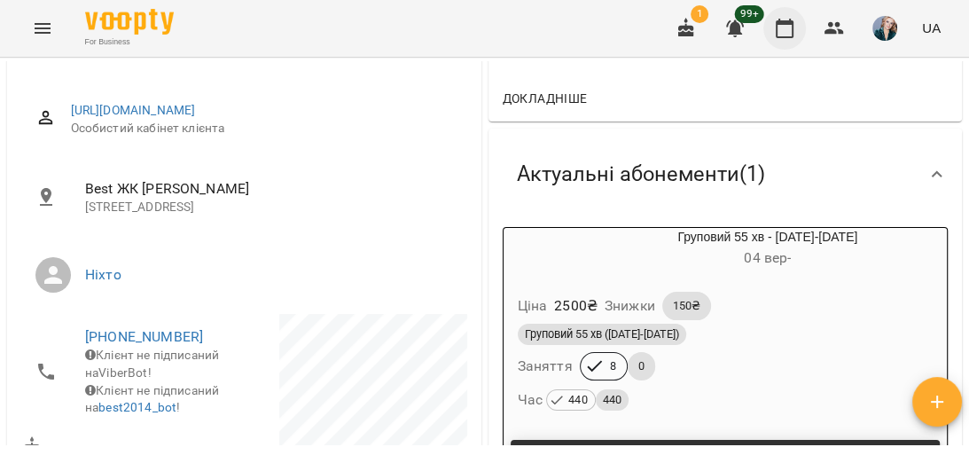
click at [780, 32] on icon "button" at bounding box center [784, 28] width 21 height 21
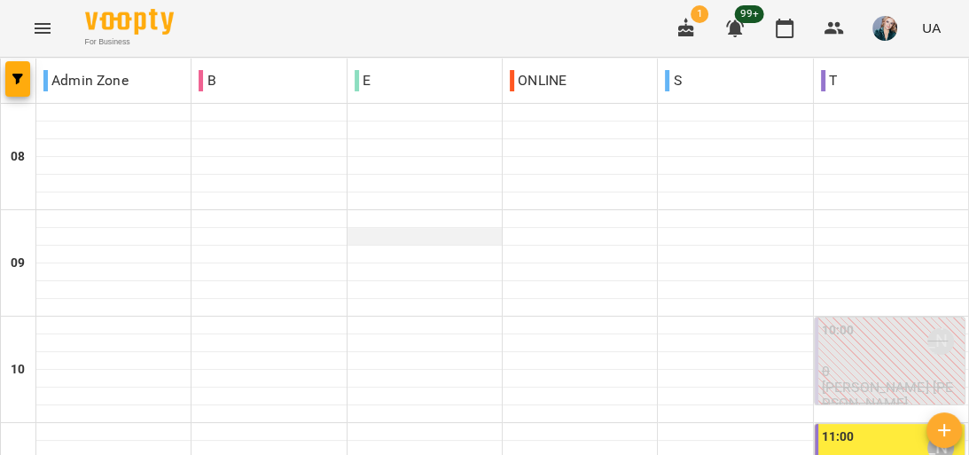
scroll to position [710, 0]
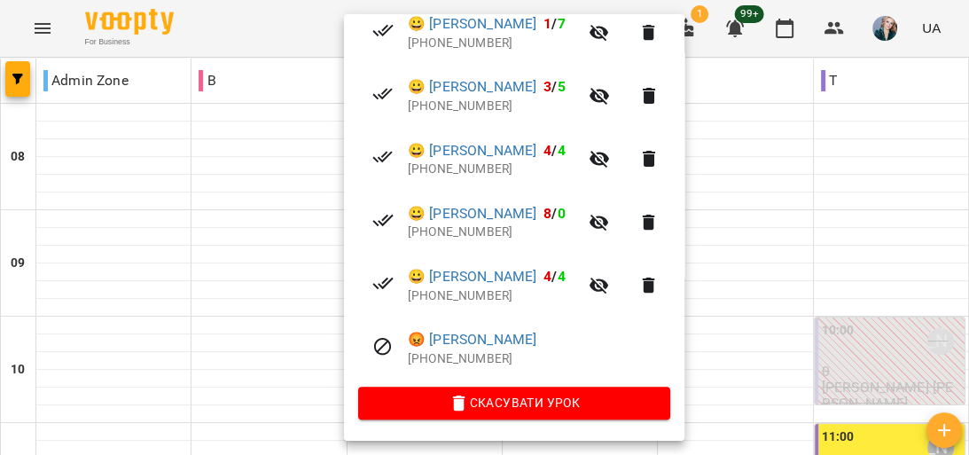
scroll to position [343, 0]
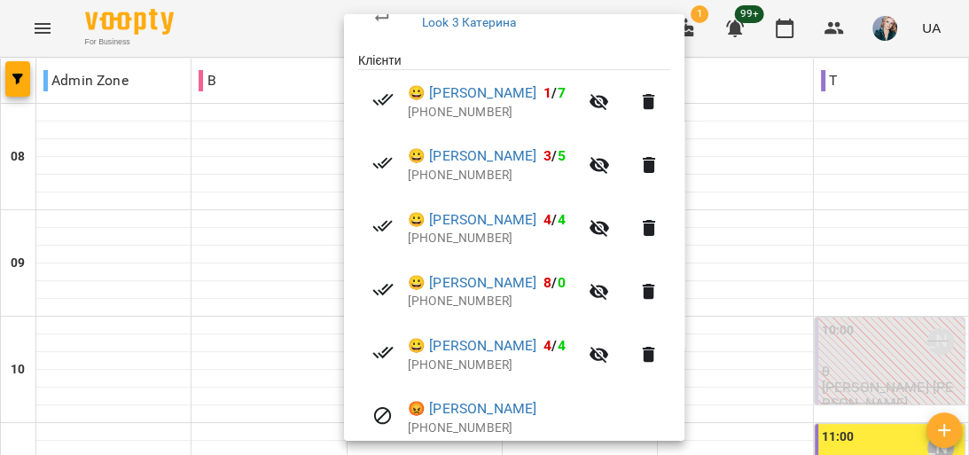
click at [95, 278] on div at bounding box center [484, 227] width 969 height 455
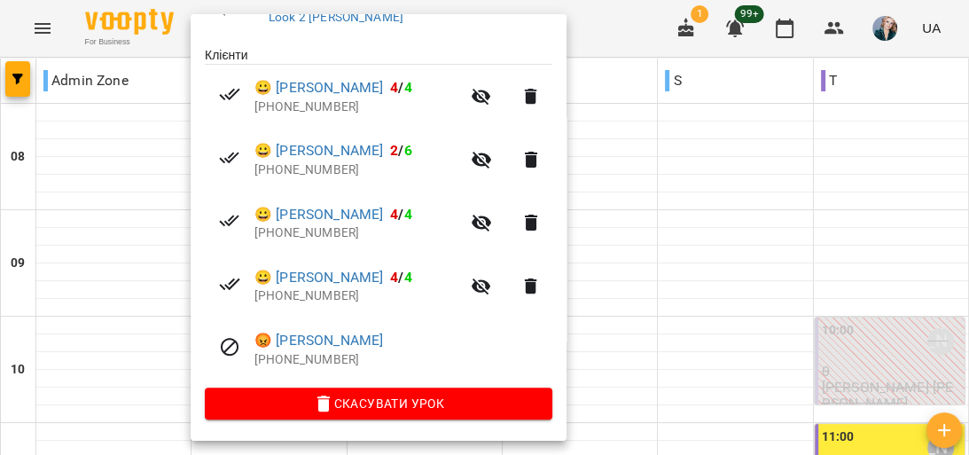
scroll to position [280, 0]
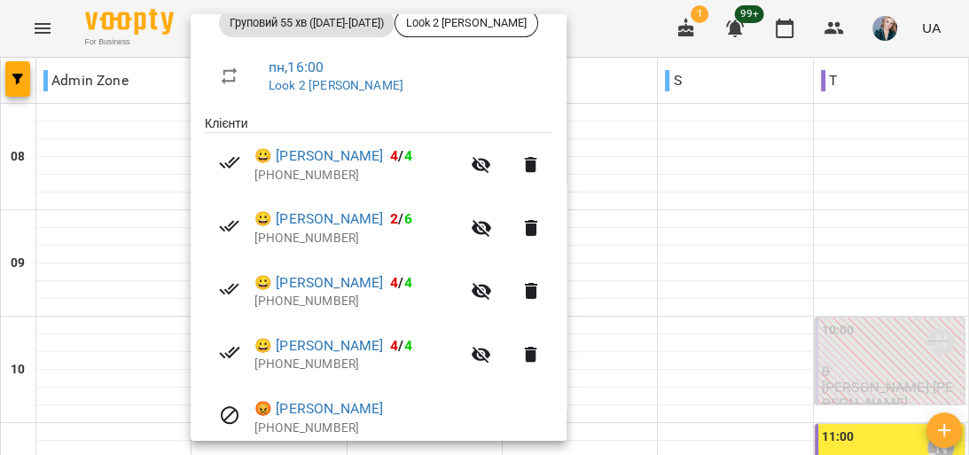
click at [117, 270] on div at bounding box center [484, 227] width 969 height 455
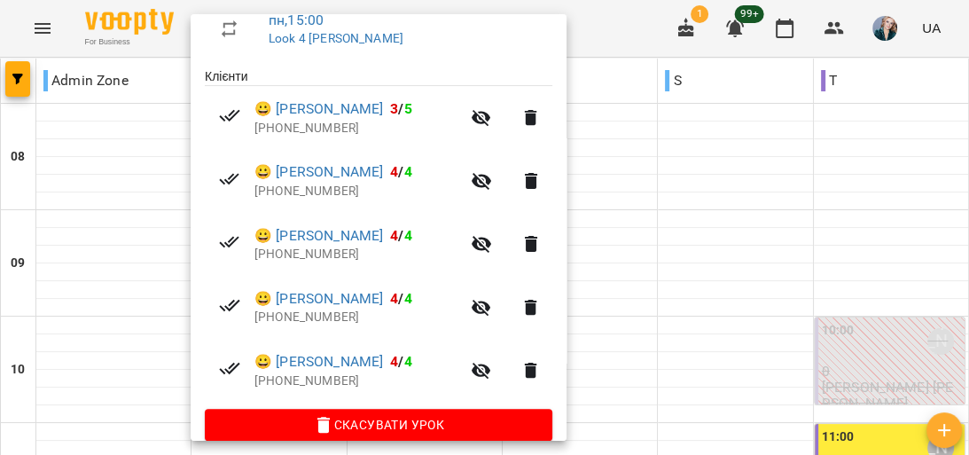
scroll to position [351, 0]
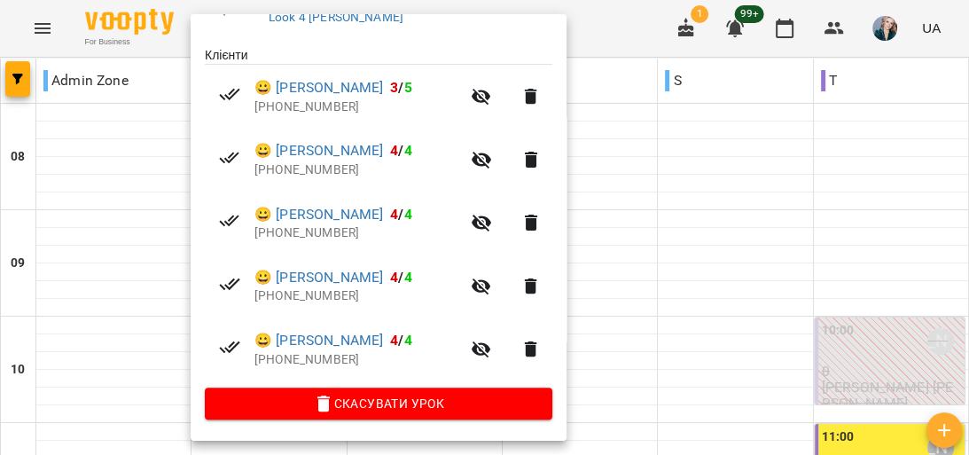
click at [167, 242] on div at bounding box center [484, 227] width 969 height 455
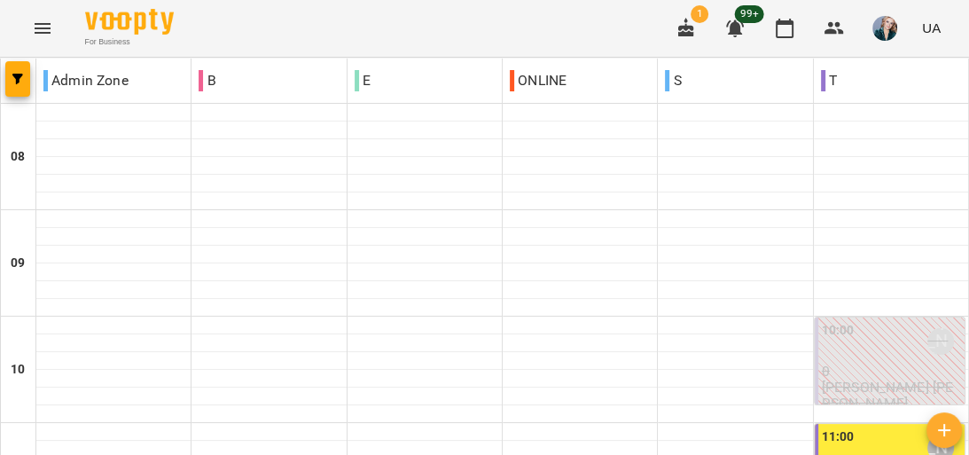
scroll to position [993, 0]
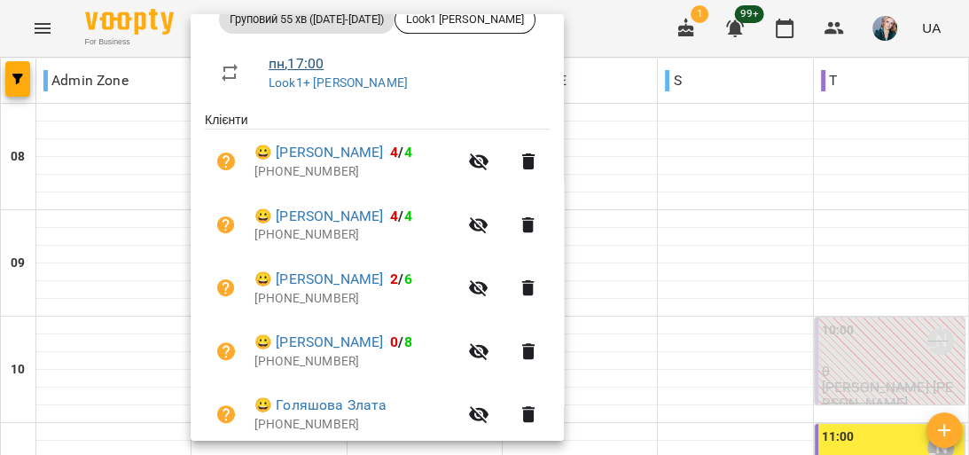
scroll to position [351, 0]
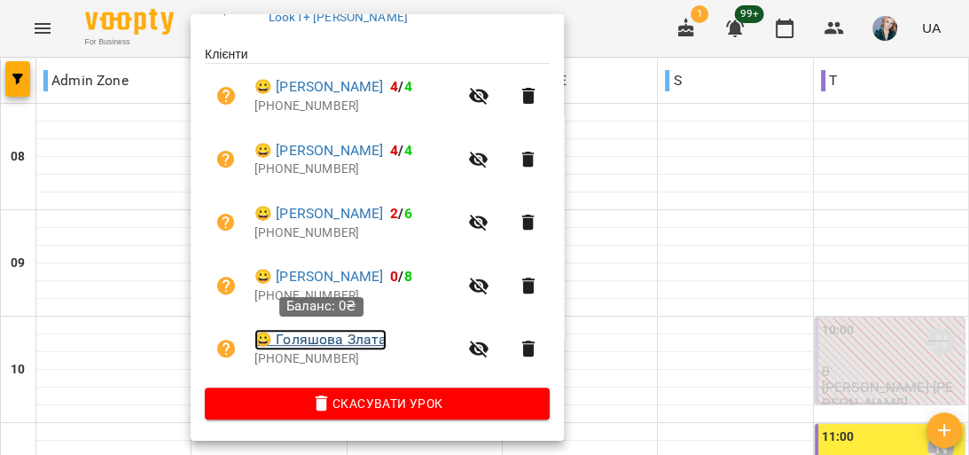
click at [322, 341] on link "😀 Голяшова Злата" at bounding box center [321, 339] width 132 height 21
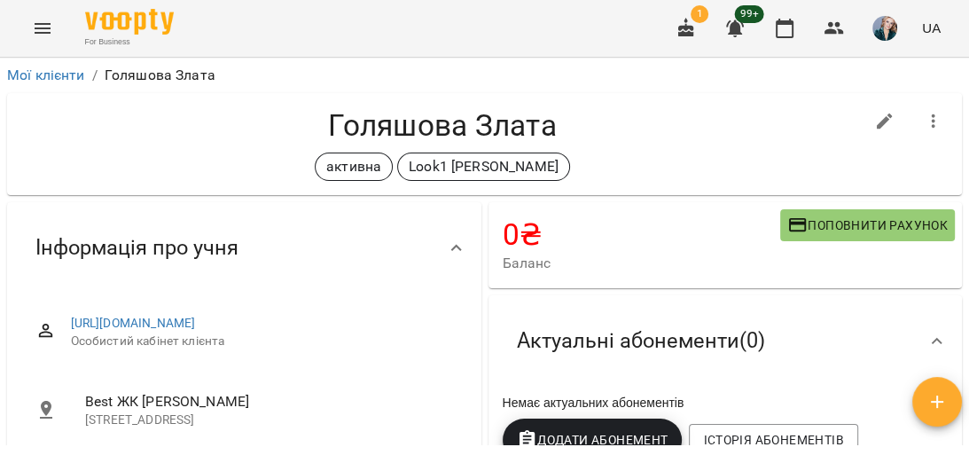
click at [671, 252] on h4 "0 ₴" at bounding box center [642, 234] width 278 height 36
click at [809, 219] on span "Поповнити рахунок" at bounding box center [868, 225] width 161 height 21
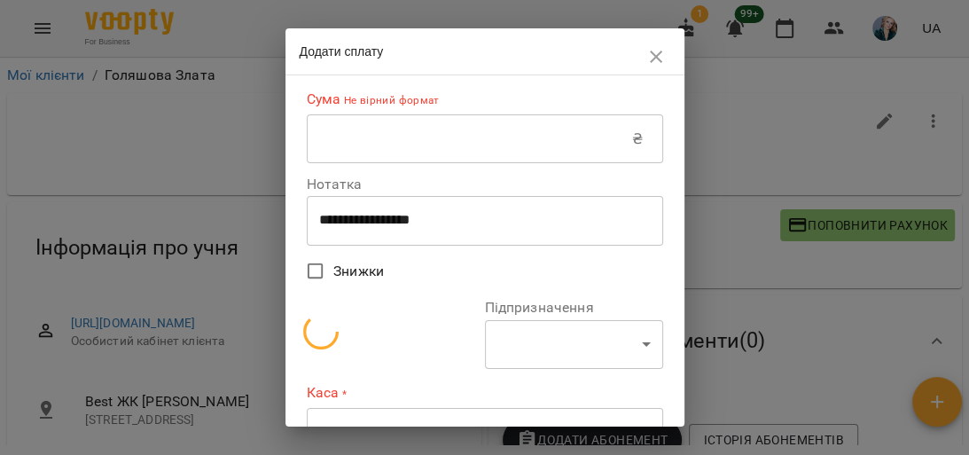
click at [352, 138] on input "text" at bounding box center [470, 139] width 326 height 50
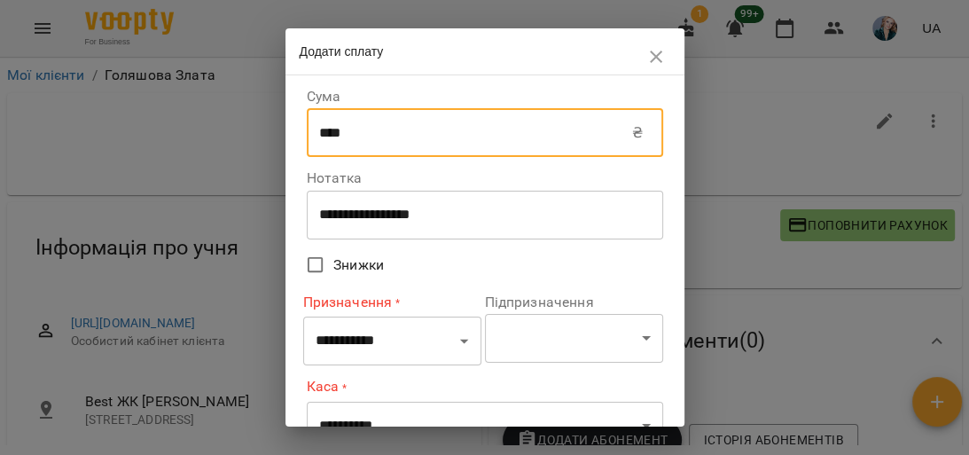
type input "****"
click at [458, 344] on select "**********" at bounding box center [392, 342] width 178 height 50
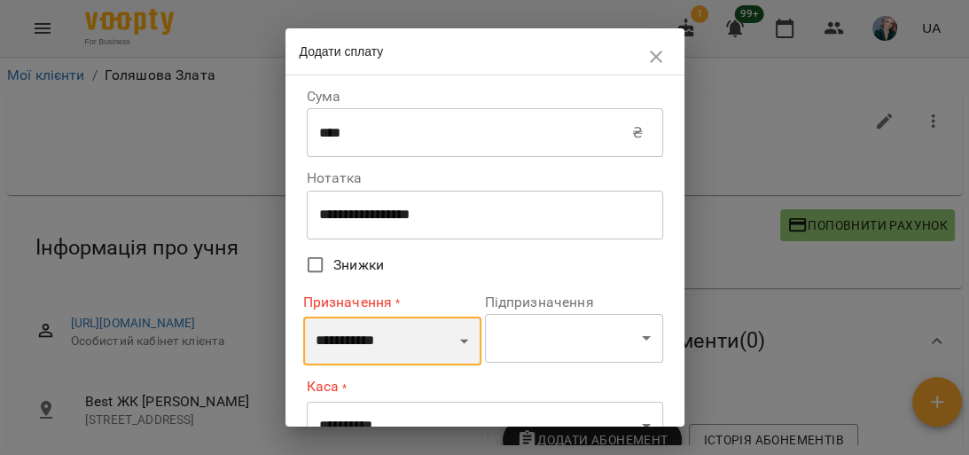
select select "*******"
click at [303, 317] on select "**********" at bounding box center [392, 342] width 178 height 50
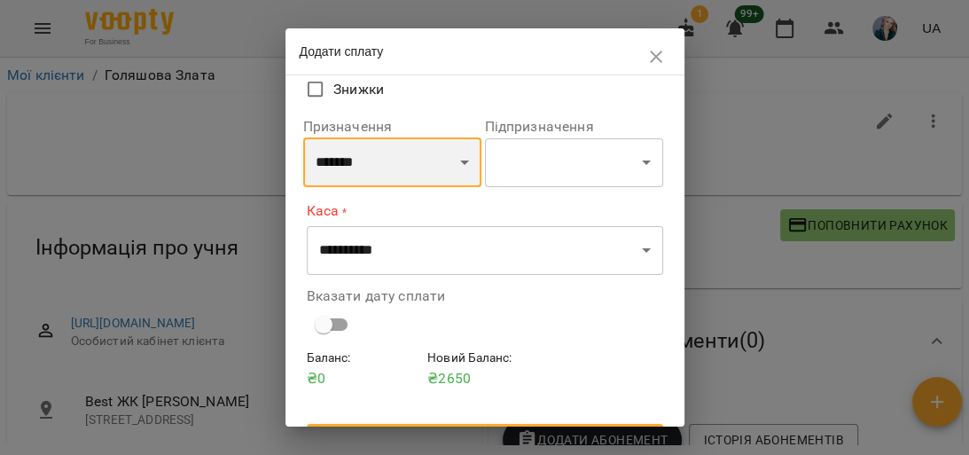
scroll to position [213, 0]
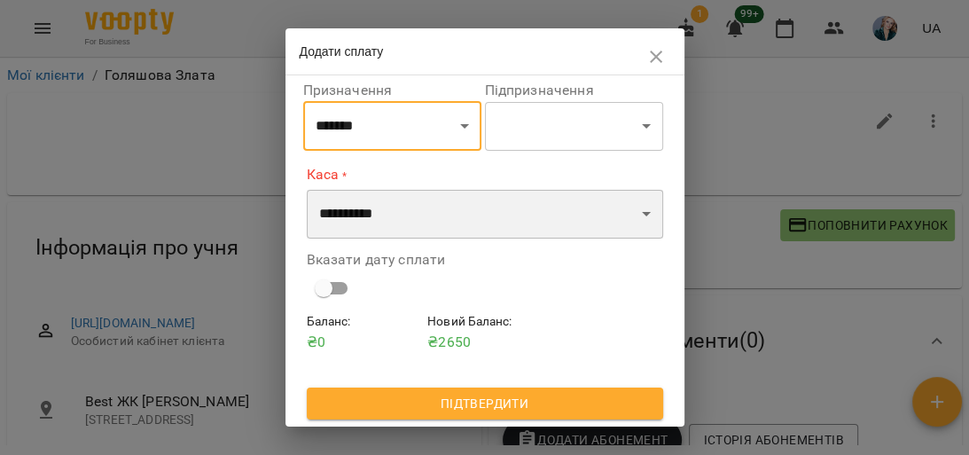
click at [635, 211] on select "**********" at bounding box center [485, 215] width 357 height 50
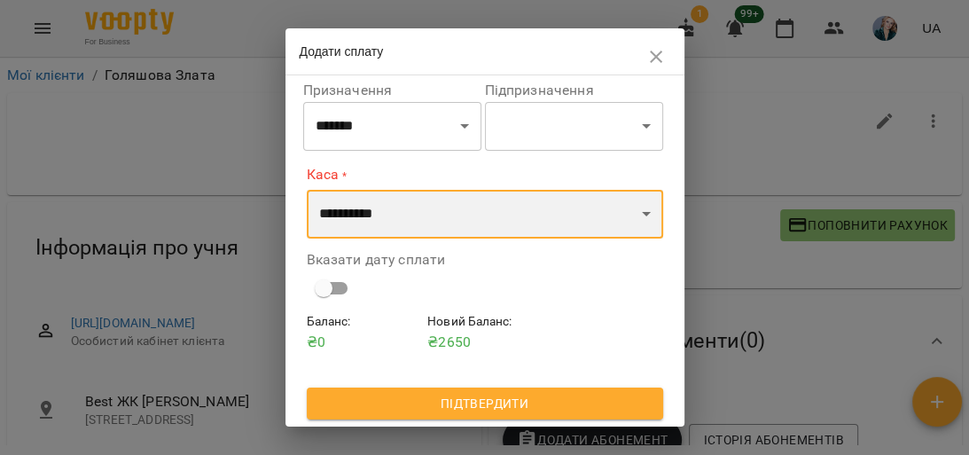
select select "**********"
click at [307, 190] on select "**********" at bounding box center [485, 215] width 357 height 50
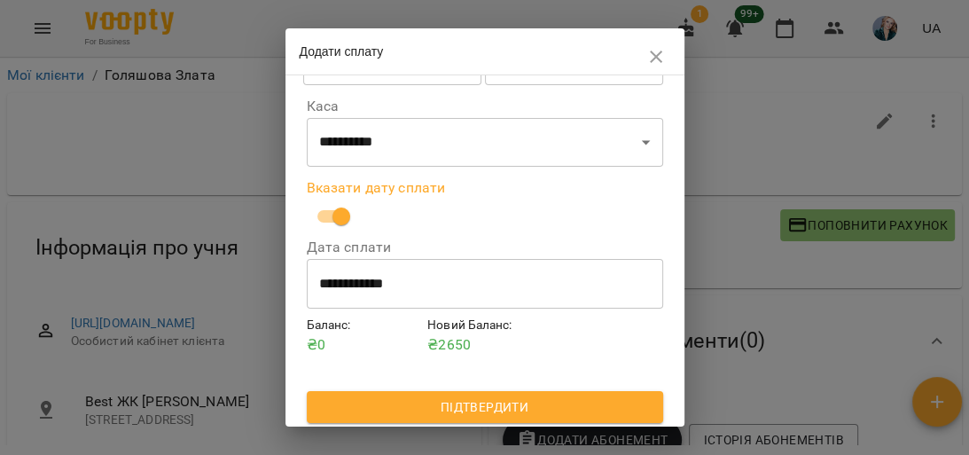
scroll to position [283, 0]
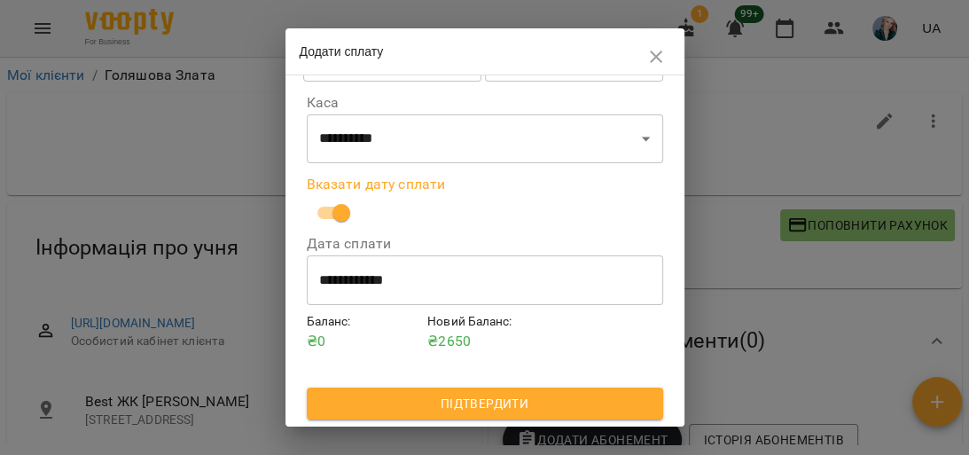
click at [501, 404] on span "Підтвердити" at bounding box center [485, 403] width 328 height 21
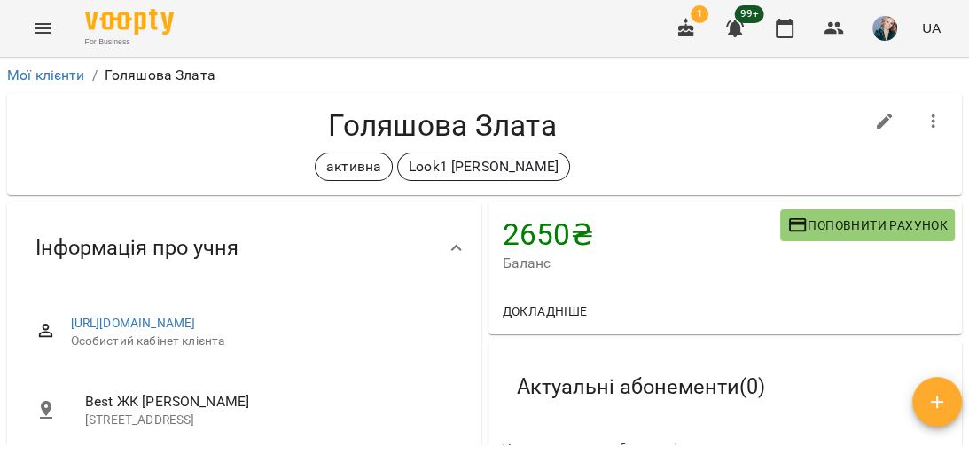
scroll to position [284, 0]
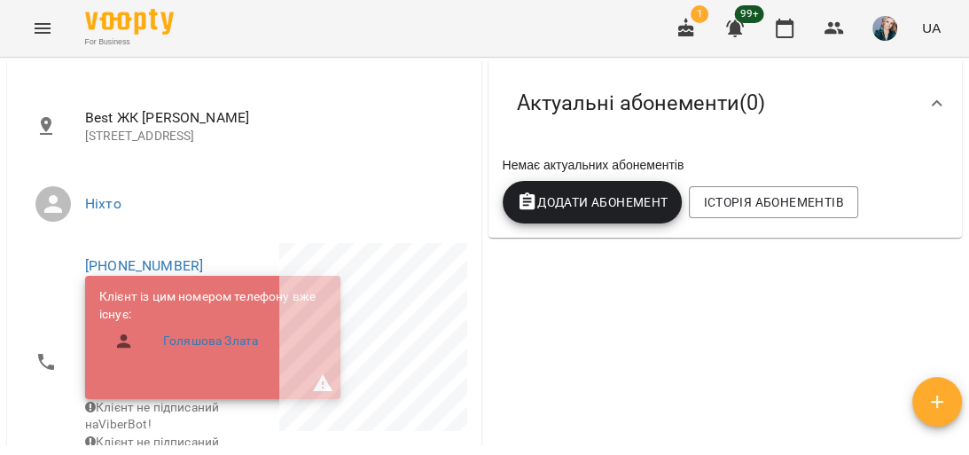
click at [553, 201] on span "Додати Абонемент" at bounding box center [593, 202] width 152 height 21
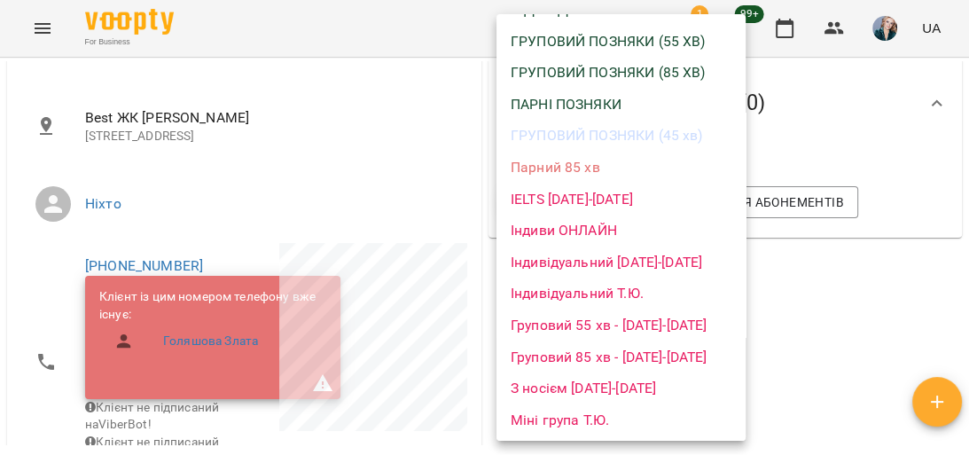
scroll to position [142, 0]
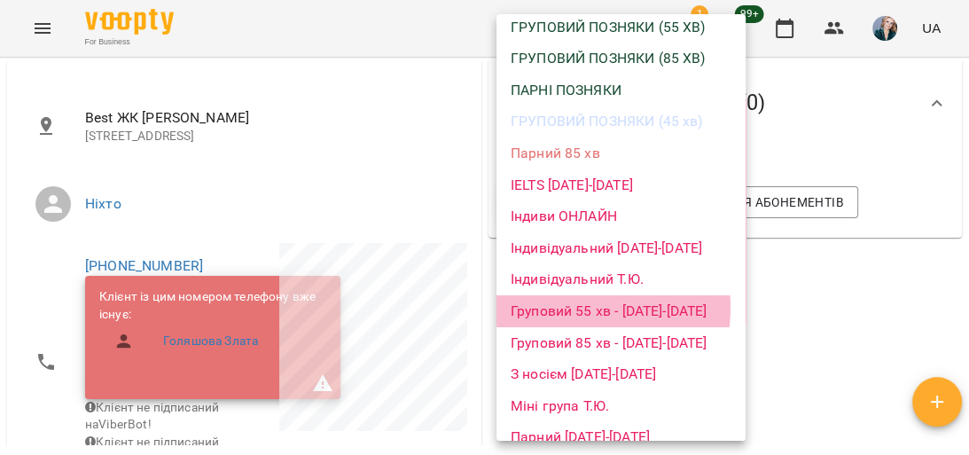
click at [567, 308] on li "Груповий 55 хв - [DATE]-[DATE]" at bounding box center [621, 311] width 249 height 32
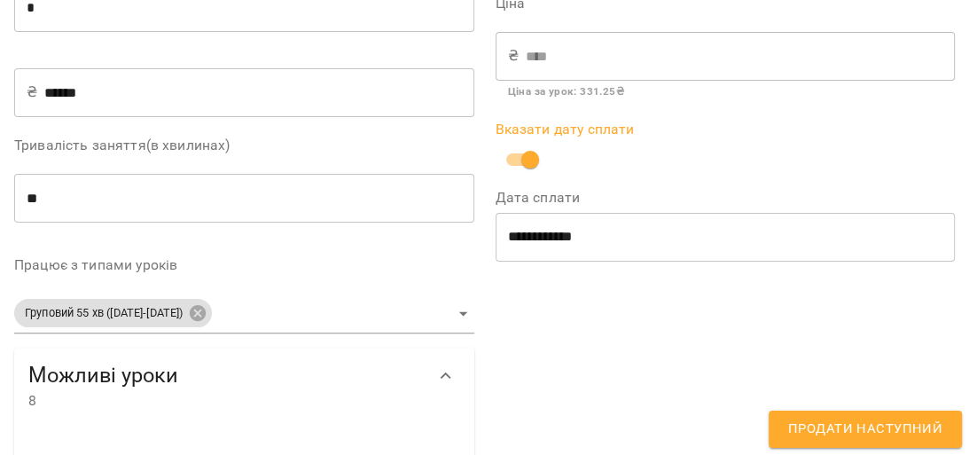
scroll to position [284, 0]
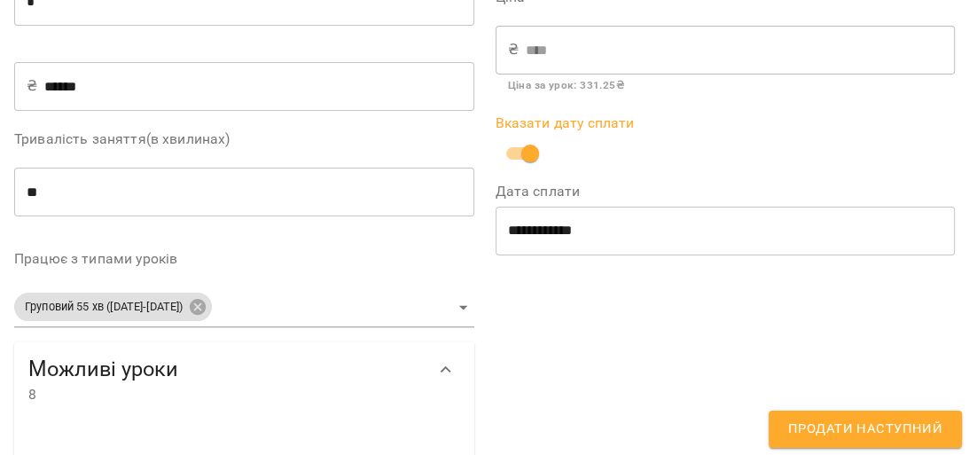
click at [827, 426] on span "Продати наступний" at bounding box center [865, 429] width 154 height 23
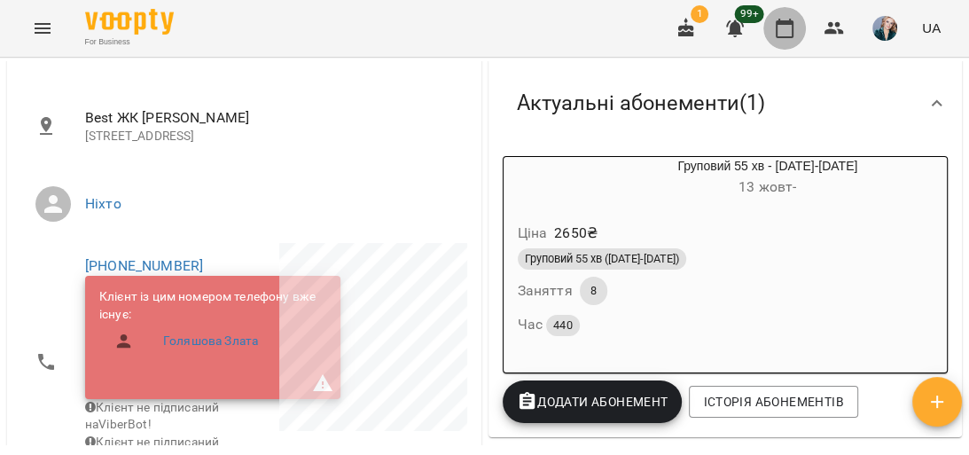
click at [784, 33] on icon "button" at bounding box center [784, 28] width 21 height 21
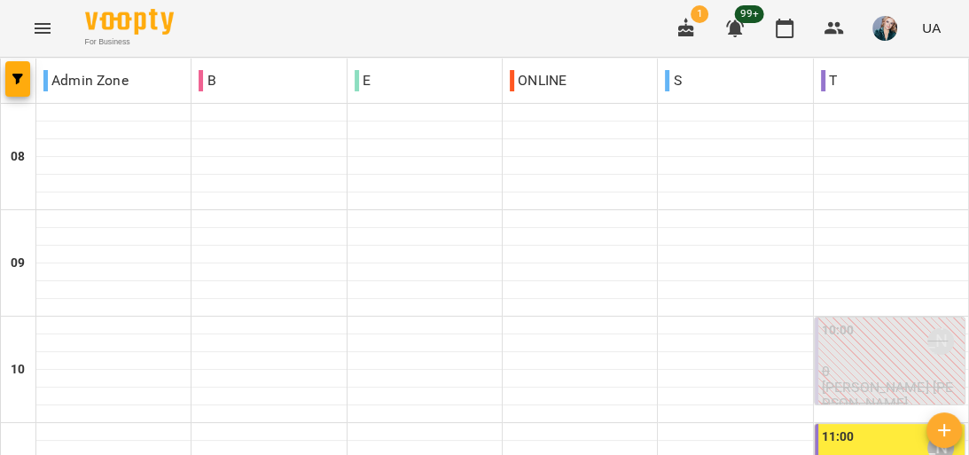
scroll to position [851, 0]
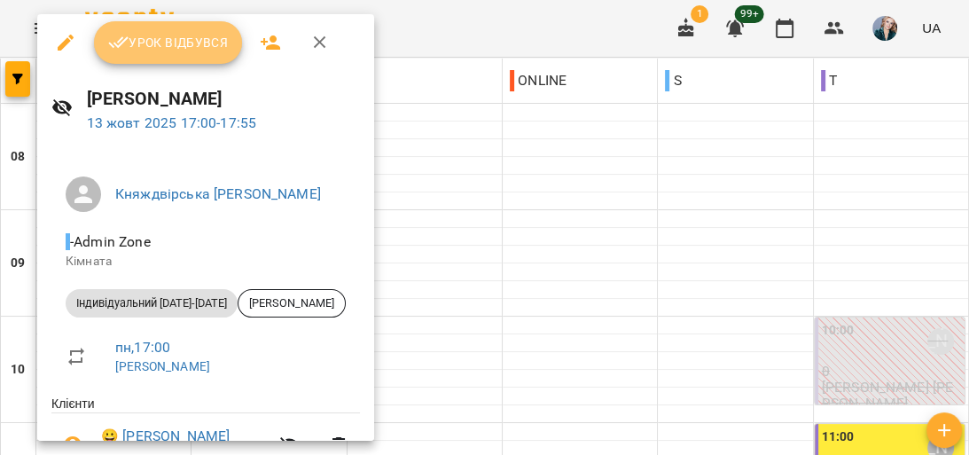
click at [216, 50] on span "Урок відбувся" at bounding box center [168, 42] width 121 height 21
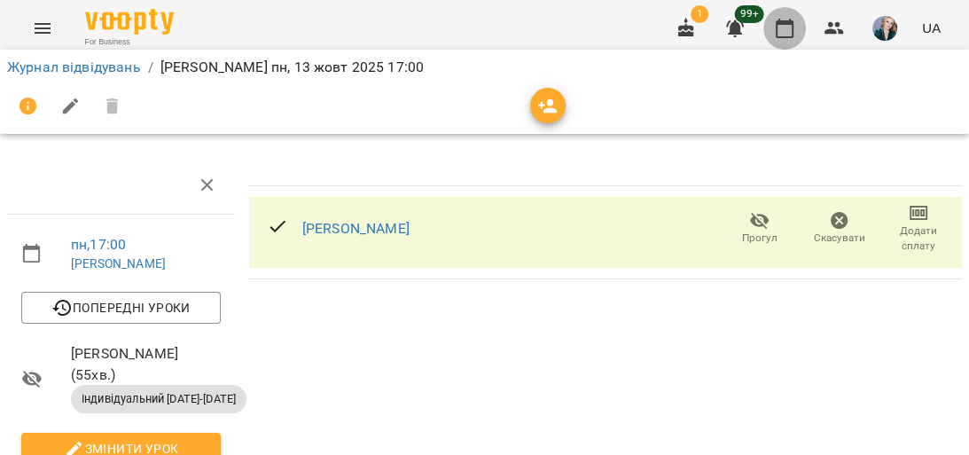
click at [788, 35] on icon "button" at bounding box center [784, 28] width 21 height 21
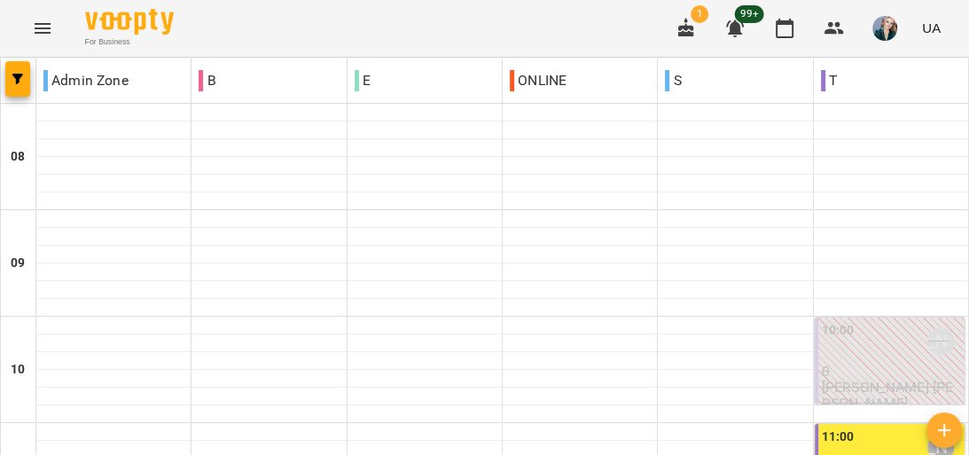
scroll to position [851, 0]
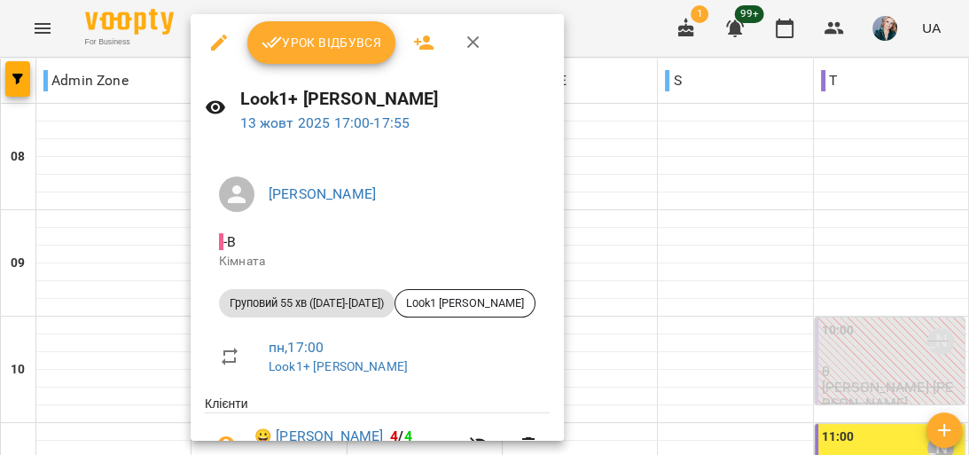
click at [340, 41] on span "Урок відбувся" at bounding box center [322, 42] width 121 height 21
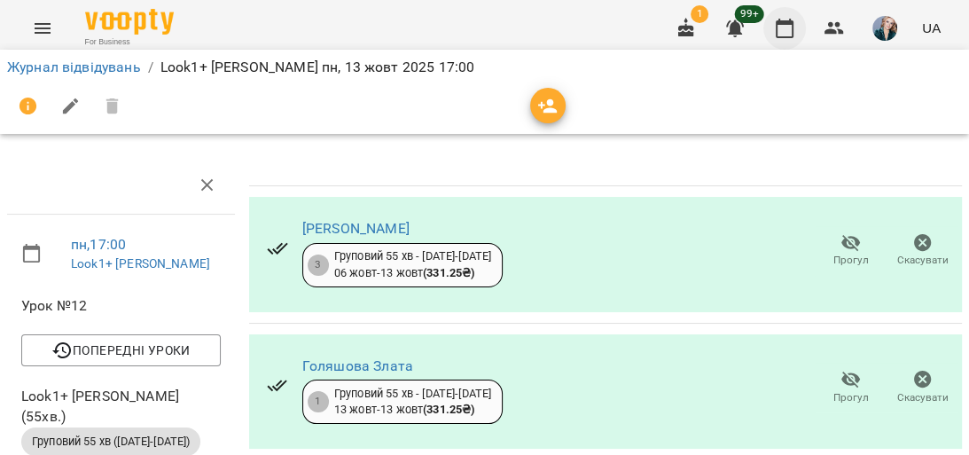
click at [783, 26] on icon "button" at bounding box center [784, 28] width 21 height 21
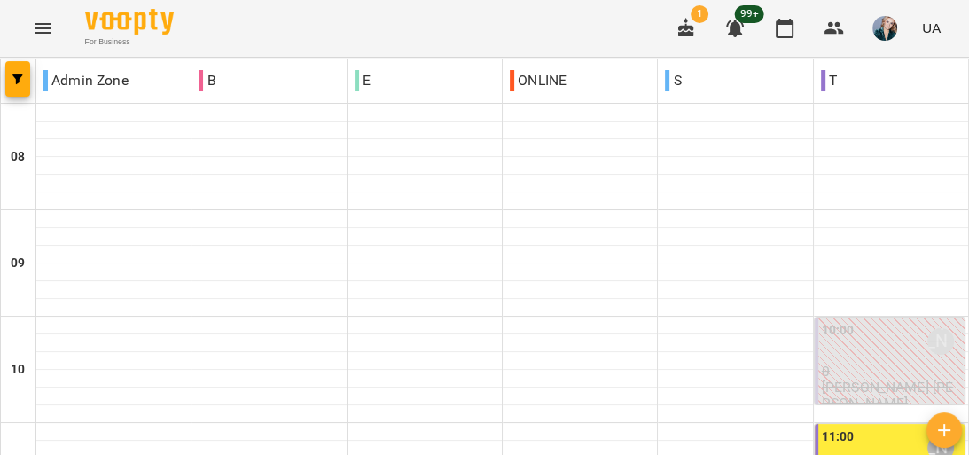
scroll to position [851, 0]
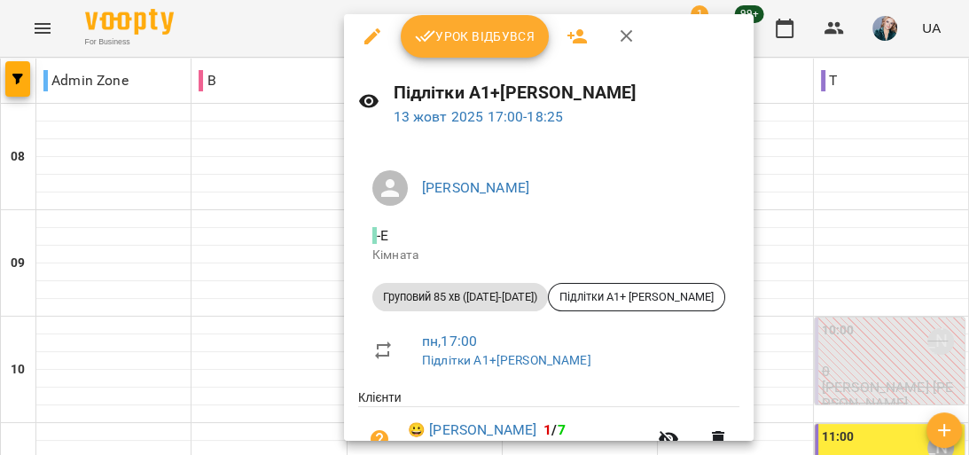
scroll to position [0, 0]
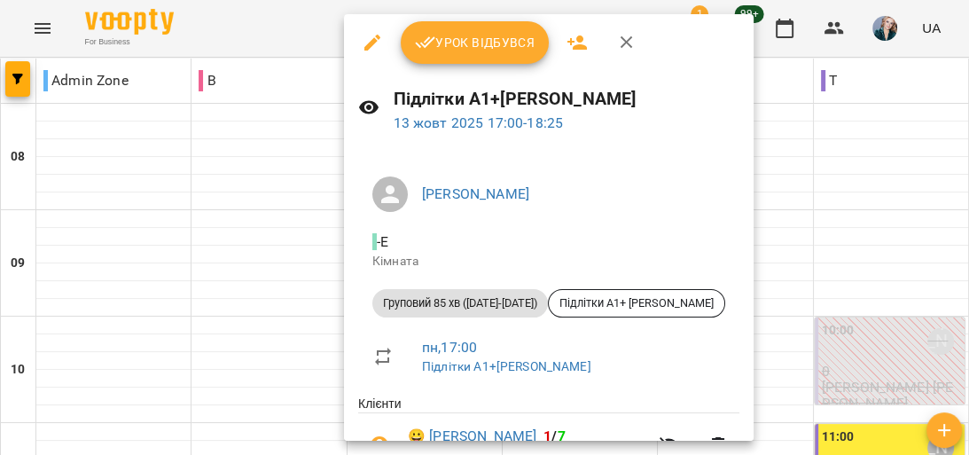
click at [478, 43] on span "Урок відбувся" at bounding box center [475, 42] width 121 height 21
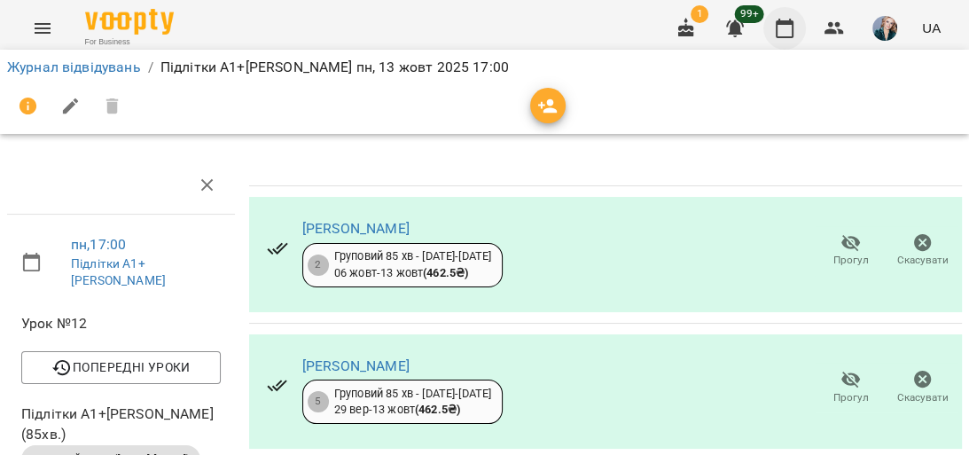
click at [780, 28] on icon "button" at bounding box center [784, 28] width 21 height 21
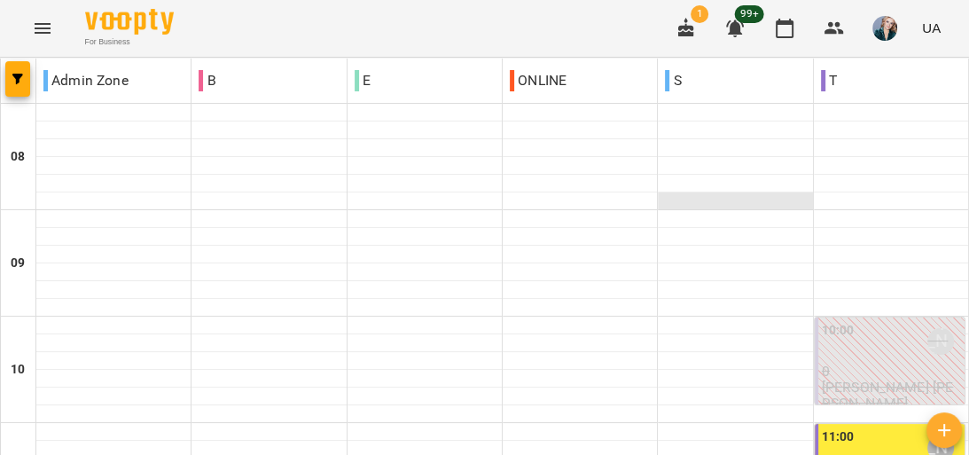
scroll to position [922, 0]
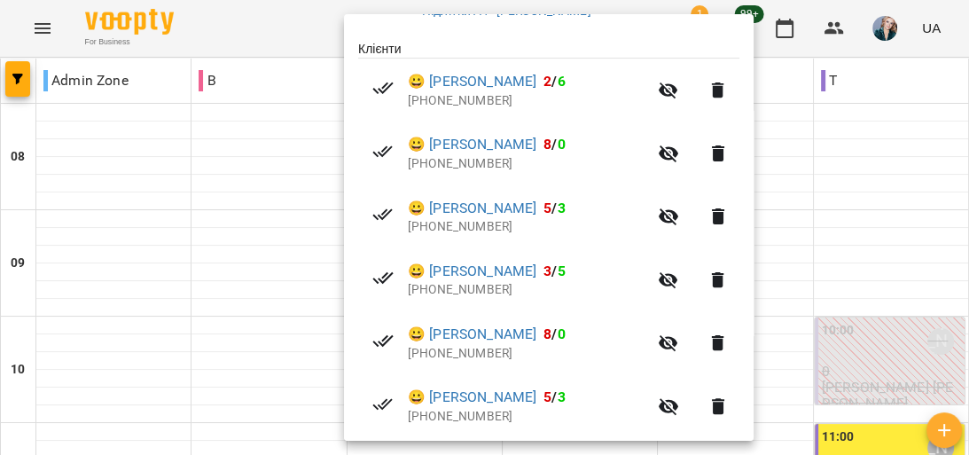
scroll to position [414, 0]
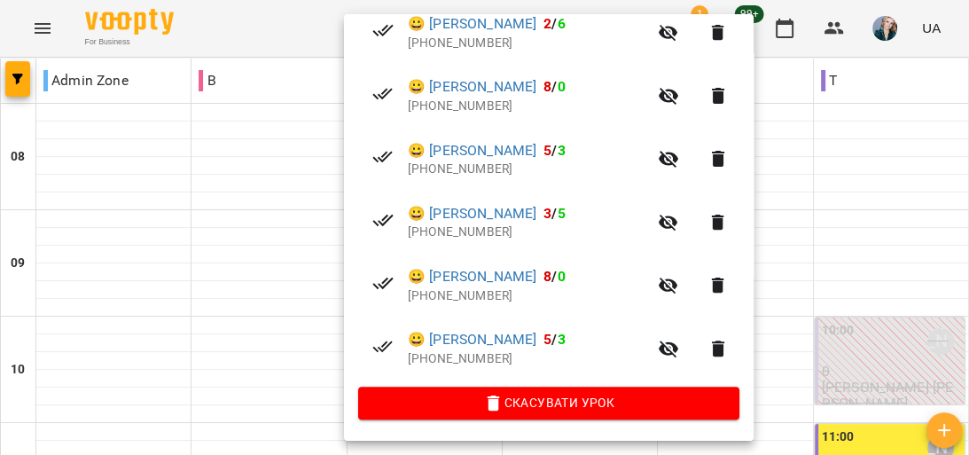
drag, startPoint x: 284, startPoint y: 412, endPoint x: 286, endPoint y: 400, distance: 11.8
click at [285, 412] on div at bounding box center [484, 227] width 969 height 455
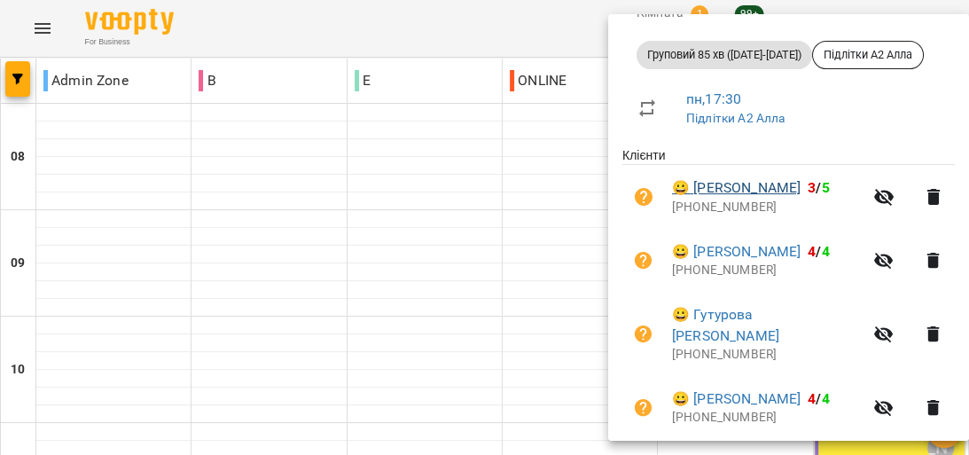
scroll to position [284, 0]
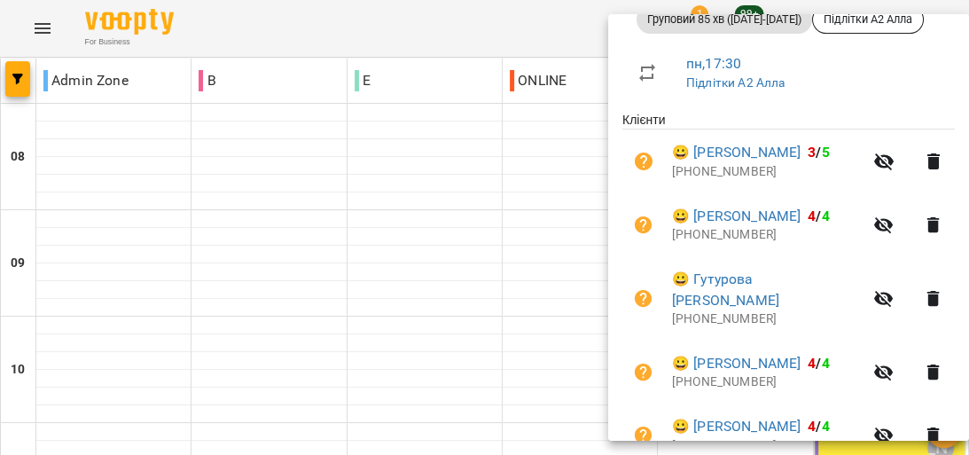
click at [578, 173] on div at bounding box center [484, 227] width 969 height 455
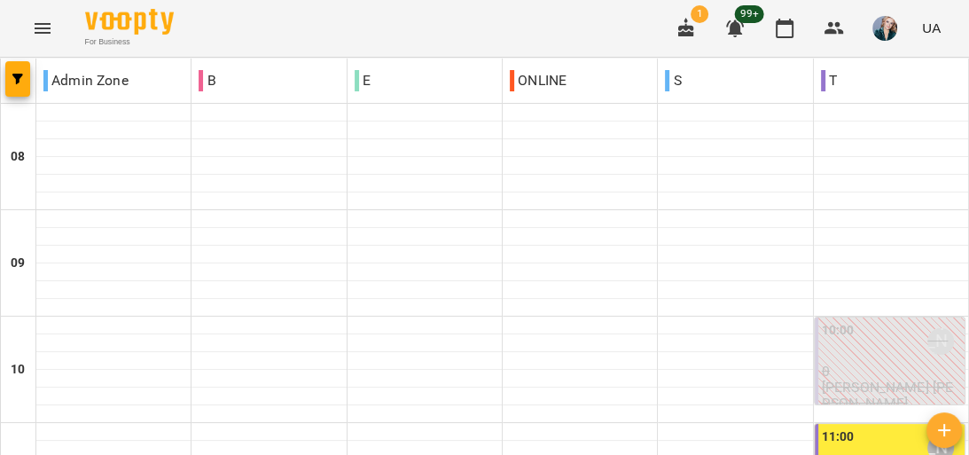
scroll to position [922, 0]
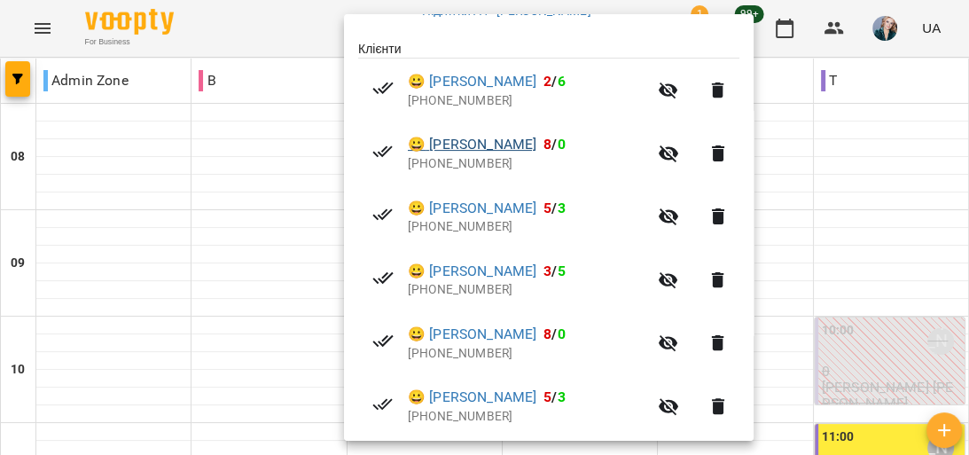
scroll to position [414, 0]
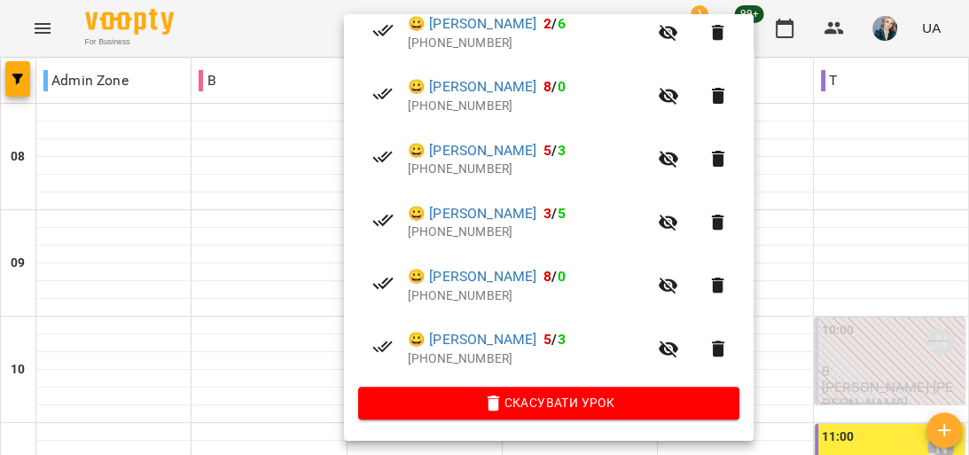
click at [659, 287] on icon "button" at bounding box center [669, 286] width 20 height 17
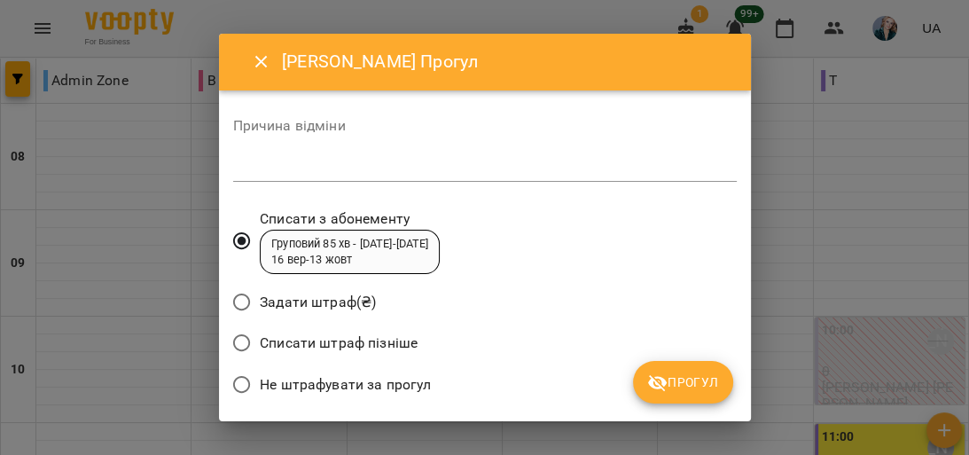
click at [447, 163] on textarea at bounding box center [485, 167] width 504 height 17
type textarea "*********"
click at [702, 379] on span "Прогул" at bounding box center [683, 382] width 72 height 21
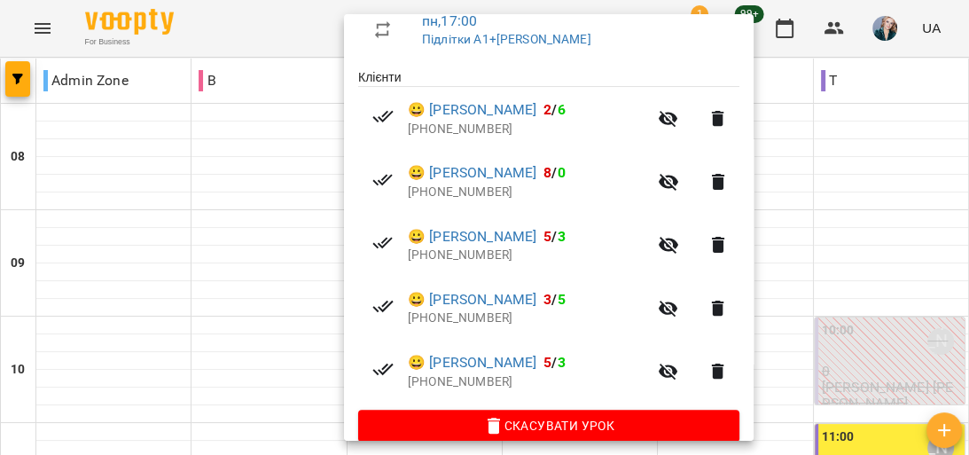
scroll to position [351, 0]
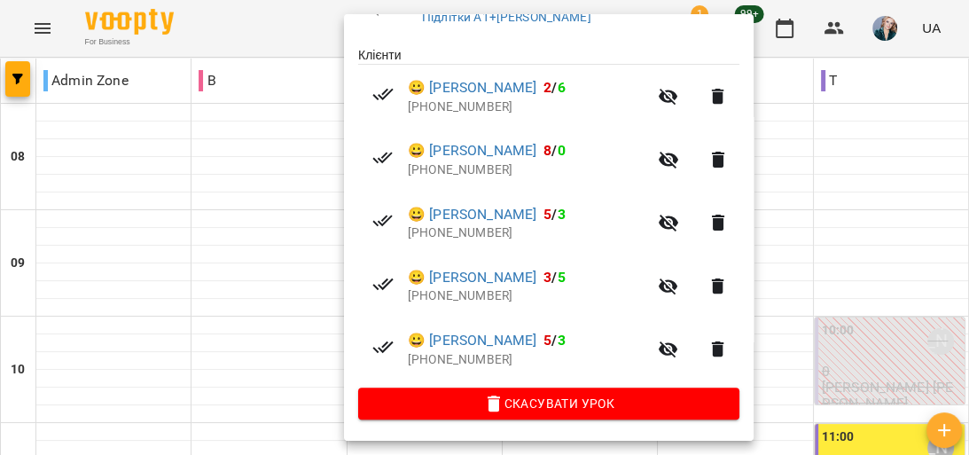
click at [292, 408] on div at bounding box center [484, 227] width 969 height 455
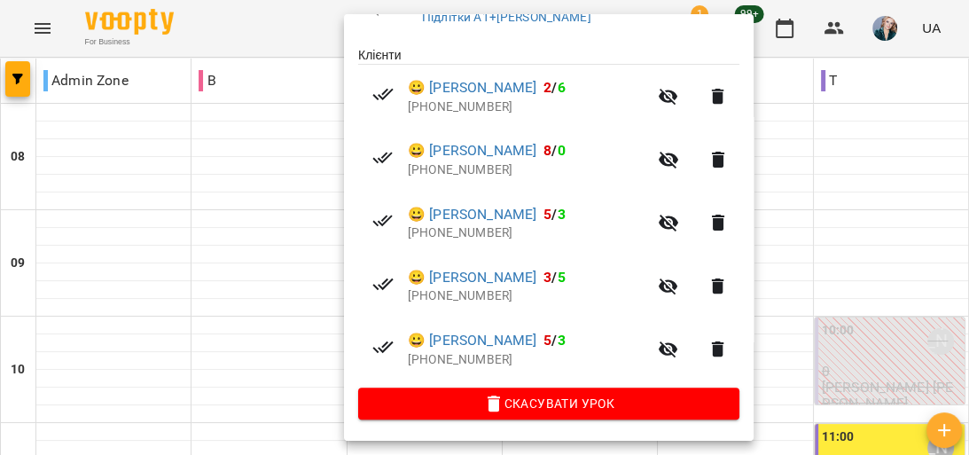
click at [295, 411] on div at bounding box center [484, 227] width 969 height 455
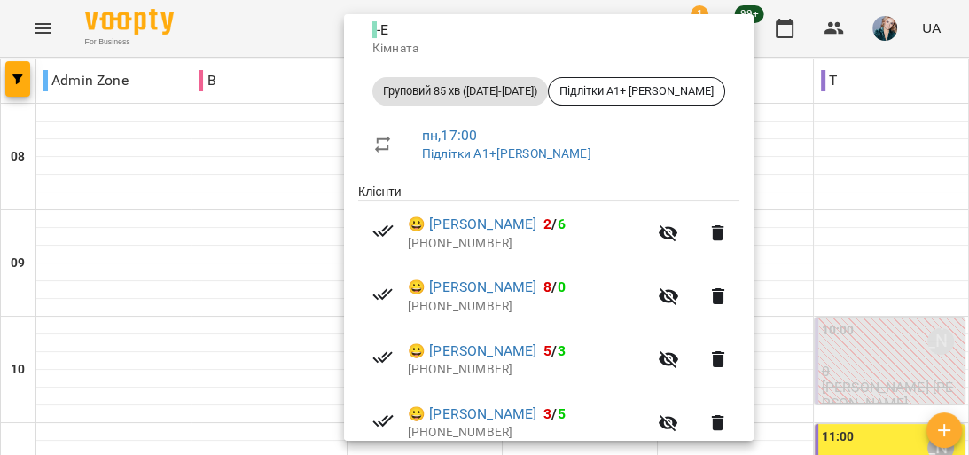
scroll to position [213, 0]
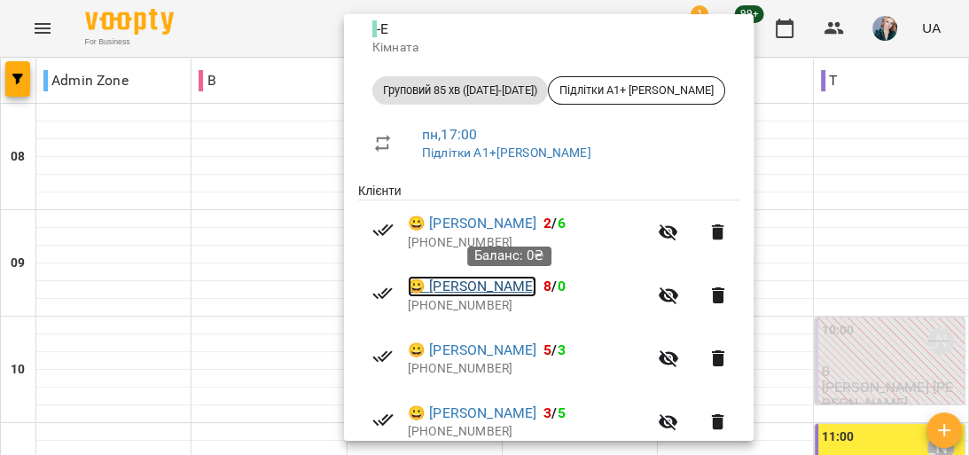
click at [537, 290] on link "😀 [PERSON_NAME]" at bounding box center [472, 286] width 129 height 21
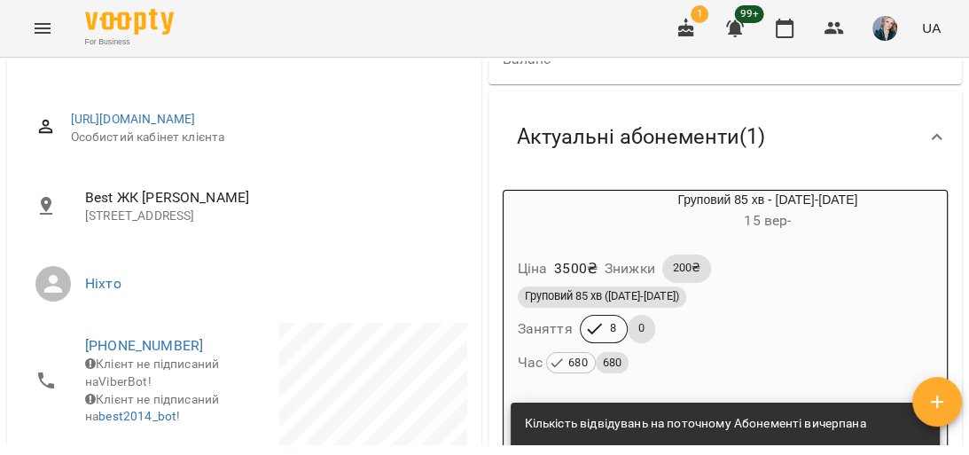
scroll to position [213, 0]
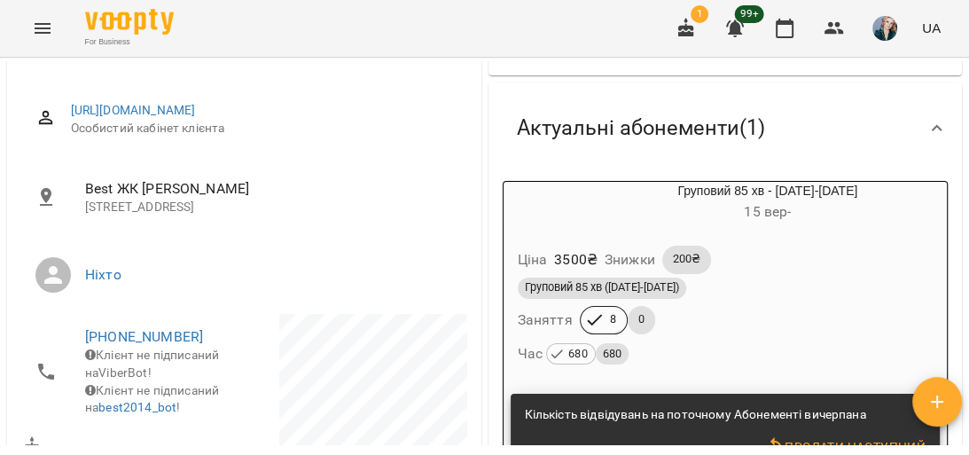
click at [763, 302] on div "Груповий 85 хв ([DATE]-[DATE])" at bounding box center [725, 288] width 423 height 28
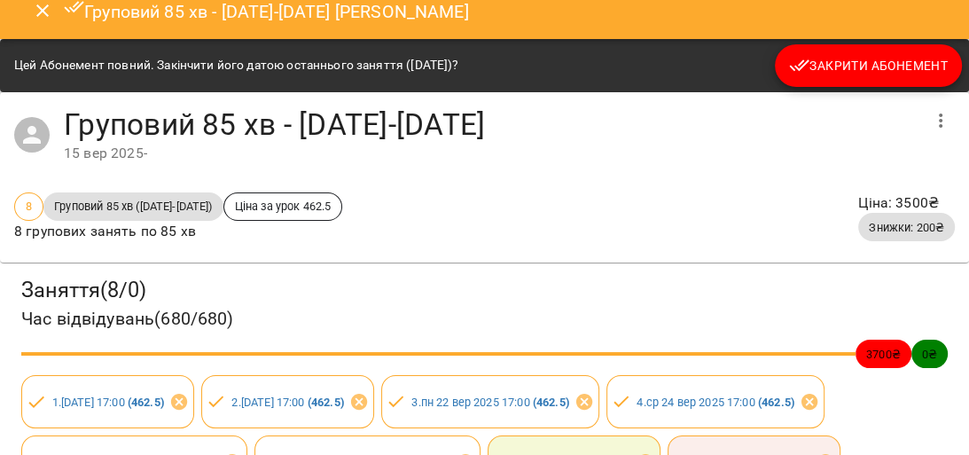
scroll to position [0, 0]
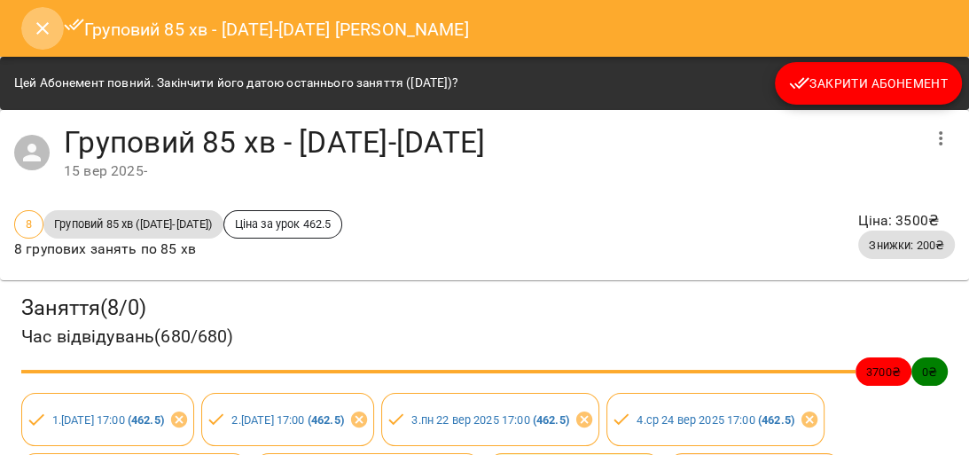
click at [38, 25] on icon "Close" at bounding box center [42, 28] width 12 height 12
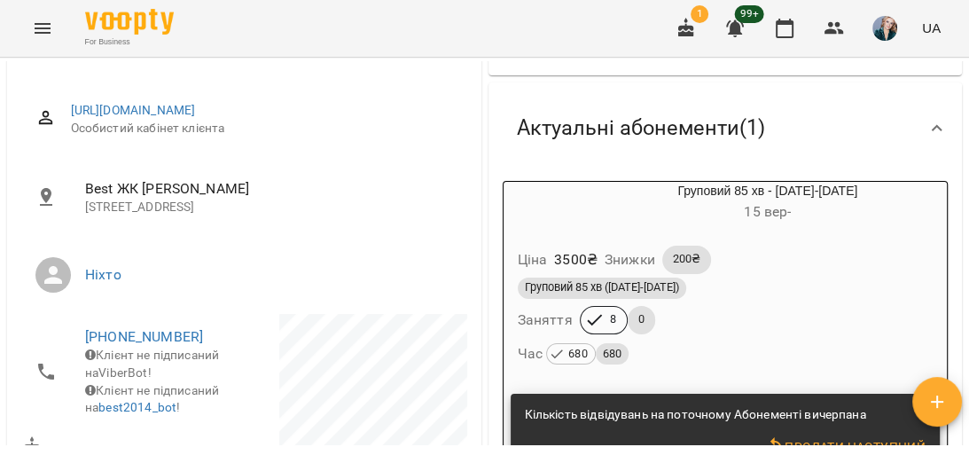
click at [467, 196] on div "[URL][DOMAIN_NAME] Особистий кабінет клієнта Best ЖК [PERSON_NAME] [STREET_ADDR…" at bounding box center [244, 326] width 474 height 490
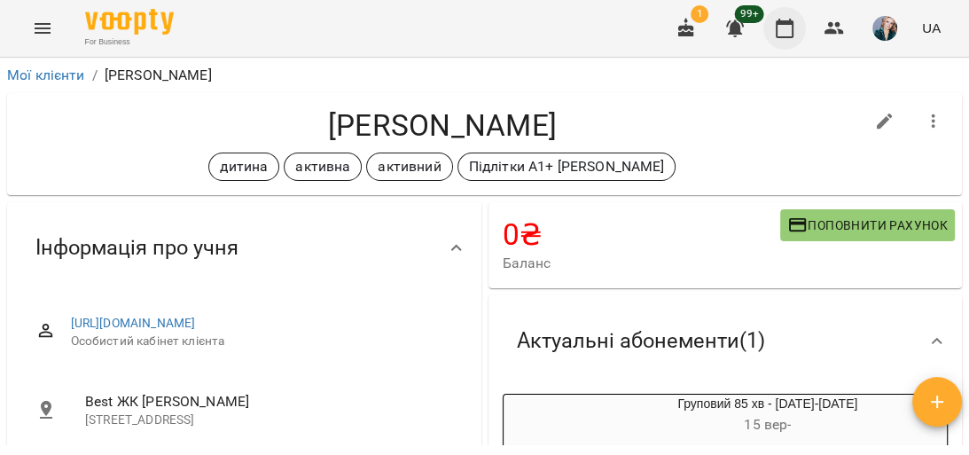
click at [787, 28] on icon "button" at bounding box center [784, 28] width 21 height 21
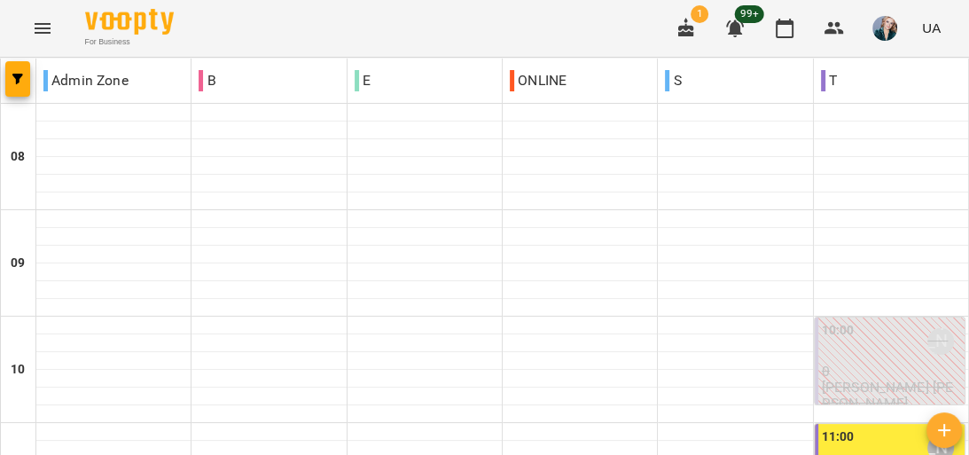
scroll to position [922, 0]
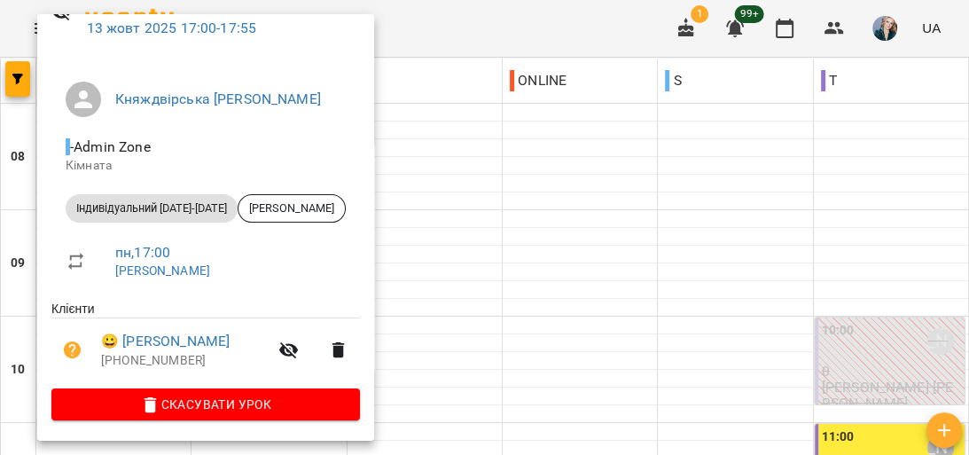
scroll to position [98, 0]
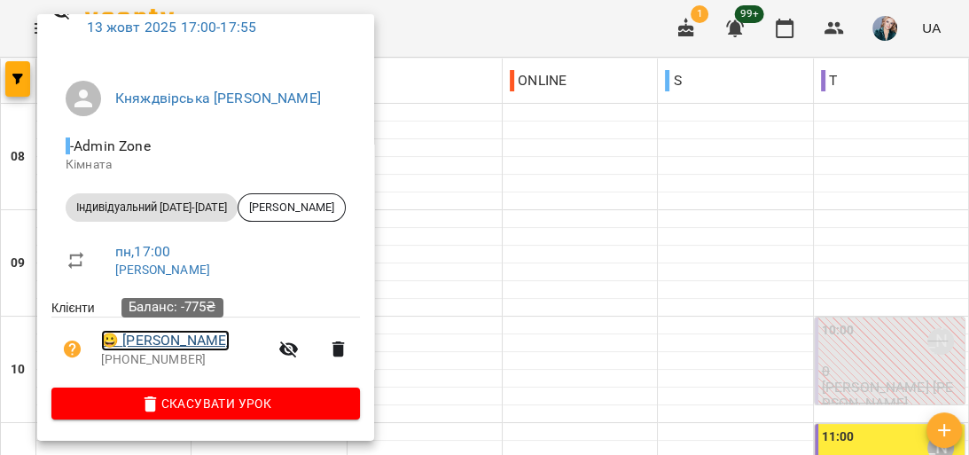
click at [202, 333] on link "😀 [PERSON_NAME]" at bounding box center [165, 340] width 129 height 21
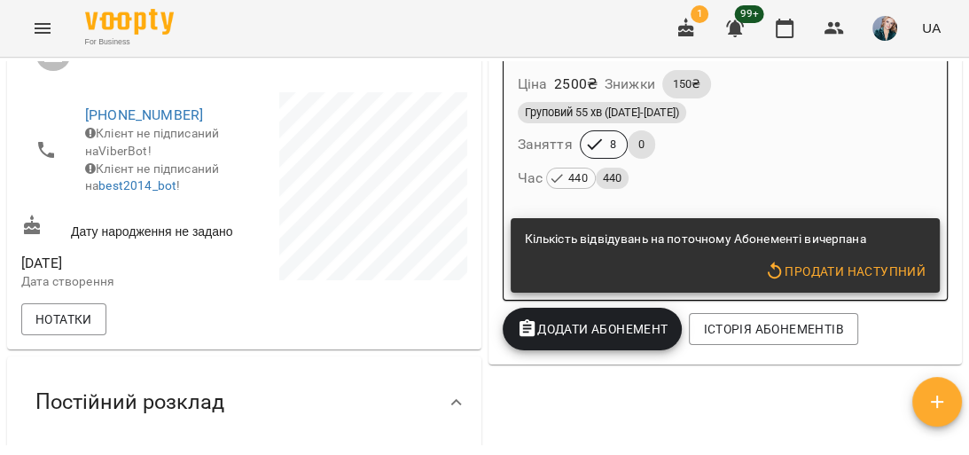
scroll to position [426, 0]
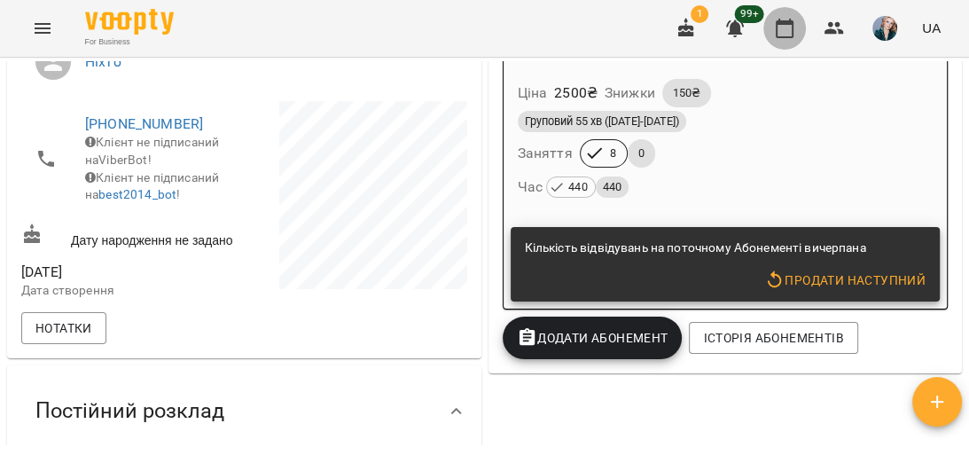
click at [784, 25] on icon "button" at bounding box center [785, 29] width 18 height 20
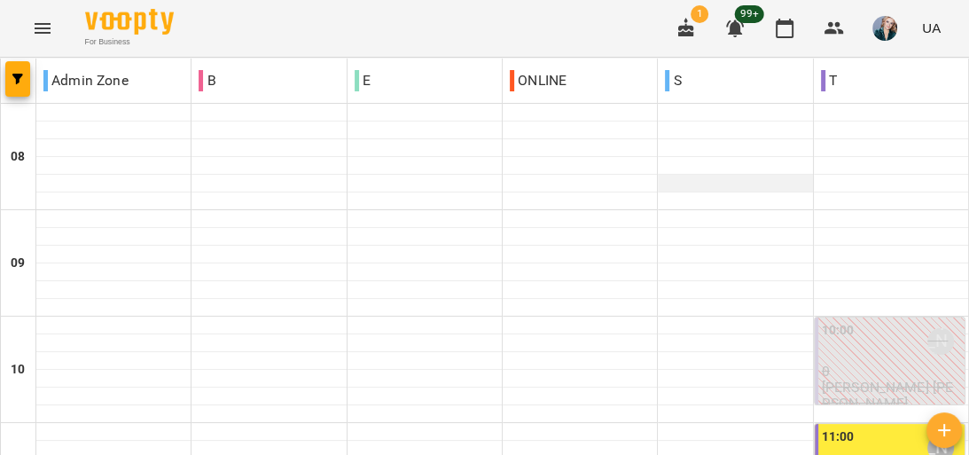
scroll to position [284, 0]
type input "**********"
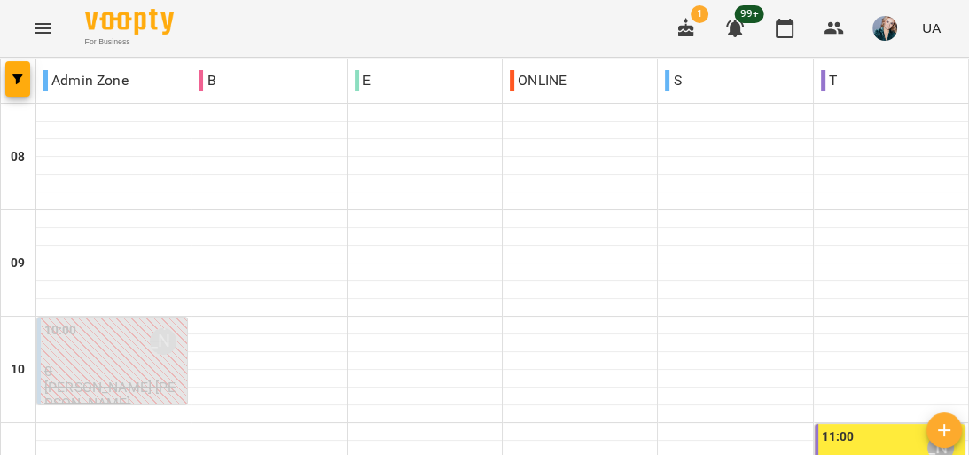
scroll to position [1185, 0]
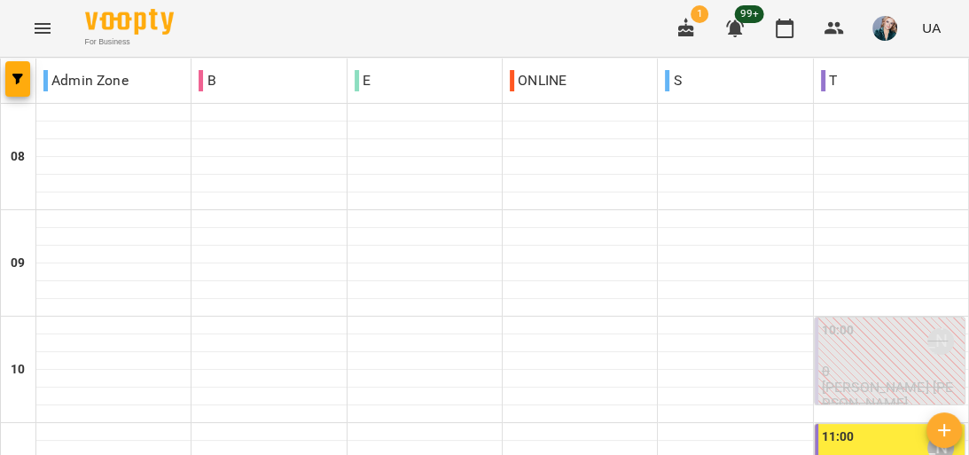
scroll to position [1256, 0]
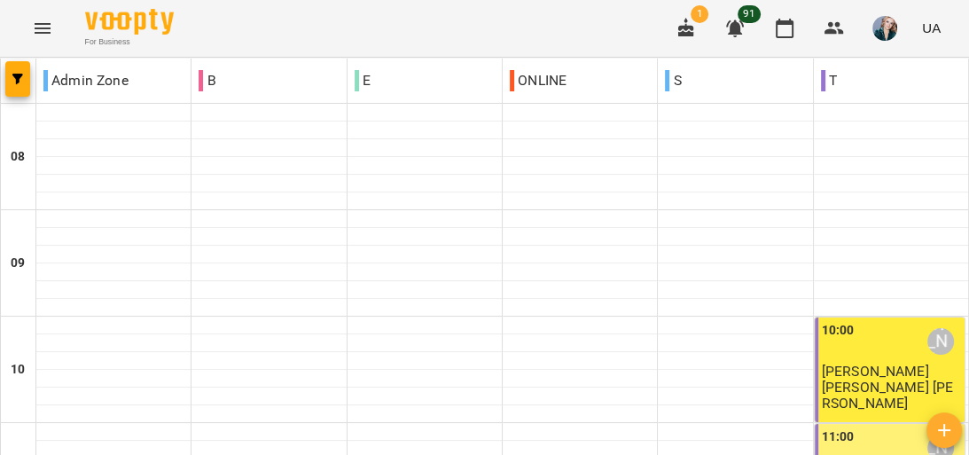
scroll to position [1135, 0]
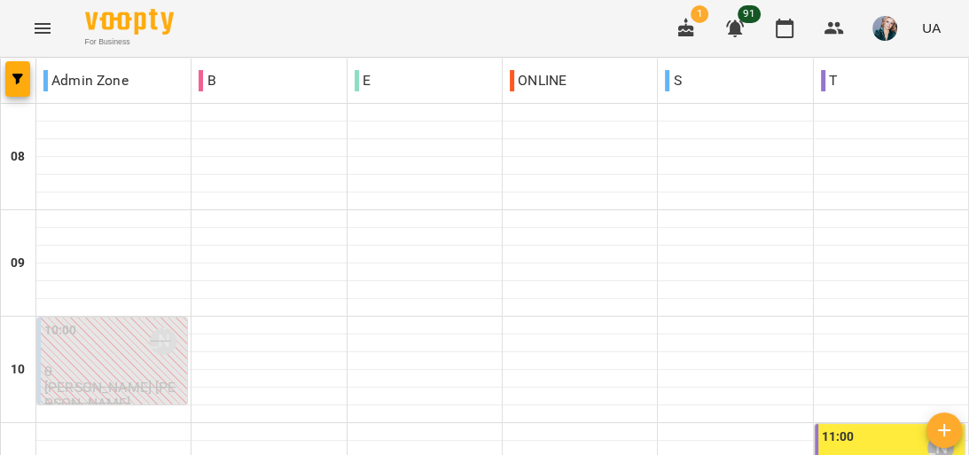
scroll to position [710, 0]
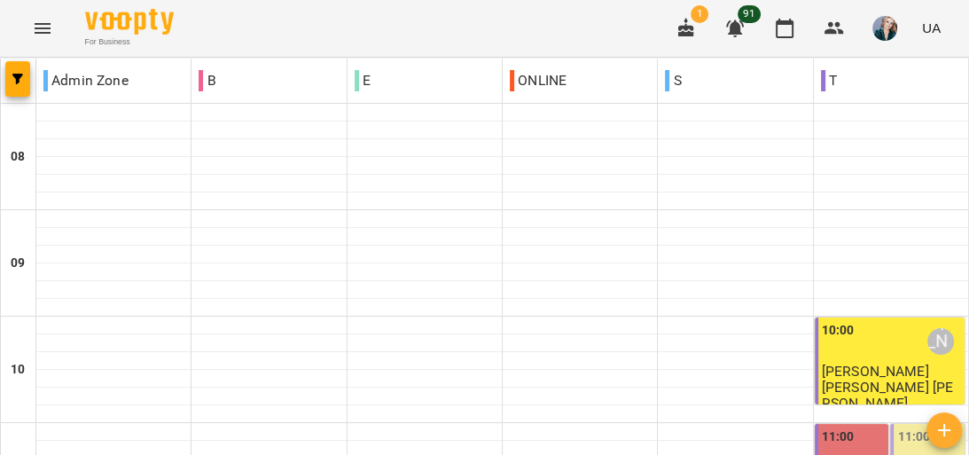
scroll to position [1256, 0]
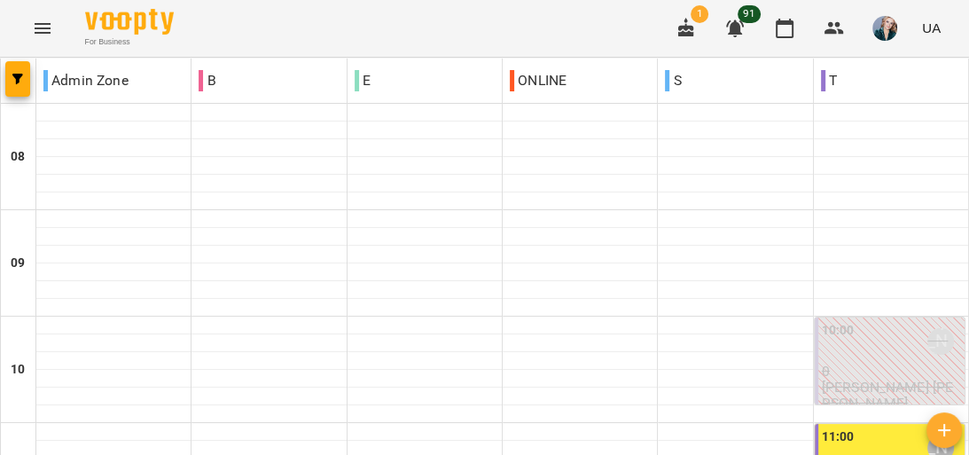
type input "**********"
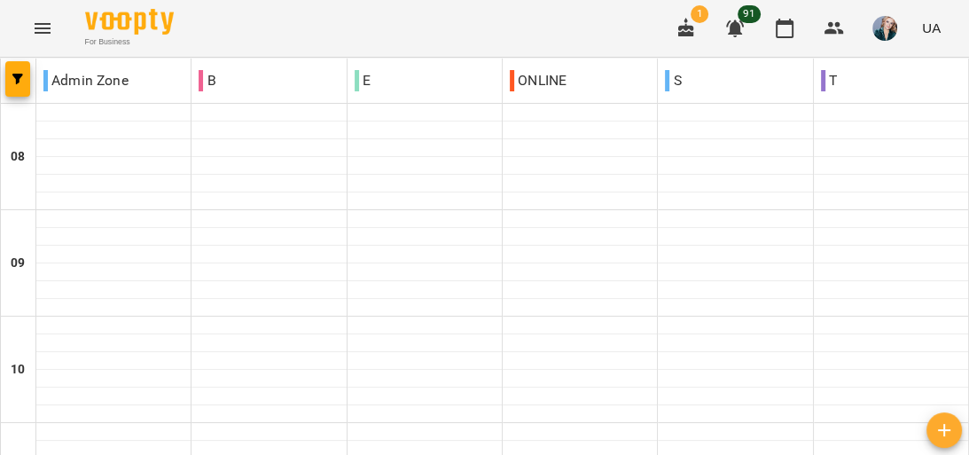
scroll to position [284, 0]
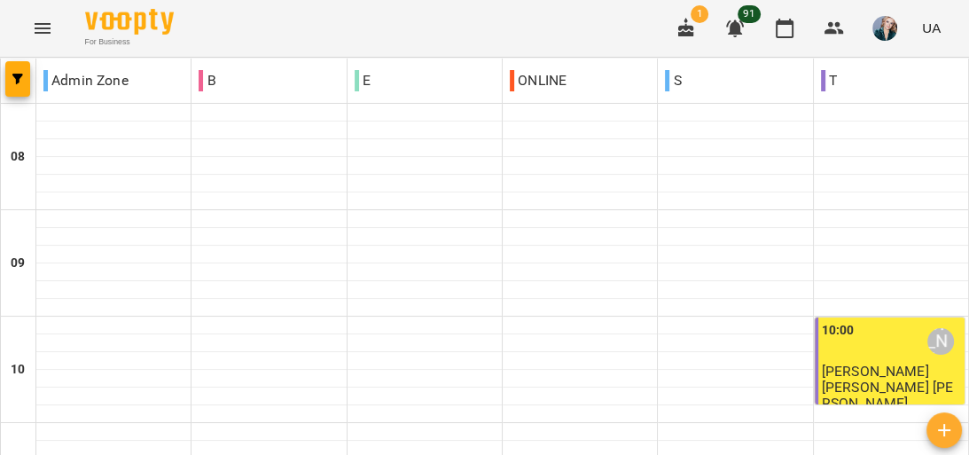
scroll to position [1256, 0]
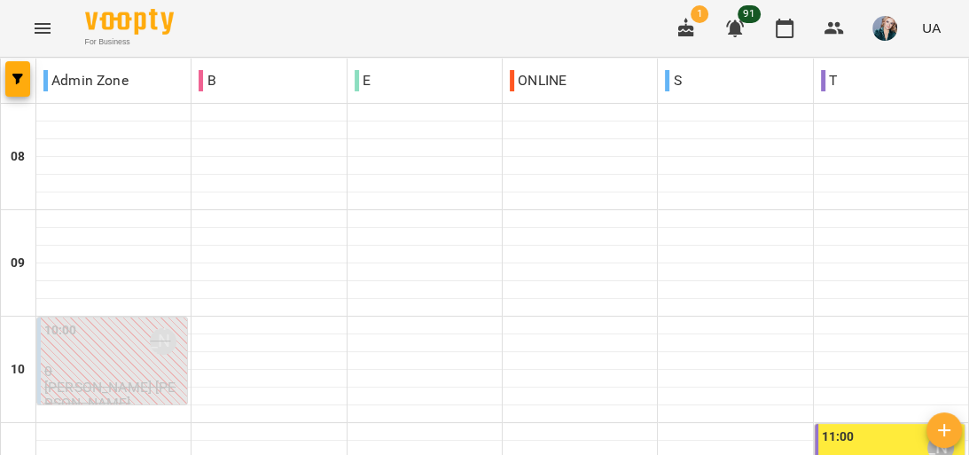
scroll to position [1206, 0]
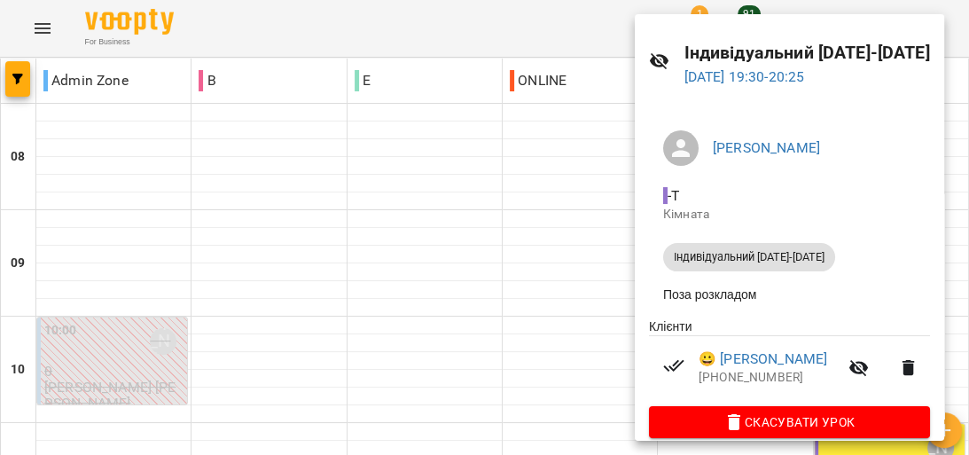
scroll to position [70, 0]
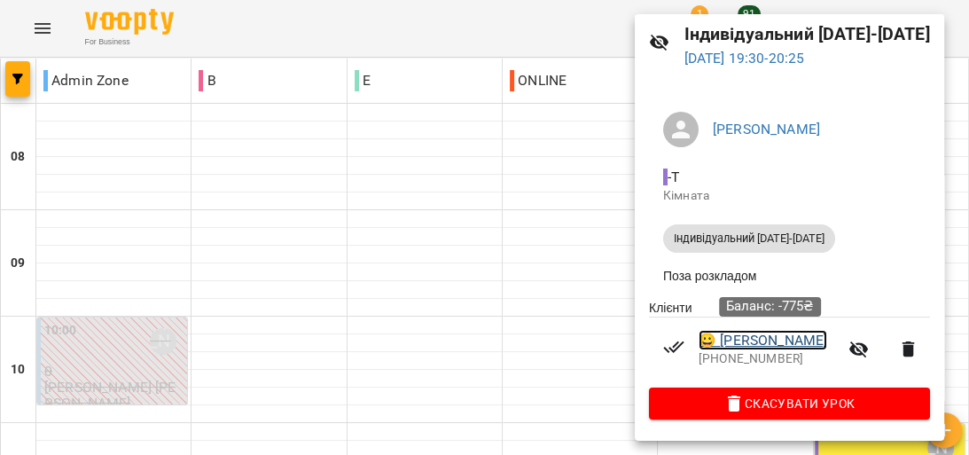
click at [788, 339] on link "😀 [PERSON_NAME]" at bounding box center [763, 340] width 129 height 21
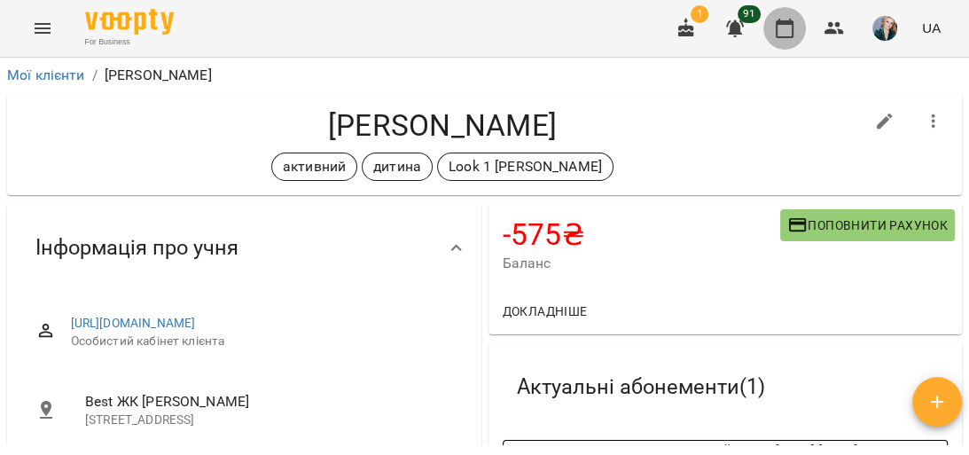
click at [788, 33] on icon "button" at bounding box center [784, 28] width 21 height 21
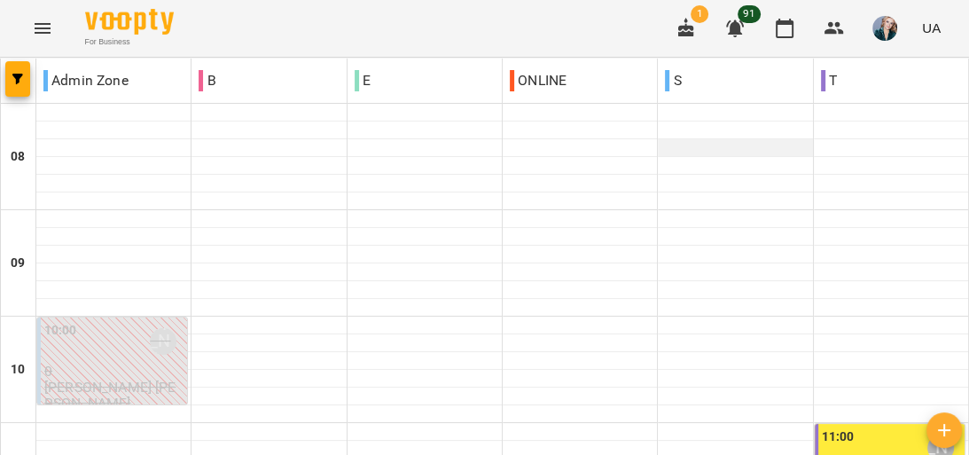
scroll to position [1135, 0]
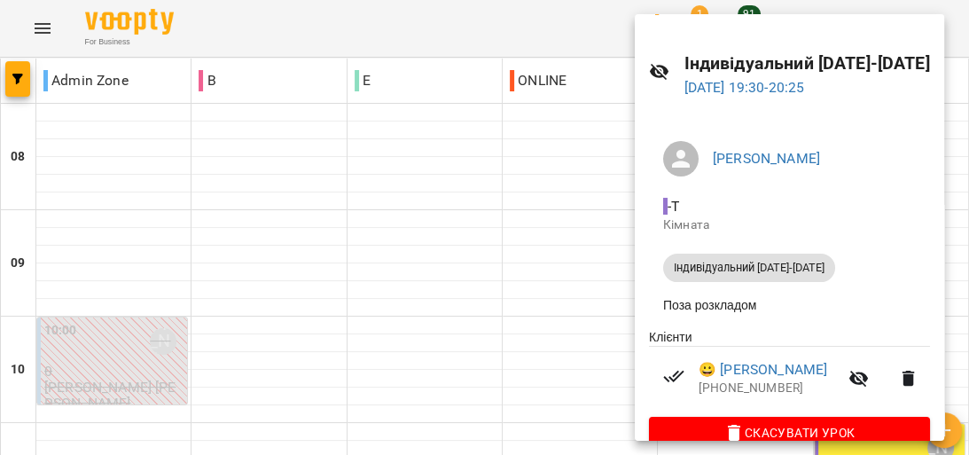
scroll to position [70, 0]
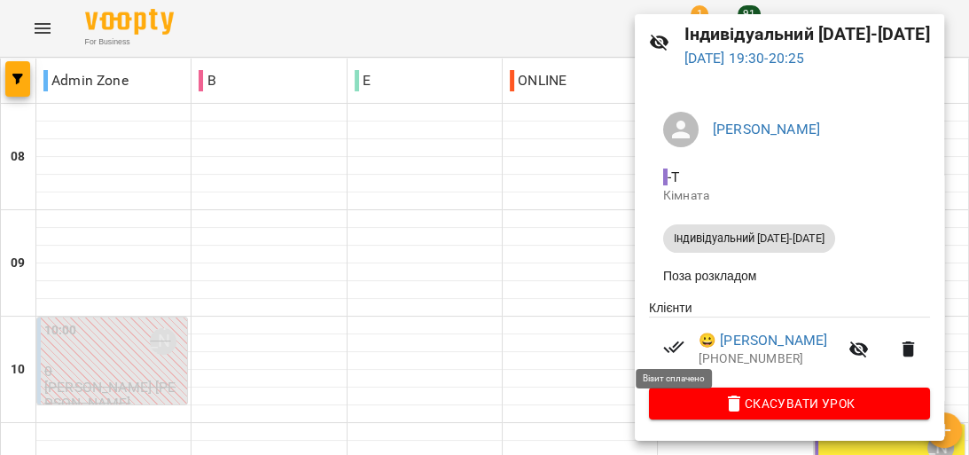
click at [675, 348] on icon at bounding box center [673, 347] width 20 height 12
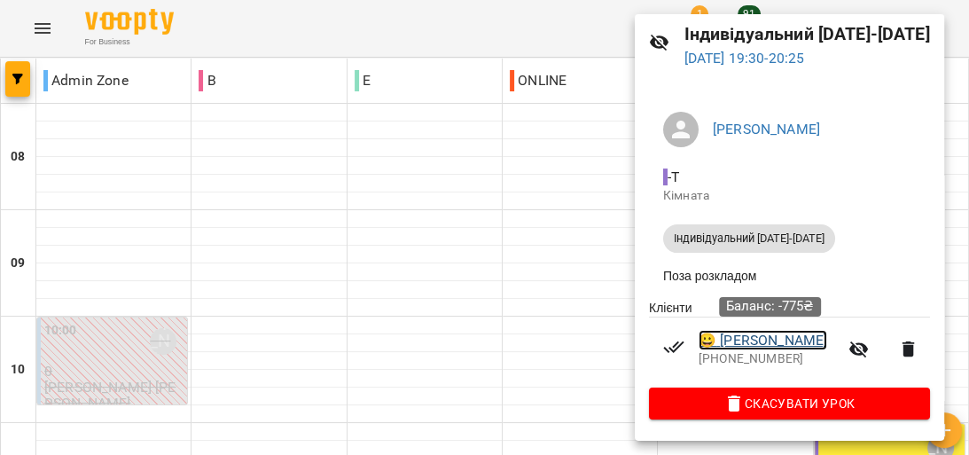
click at [731, 340] on link "😀 [PERSON_NAME]" at bounding box center [763, 340] width 129 height 21
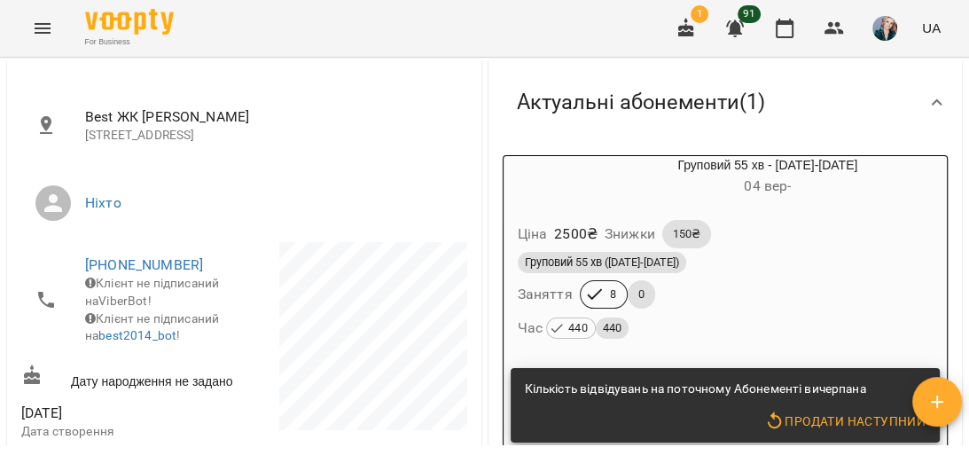
scroll to position [284, 0]
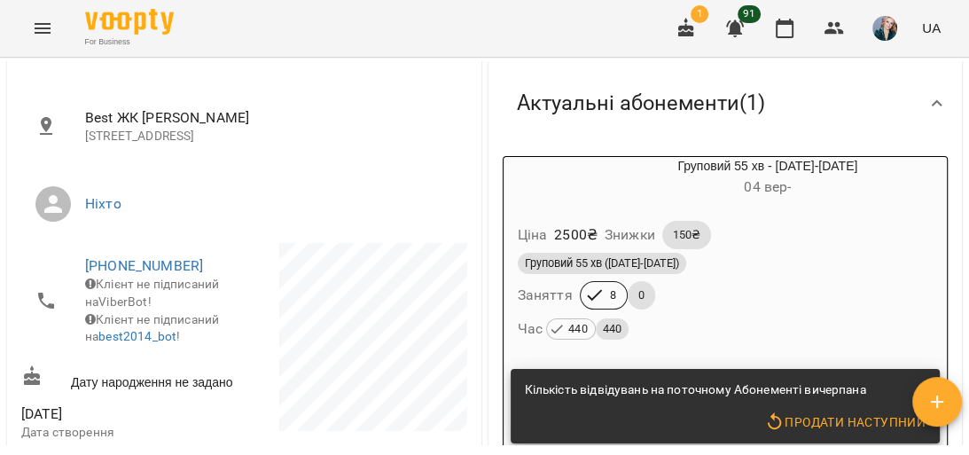
click at [749, 285] on div "Груповий 55 хв ([DATE]-[DATE]) Заняття 8 0 Час 440 440" at bounding box center [725, 297] width 423 height 96
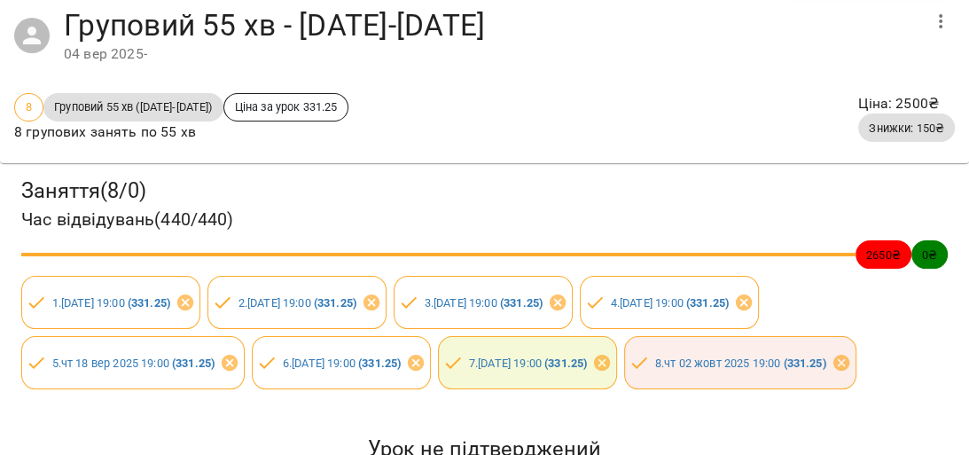
scroll to position [0, 0]
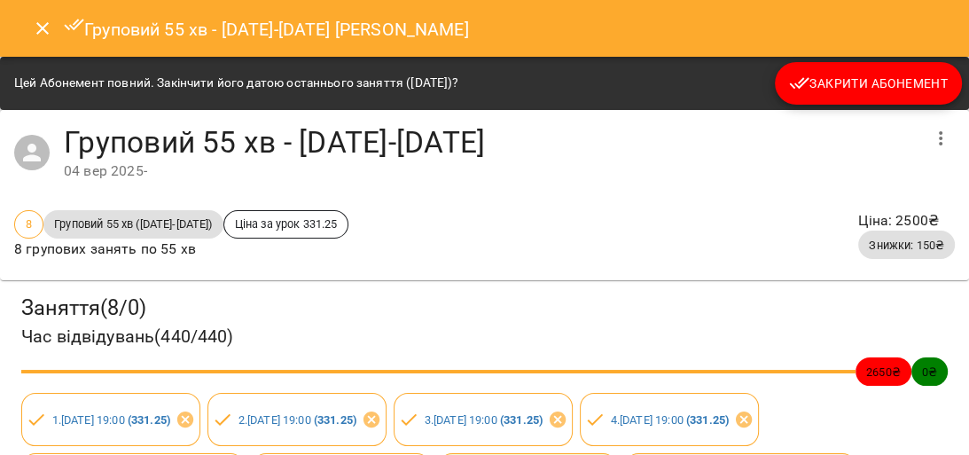
click at [39, 22] on icon "Close" at bounding box center [42, 28] width 21 height 21
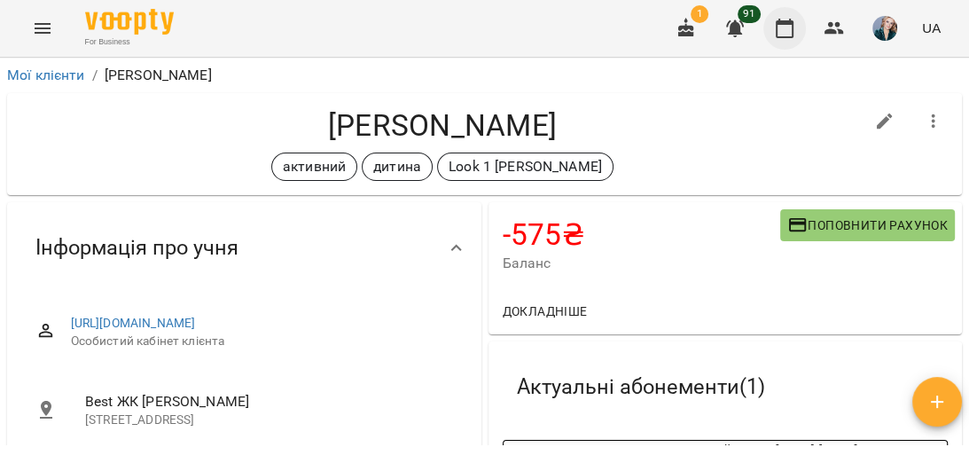
click at [783, 25] on icon "button" at bounding box center [784, 28] width 21 height 21
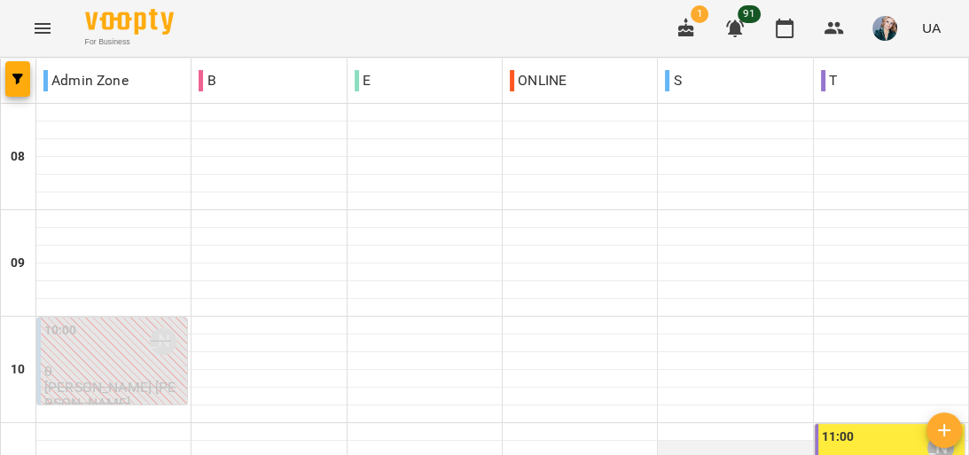
scroll to position [497, 0]
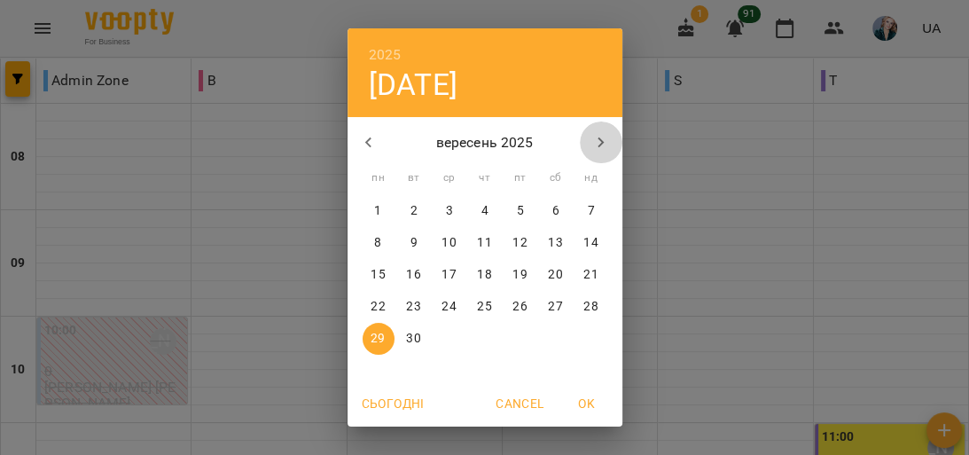
click at [598, 146] on icon "button" at bounding box center [601, 142] width 6 height 11
click at [371, 274] on p "13" at bounding box center [378, 275] width 14 height 18
type input "**********"
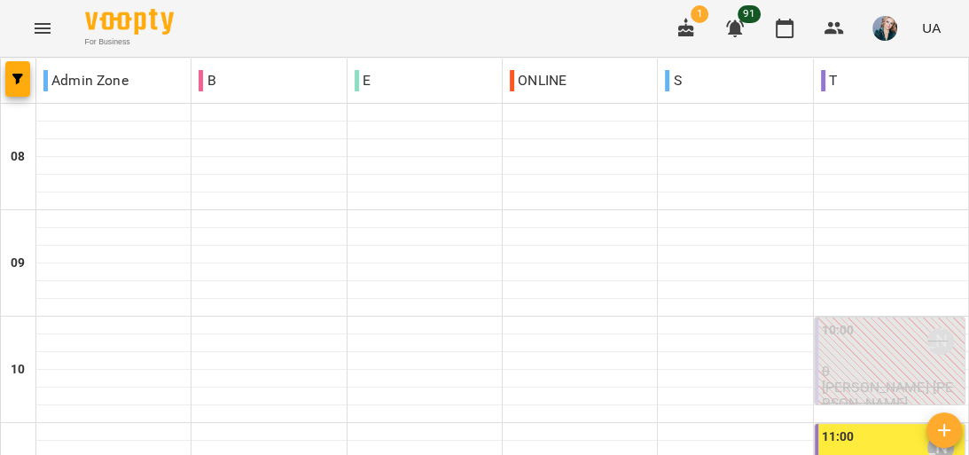
scroll to position [851, 0]
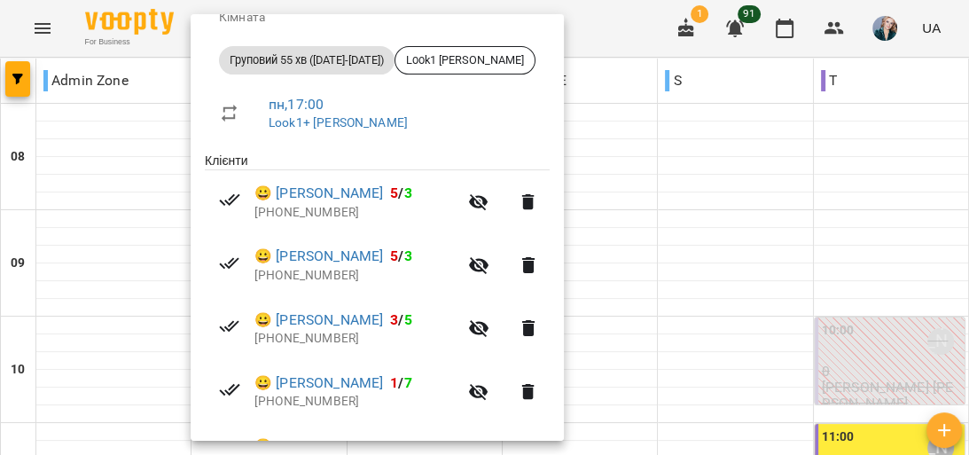
scroll to position [284, 0]
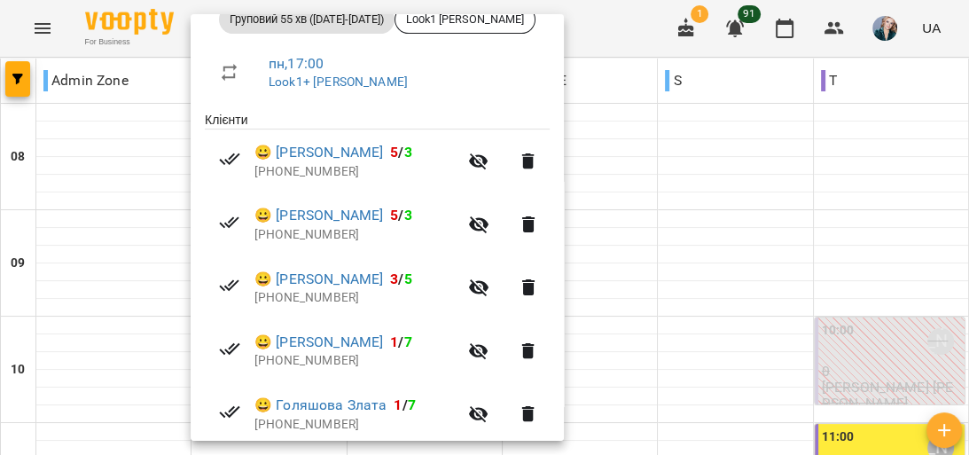
click at [125, 122] on div at bounding box center [484, 227] width 969 height 455
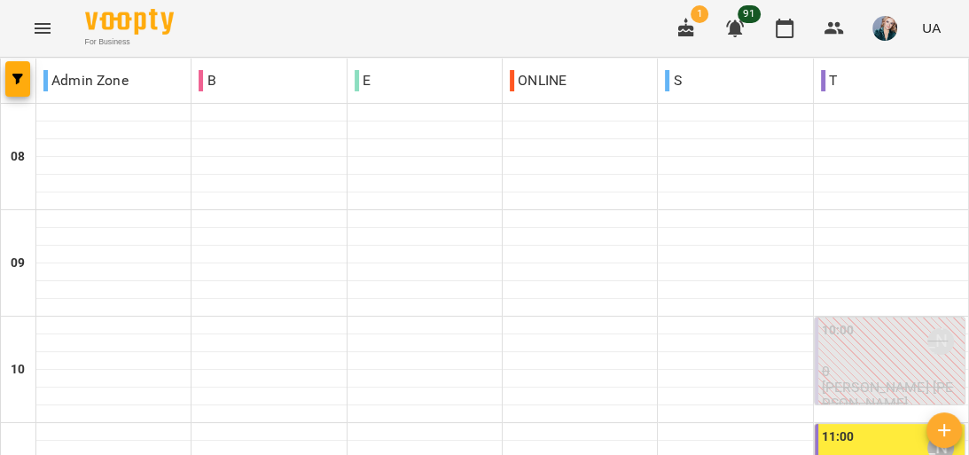
scroll to position [993, 0]
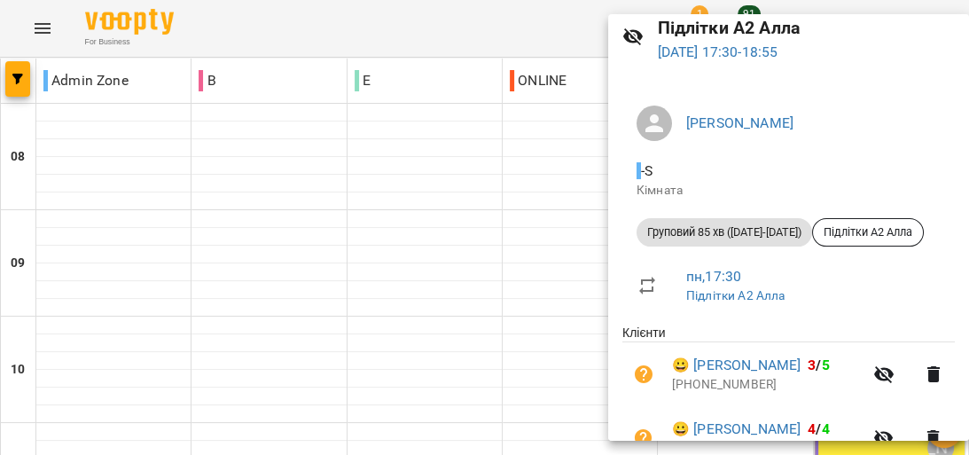
scroll to position [0, 0]
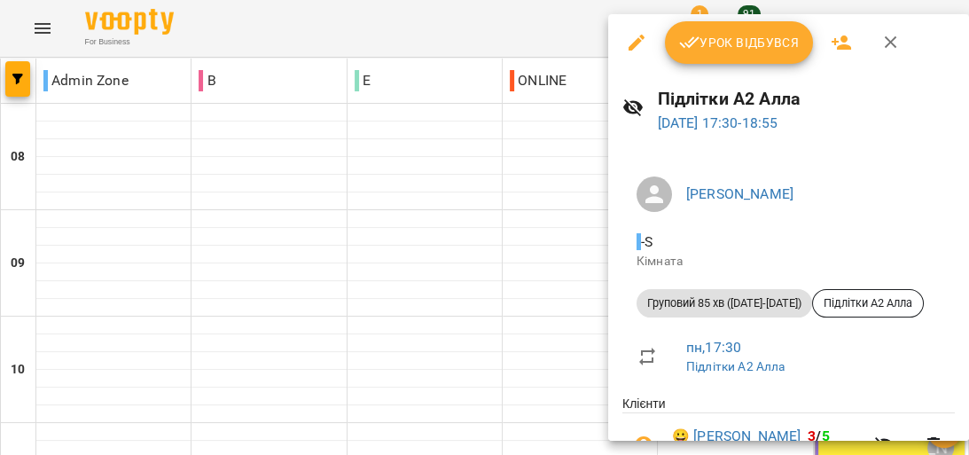
click at [752, 47] on span "Урок відбувся" at bounding box center [739, 42] width 121 height 21
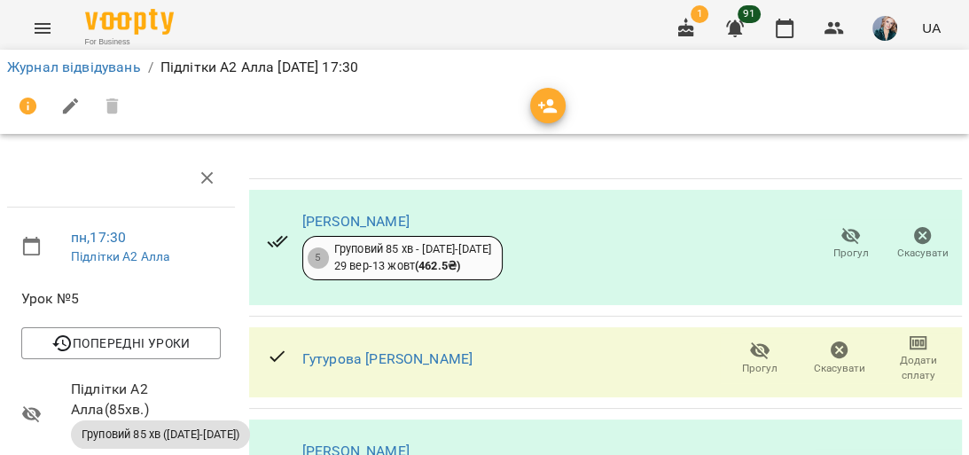
scroll to position [142, 0]
click at [756, 340] on icon "button" at bounding box center [759, 350] width 21 height 21
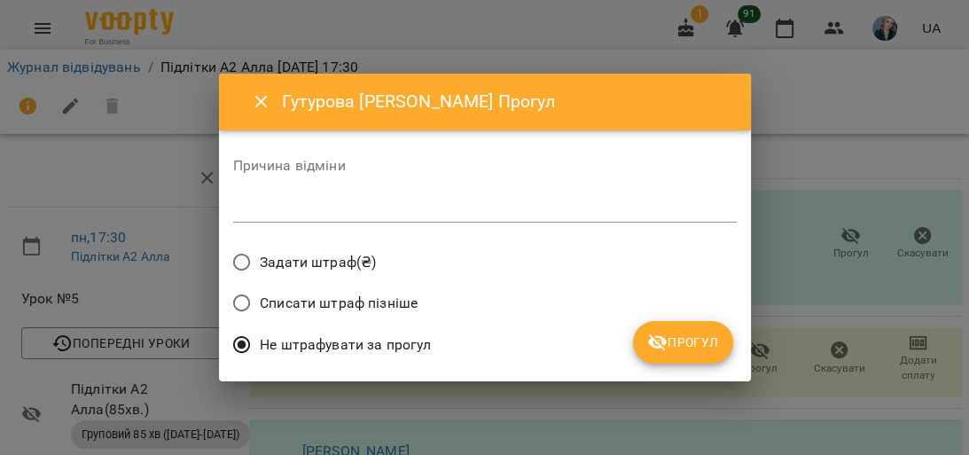
click at [592, 200] on textarea at bounding box center [485, 208] width 504 height 17
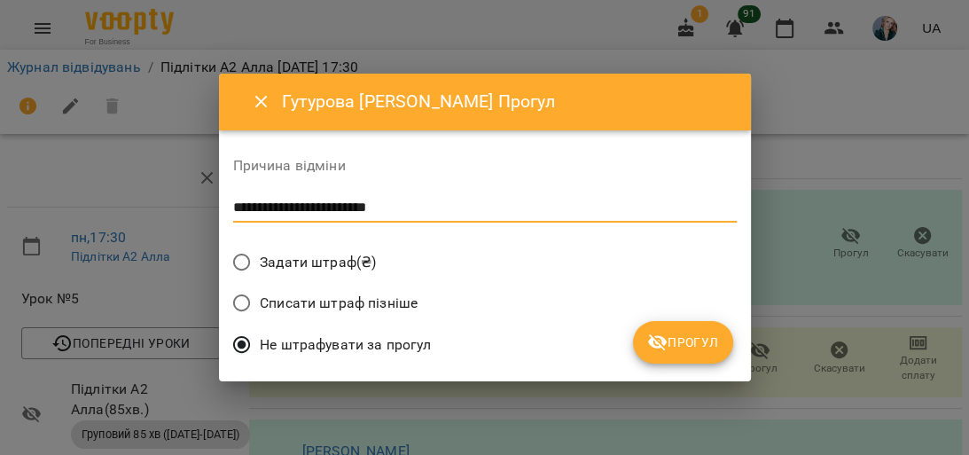
type textarea "**********"
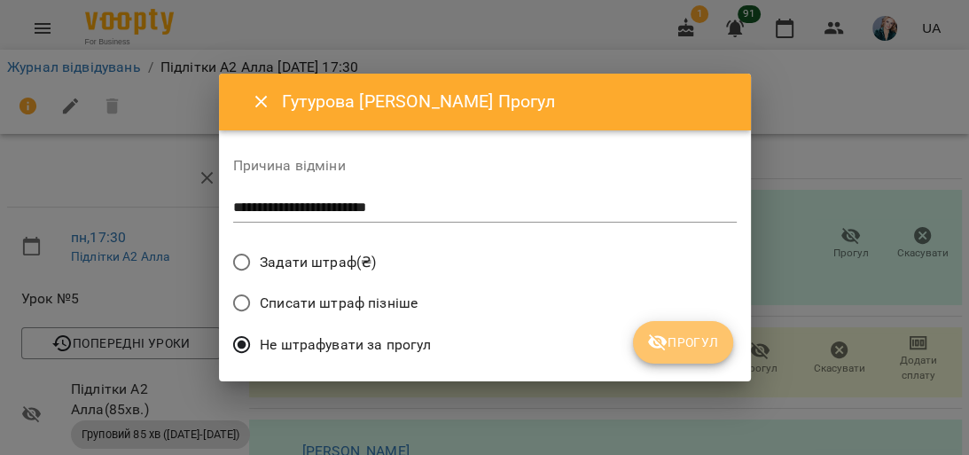
click at [666, 341] on icon "submit" at bounding box center [658, 342] width 20 height 17
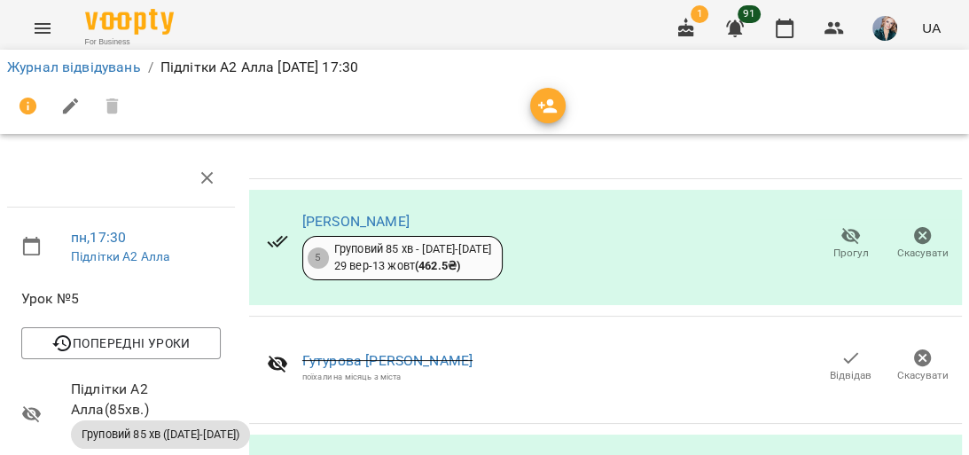
scroll to position [0, 0]
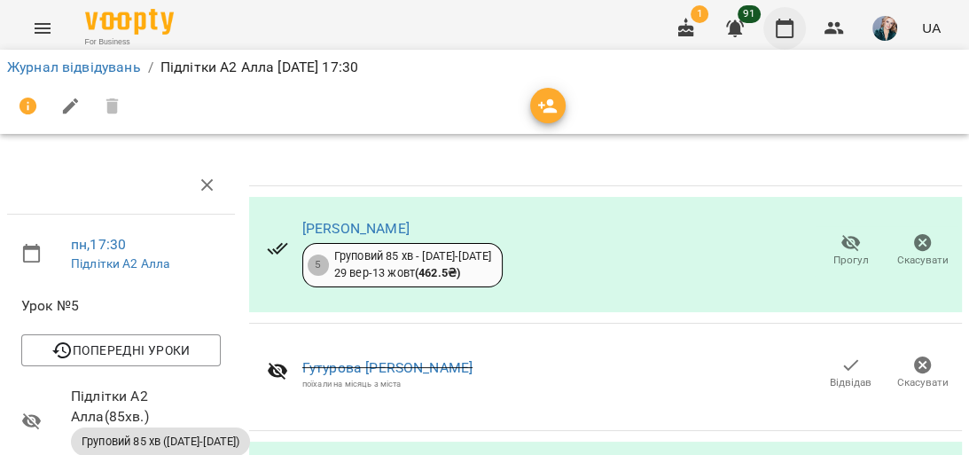
click at [787, 23] on icon "button" at bounding box center [785, 29] width 18 height 20
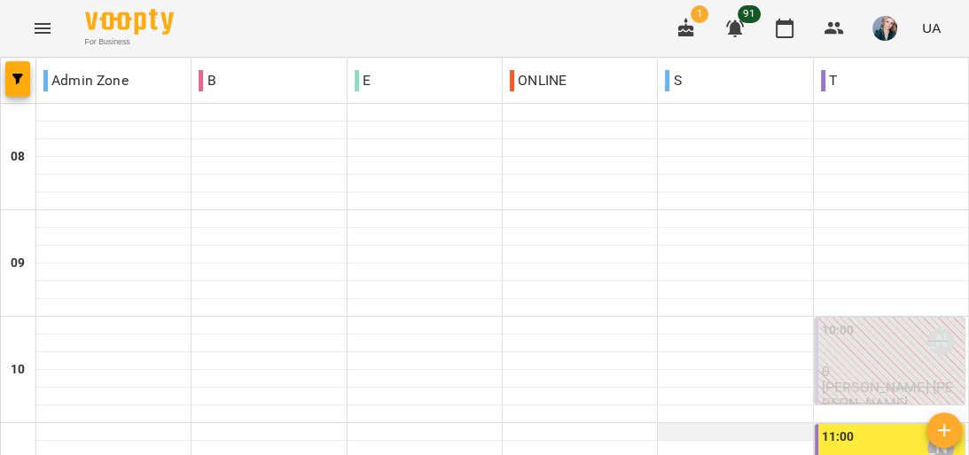
scroll to position [993, 0]
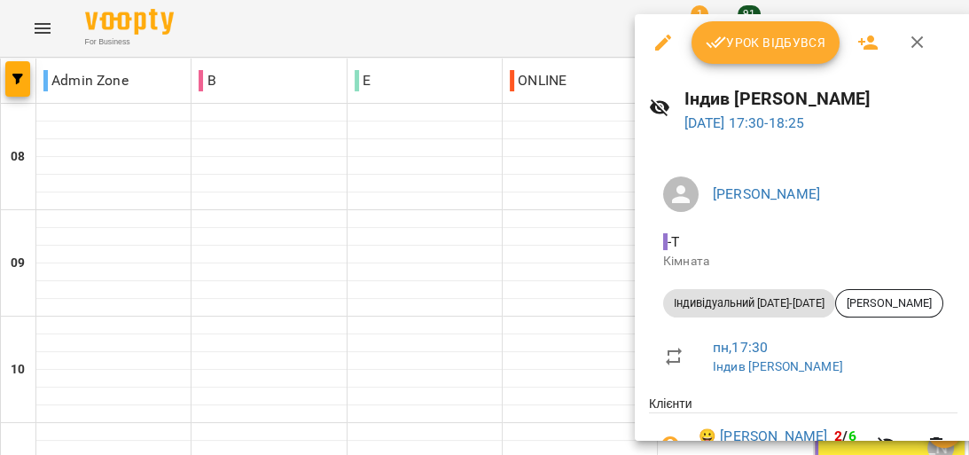
click at [790, 38] on span "Урок відбувся" at bounding box center [766, 42] width 121 height 21
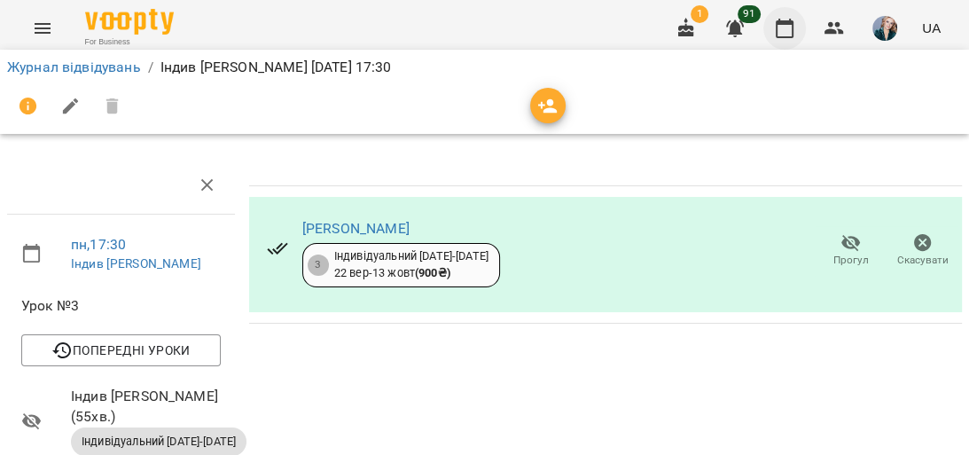
click at [791, 31] on icon "button" at bounding box center [784, 28] width 21 height 21
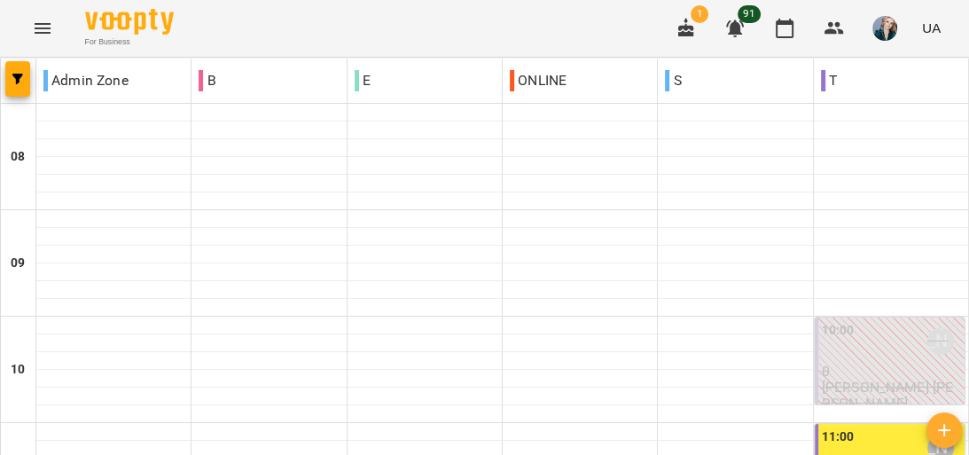
scroll to position [922, 0]
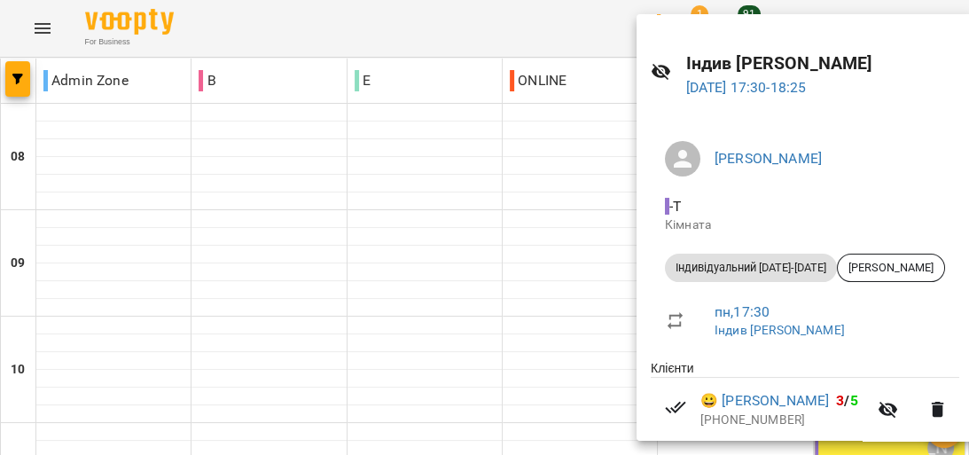
scroll to position [98, 0]
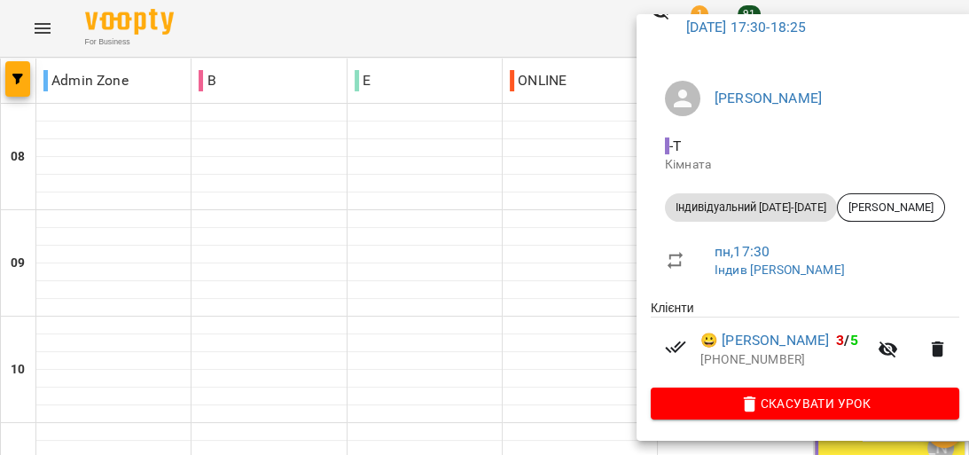
click at [597, 182] on div at bounding box center [484, 227] width 969 height 455
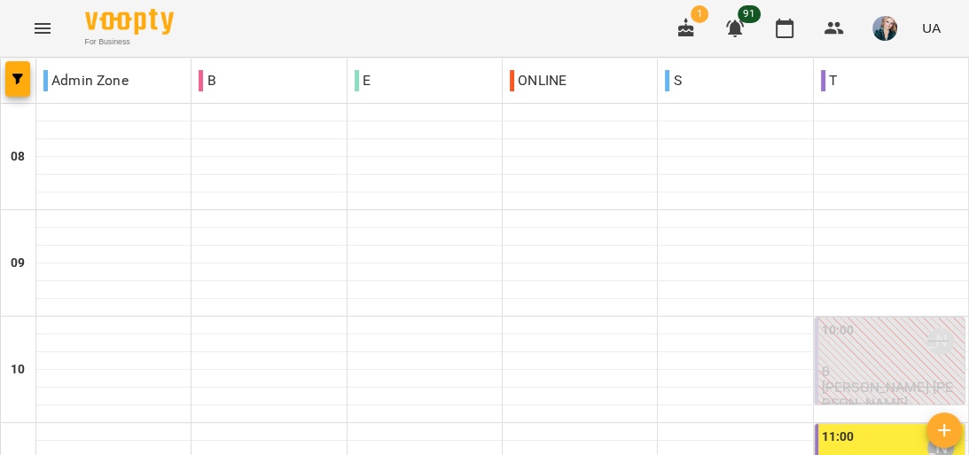
scroll to position [993, 0]
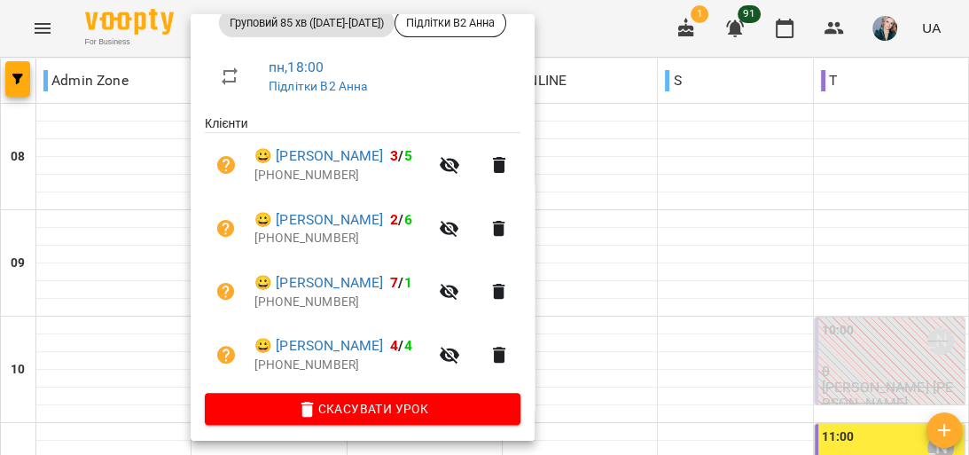
scroll to position [284, 0]
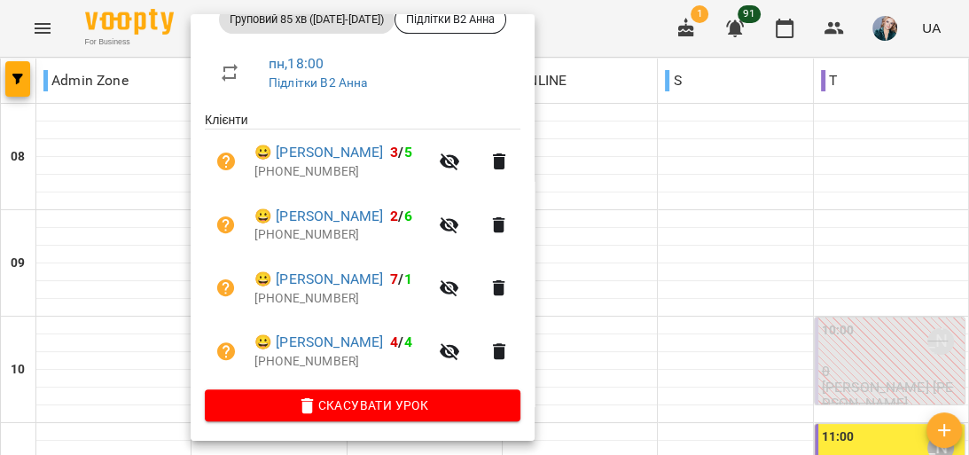
click at [149, 211] on div at bounding box center [484, 227] width 969 height 455
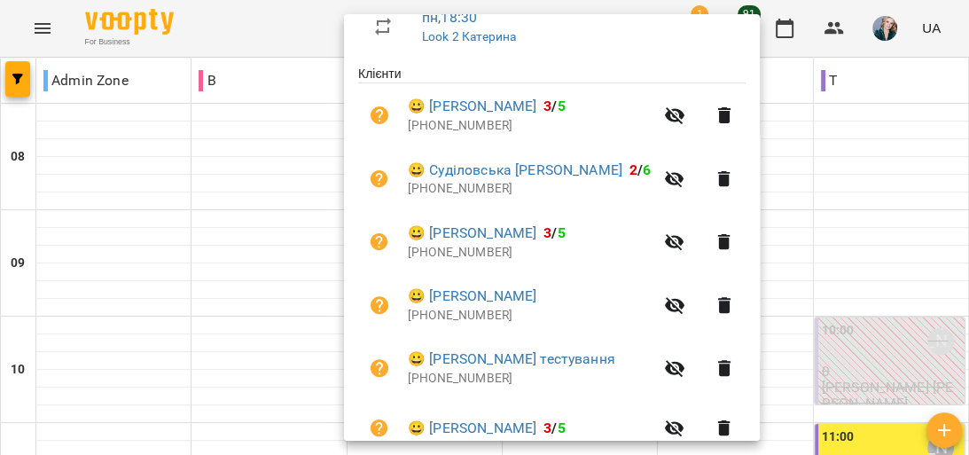
scroll to position [355, 0]
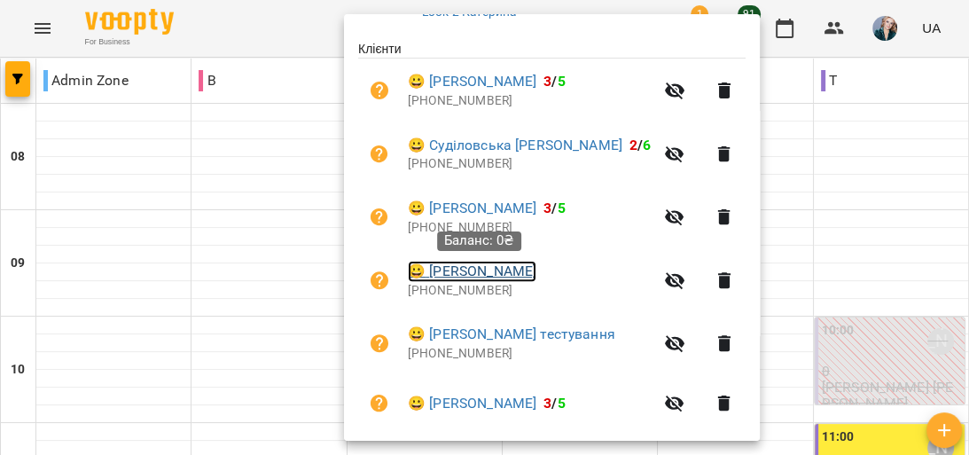
click at [488, 271] on link "😀 [PERSON_NAME]" at bounding box center [472, 271] width 129 height 21
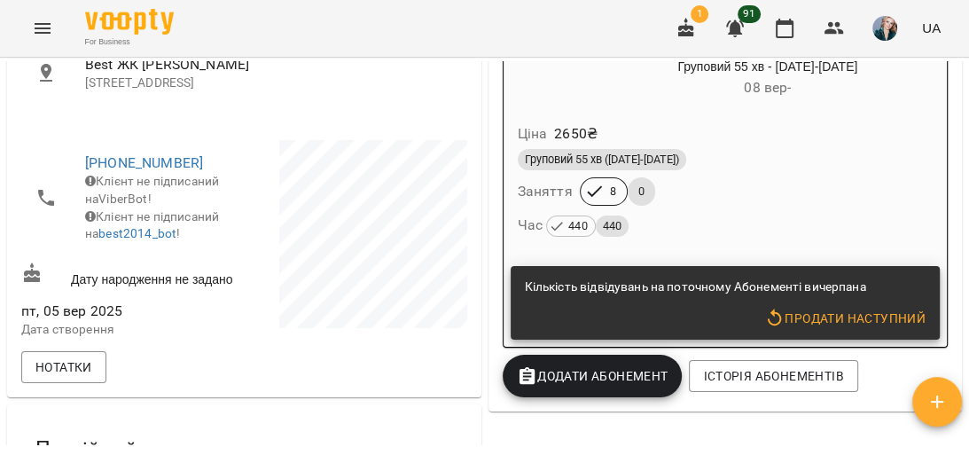
scroll to position [355, 0]
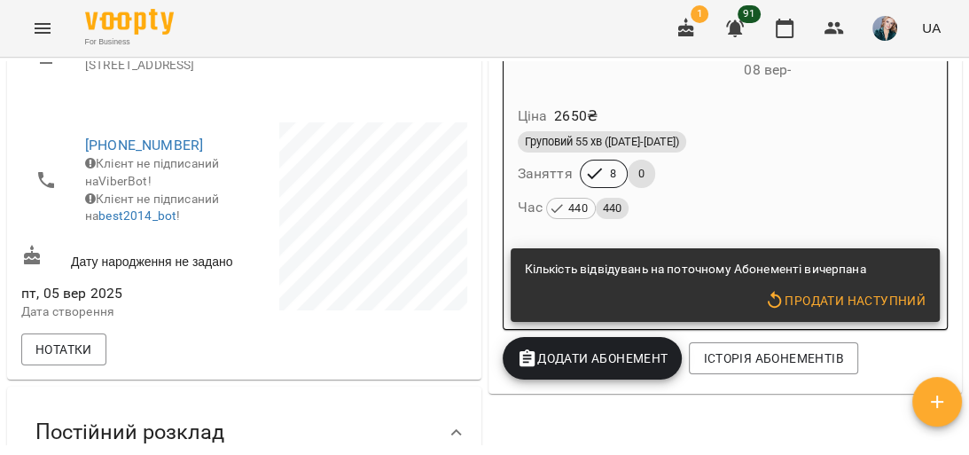
click at [765, 168] on div "Груповий 55 хв ([DATE]-[DATE]) Заняття 8 0 Час 440 440" at bounding box center [725, 176] width 423 height 96
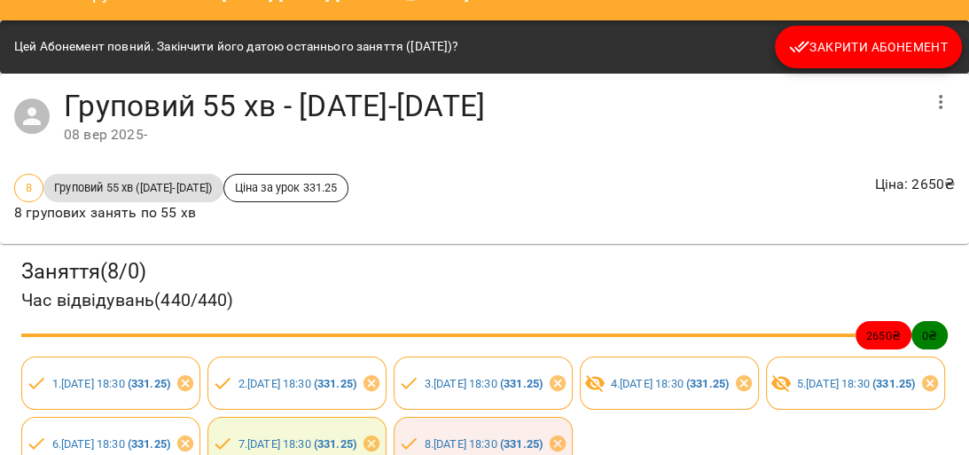
scroll to position [0, 0]
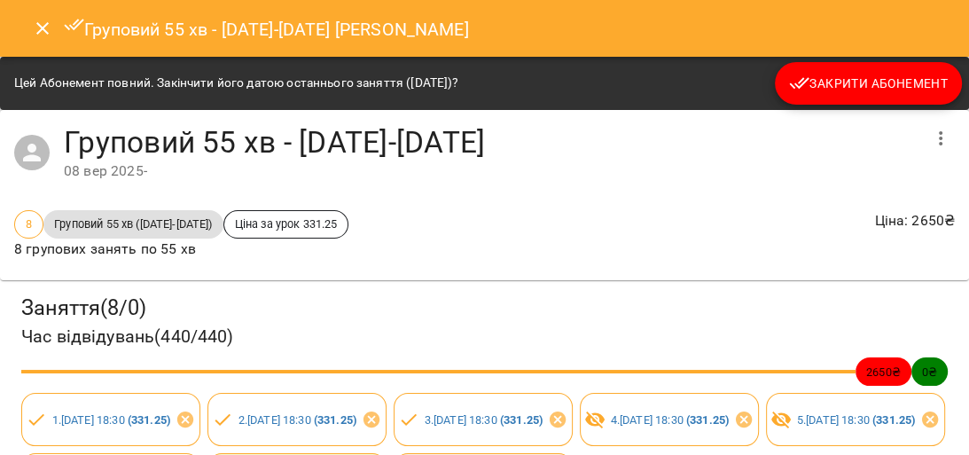
click at [44, 25] on icon "Close" at bounding box center [42, 28] width 12 height 12
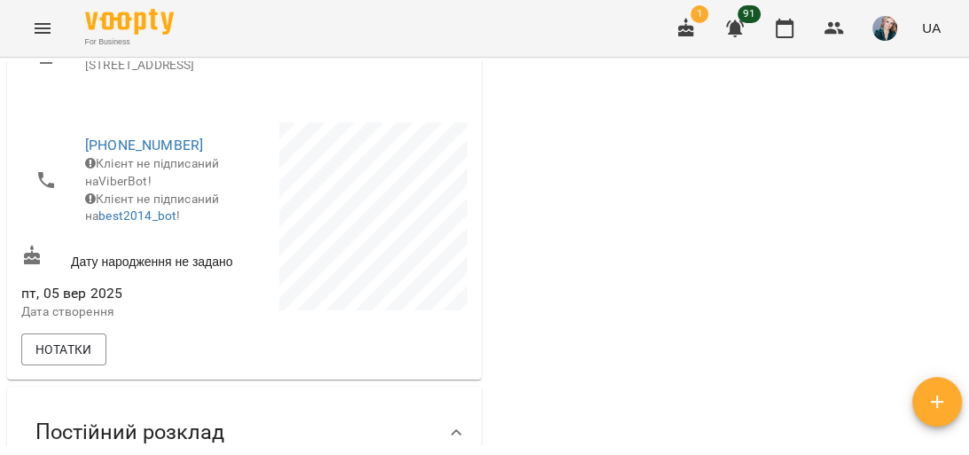
scroll to position [333, 0]
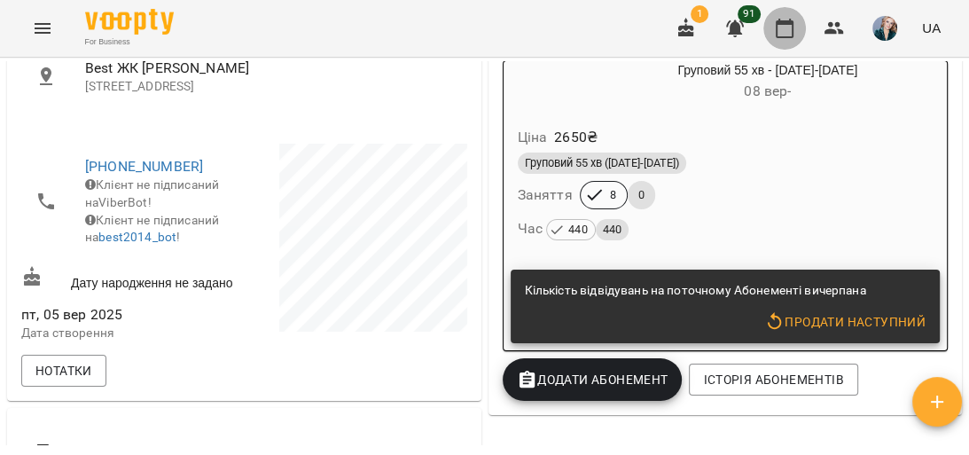
click at [788, 28] on icon "button" at bounding box center [784, 28] width 21 height 21
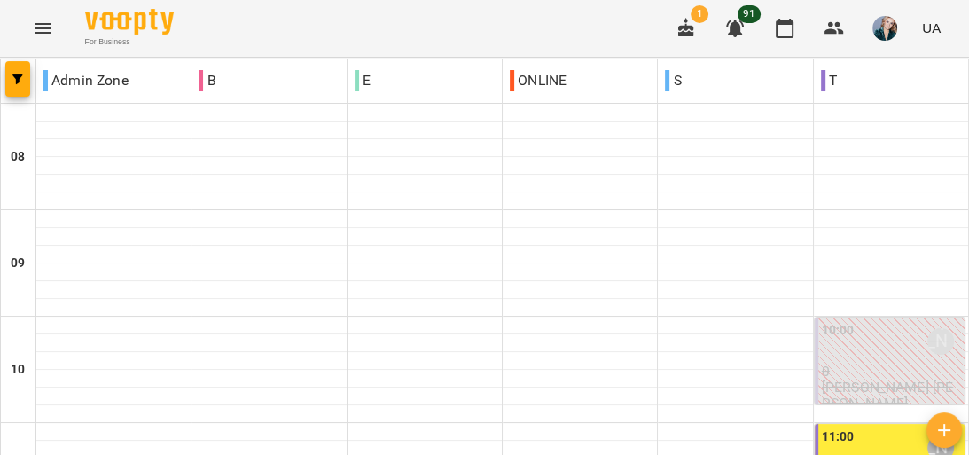
scroll to position [1064, 0]
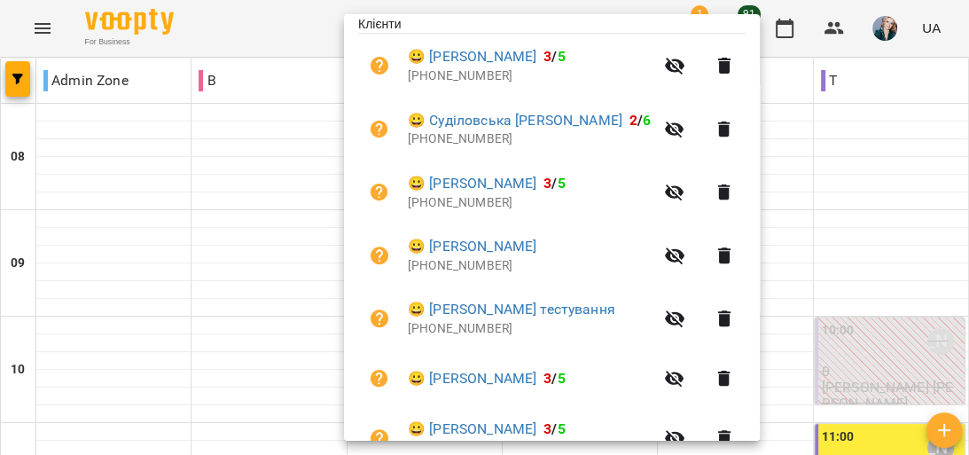
scroll to position [426, 0]
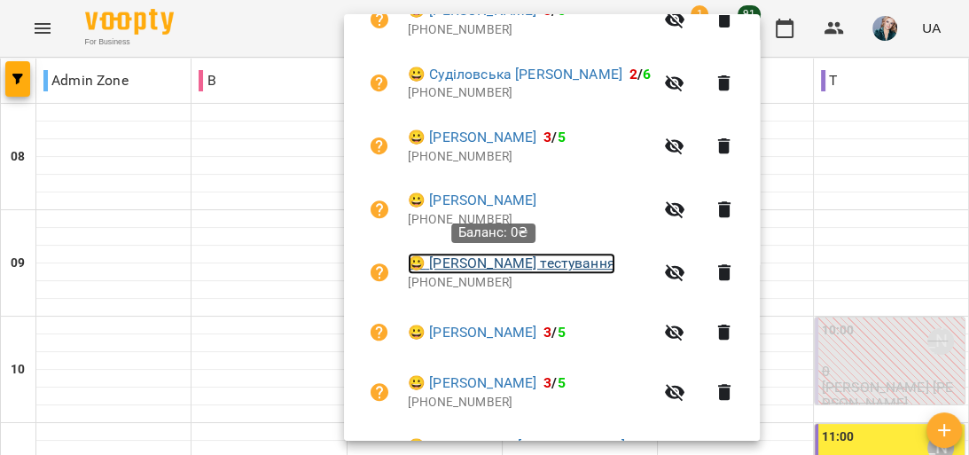
click at [513, 270] on link "😀 [PERSON_NAME] тестування" at bounding box center [512, 263] width 208 height 21
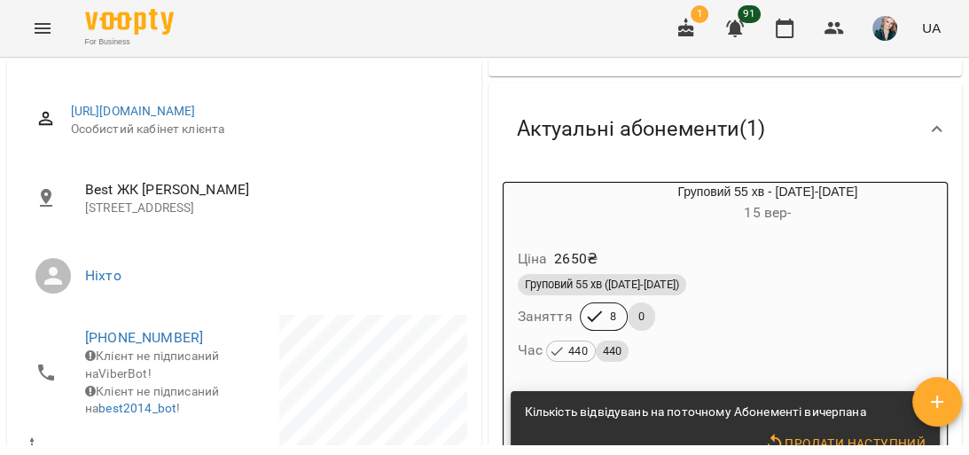
scroll to position [284, 0]
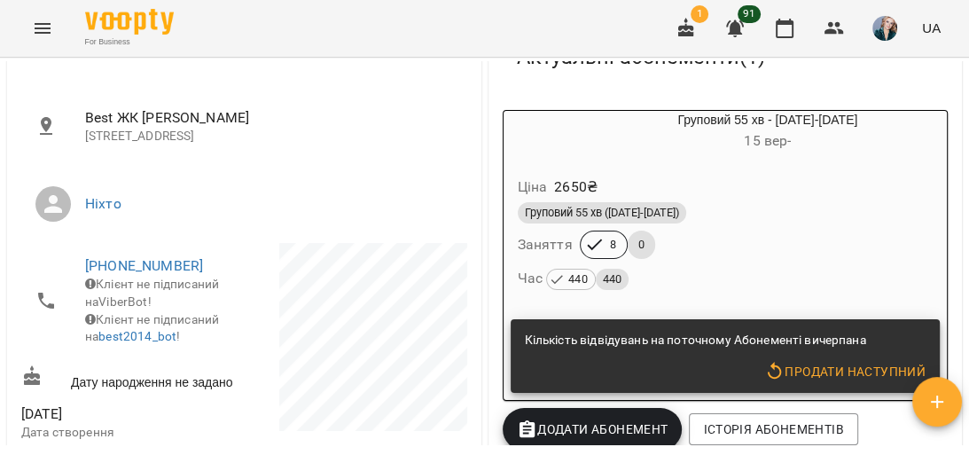
click at [778, 233] on div "Груповий 55 хв ([DATE]-[DATE]) Заняття 8 0 Час 440 440" at bounding box center [725, 247] width 423 height 96
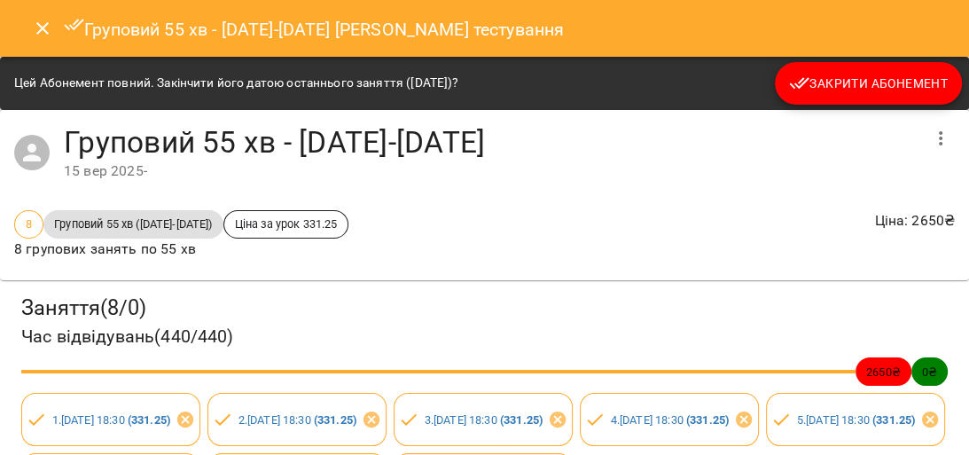
scroll to position [0, 0]
click at [32, 24] on icon "Close" at bounding box center [42, 28] width 21 height 21
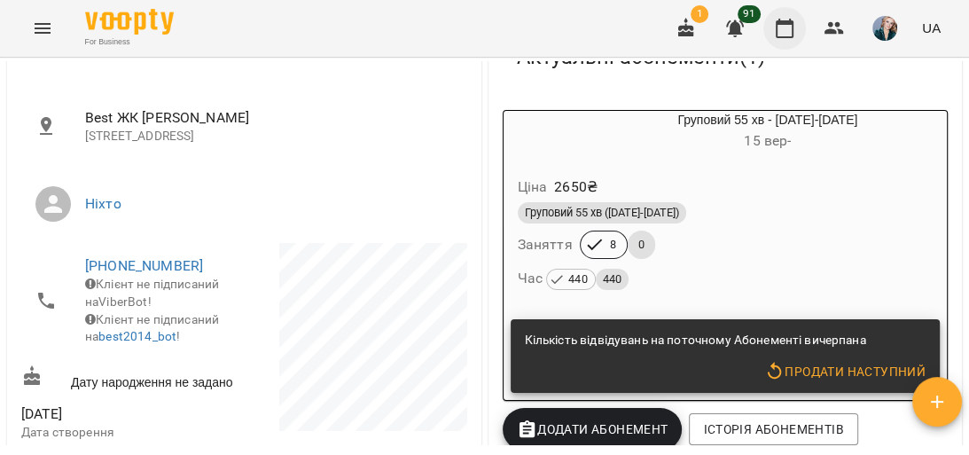
click at [783, 33] on icon "button" at bounding box center [784, 28] width 21 height 21
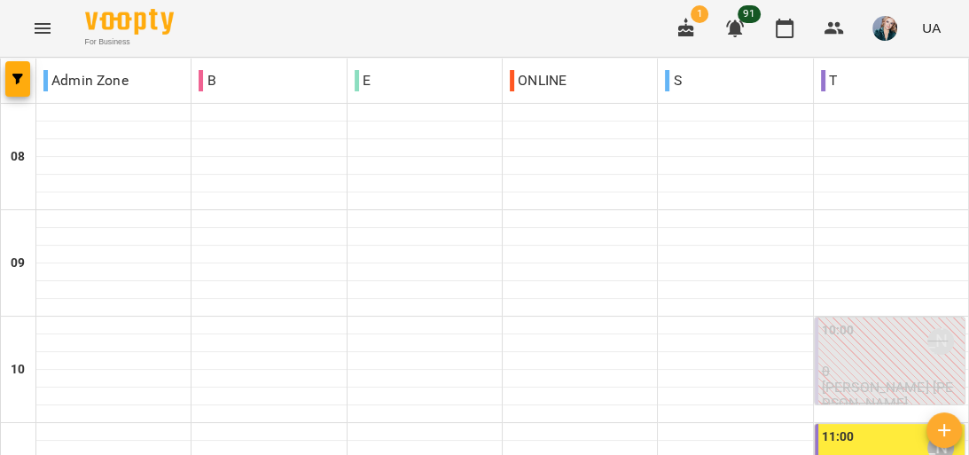
scroll to position [1064, 0]
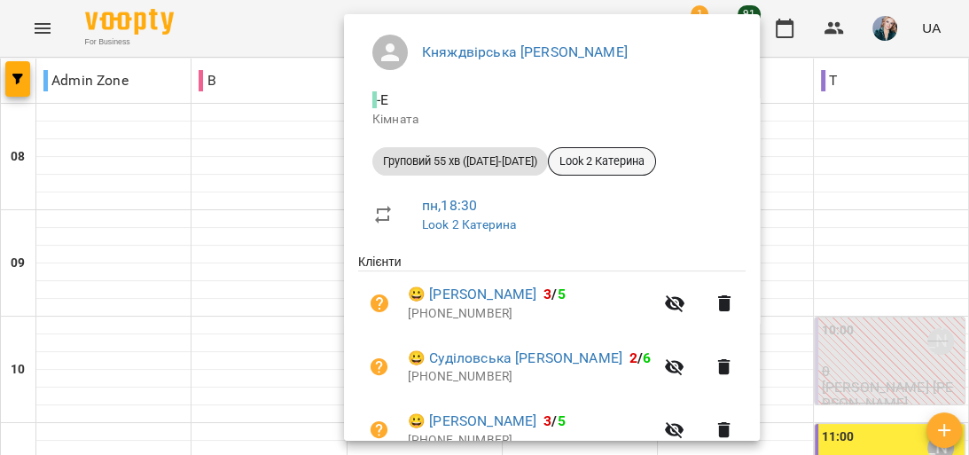
scroll to position [142, 0]
click at [280, 398] on div at bounding box center [484, 227] width 969 height 455
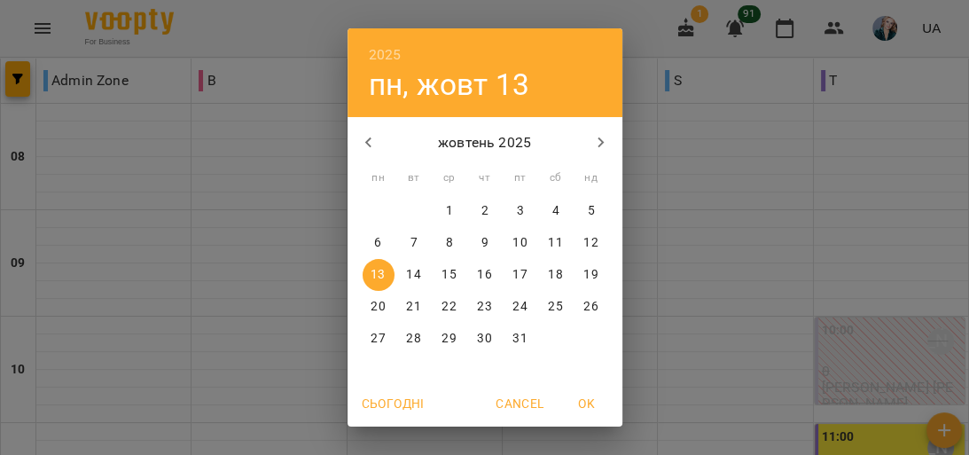
click at [439, 238] on span "8" at bounding box center [450, 243] width 32 height 18
type input "**********"
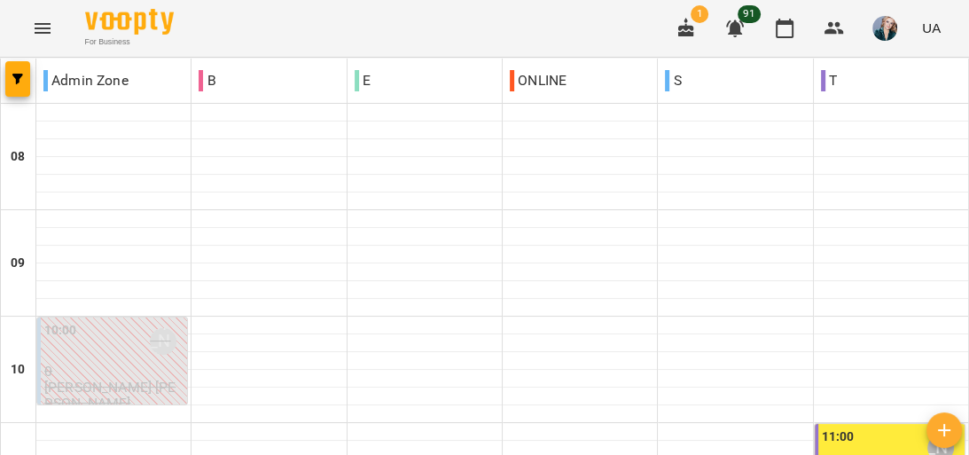
scroll to position [1064, 0]
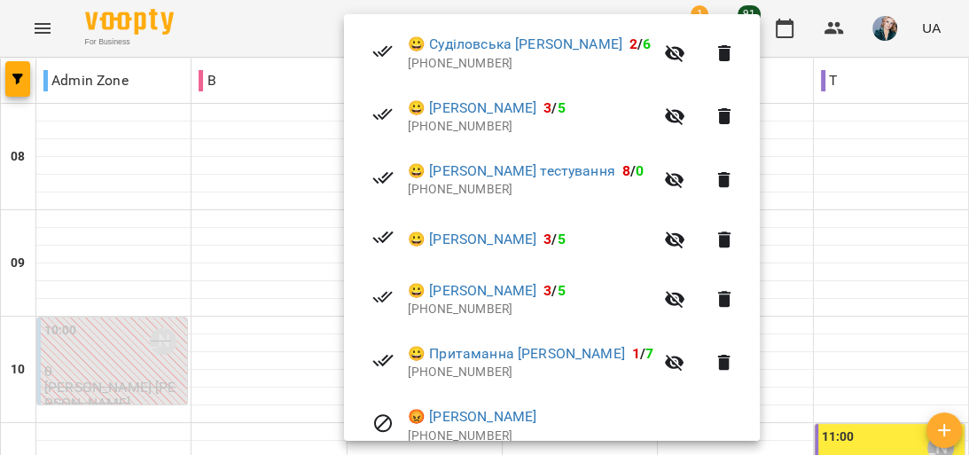
scroll to position [384, 0]
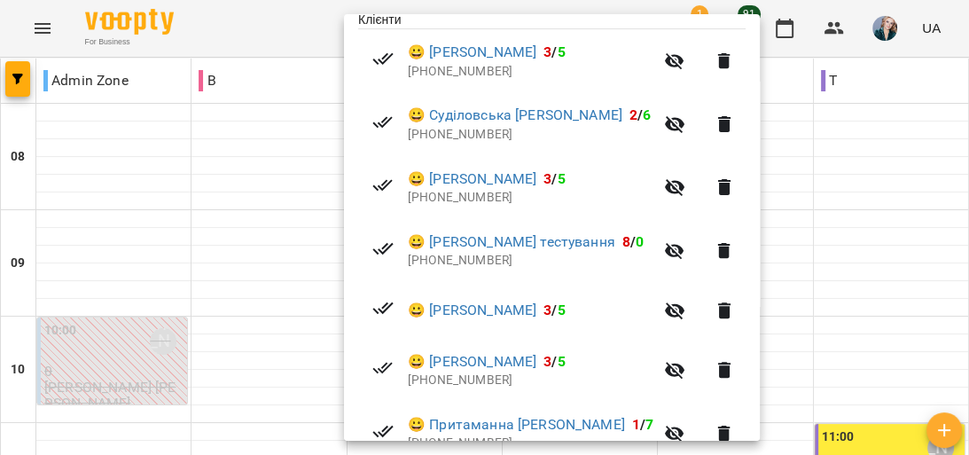
click at [264, 299] on div at bounding box center [484, 227] width 969 height 455
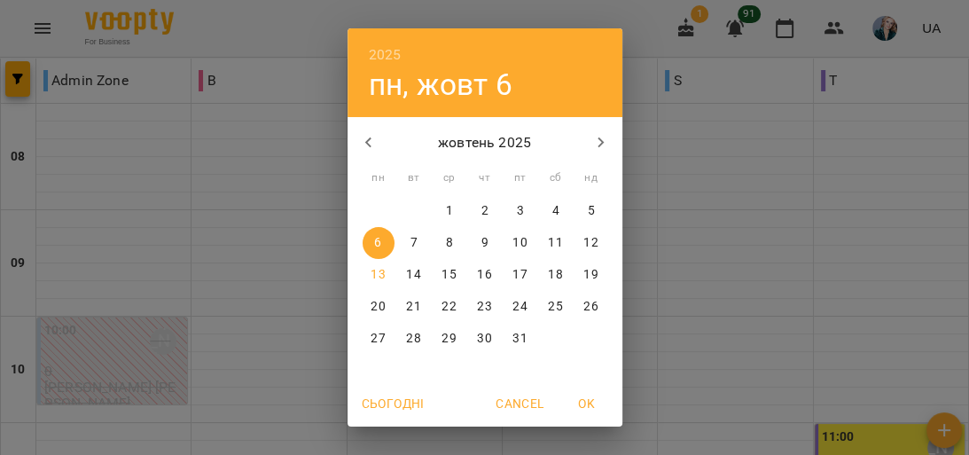
click at [376, 271] on p "13" at bounding box center [378, 275] width 14 height 18
type input "**********"
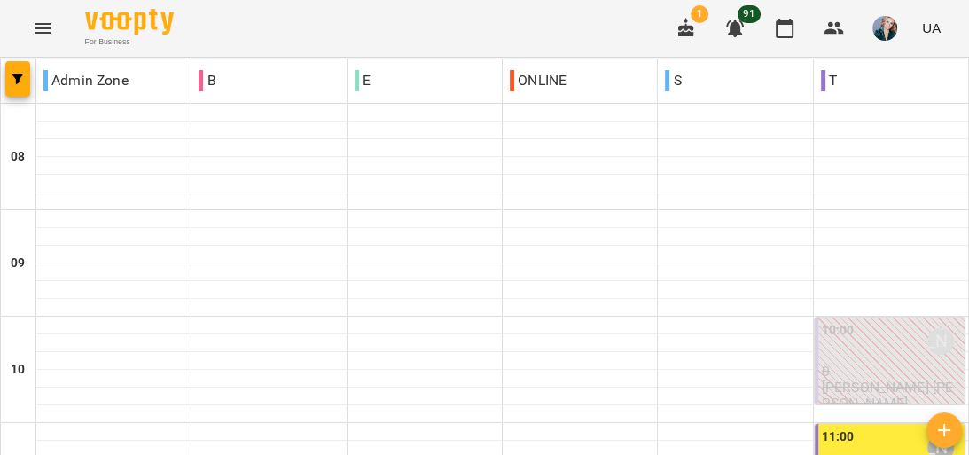
scroll to position [851, 0]
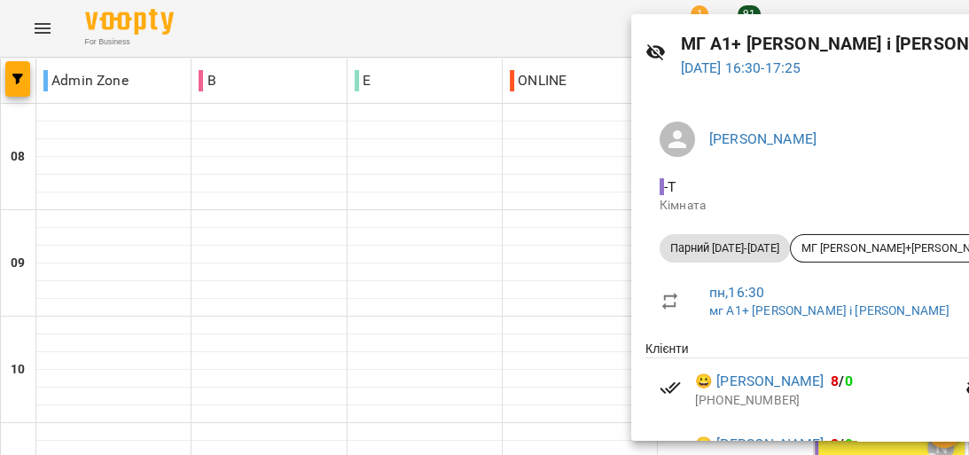
scroll to position [142, 0]
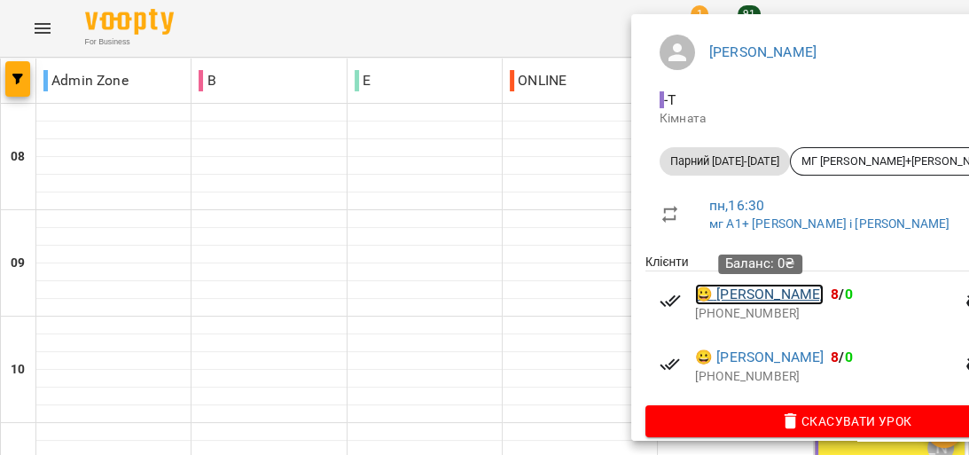
click at [738, 294] on link "😀 [PERSON_NAME]" at bounding box center [759, 294] width 129 height 21
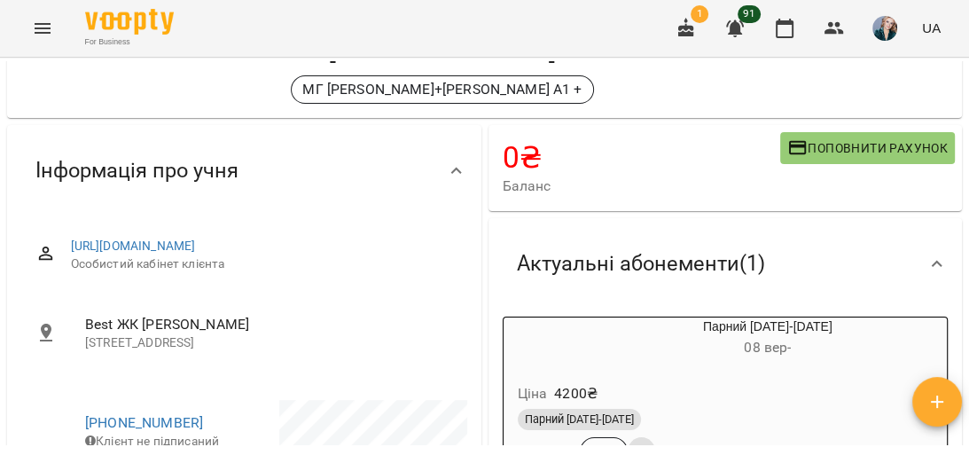
scroll to position [284, 0]
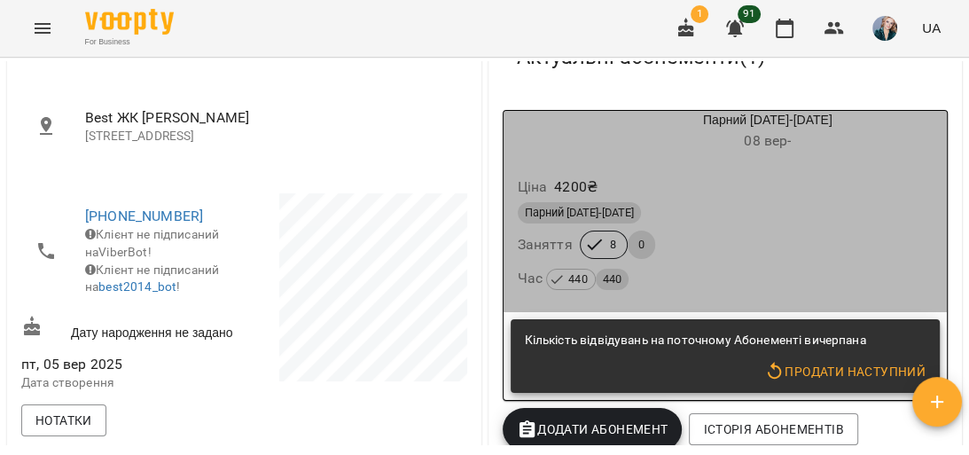
click at [770, 224] on div "Парний [DATE]-[DATE]" at bounding box center [726, 212] width 416 height 21
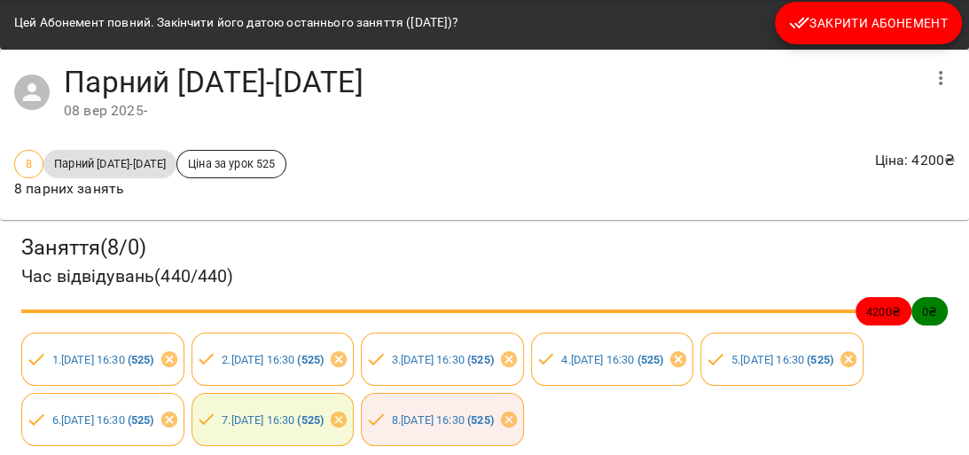
scroll to position [0, 0]
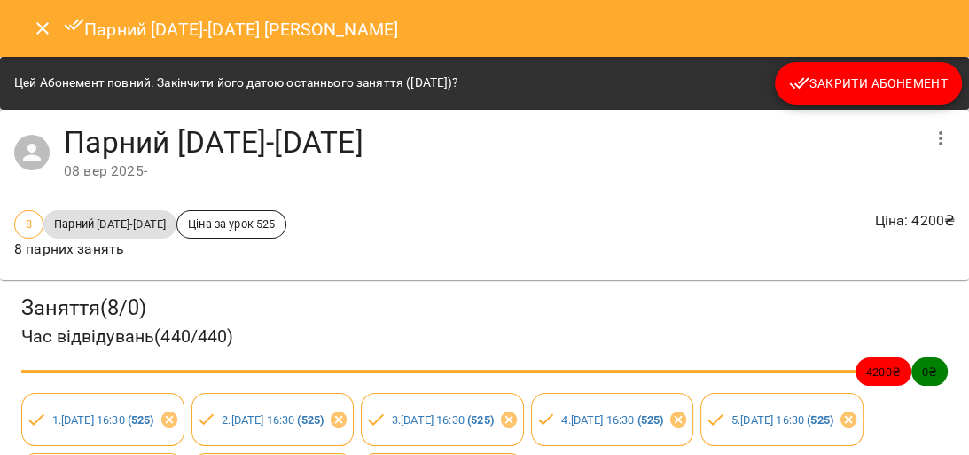
click at [38, 26] on icon "Close" at bounding box center [42, 28] width 21 height 21
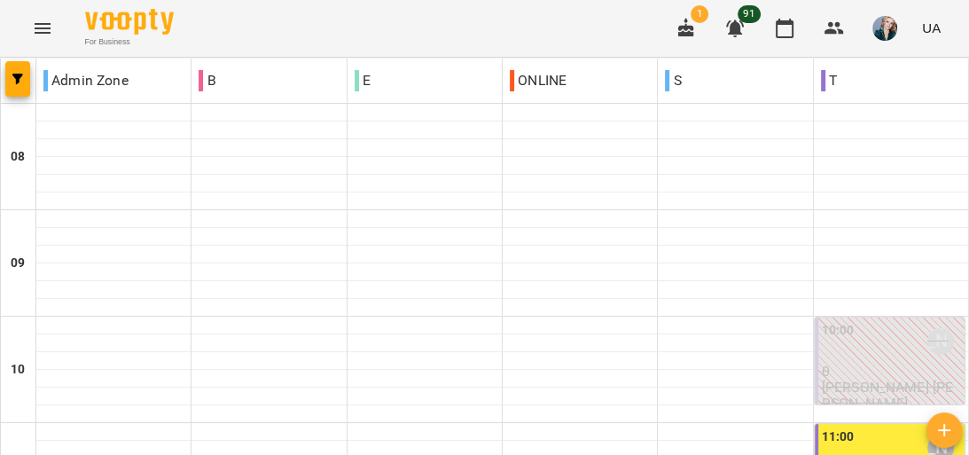
scroll to position [922, 0]
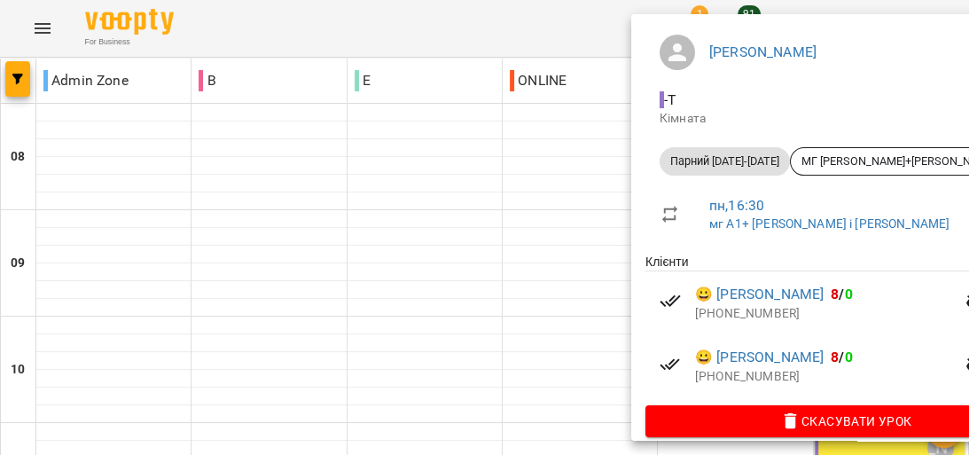
scroll to position [183, 0]
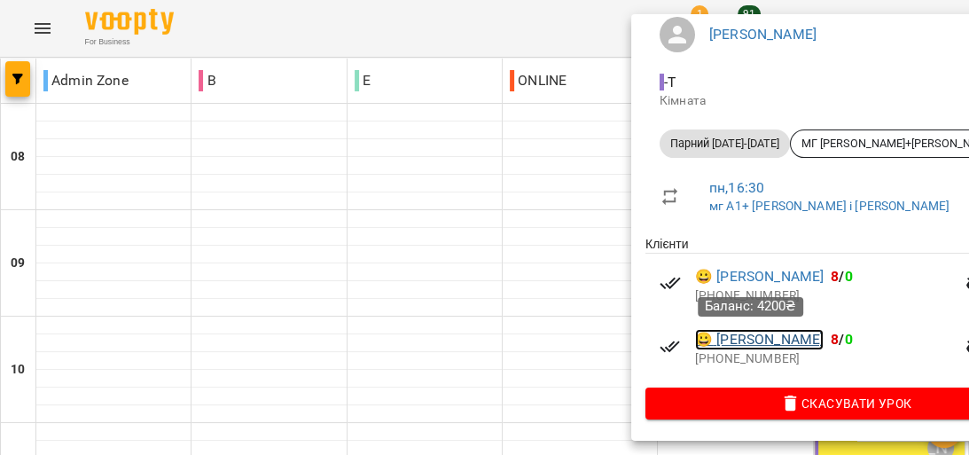
click at [752, 340] on link "😀 [PERSON_NAME]" at bounding box center [759, 339] width 129 height 21
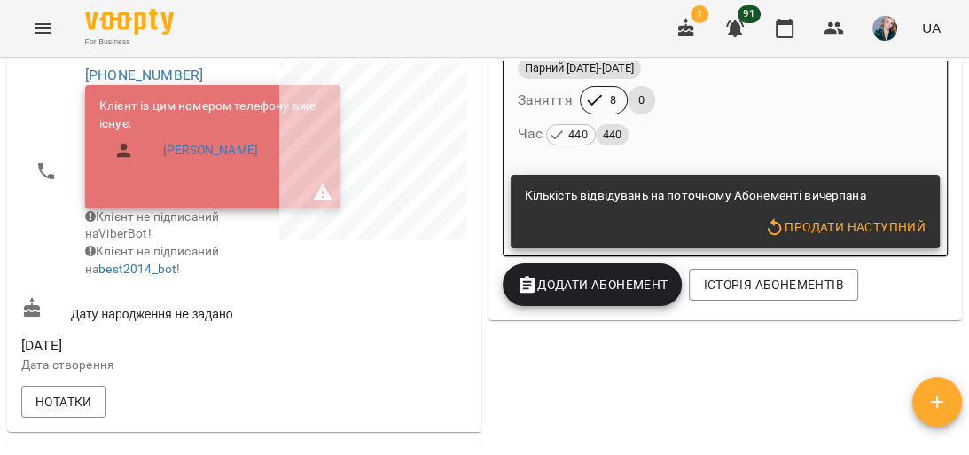
scroll to position [497, 0]
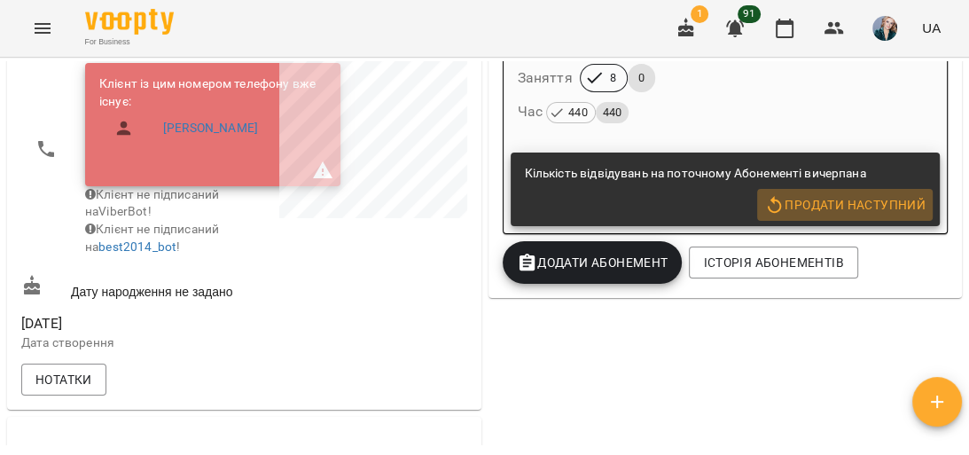
click at [817, 212] on span "Продати наступний" at bounding box center [845, 204] width 161 height 21
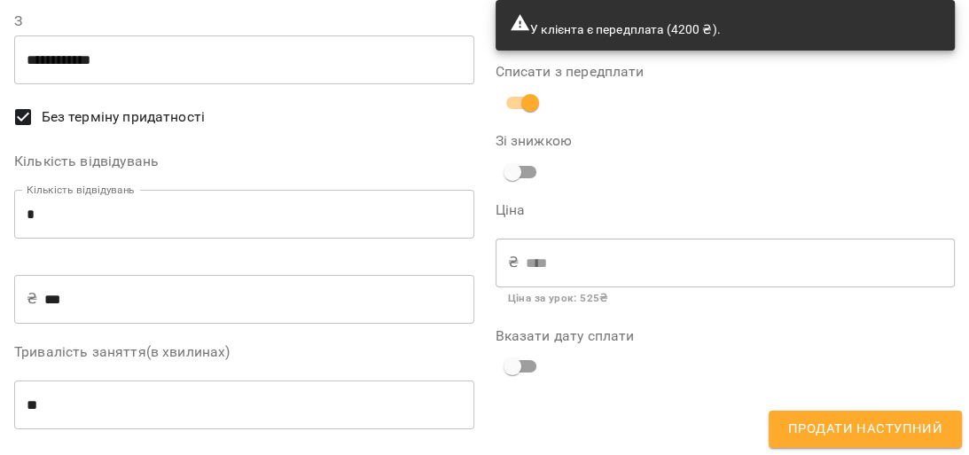
scroll to position [142, 0]
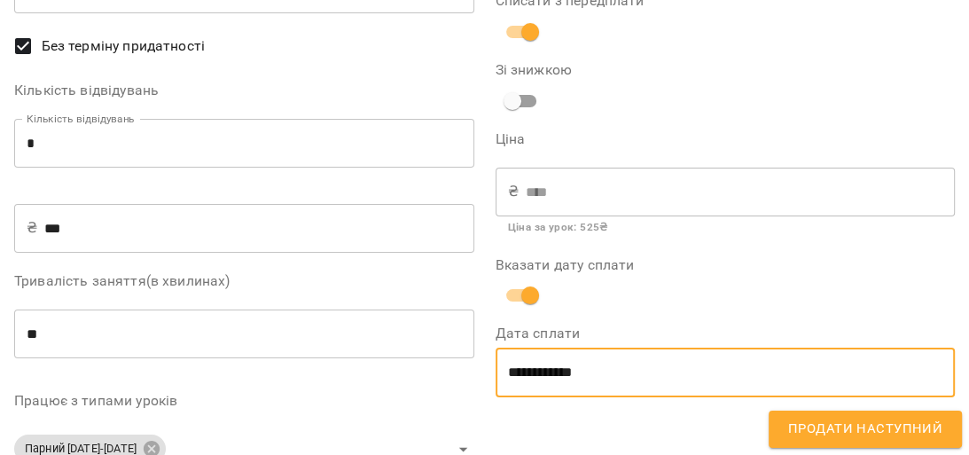
click at [630, 366] on input "**********" at bounding box center [726, 373] width 460 height 50
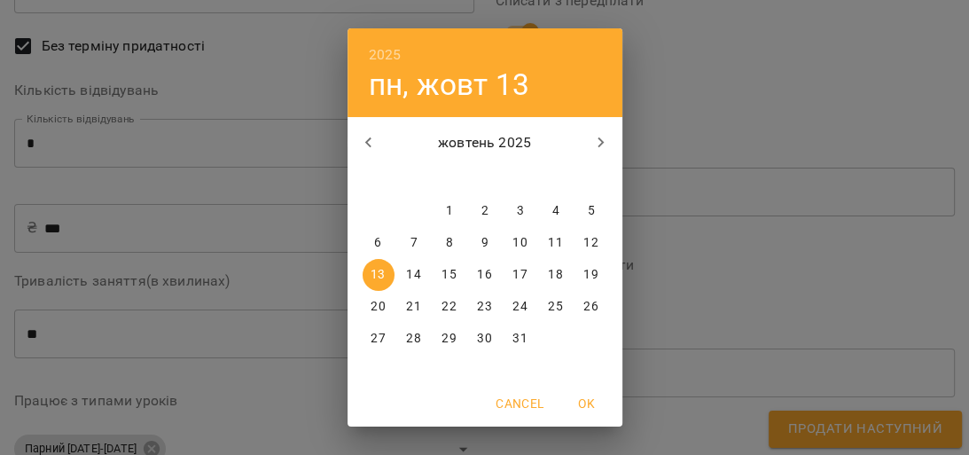
click at [445, 243] on p "8" at bounding box center [448, 243] width 7 height 18
type input "**********"
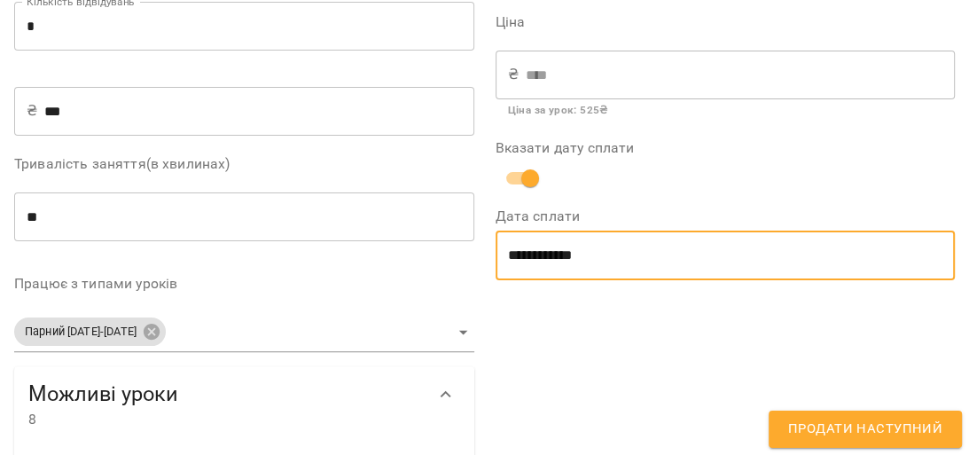
scroll to position [284, 0]
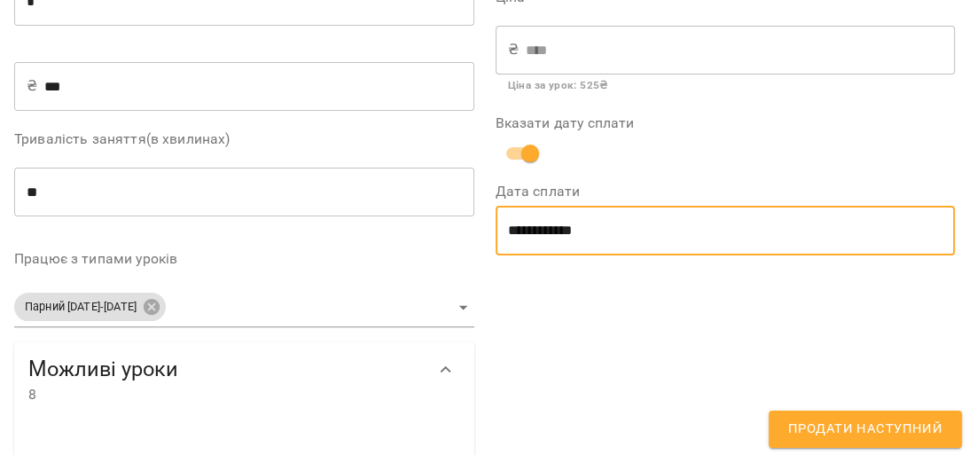
click at [830, 422] on span "Продати наступний" at bounding box center [865, 429] width 154 height 23
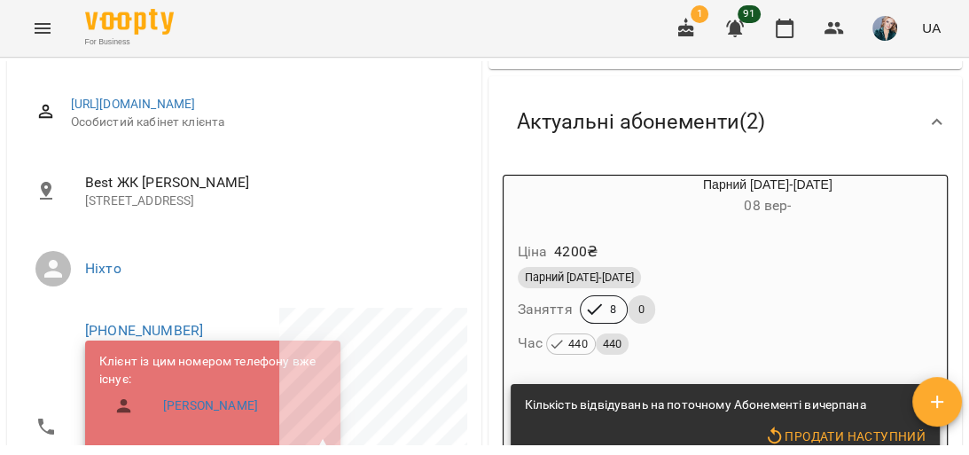
scroll to position [213, 0]
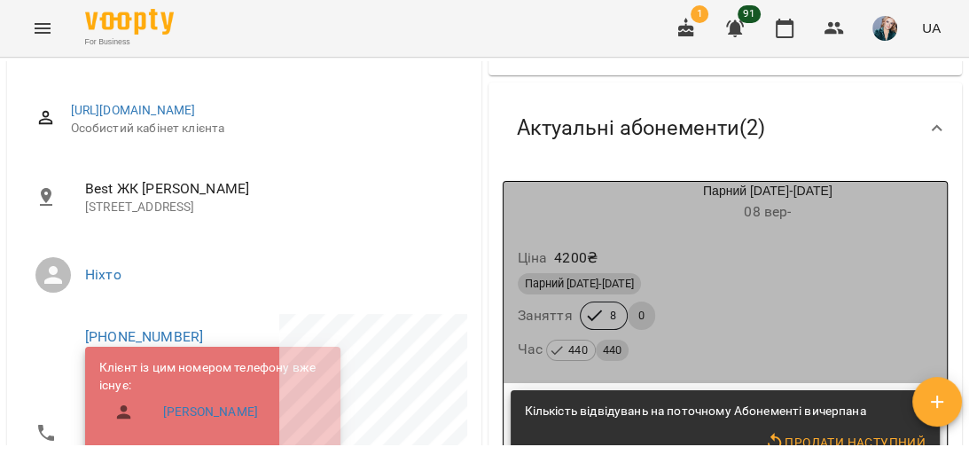
click at [808, 326] on div "Парний [DATE]-[DATE] Заняття 8 0 Час 440 440" at bounding box center [725, 318] width 423 height 96
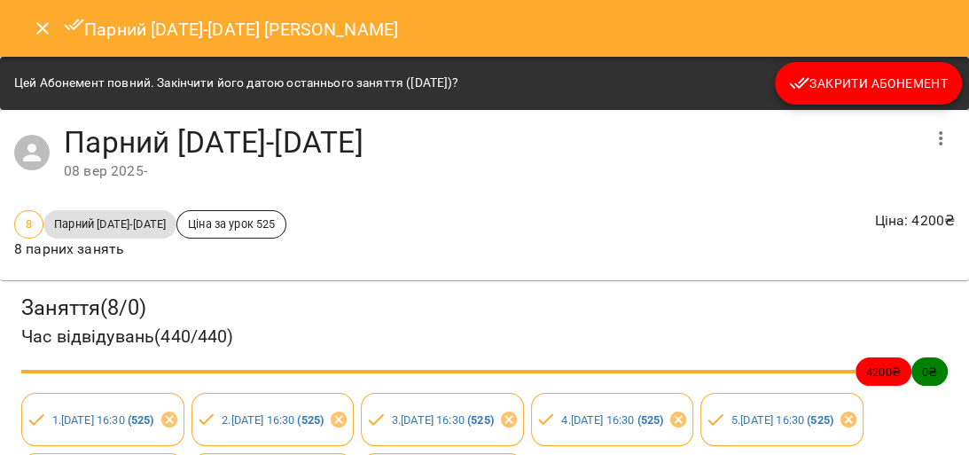
click at [851, 77] on span "Закрити Абонемент" at bounding box center [868, 83] width 159 height 21
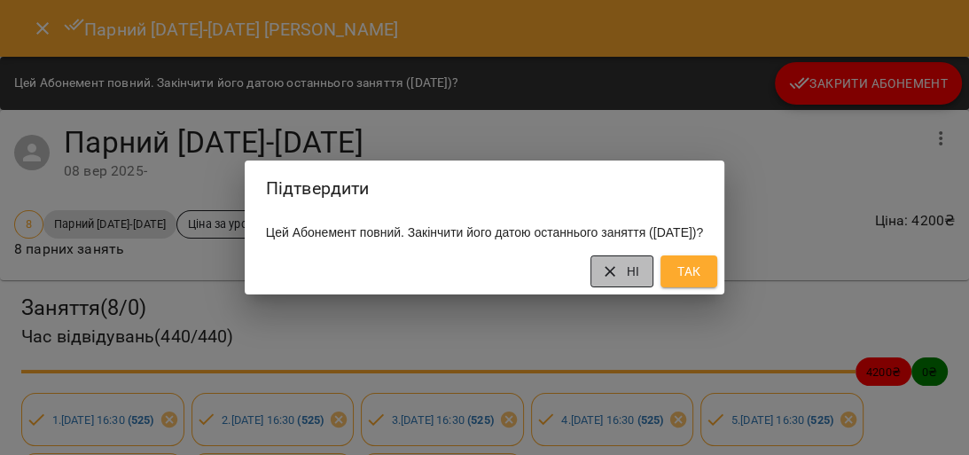
click at [654, 281] on button "Ні" at bounding box center [622, 271] width 63 height 32
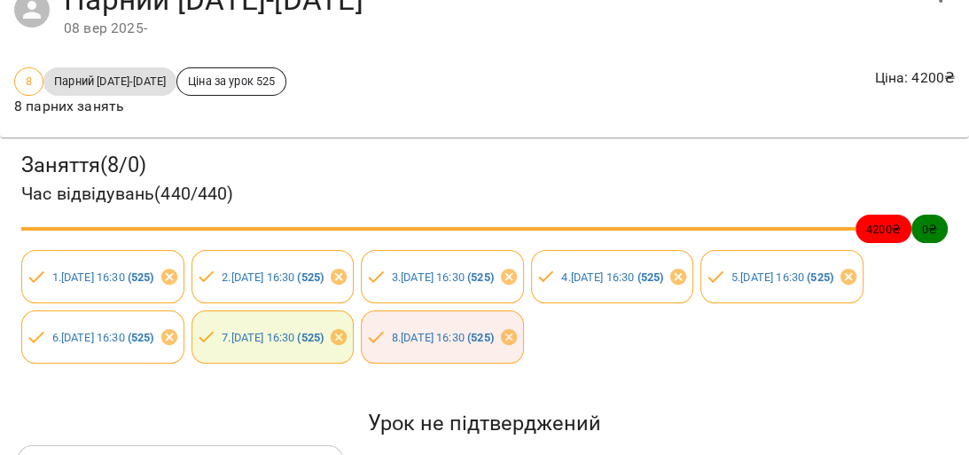
scroll to position [0, 0]
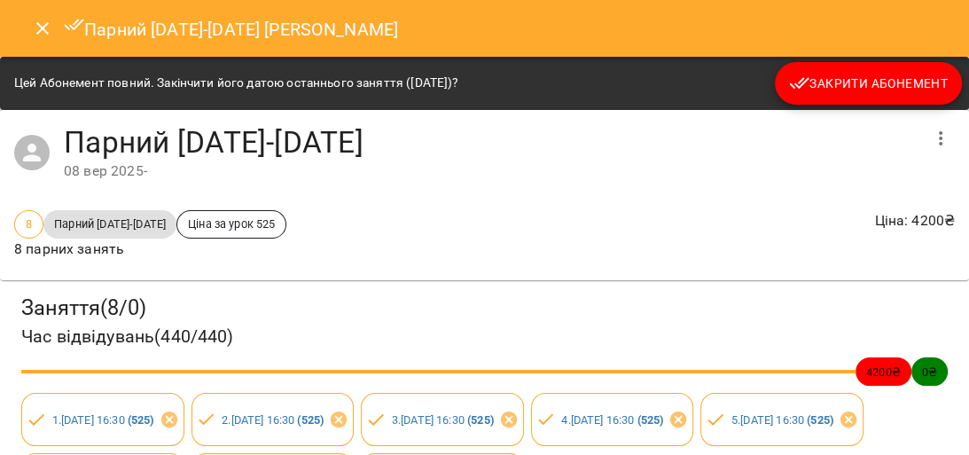
click at [34, 19] on icon "Close" at bounding box center [42, 28] width 21 height 21
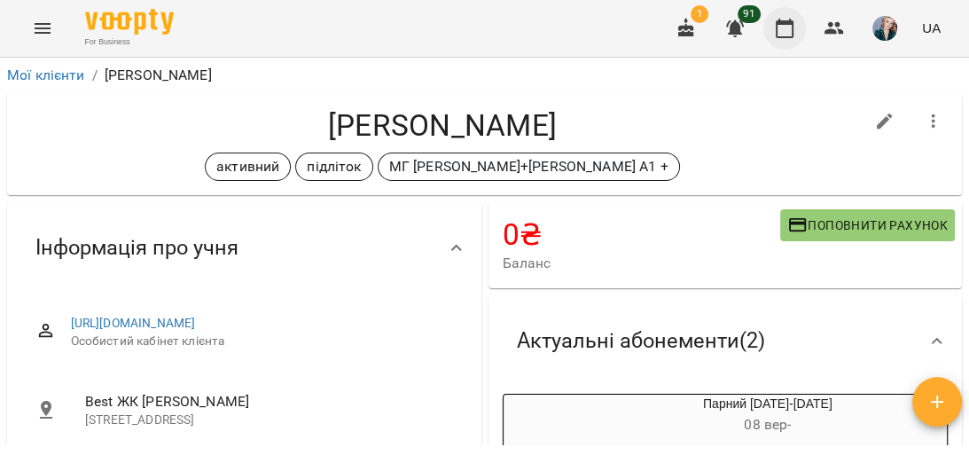
click at [785, 24] on icon "button" at bounding box center [785, 29] width 18 height 20
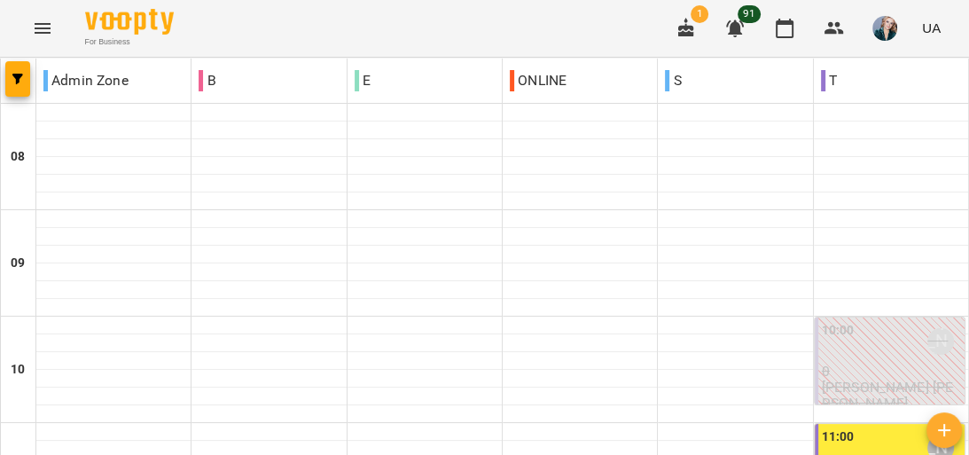
scroll to position [780, 0]
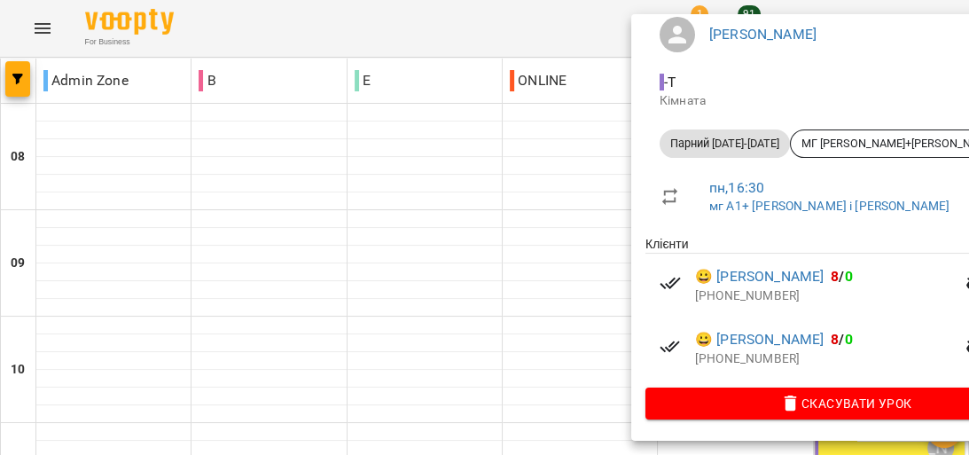
scroll to position [183, 0]
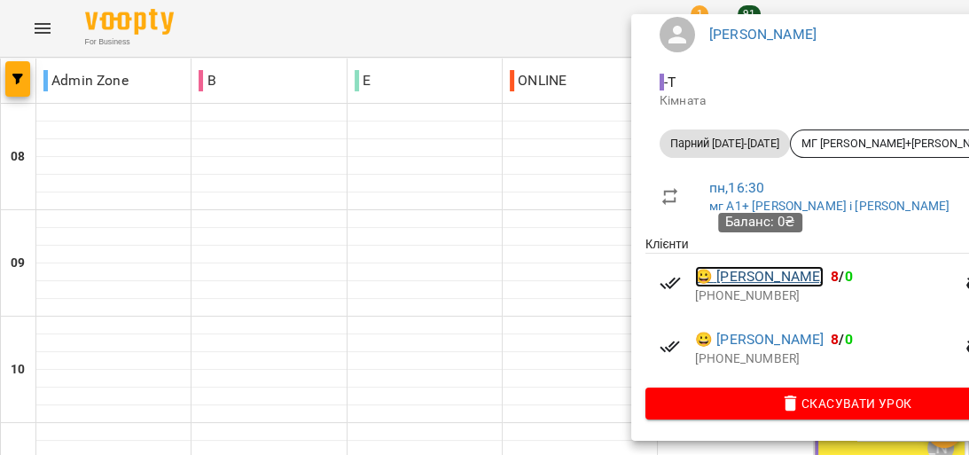
click at [736, 266] on link "😀 [PERSON_NAME]" at bounding box center [759, 276] width 129 height 21
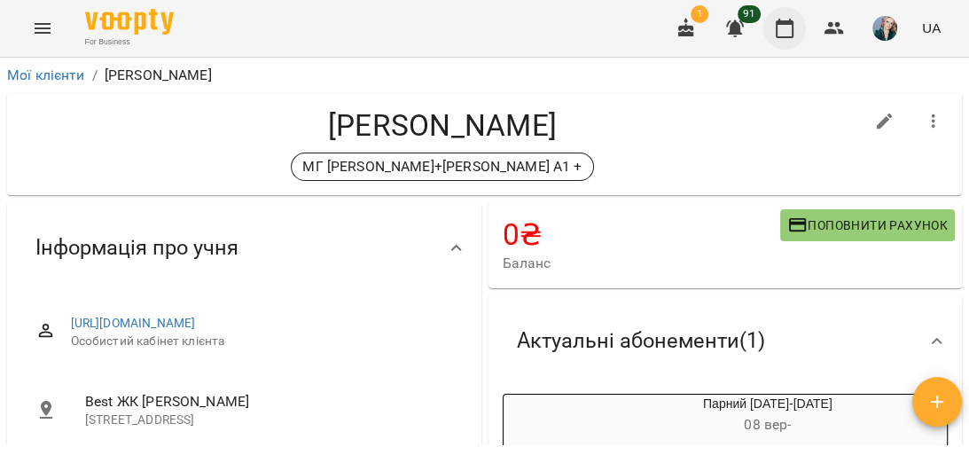
click at [784, 33] on icon "button" at bounding box center [784, 28] width 21 height 21
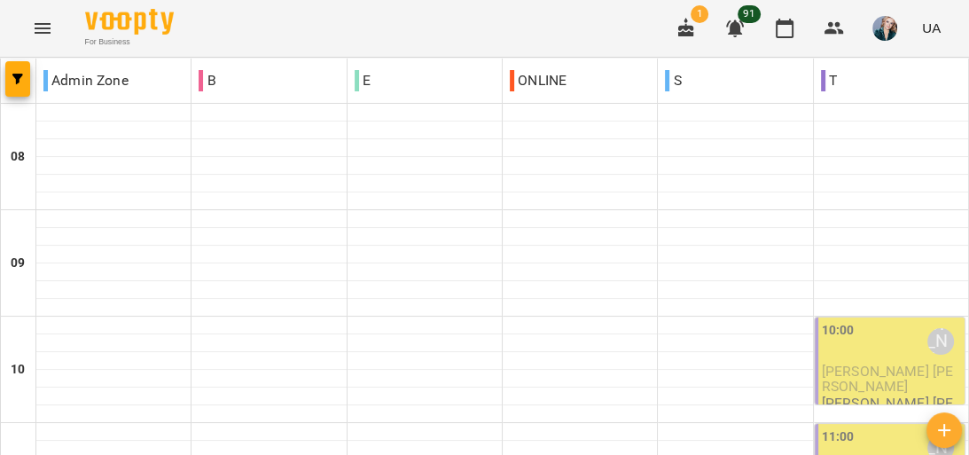
scroll to position [780, 0]
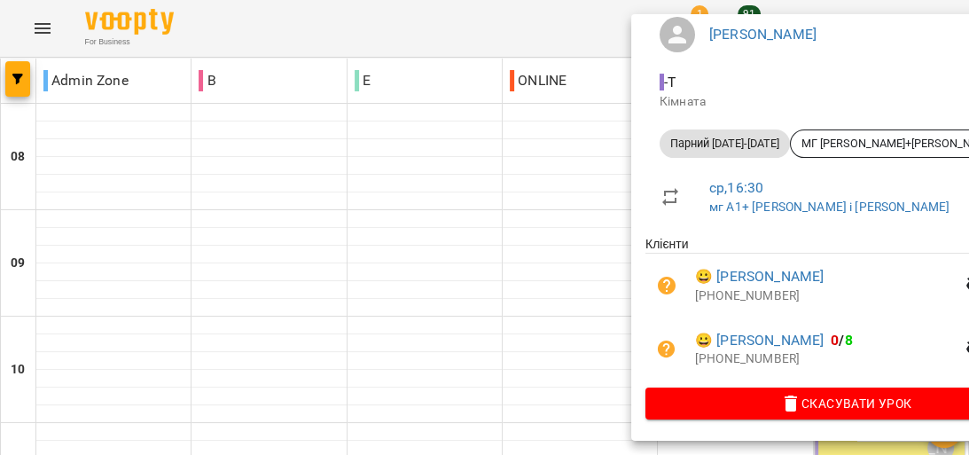
scroll to position [162, 0]
click at [555, 225] on div at bounding box center [484, 227] width 969 height 455
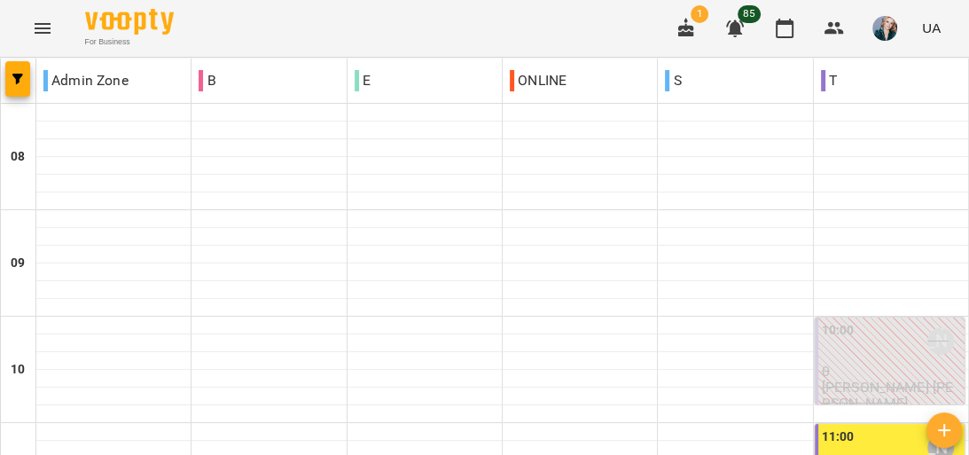
scroll to position [922, 0]
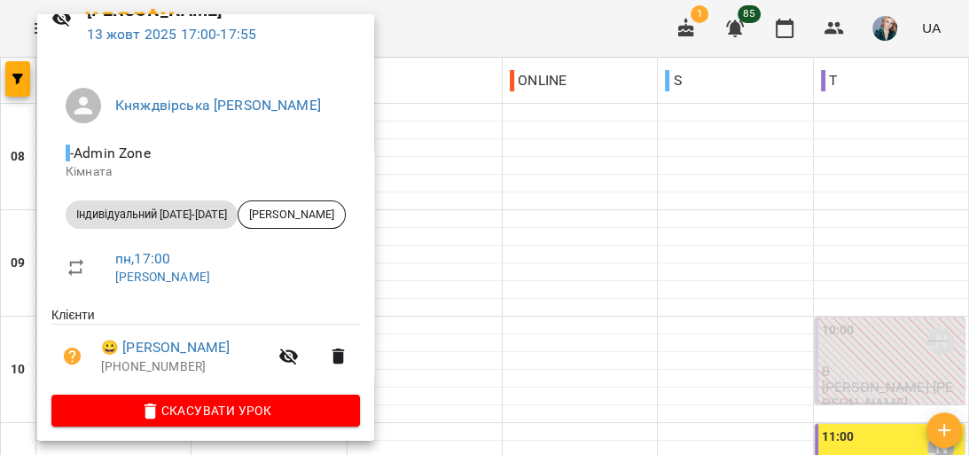
scroll to position [98, 0]
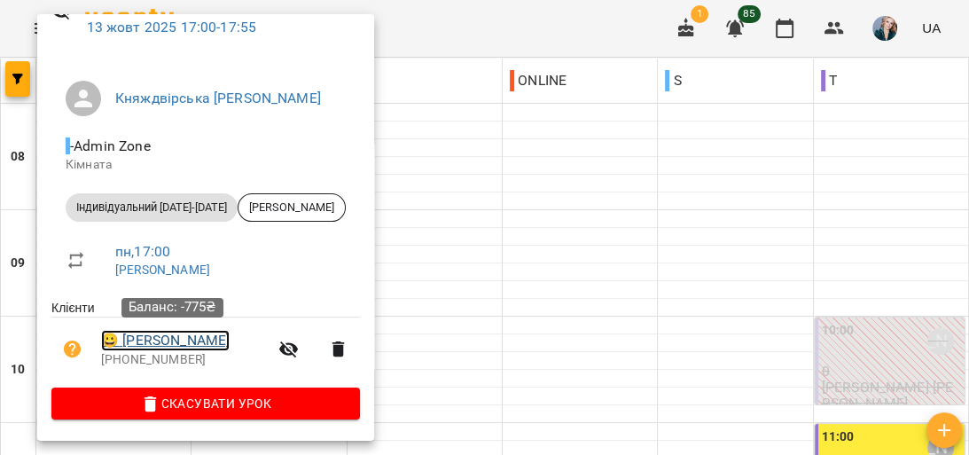
click at [224, 337] on link "😀 [PERSON_NAME]" at bounding box center [165, 340] width 129 height 21
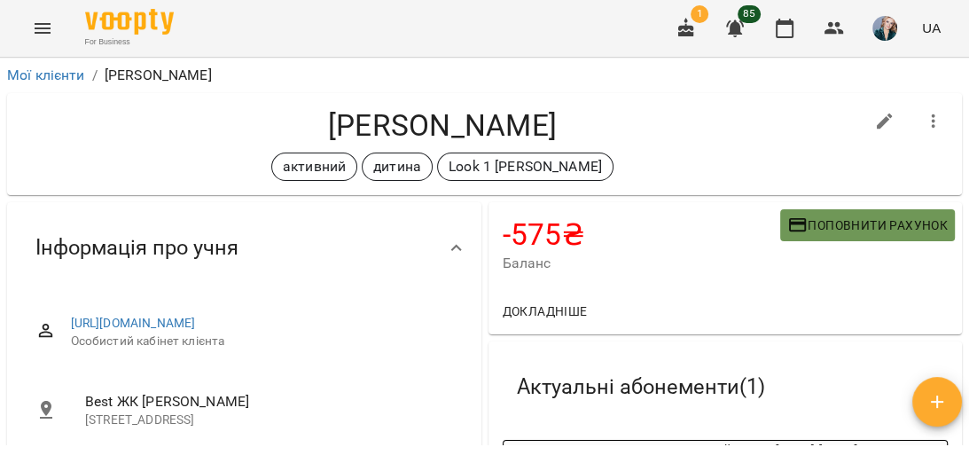
click at [882, 222] on span "Поповнити рахунок" at bounding box center [868, 225] width 161 height 21
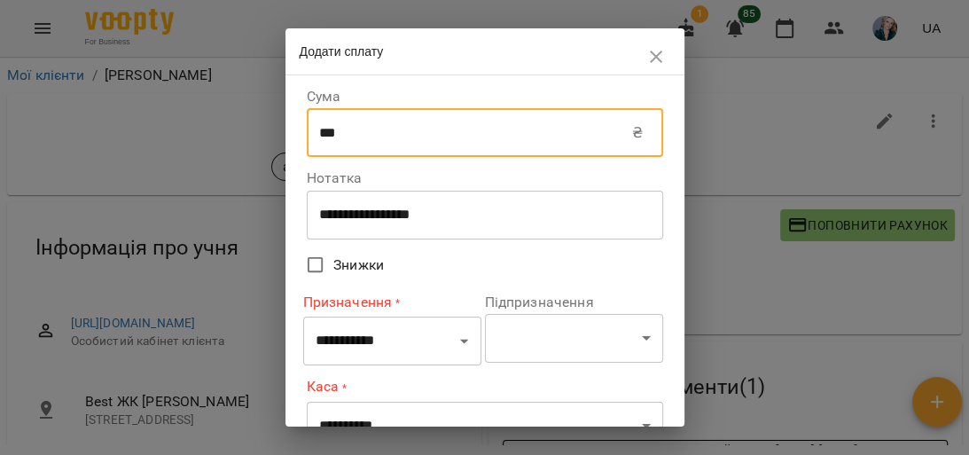
click at [472, 131] on input "***" at bounding box center [470, 133] width 326 height 50
type input "*"
type input "****"
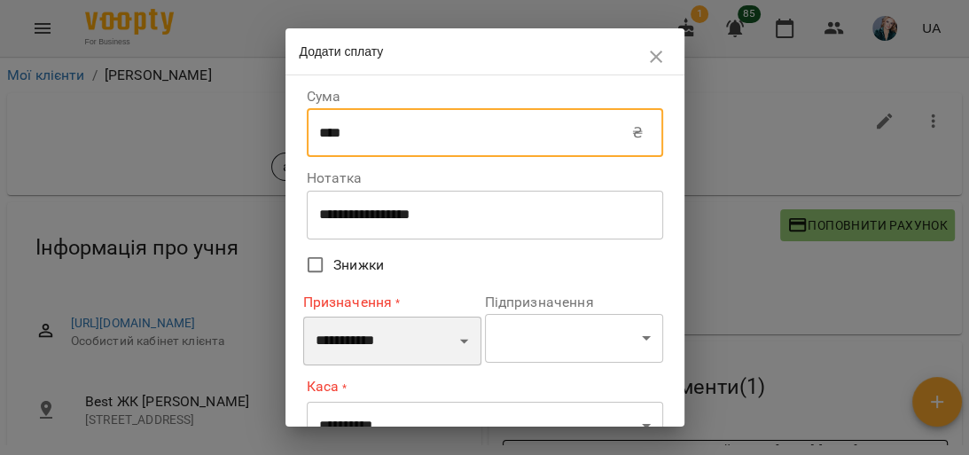
click at [458, 343] on select "**********" at bounding box center [392, 342] width 178 height 50
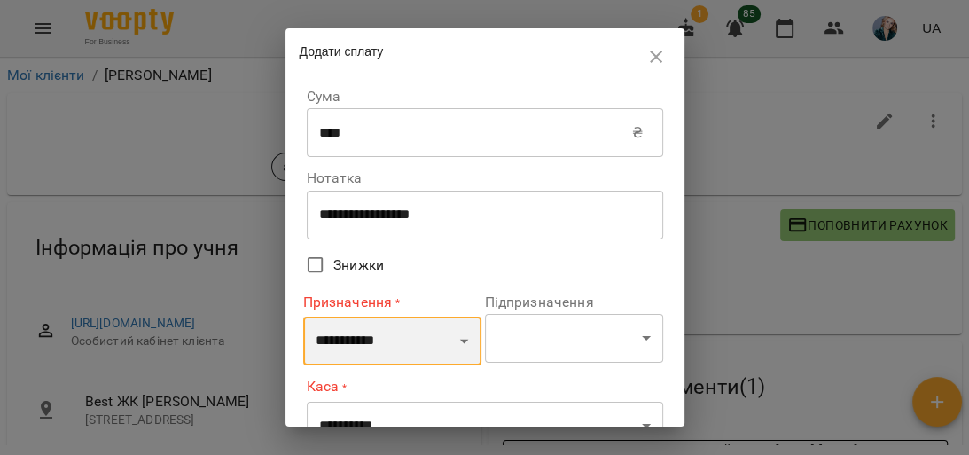
select select "*******"
click at [303, 317] on select "**********" at bounding box center [392, 342] width 178 height 50
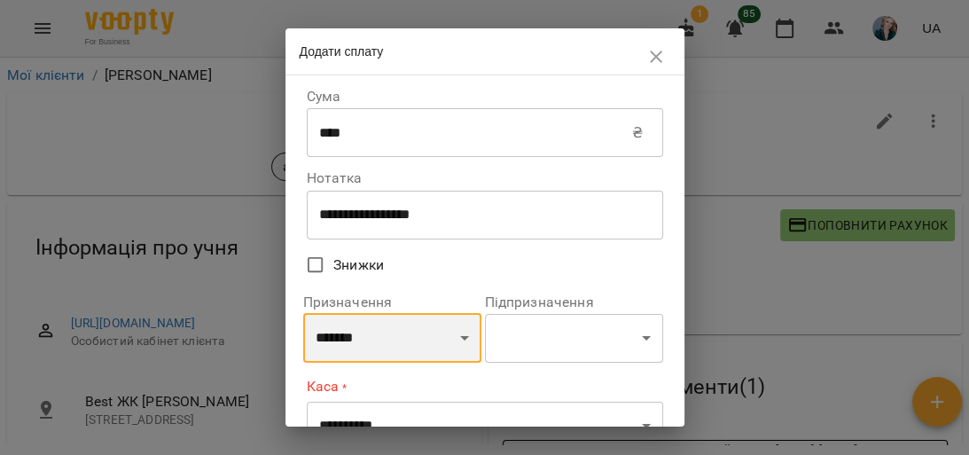
scroll to position [142, 0]
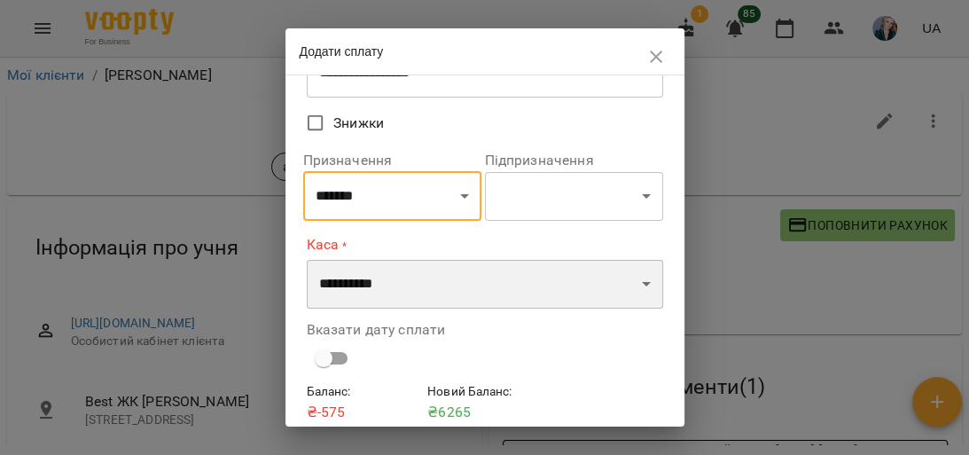
click at [639, 287] on select "**********" at bounding box center [485, 285] width 357 height 50
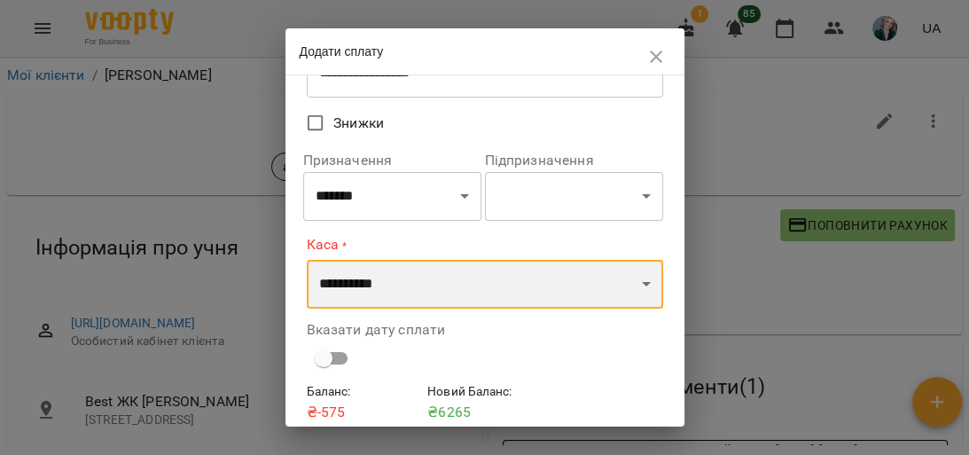
select select "**********"
click at [307, 260] on select "**********" at bounding box center [485, 285] width 357 height 50
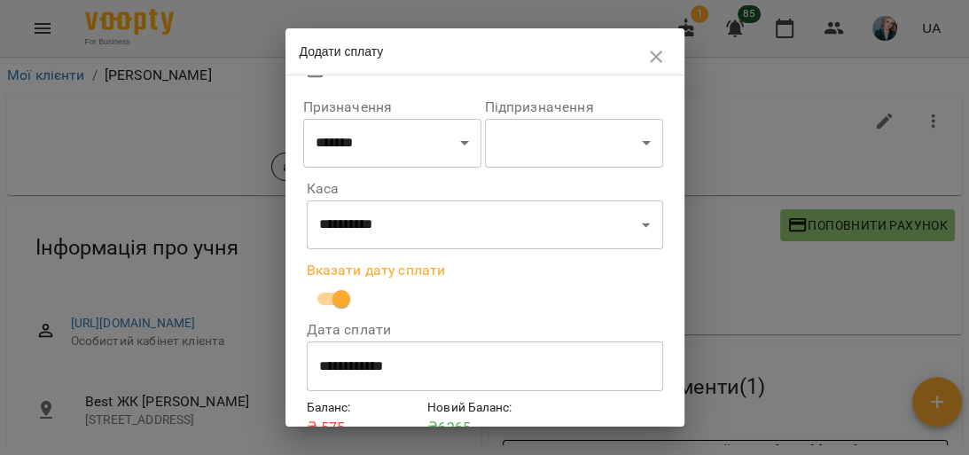
scroll to position [283, 0]
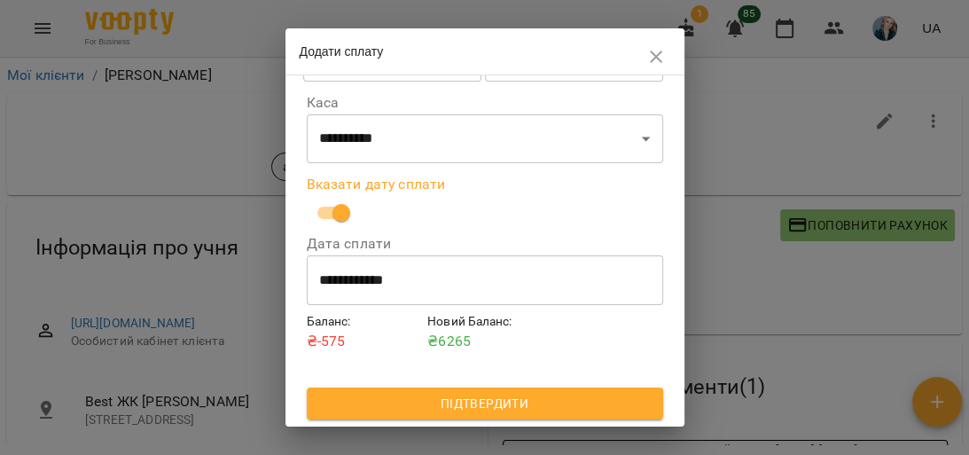
click at [531, 398] on span "Підтвердити" at bounding box center [485, 403] width 328 height 21
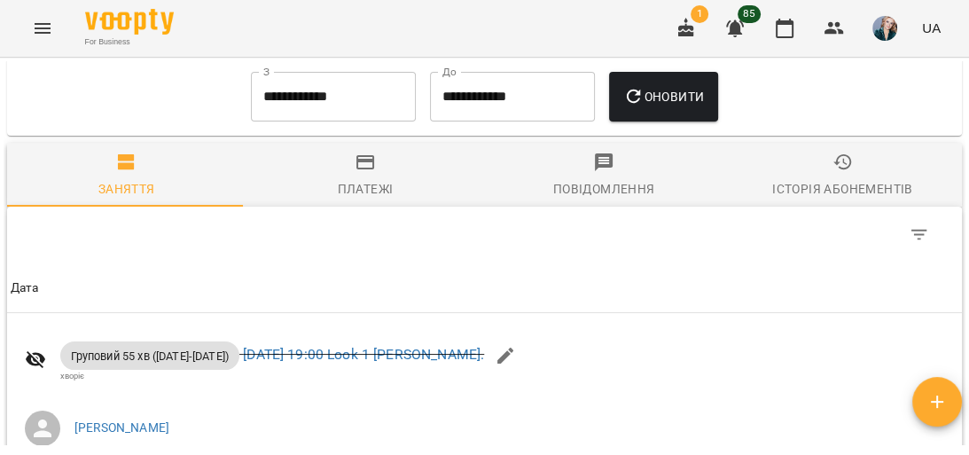
scroll to position [1703, 0]
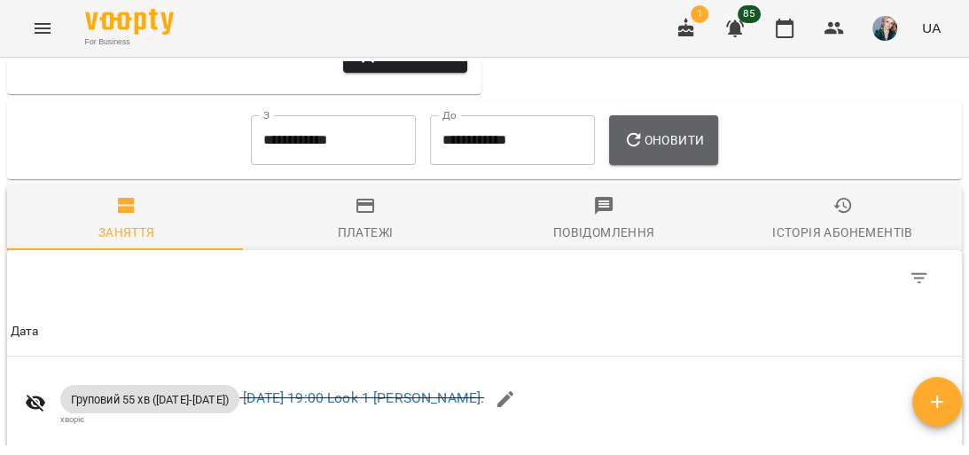
click at [689, 151] on span "Оновити" at bounding box center [663, 139] width 81 height 21
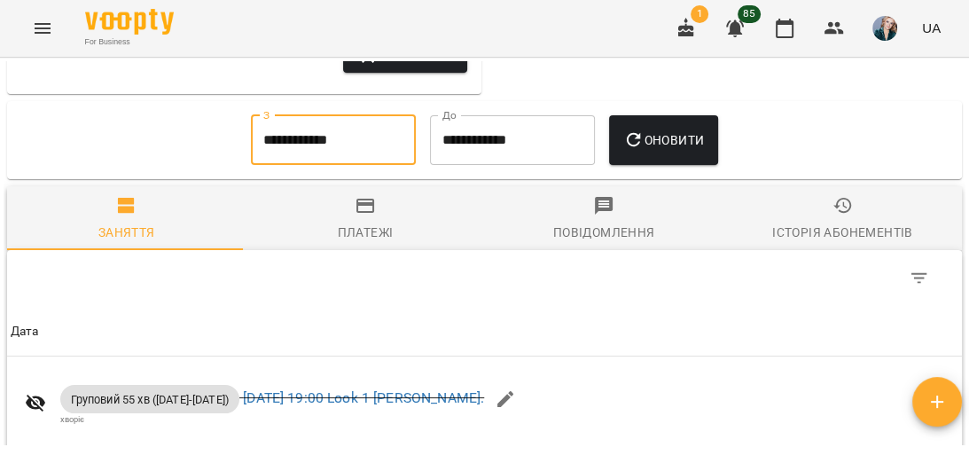
click at [380, 165] on input "**********" at bounding box center [333, 140] width 165 height 50
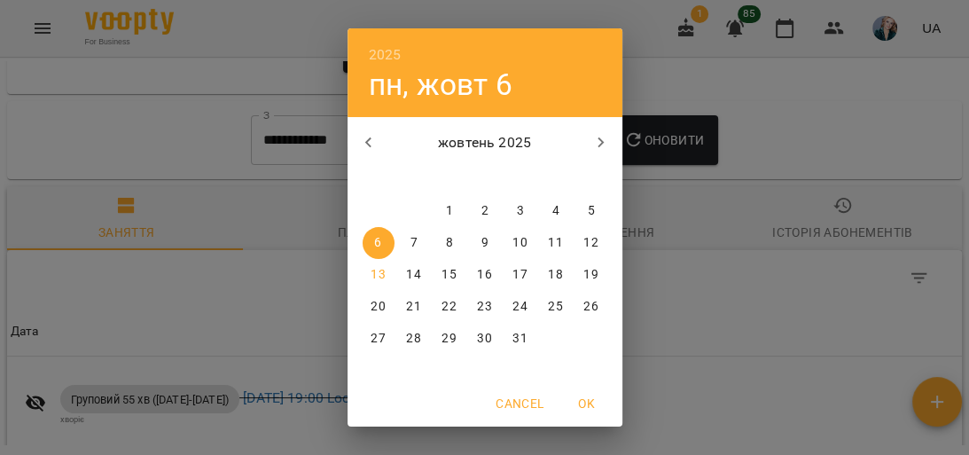
click at [439, 208] on span "1" at bounding box center [450, 211] width 32 height 18
type input "**********"
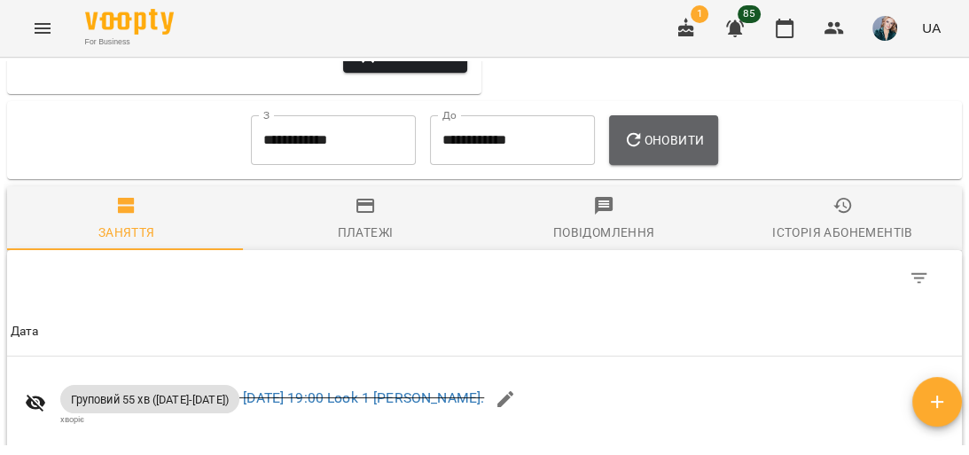
click at [667, 151] on span "Оновити" at bounding box center [663, 139] width 81 height 21
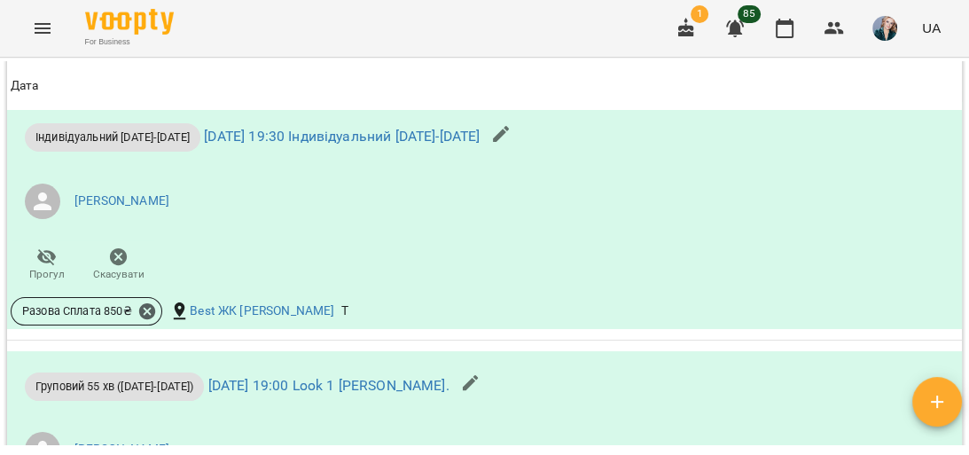
scroll to position [1987, 0]
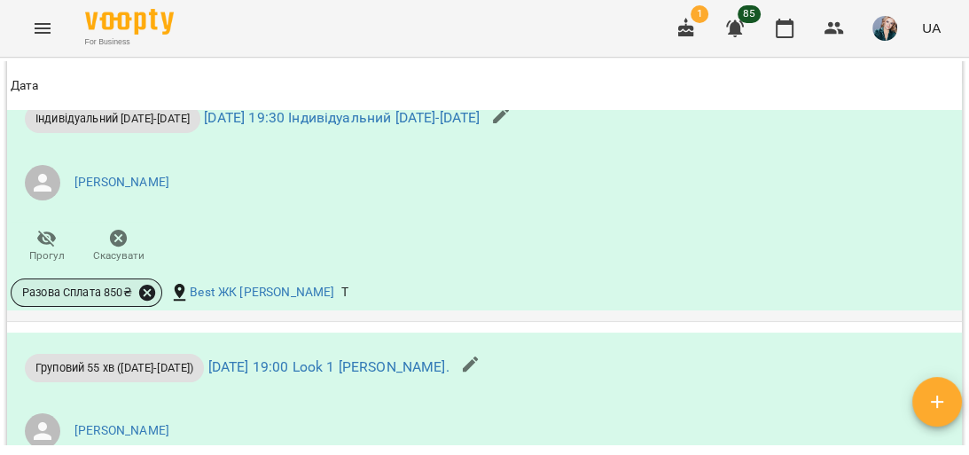
click at [147, 301] on icon at bounding box center [147, 293] width 16 height 16
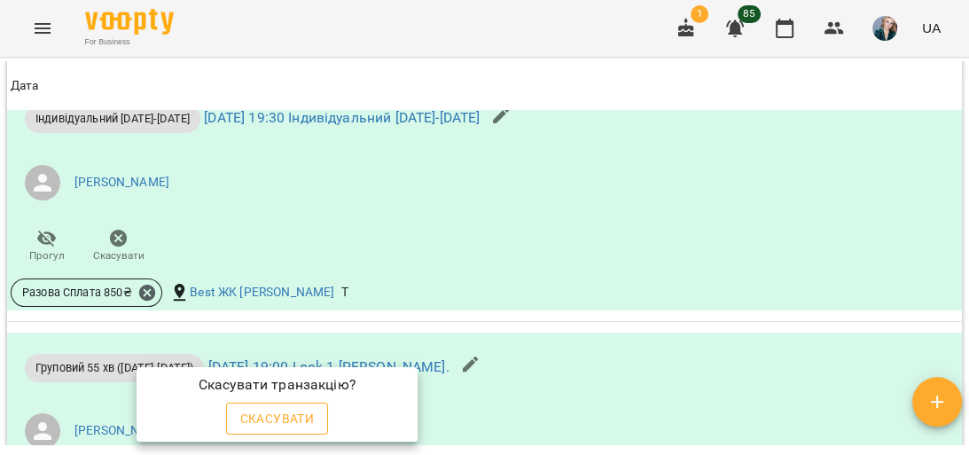
click at [277, 414] on span "Скасувати" at bounding box center [277, 418] width 75 height 21
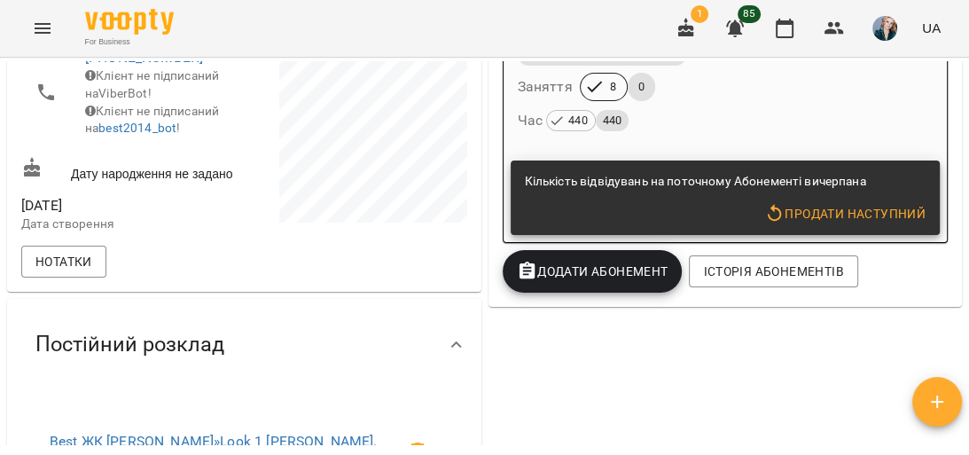
scroll to position [497, 0]
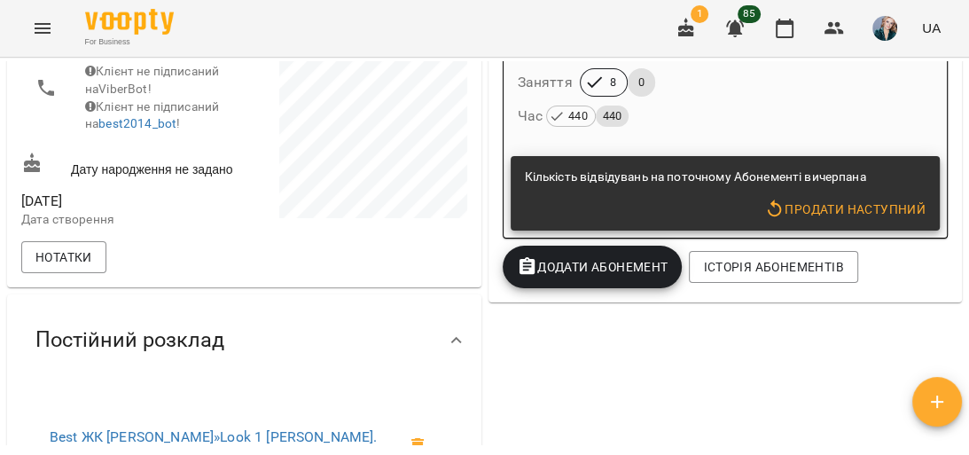
click at [614, 276] on span "Додати Абонемент" at bounding box center [593, 266] width 152 height 21
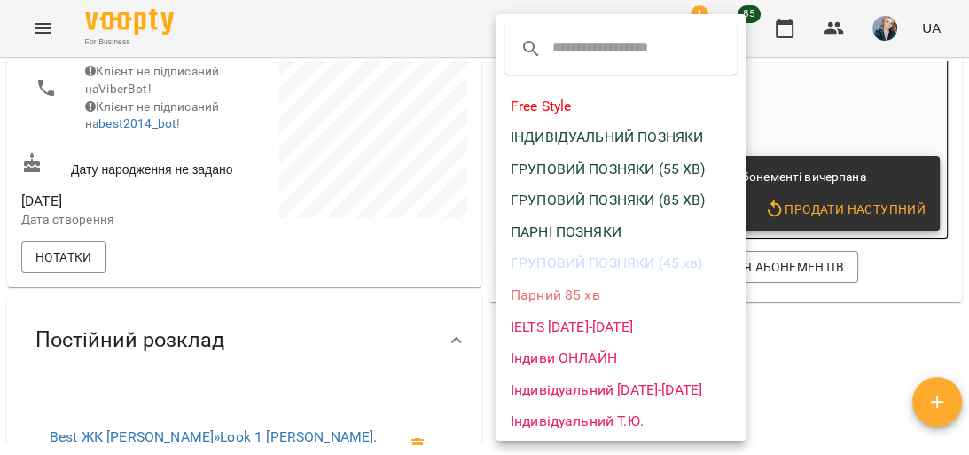
scroll to position [71, 0]
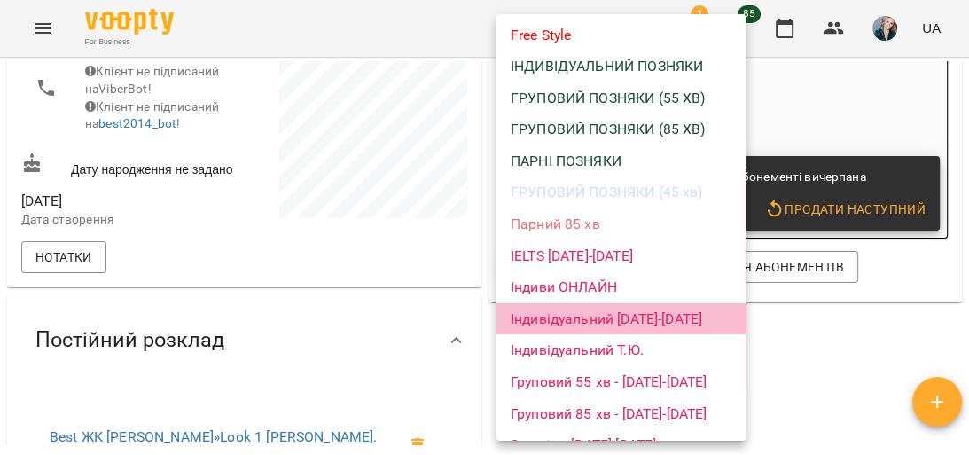
click at [660, 318] on li "Індивідуальний [DATE]-[DATE]" at bounding box center [621, 319] width 249 height 32
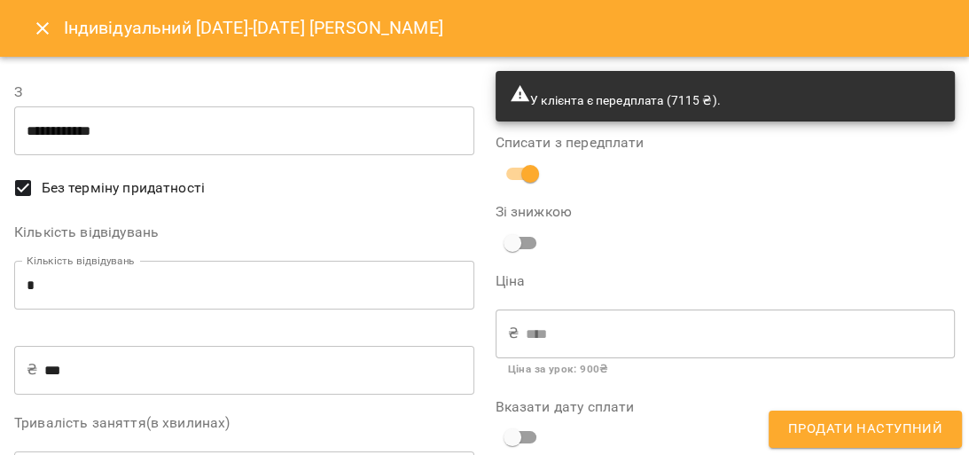
type input "**********"
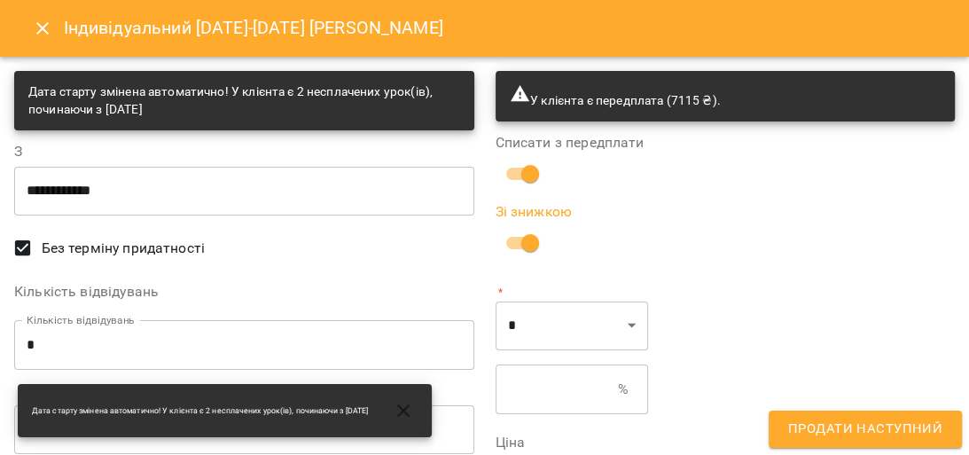
click at [567, 399] on input "text" at bounding box center [557, 390] width 123 height 50
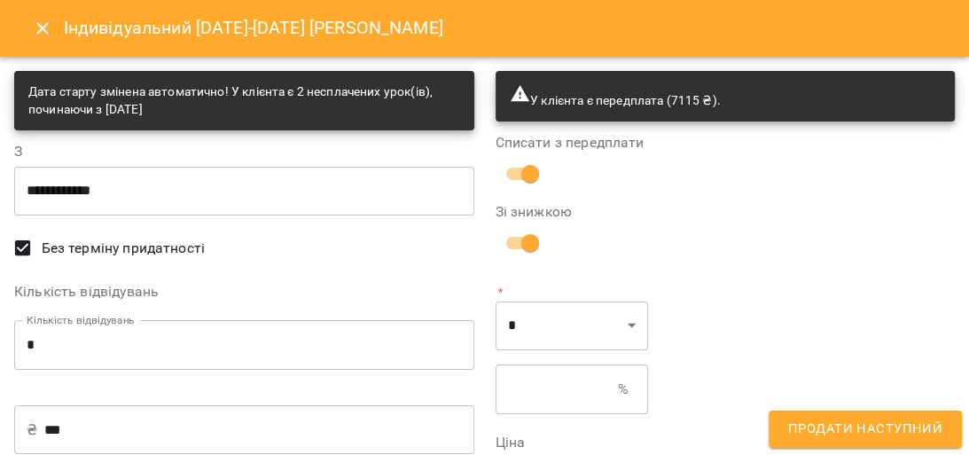
click at [536, 387] on input "text" at bounding box center [557, 390] width 123 height 50
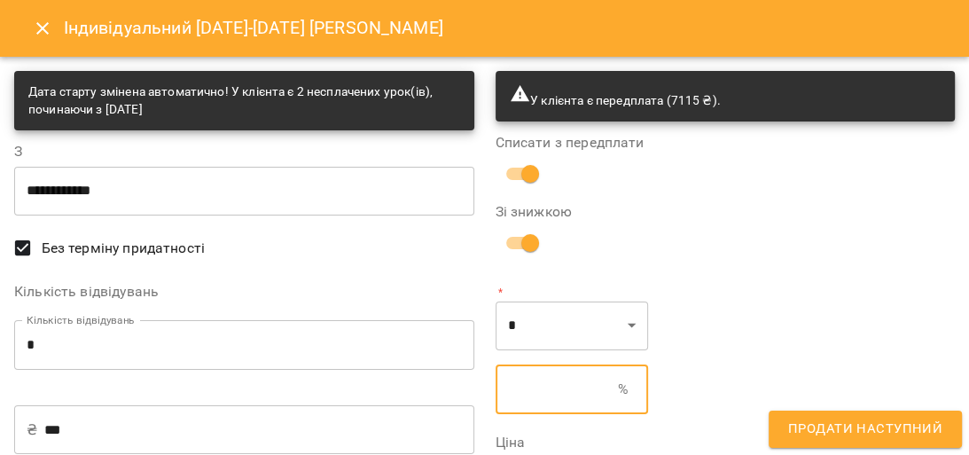
type input "*"
type input "****"
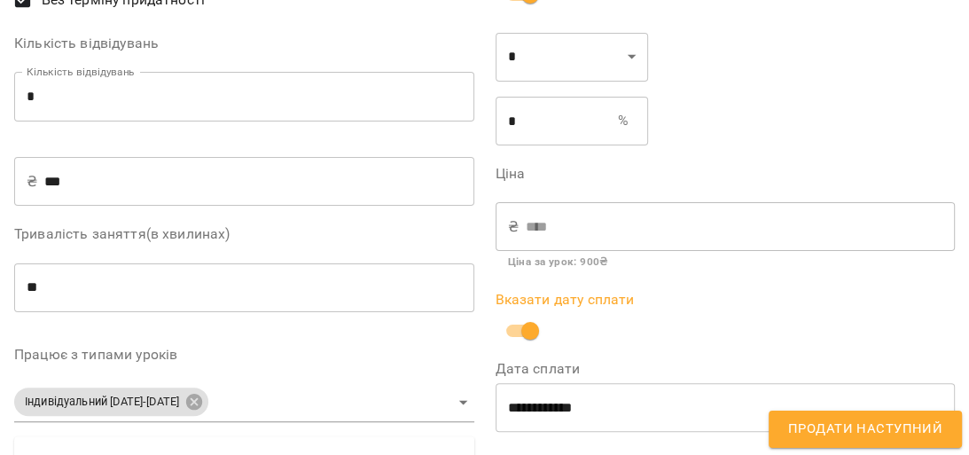
scroll to position [284, 0]
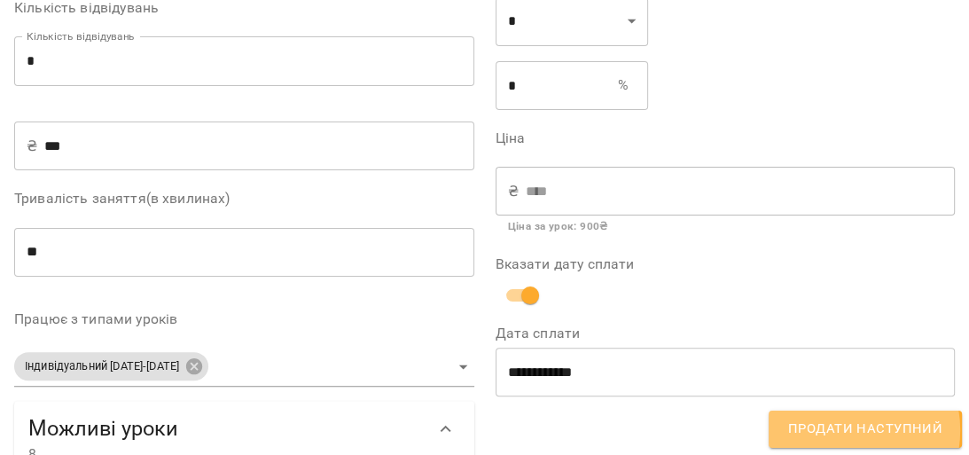
click at [844, 430] on span "Продати наступний" at bounding box center [865, 429] width 154 height 23
